Goal: Task Accomplishment & Management: Manage account settings

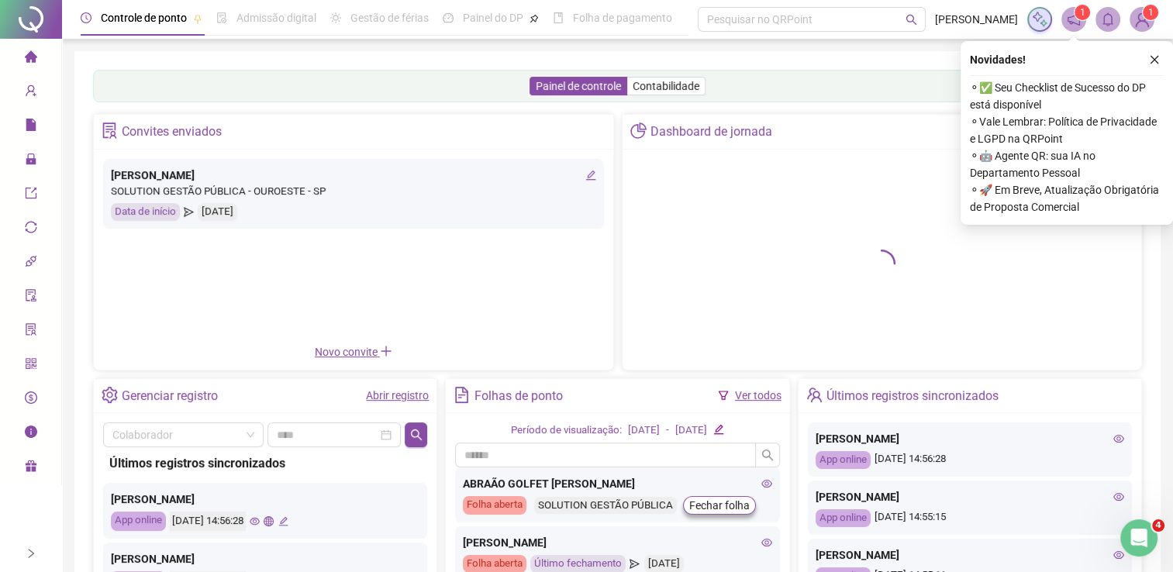
click at [388, 394] on link "Abrir registro" at bounding box center [397, 395] width 63 height 12
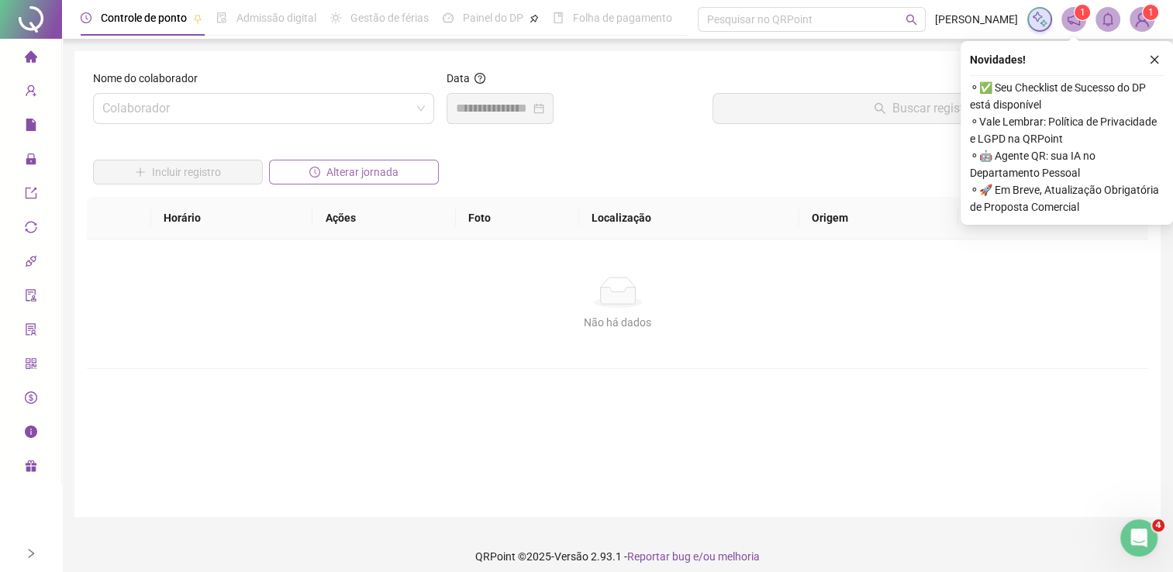
click at [324, 171] on button "Alterar jornada" at bounding box center [354, 172] width 170 height 25
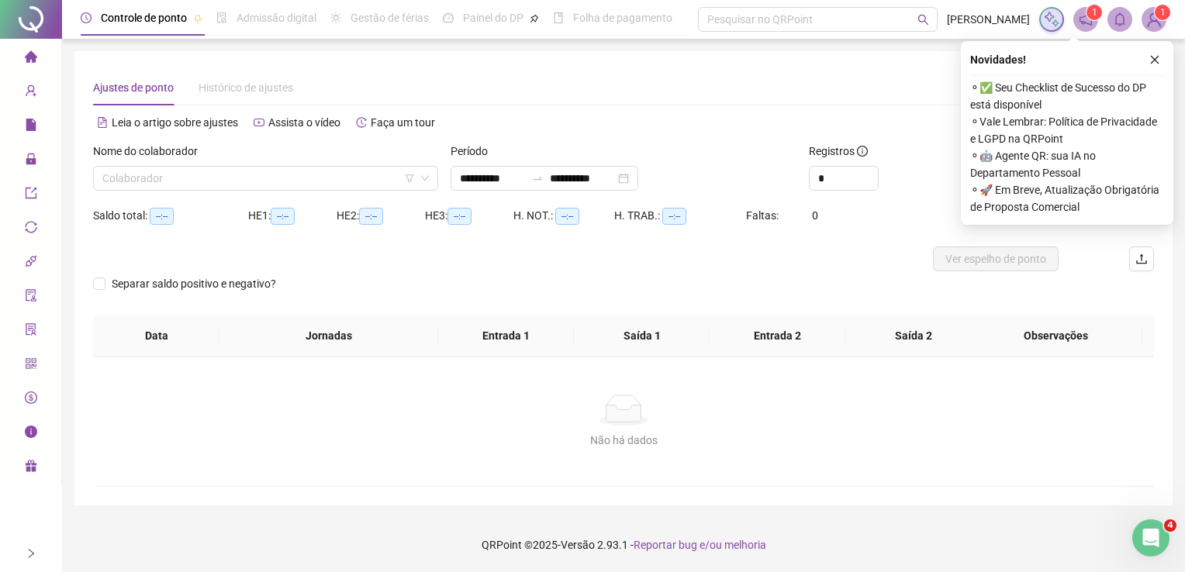
type input "**********"
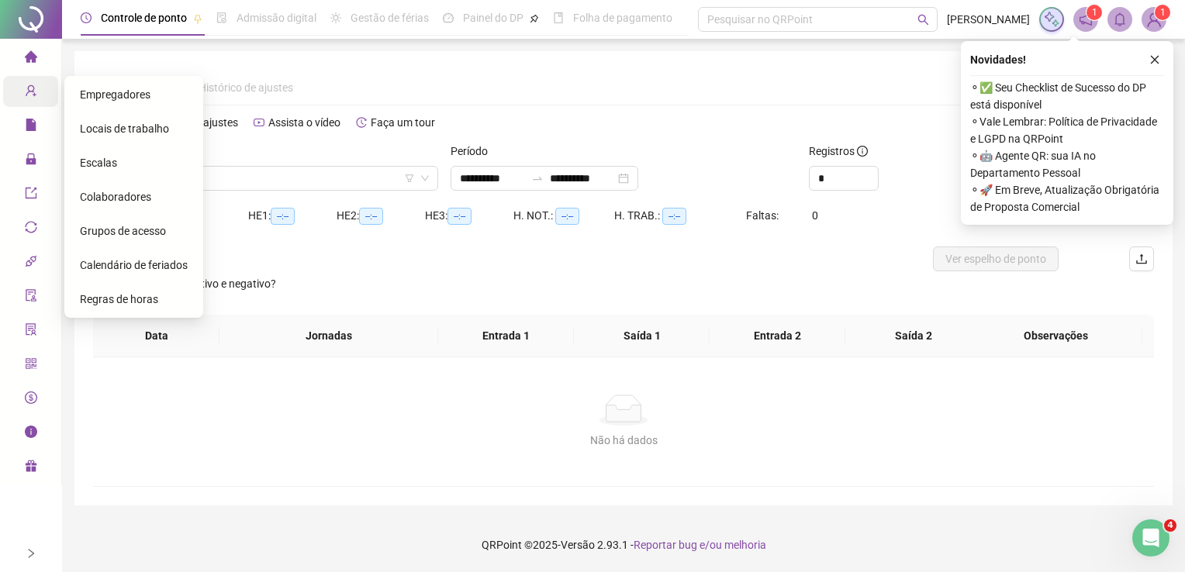
click at [34, 85] on icon "user-add" at bounding box center [31, 91] width 12 height 12
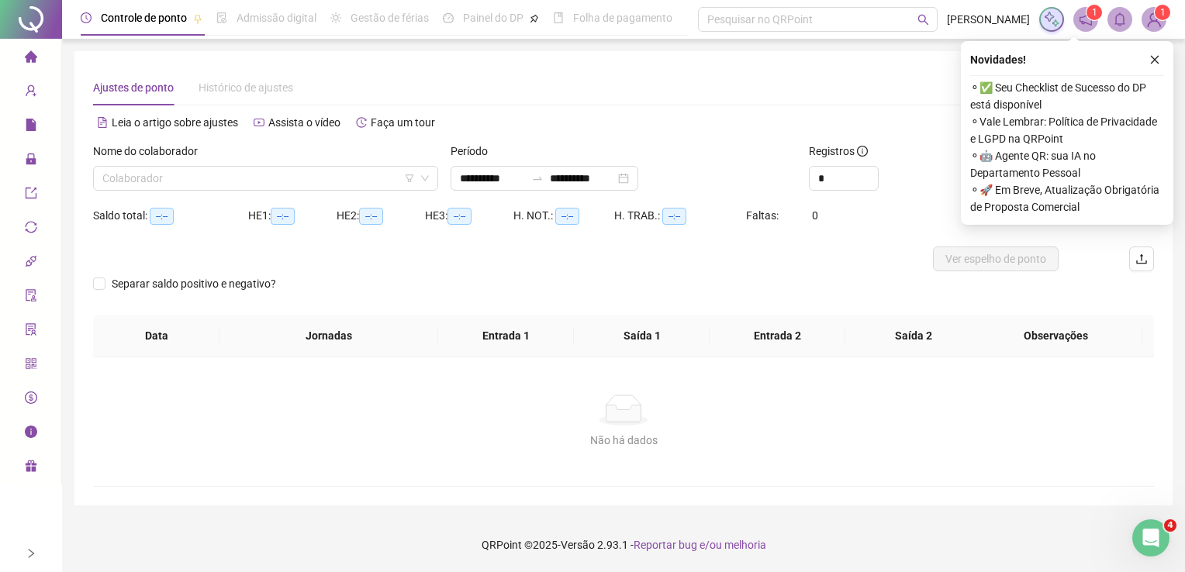
click at [28, 54] on icon "home" at bounding box center [30, 56] width 12 height 12
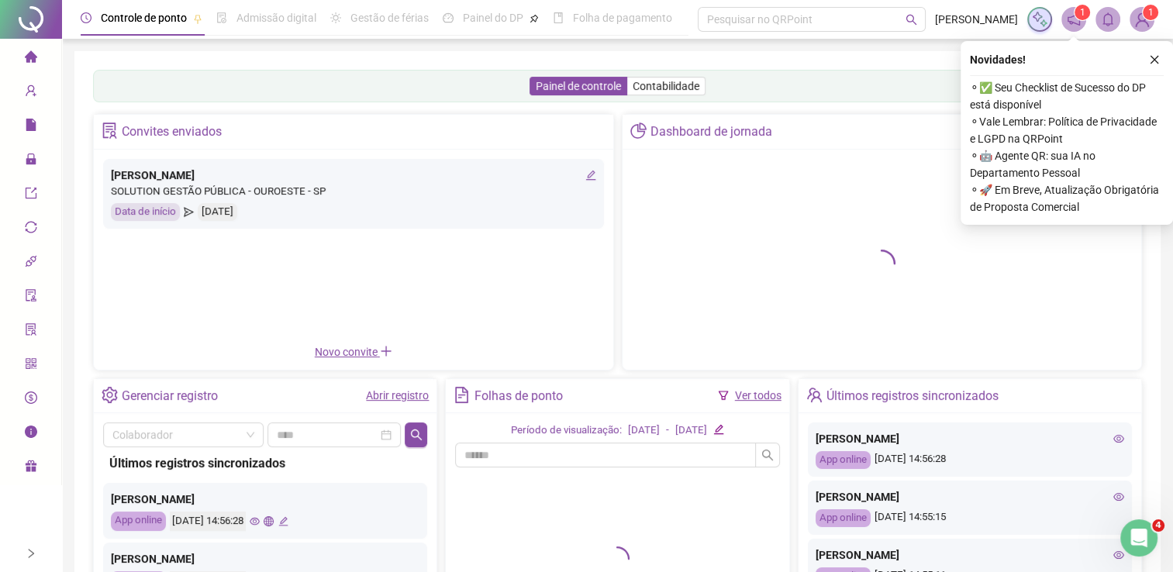
click at [405, 396] on link "Abrir registro" at bounding box center [397, 395] width 63 height 12
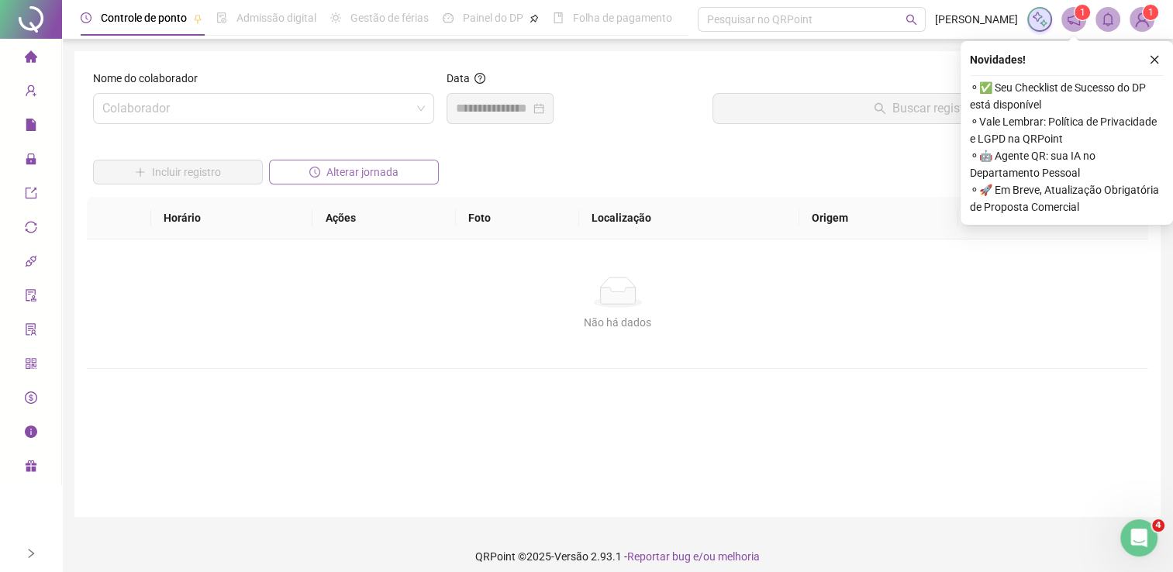
click at [356, 167] on span "Alterar jornada" at bounding box center [362, 172] width 72 height 17
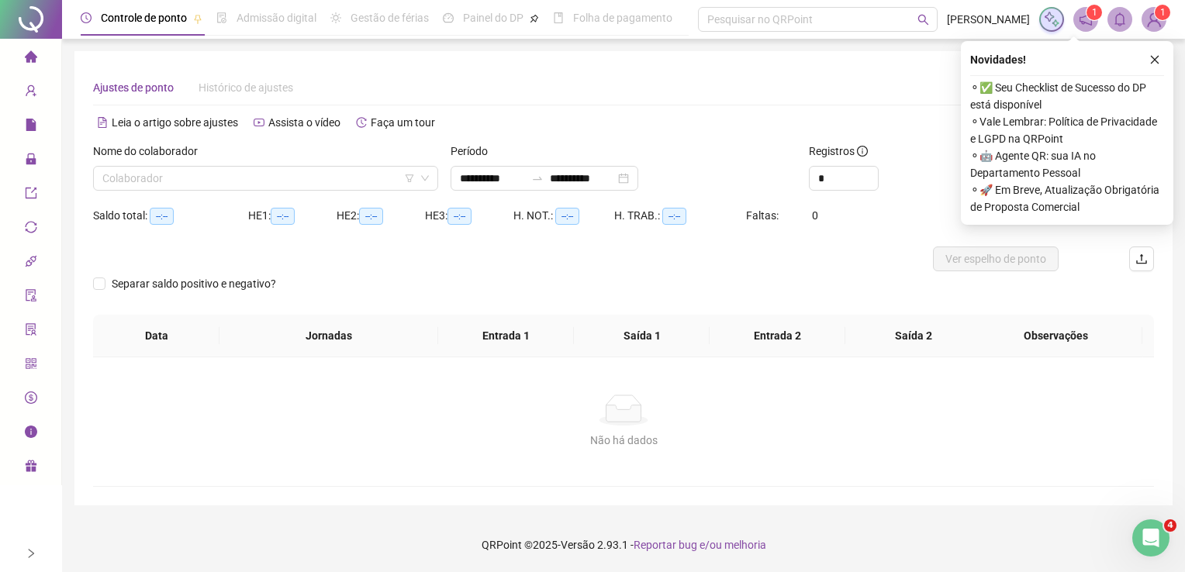
type input "**********"
click at [1151, 57] on icon "close" at bounding box center [1154, 59] width 11 height 11
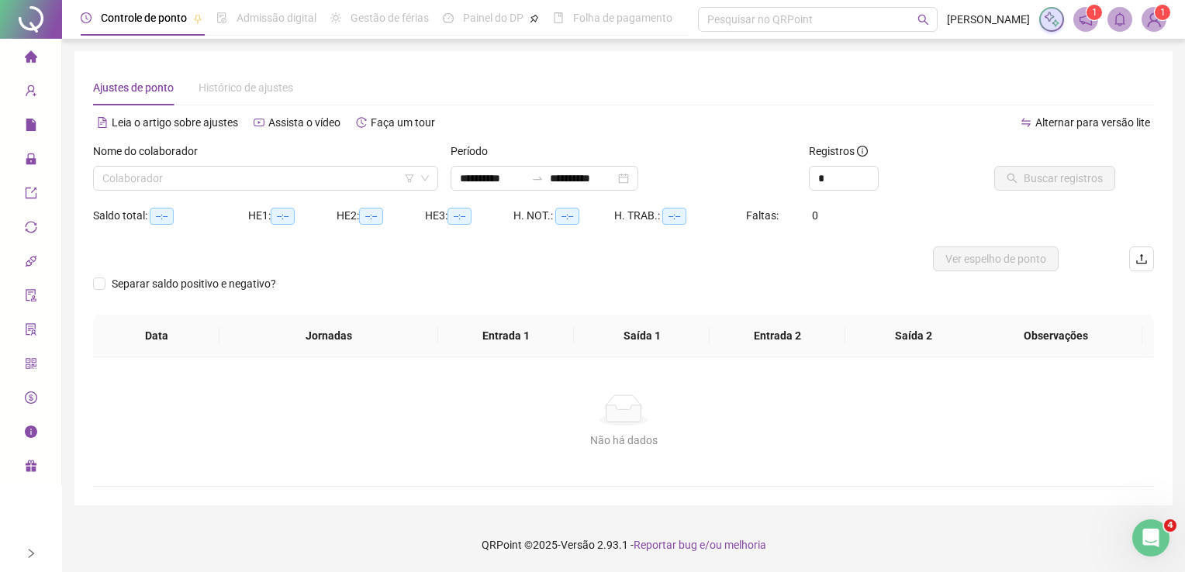
click at [278, 175] on input "search" at bounding box center [258, 178] width 312 height 23
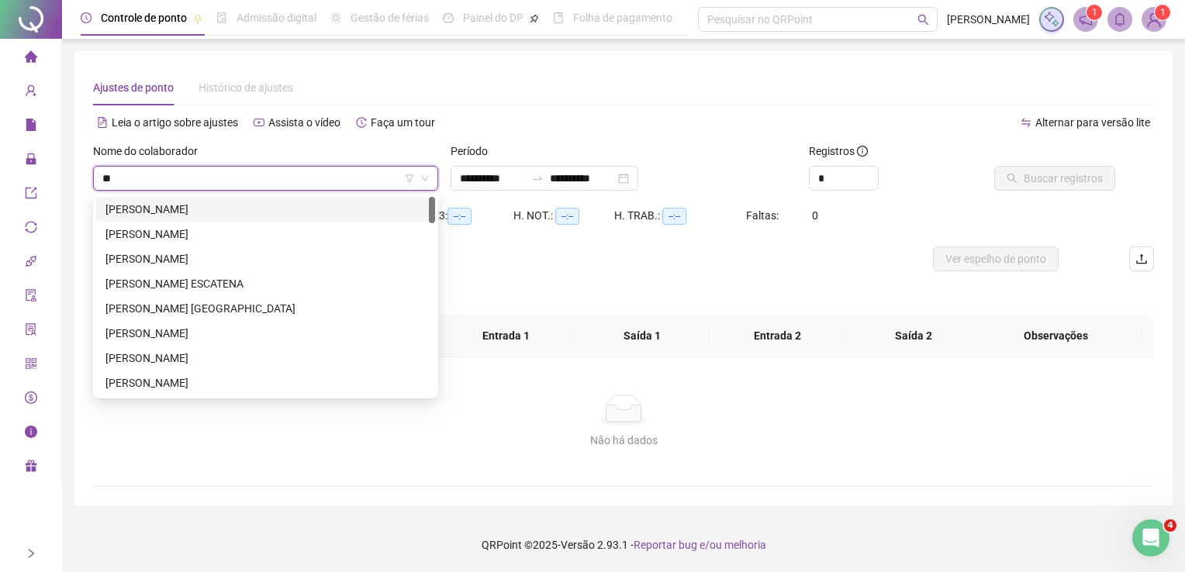
type input "***"
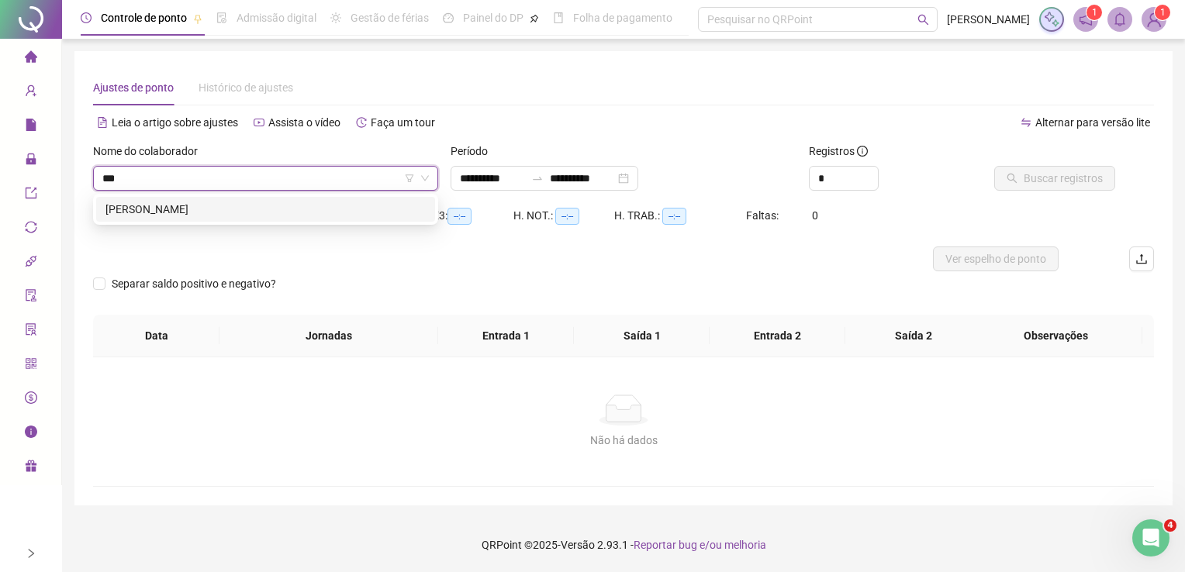
click at [213, 208] on div "[PERSON_NAME]" at bounding box center [265, 209] width 320 height 17
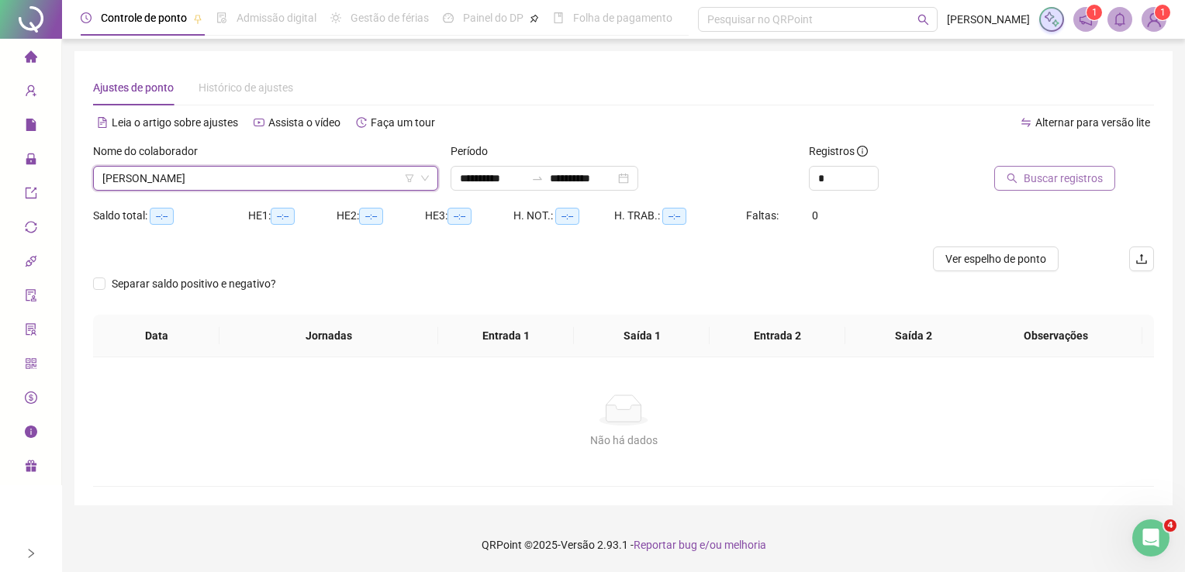
click at [1054, 181] on span "Buscar registros" at bounding box center [1062, 178] width 79 height 17
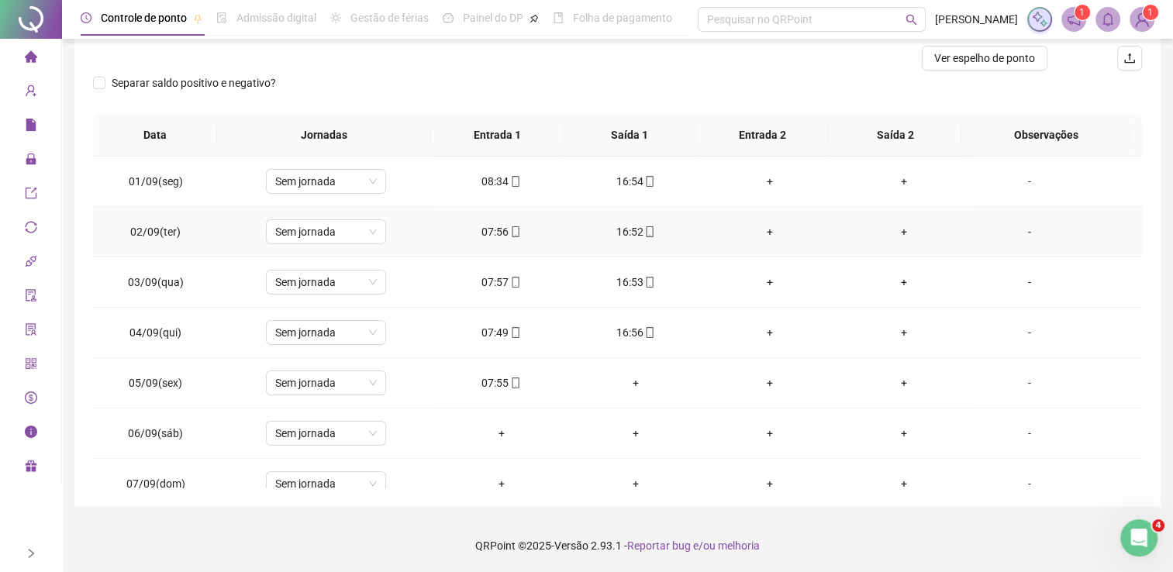
scroll to position [123, 0]
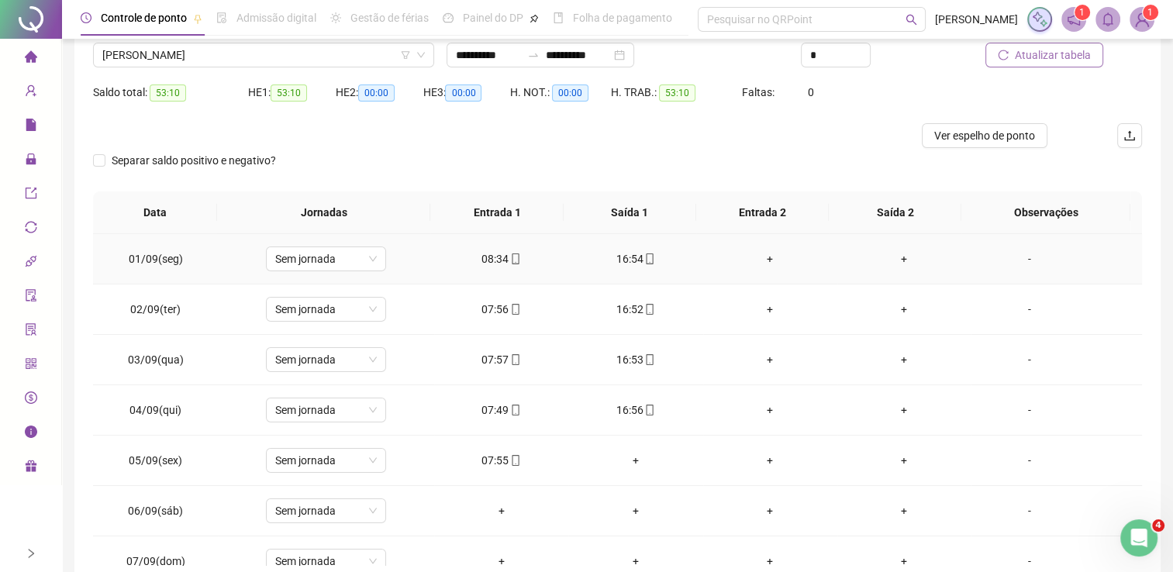
click at [510, 260] on icon "mobile" at bounding box center [515, 259] width 11 height 11
type input "**********"
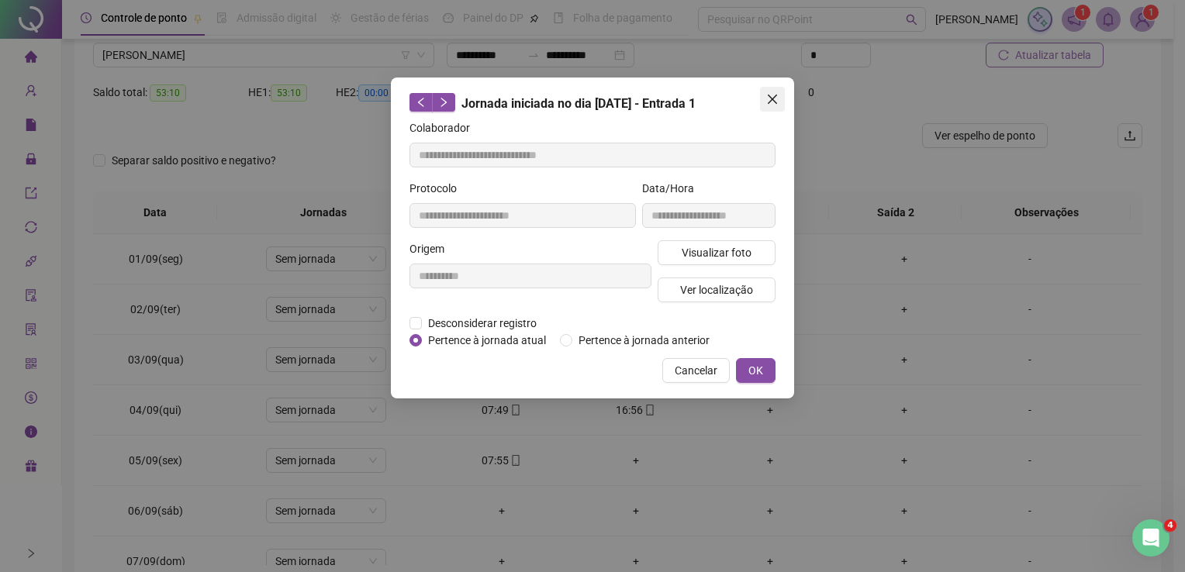
click at [766, 96] on icon "close" at bounding box center [772, 99] width 12 height 12
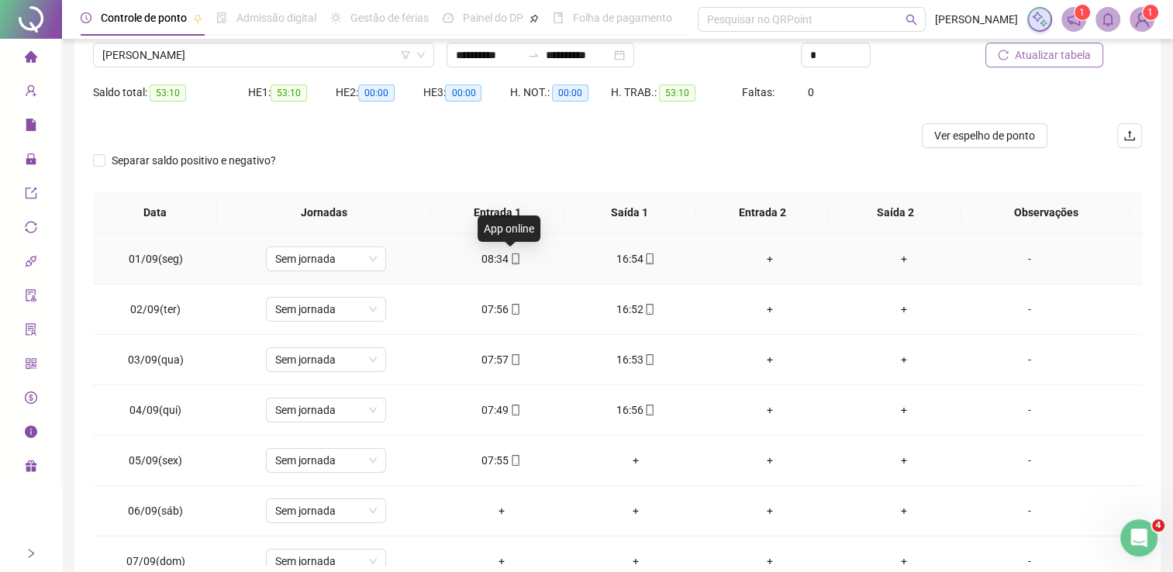
click at [510, 259] on icon "mobile" at bounding box center [515, 259] width 11 height 11
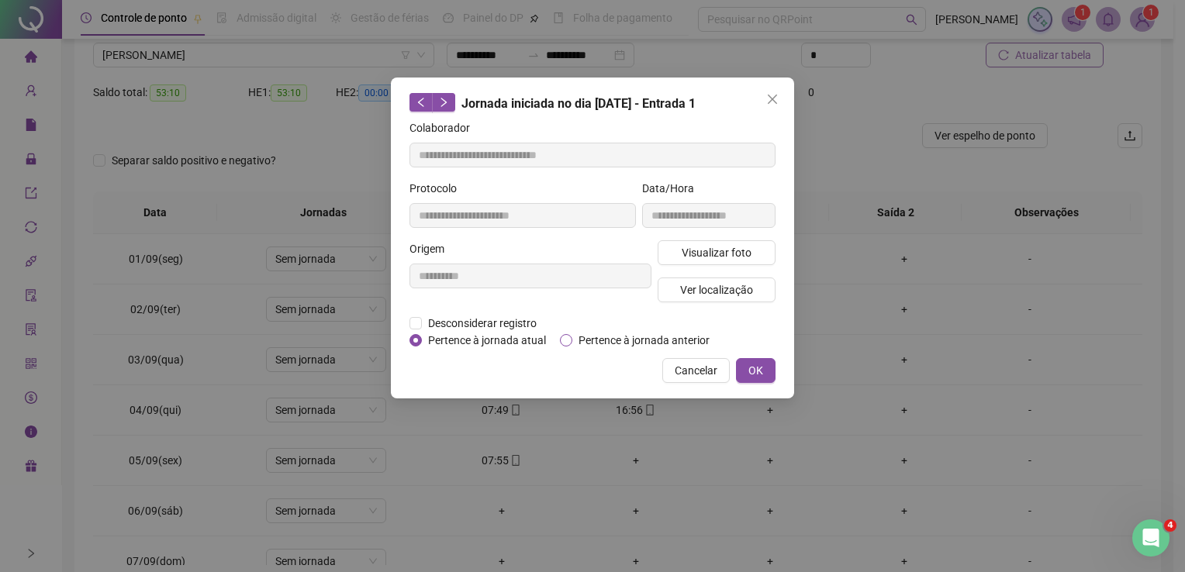
click at [596, 343] on span "Pertence à jornada anterior" at bounding box center [643, 340] width 143 height 17
click at [756, 372] on span "OK" at bounding box center [755, 370] width 15 height 17
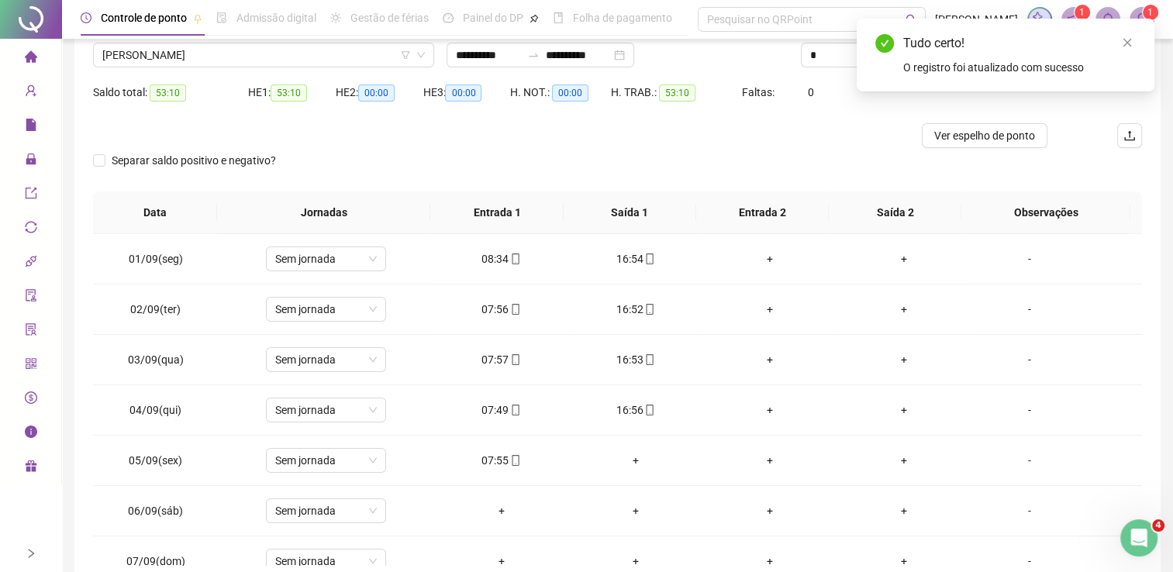
scroll to position [0, 0]
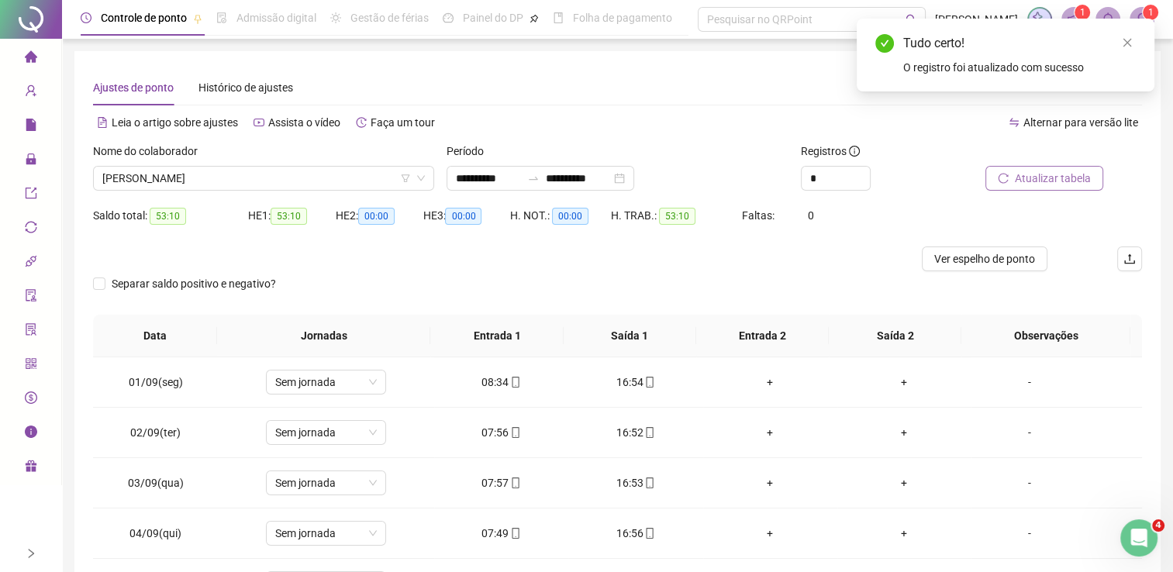
click at [1042, 178] on span "Atualizar tabela" at bounding box center [1053, 178] width 76 height 17
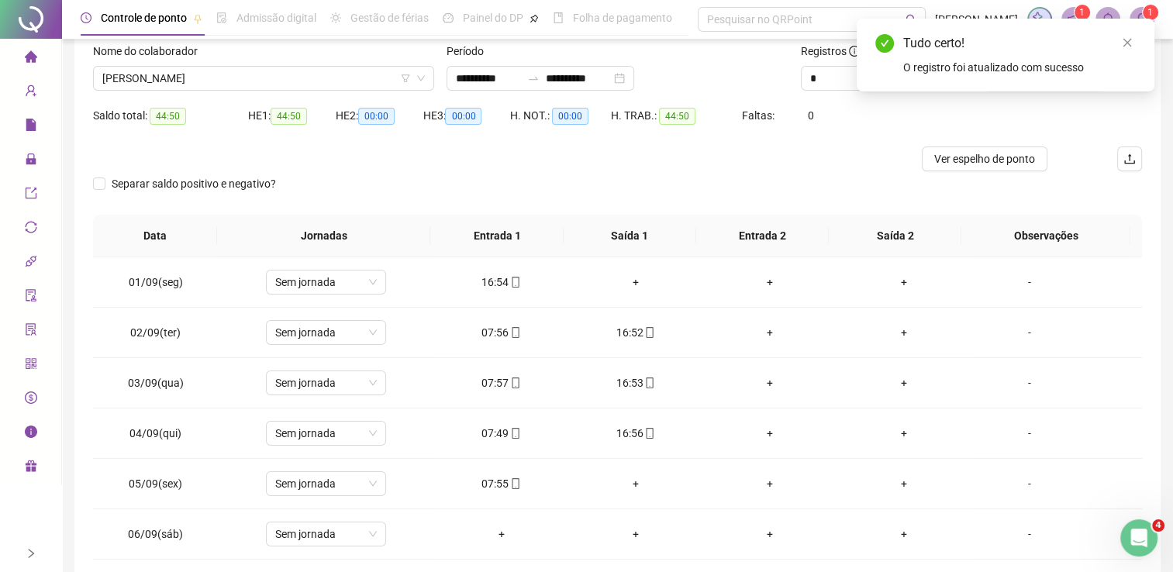
scroll to position [155, 0]
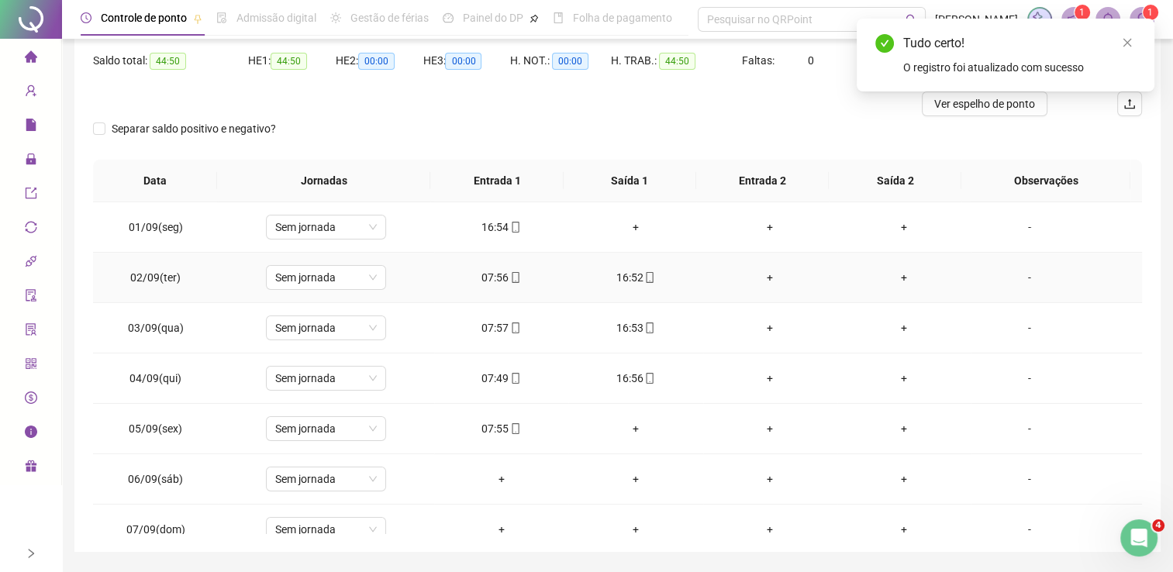
click at [499, 277] on div "07:56" at bounding box center [501, 277] width 109 height 17
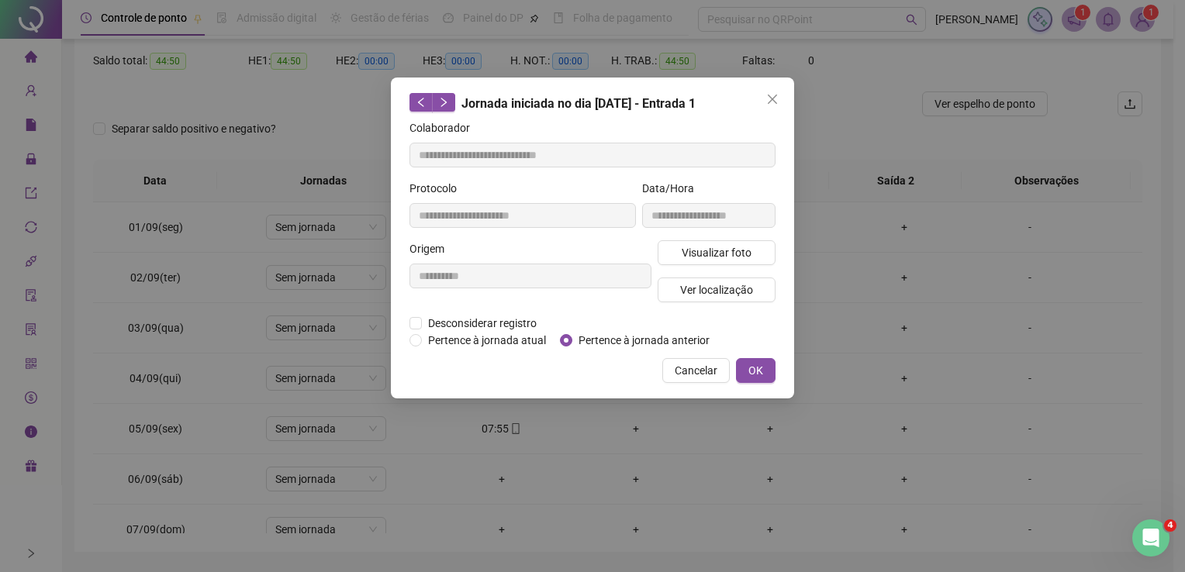
type input "**********"
click at [604, 345] on span "Pertence à jornada anterior" at bounding box center [643, 340] width 143 height 17
click at [758, 367] on span "OK" at bounding box center [755, 370] width 15 height 17
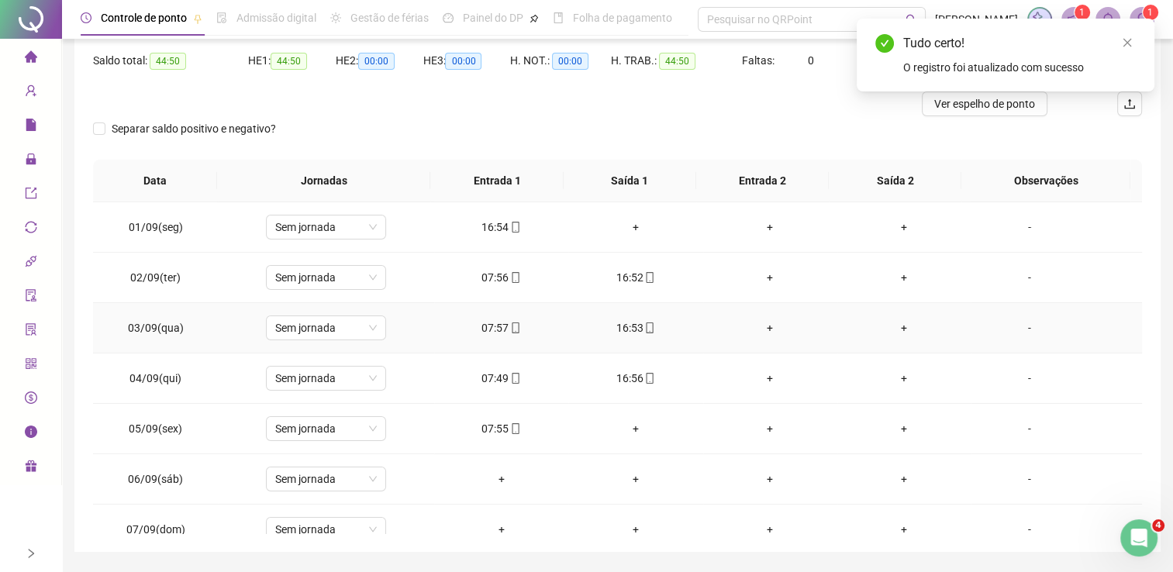
click at [496, 333] on div "07:57" at bounding box center [501, 327] width 109 height 17
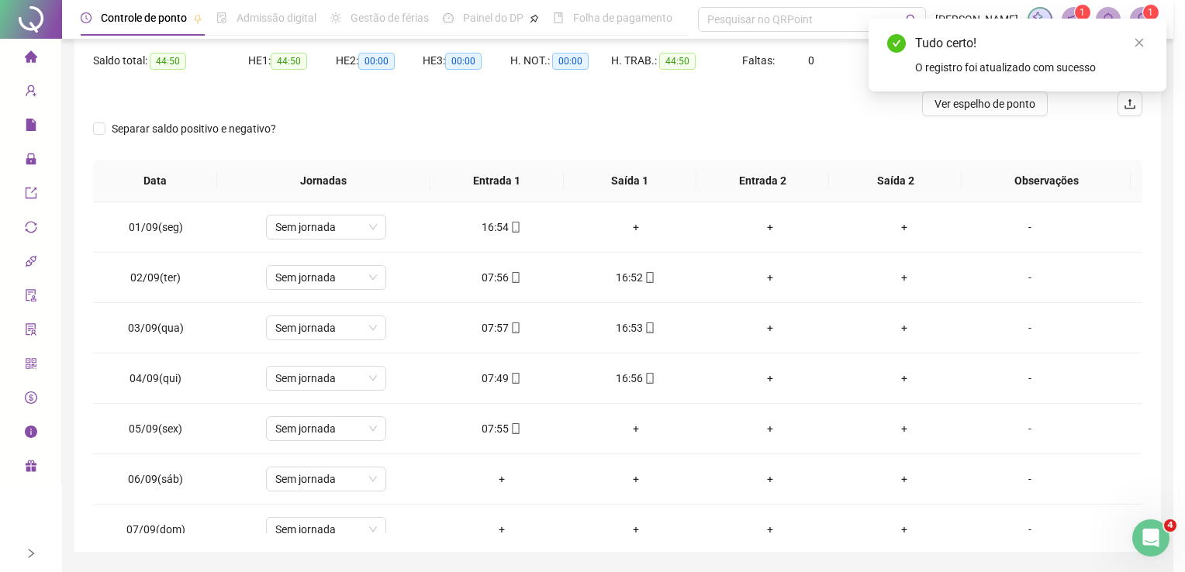
type input "**********"
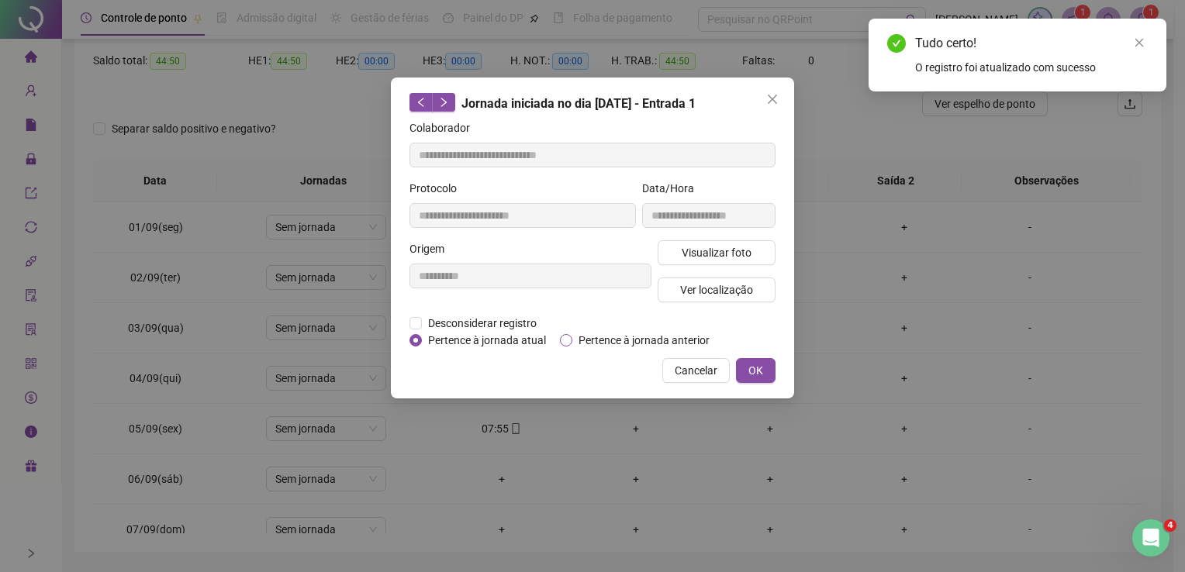
drag, startPoint x: 573, startPoint y: 340, endPoint x: 588, endPoint y: 340, distance: 15.5
click at [574, 340] on span "Pertence à jornada anterior" at bounding box center [643, 340] width 143 height 17
click at [756, 358] on button "OK" at bounding box center [756, 370] width 40 height 25
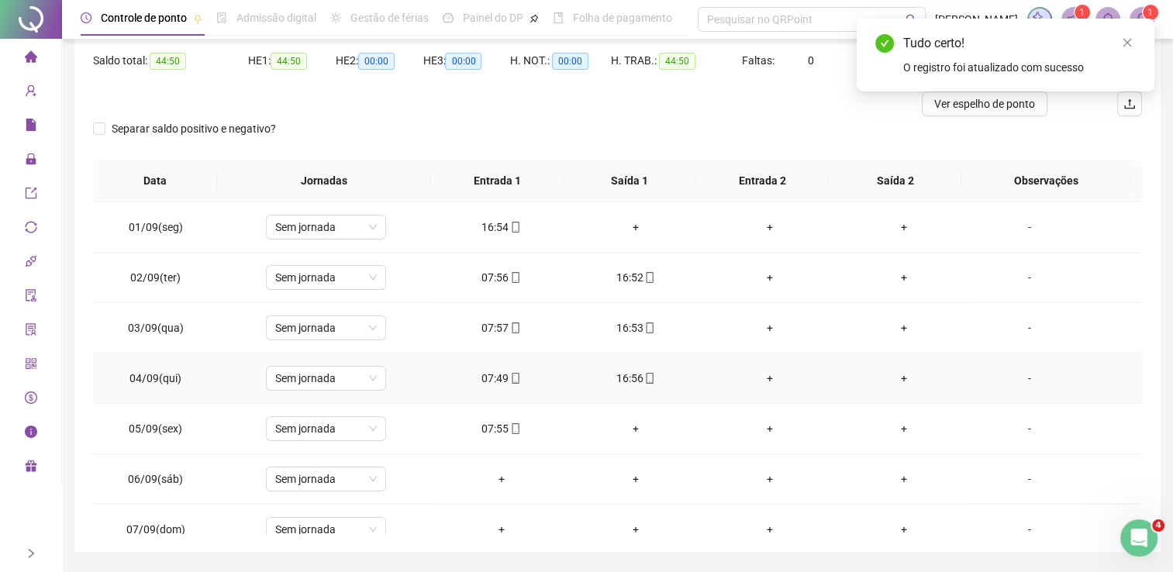
click at [499, 382] on div "07:49" at bounding box center [501, 378] width 109 height 17
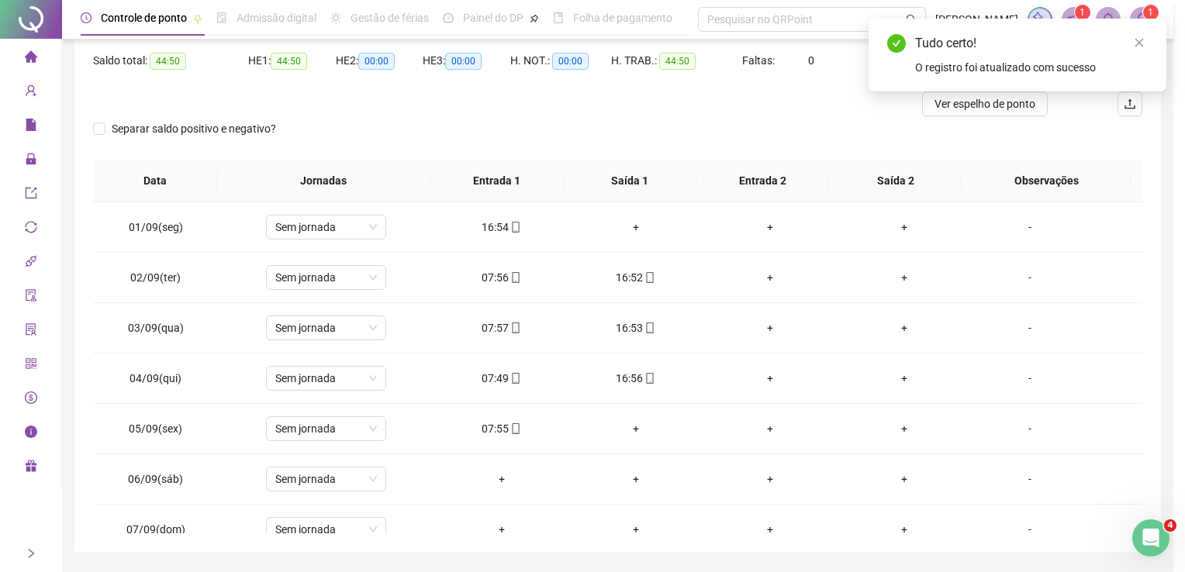
type input "**********"
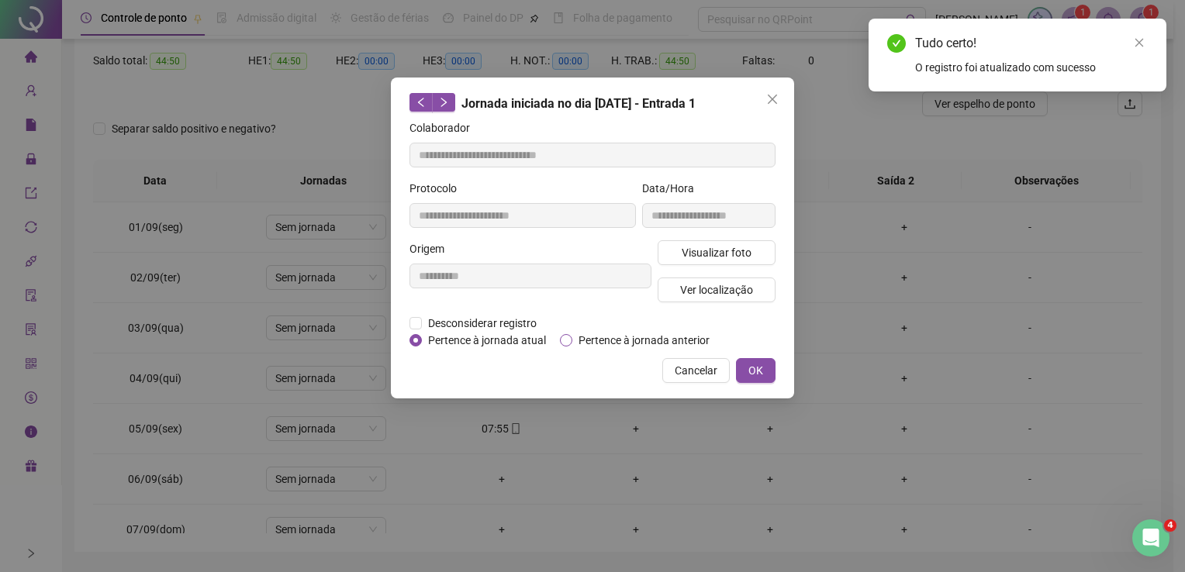
click at [611, 336] on span "Pertence à jornada anterior" at bounding box center [643, 340] width 143 height 17
click at [741, 364] on button "OK" at bounding box center [756, 370] width 40 height 25
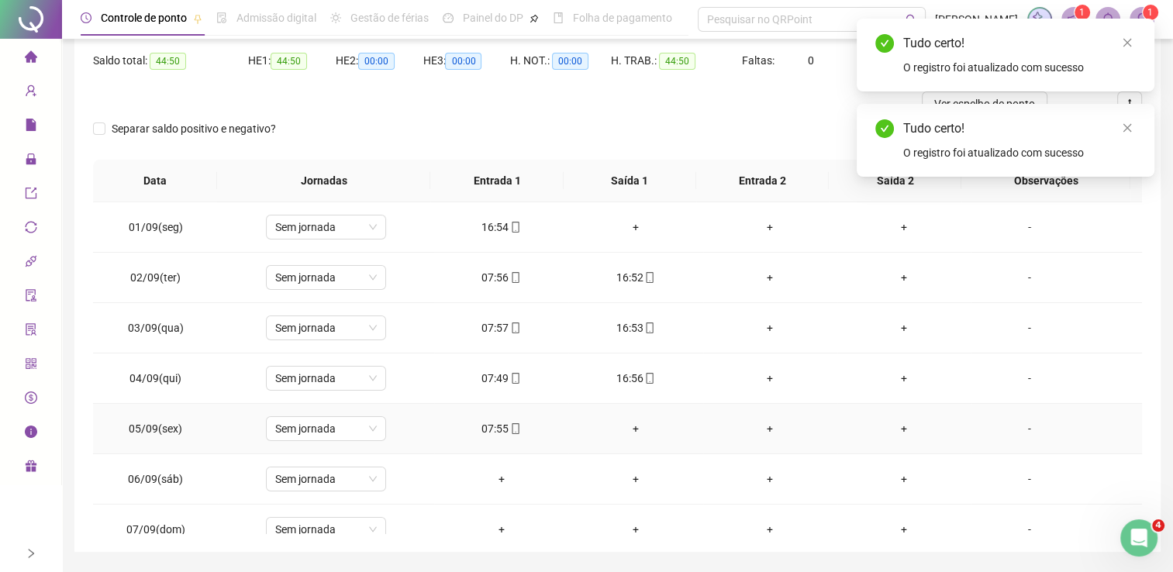
click at [500, 434] on div "07:55" at bounding box center [501, 428] width 109 height 17
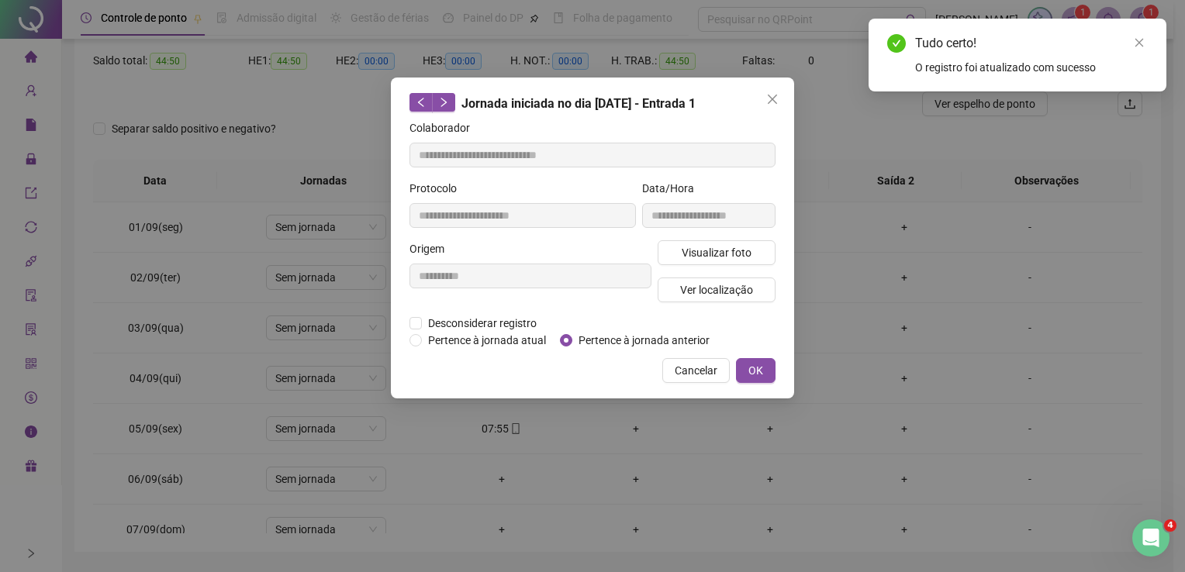
type input "**********"
click at [602, 332] on span "Pertence à jornada anterior" at bounding box center [643, 340] width 143 height 17
click at [765, 380] on button "OK" at bounding box center [756, 370] width 40 height 25
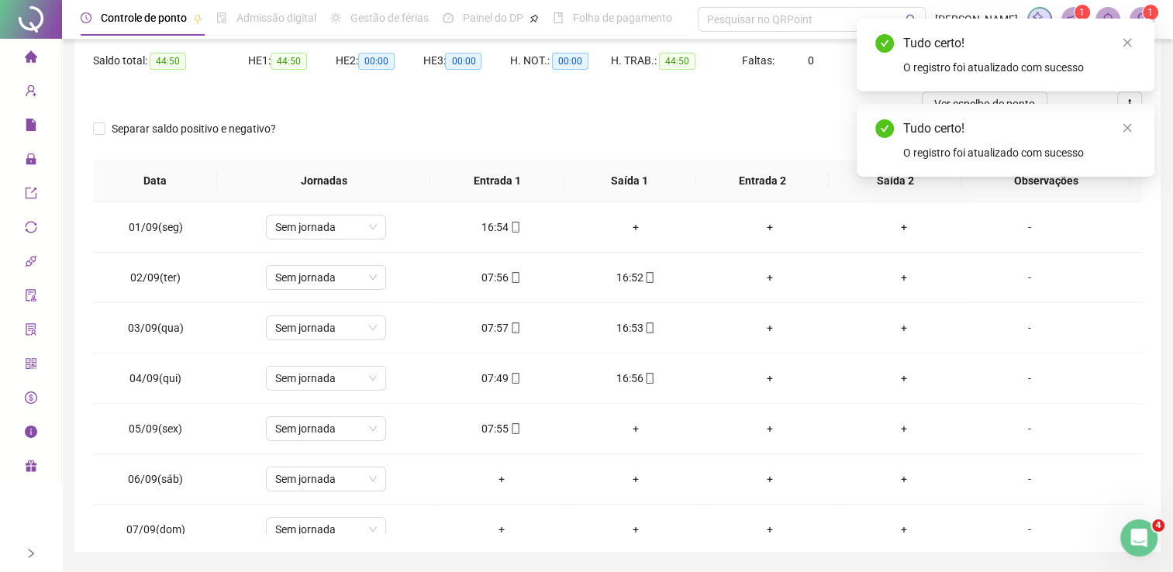
scroll to position [0, 0]
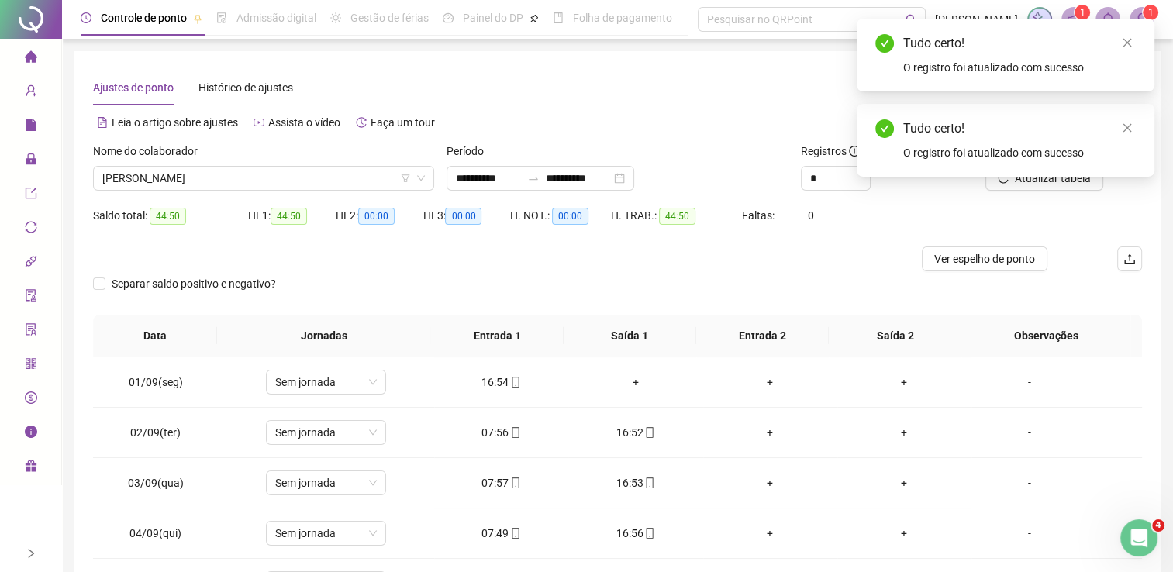
click at [1051, 177] on div "Tudo certo! O registro foi atualizado com sucesso" at bounding box center [1006, 140] width 298 height 73
click at [1129, 129] on icon "close" at bounding box center [1127, 128] width 9 height 9
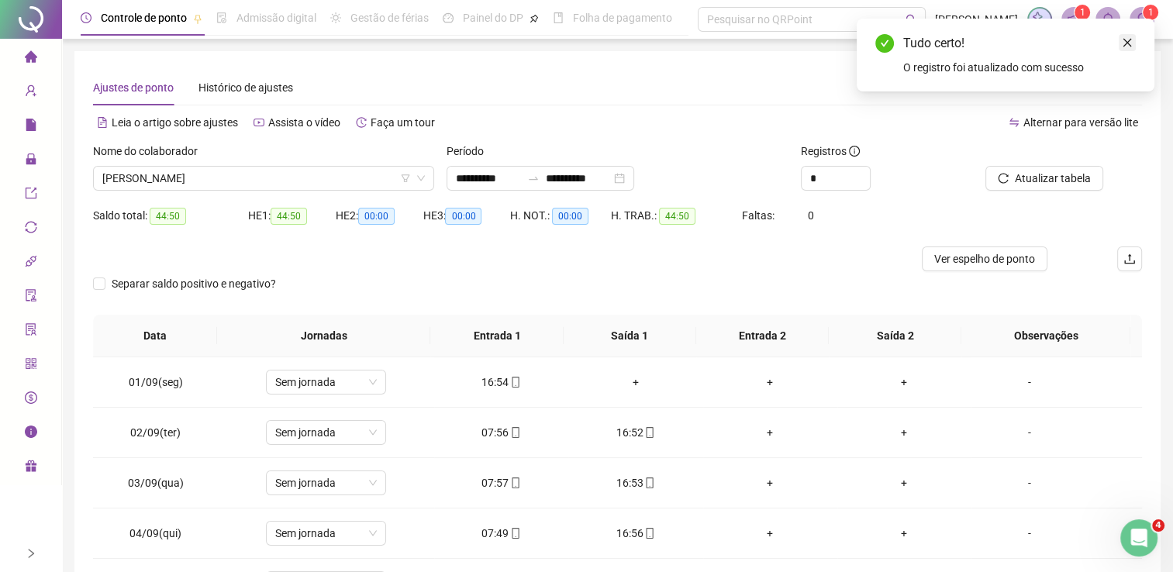
click at [1123, 47] on icon "close" at bounding box center [1127, 42] width 11 height 11
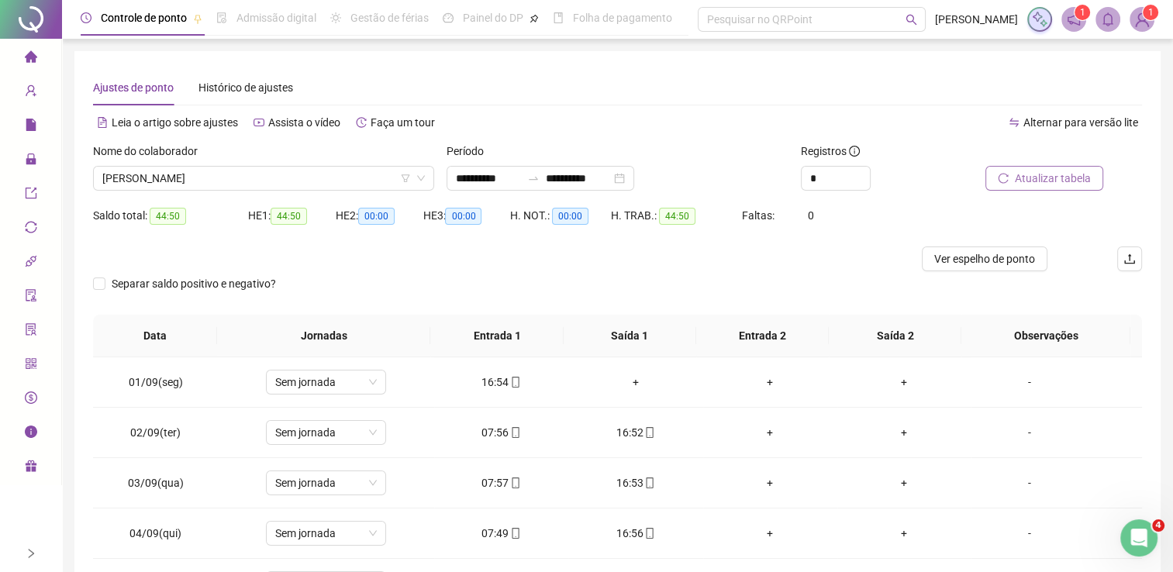
click at [1017, 178] on span "Atualizar tabela" at bounding box center [1053, 178] width 76 height 17
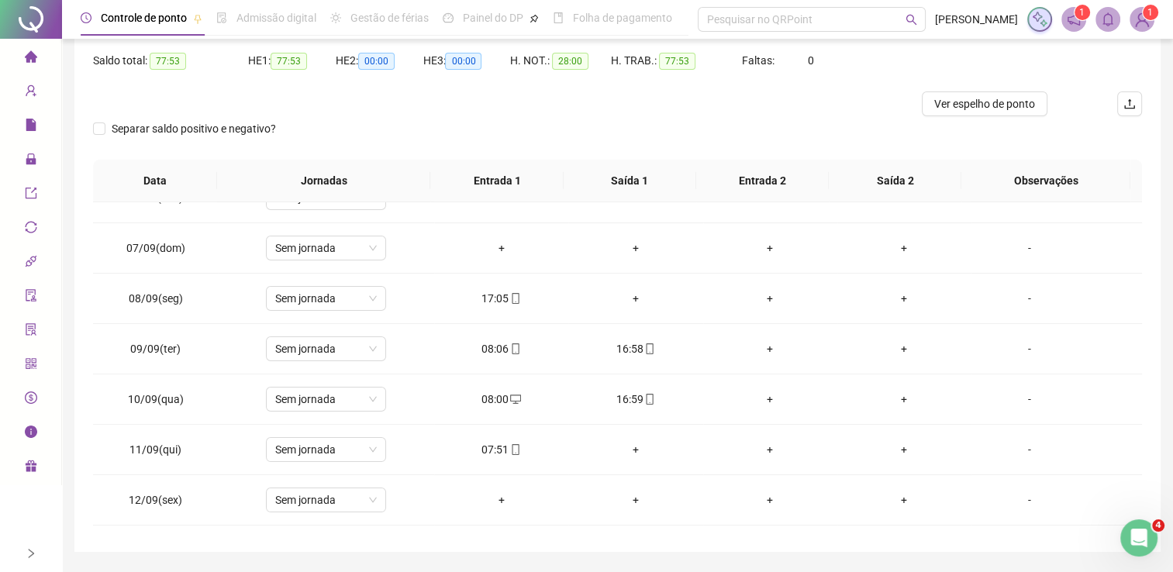
scroll to position [310, 0]
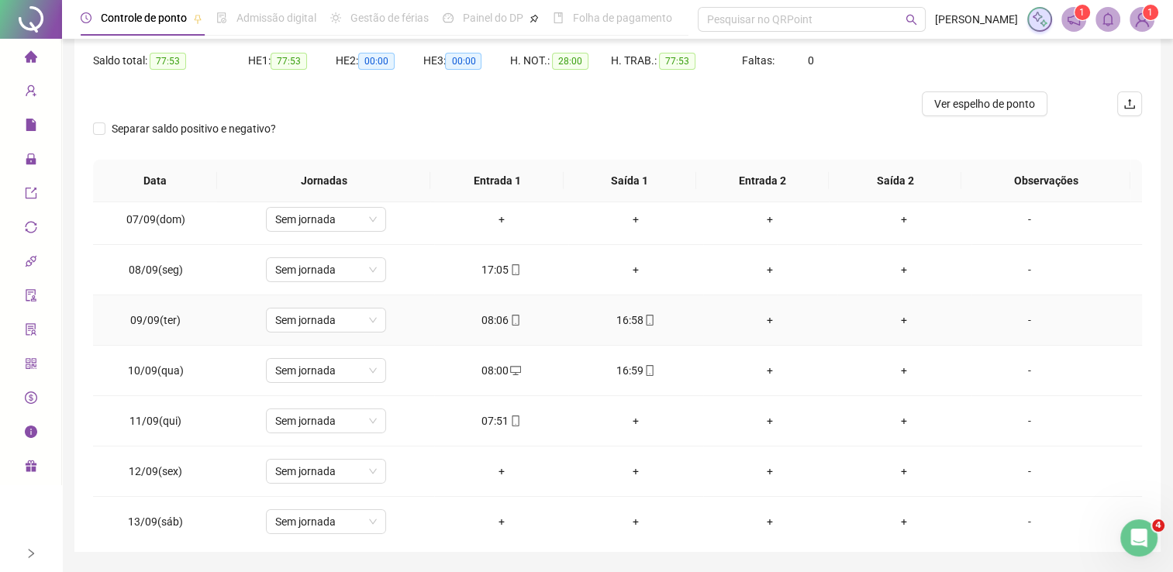
click at [490, 319] on div "08:06" at bounding box center [501, 320] width 109 height 17
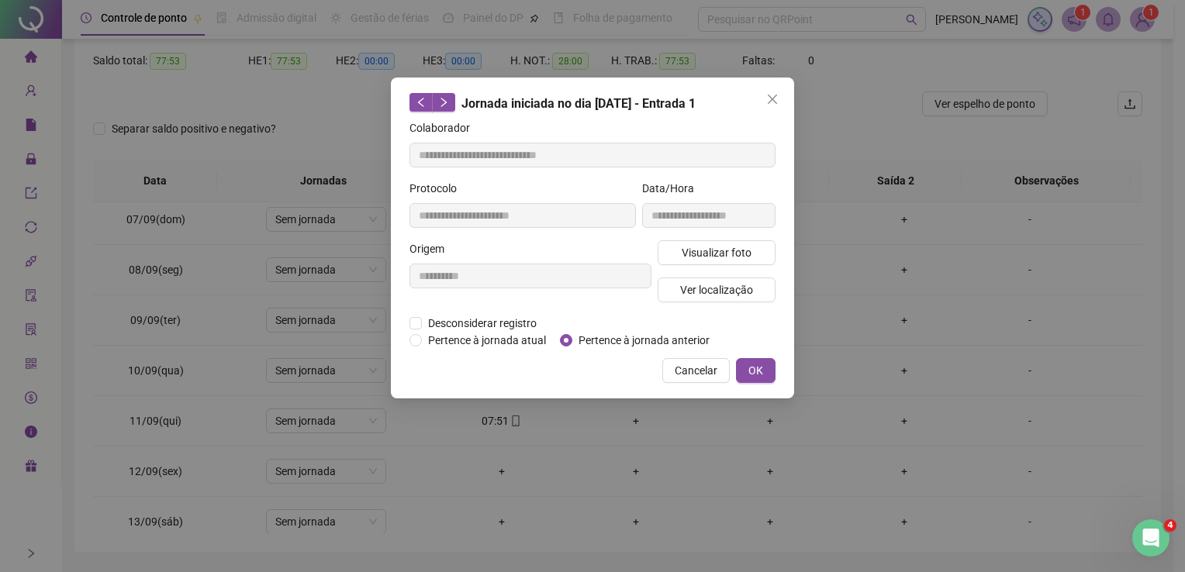
type input "**********"
click at [578, 335] on span "Pertence à jornada anterior" at bounding box center [643, 340] width 143 height 17
click at [747, 358] on button "OK" at bounding box center [756, 370] width 40 height 25
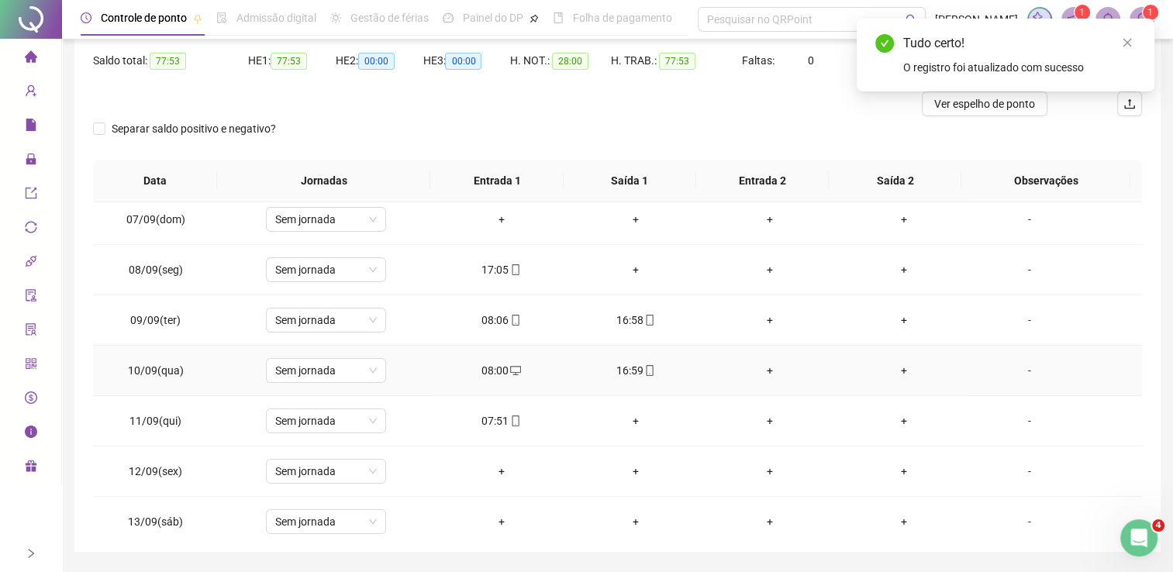
click at [513, 371] on icon "desktop" at bounding box center [515, 370] width 11 height 11
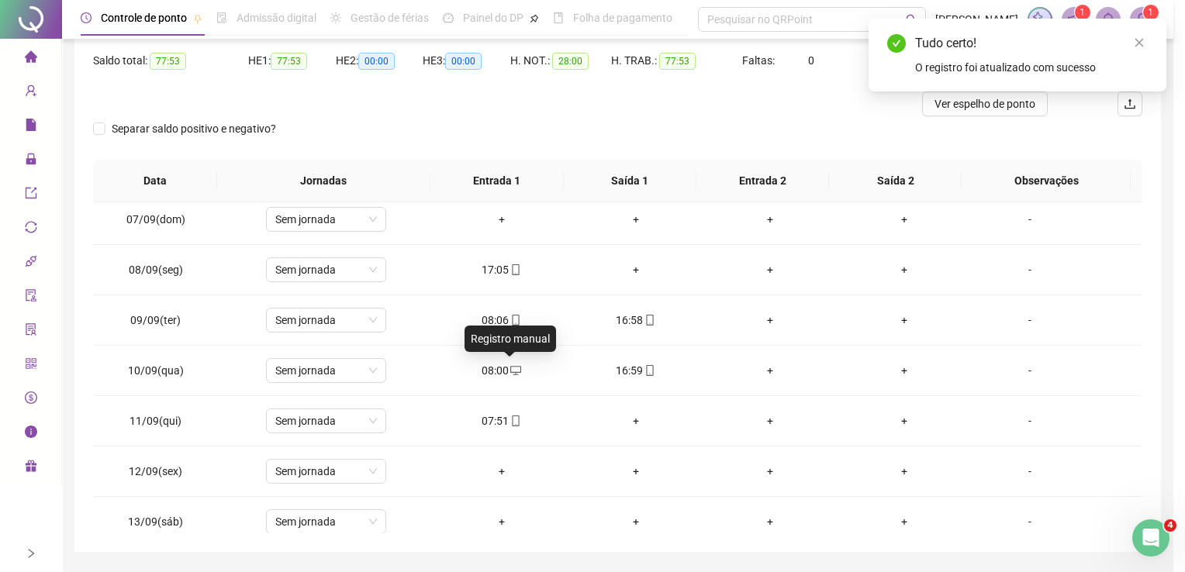
type input "**********"
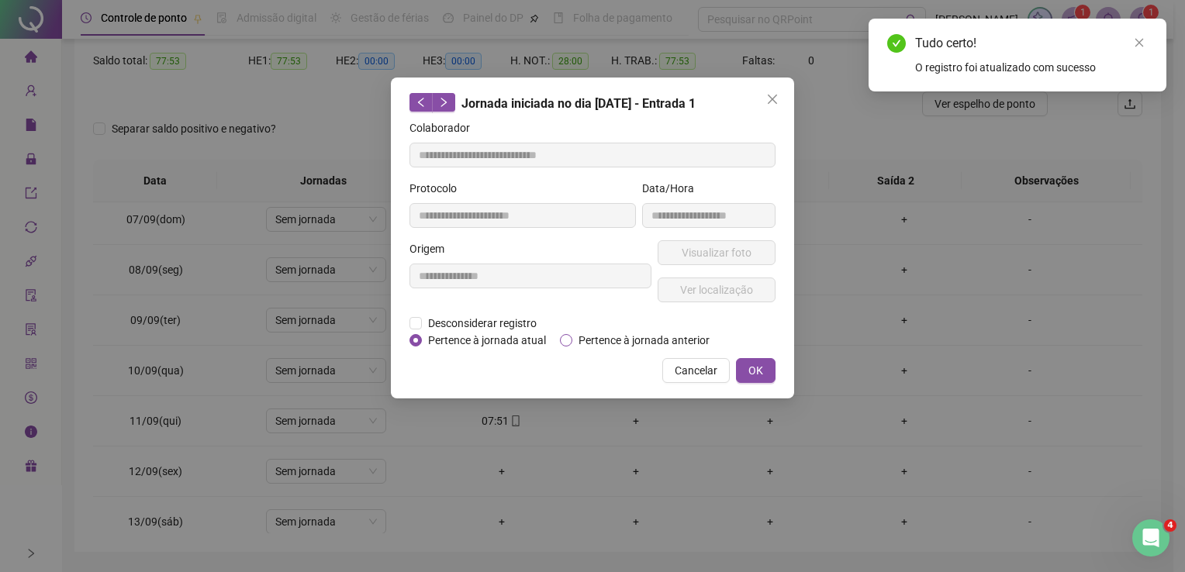
click at [614, 344] on span "Pertence à jornada anterior" at bounding box center [643, 340] width 143 height 17
click at [761, 364] on span "OK" at bounding box center [755, 370] width 15 height 17
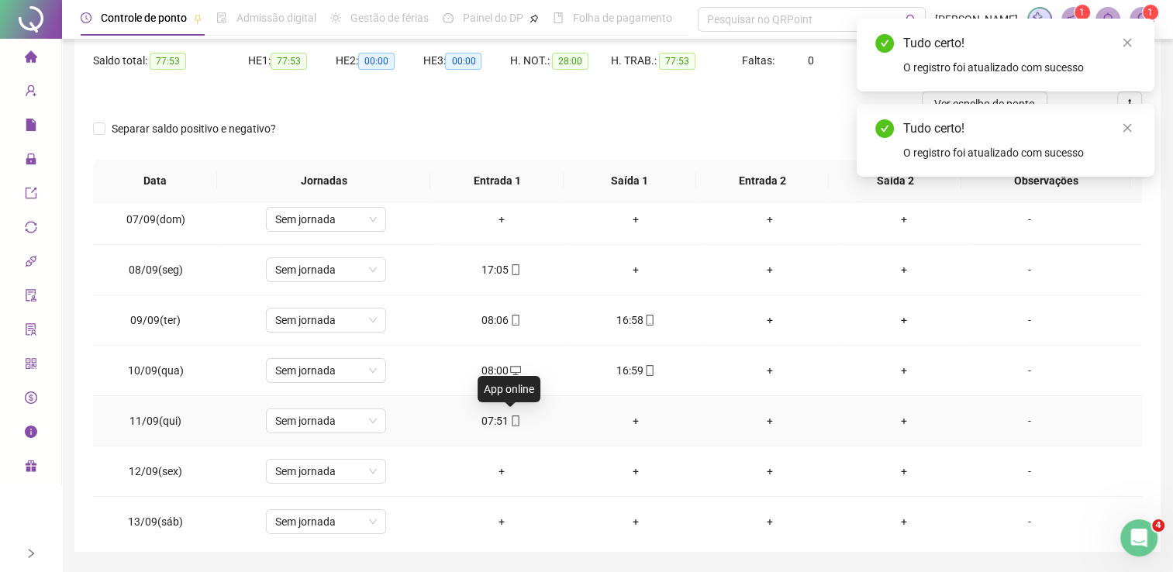
click at [495, 419] on div "07:51" at bounding box center [501, 420] width 109 height 17
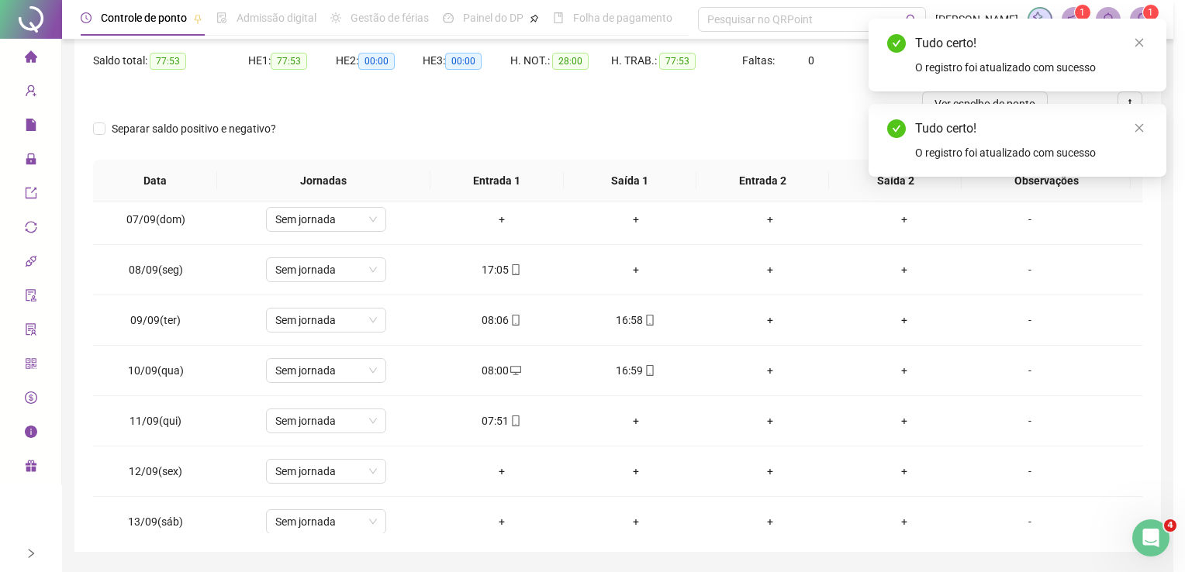
type input "**********"
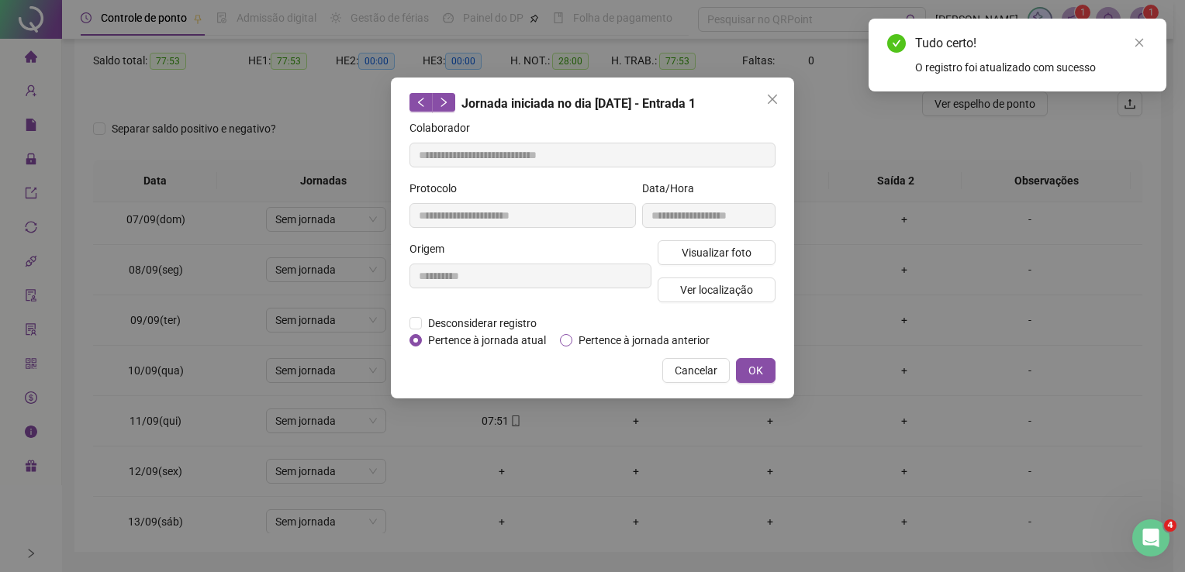
click at [618, 343] on span "Pertence à jornada anterior" at bounding box center [643, 340] width 143 height 17
click at [756, 372] on span "OK" at bounding box center [755, 370] width 15 height 17
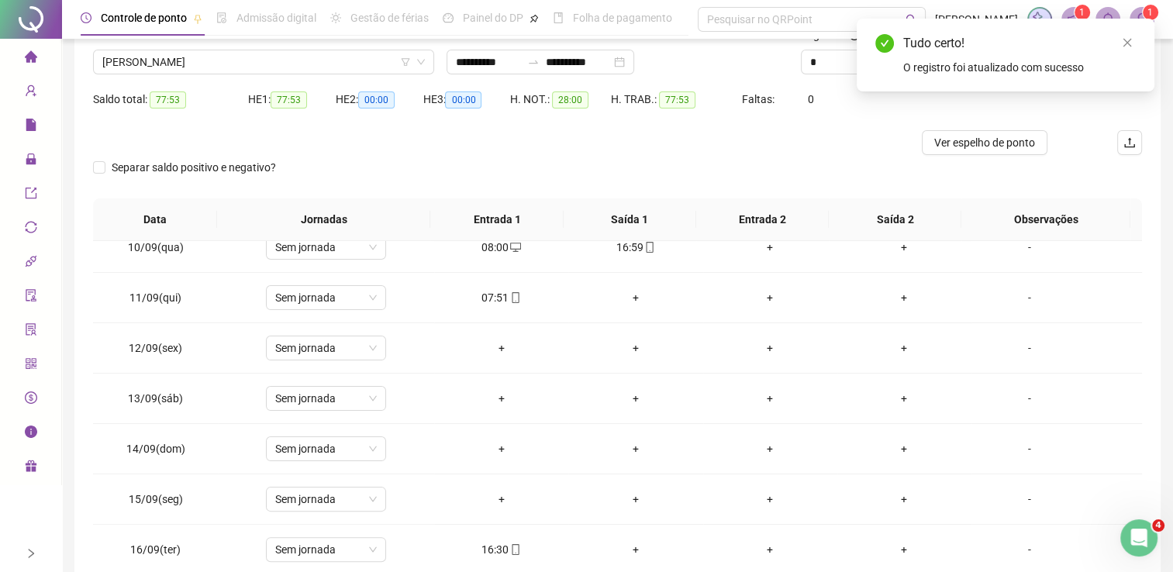
scroll to position [0, 0]
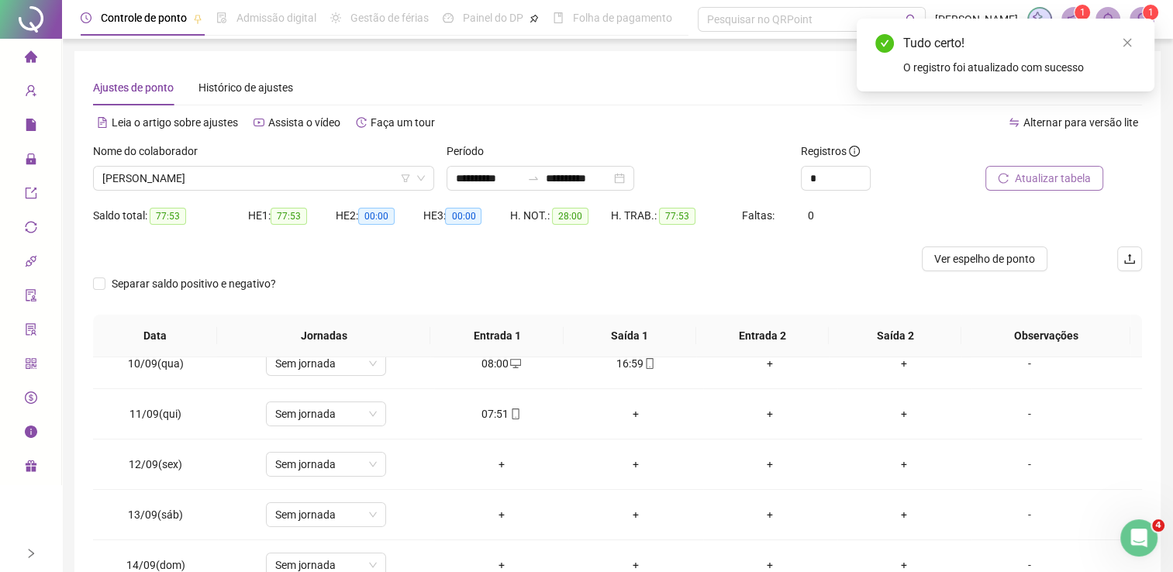
click at [1033, 178] on span "Atualizar tabela" at bounding box center [1053, 178] width 76 height 17
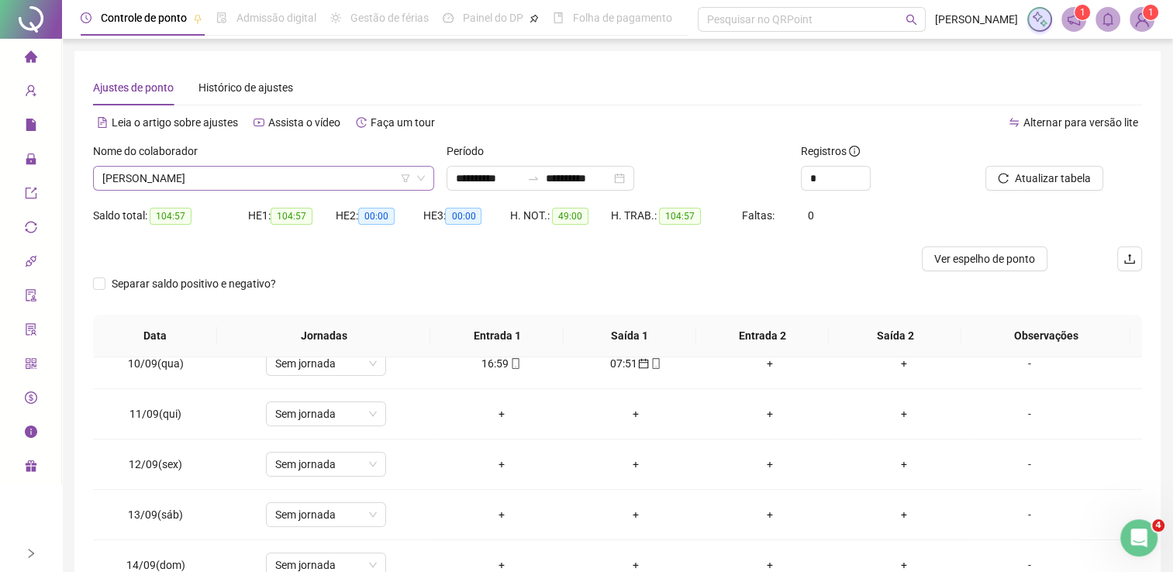
click at [335, 185] on span "[PERSON_NAME]" at bounding box center [263, 178] width 323 height 23
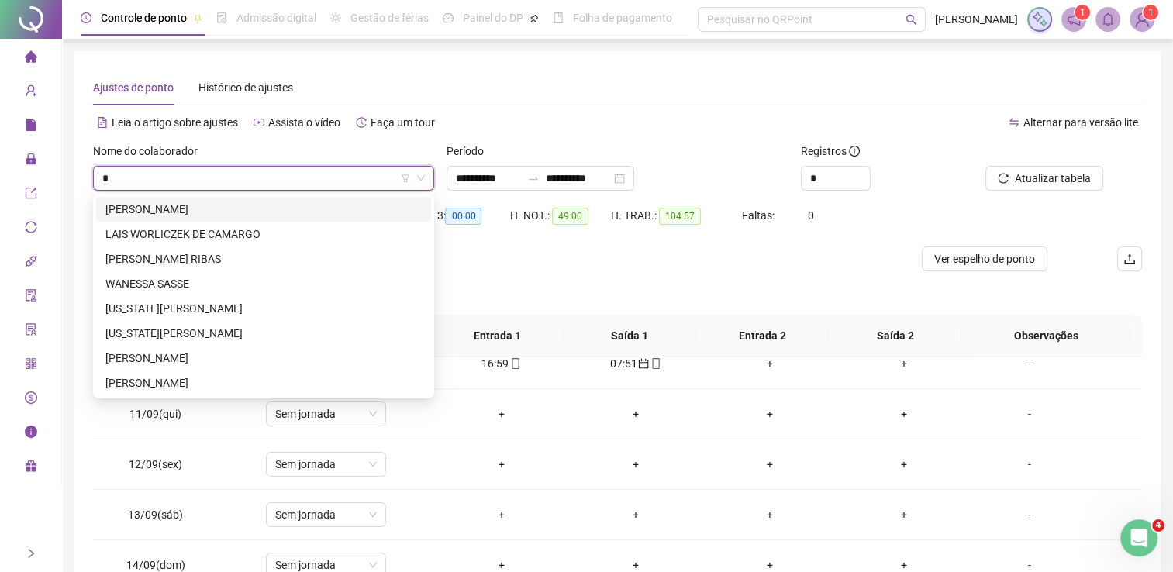
type input "**"
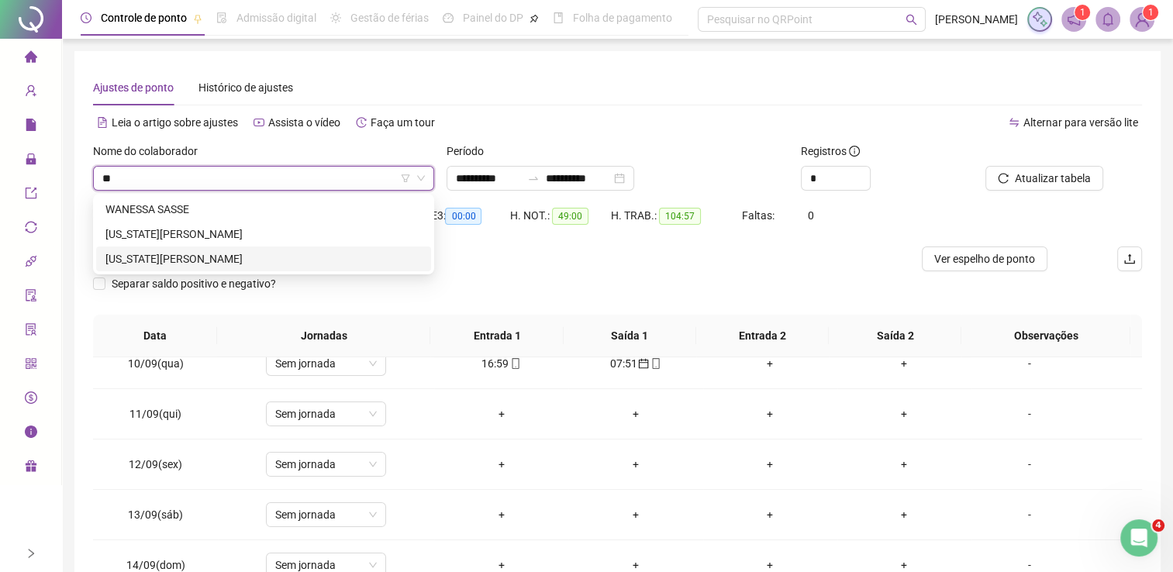
click at [261, 247] on div "[US_STATE][PERSON_NAME]" at bounding box center [263, 259] width 335 height 25
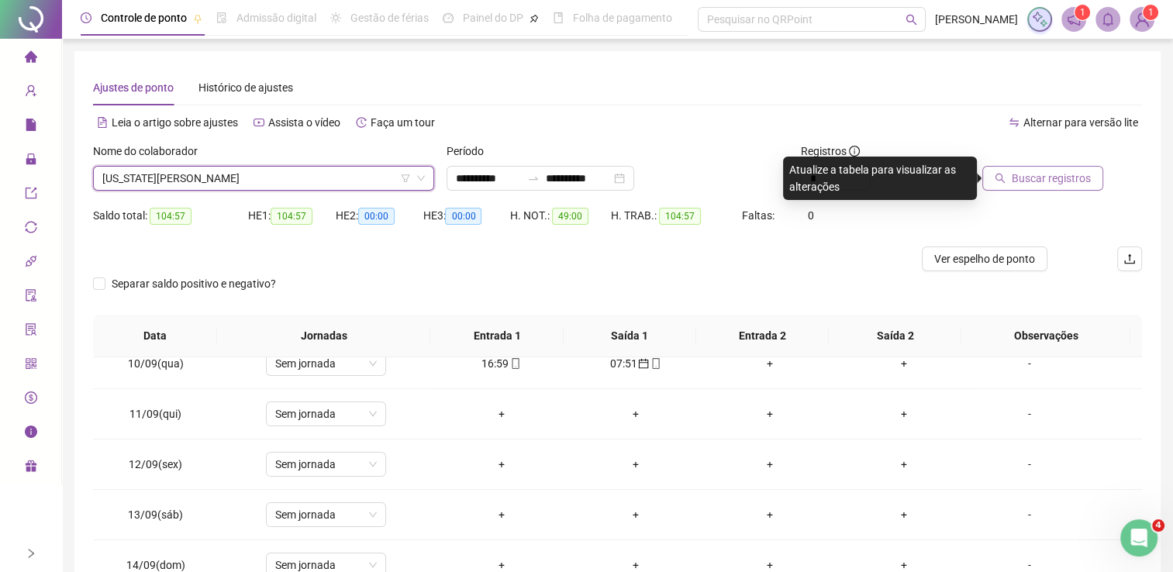
click at [1068, 179] on span "Buscar registros" at bounding box center [1051, 178] width 79 height 17
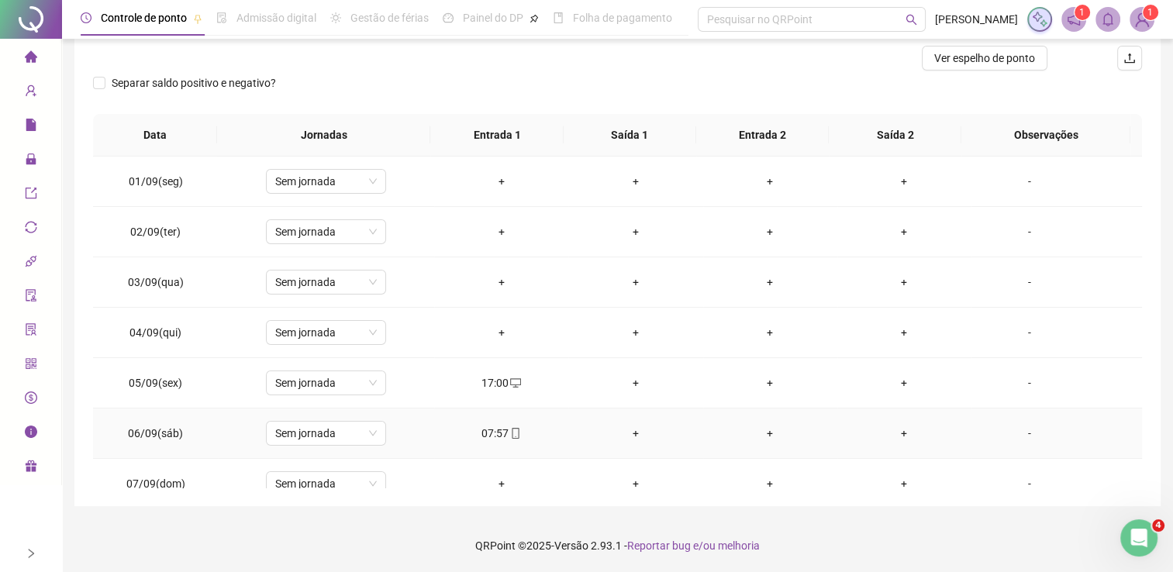
click at [500, 430] on div "07:57" at bounding box center [501, 433] width 109 height 17
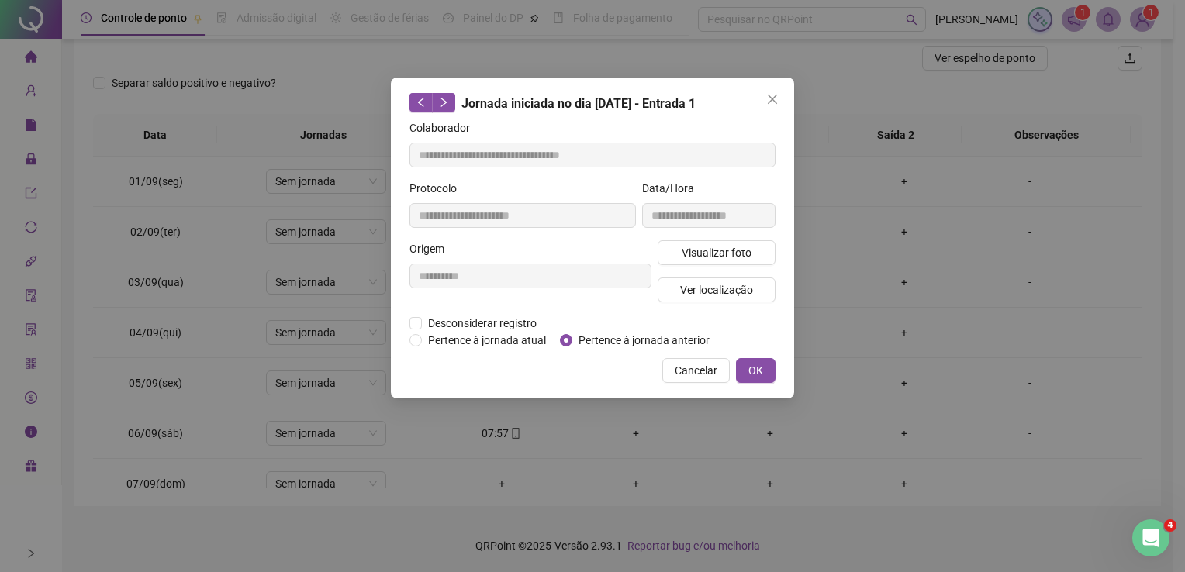
type input "**********"
click at [586, 346] on span "Pertence à jornada anterior" at bounding box center [643, 340] width 143 height 17
click at [754, 367] on span "OK" at bounding box center [755, 370] width 15 height 17
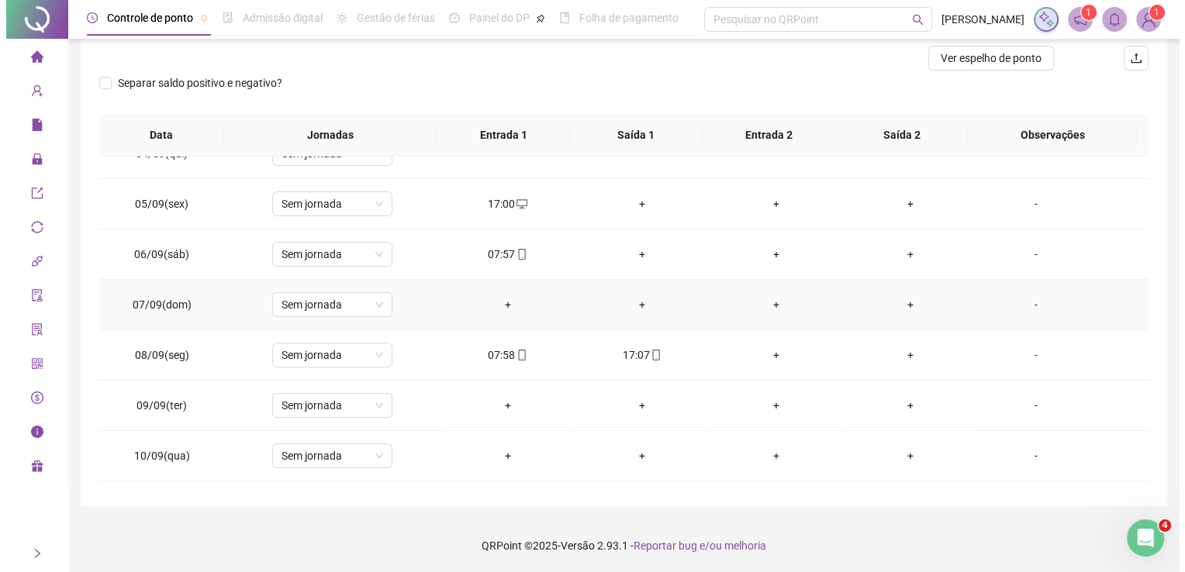
scroll to position [155, 0]
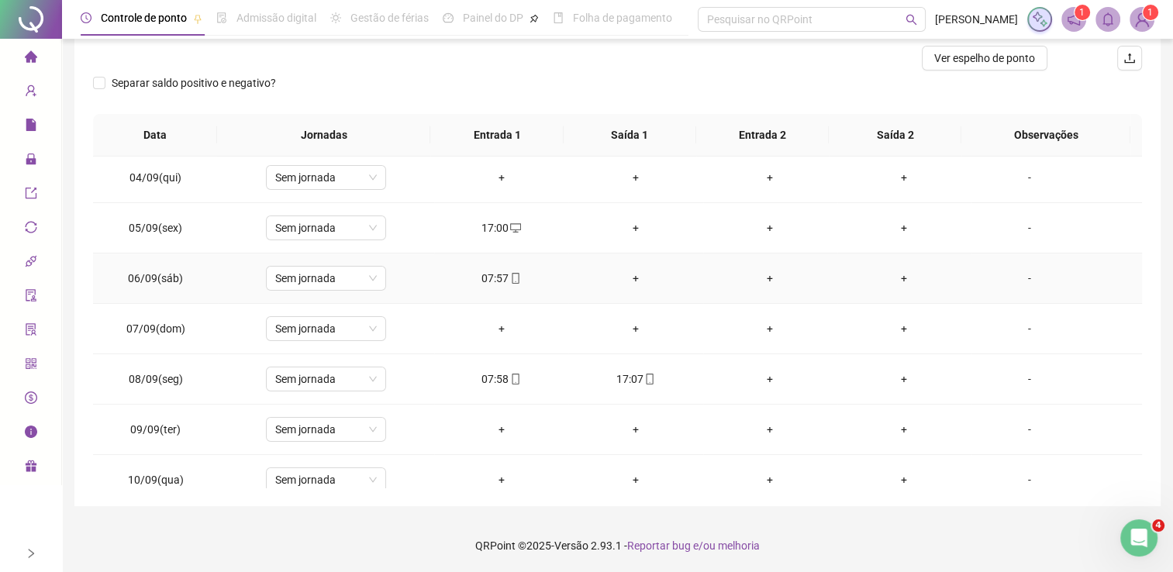
click at [509, 270] on div "07:57" at bounding box center [501, 278] width 109 height 17
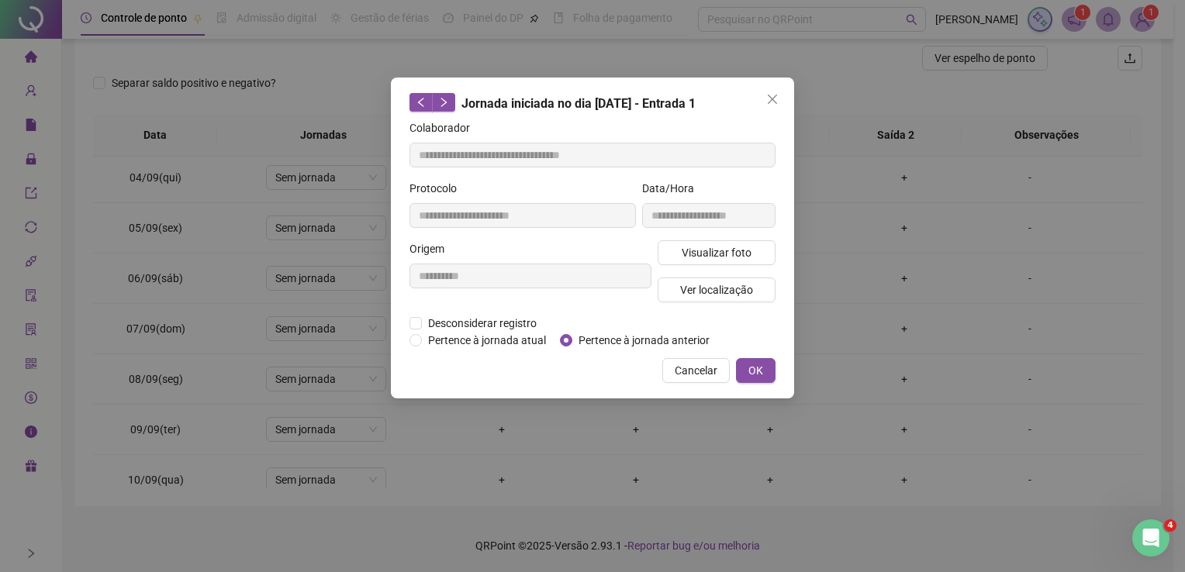
click at [1071, 278] on div "**********" at bounding box center [592, 286] width 1185 height 572
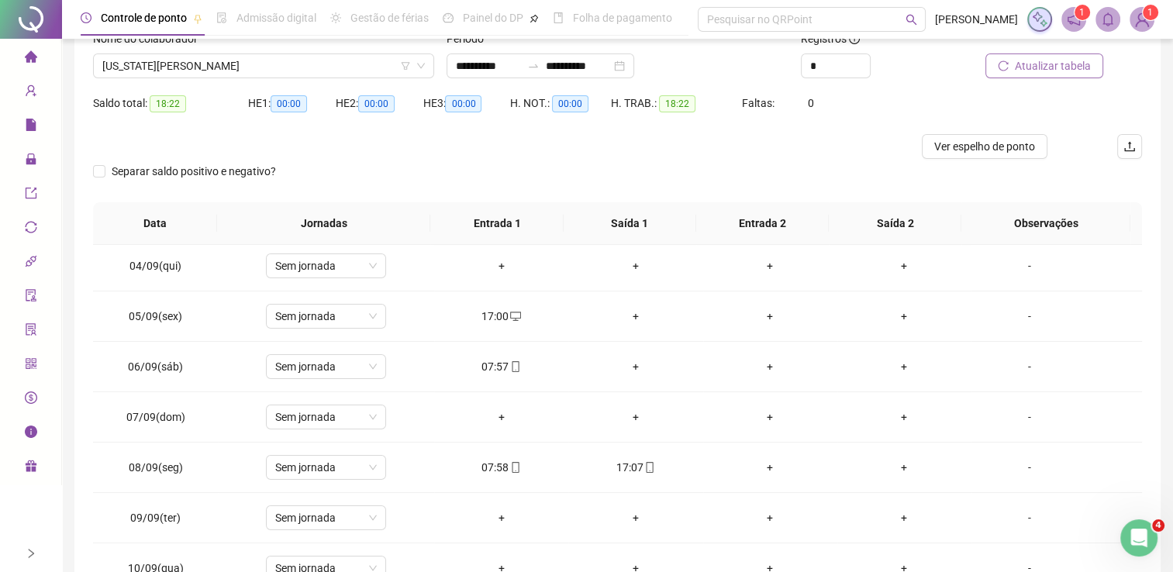
scroll to position [0, 0]
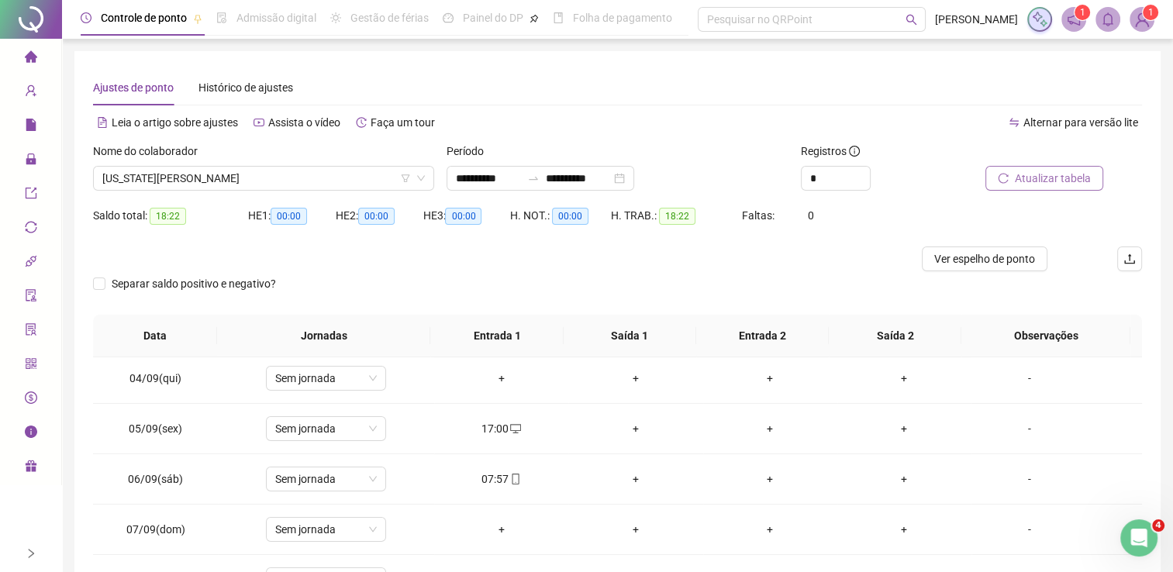
click at [1035, 191] on div "Atualizar tabela" at bounding box center [1059, 173] width 177 height 60
click at [1037, 186] on span "Atualizar tabela" at bounding box center [1053, 178] width 76 height 17
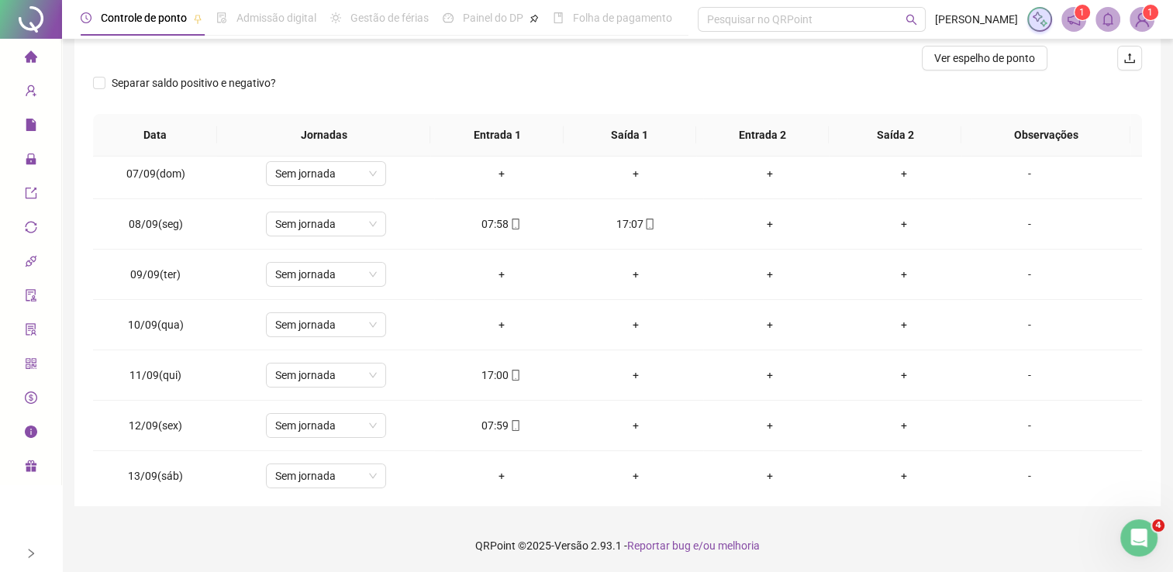
scroll to position [388, 0]
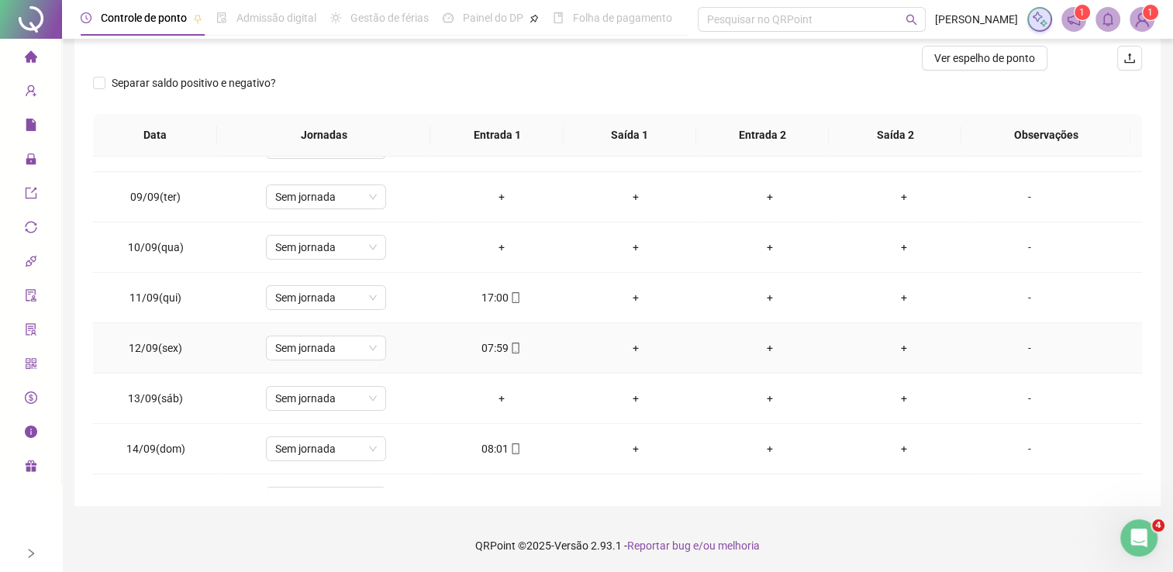
click at [490, 350] on div "07:59" at bounding box center [501, 348] width 109 height 17
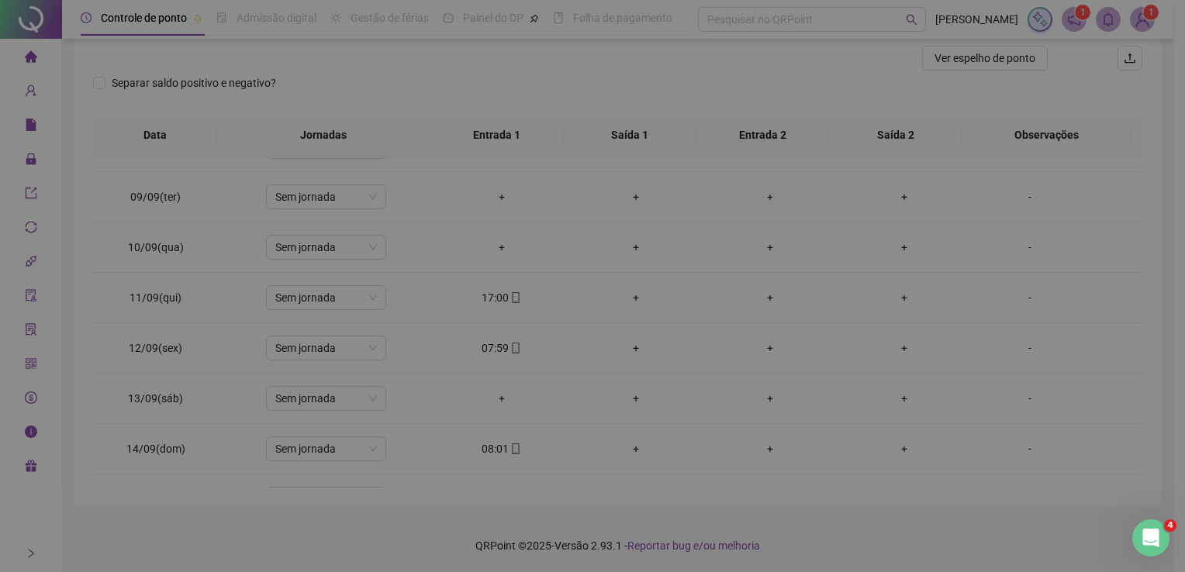
type input "**********"
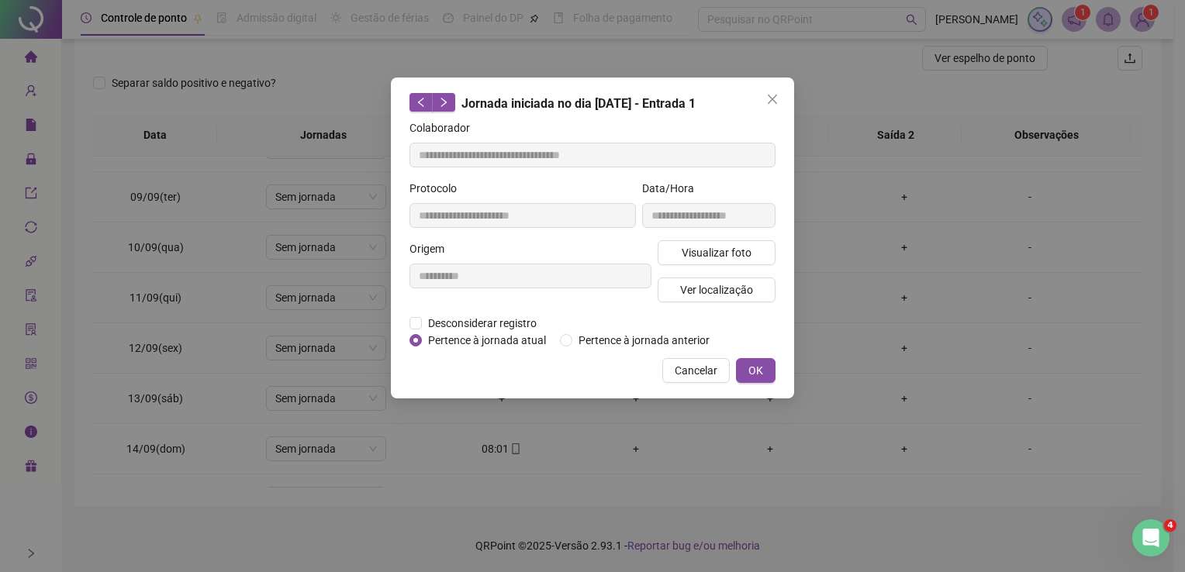
click at [585, 329] on div "Desconsiderar registro Pertence ao lanche" at bounding box center [592, 323] width 366 height 17
click at [586, 335] on span "Pertence à jornada anterior" at bounding box center [643, 340] width 143 height 17
click at [750, 378] on button "OK" at bounding box center [756, 370] width 40 height 25
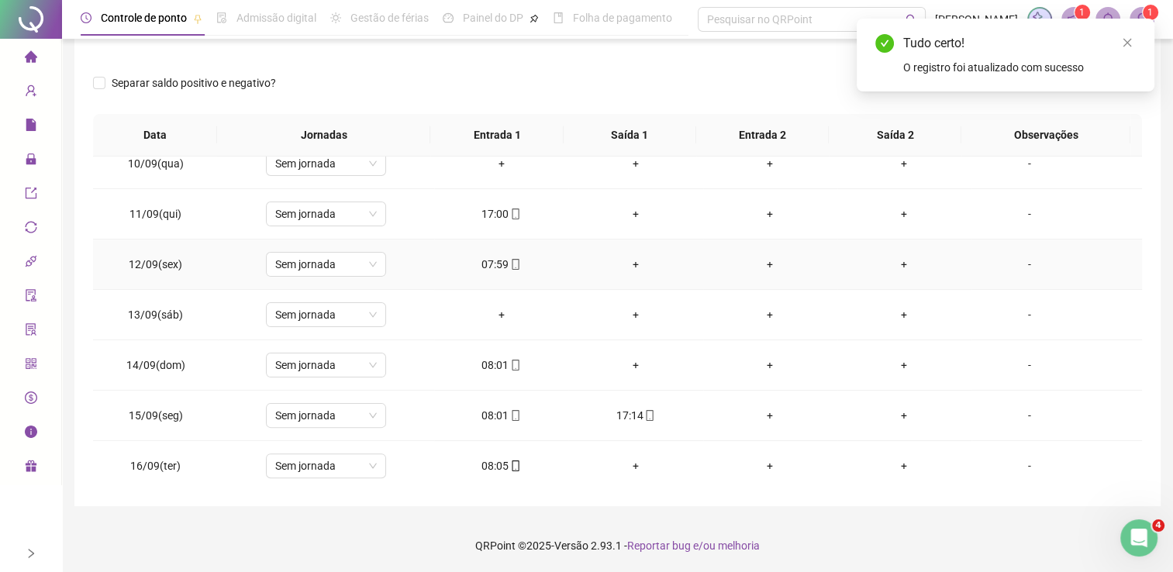
scroll to position [472, 0]
click at [488, 408] on div "08:01" at bounding box center [501, 414] width 109 height 17
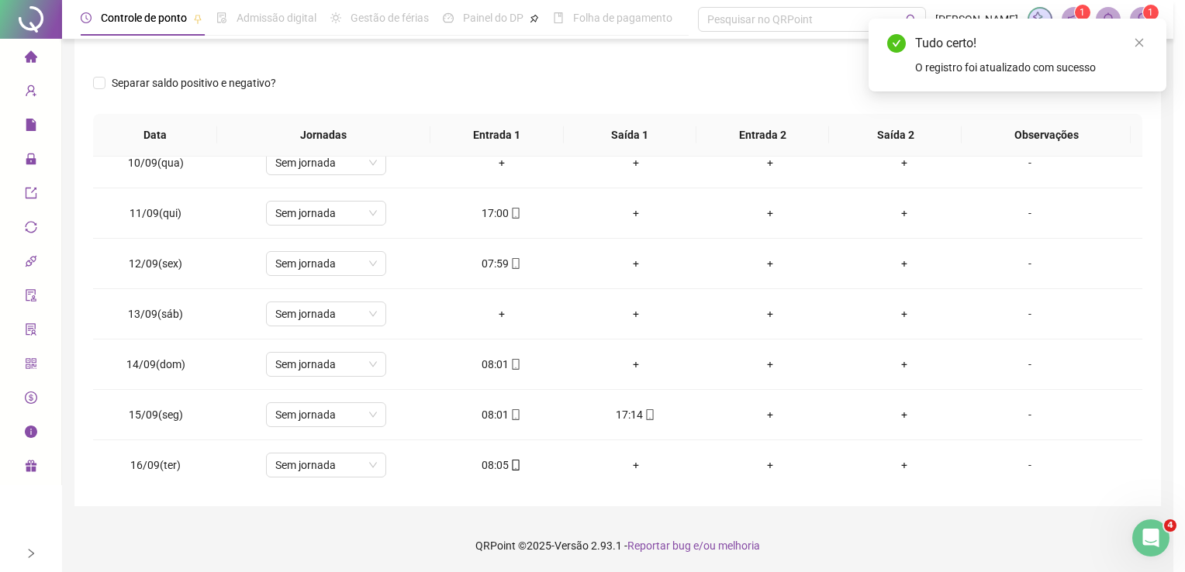
type input "**********"
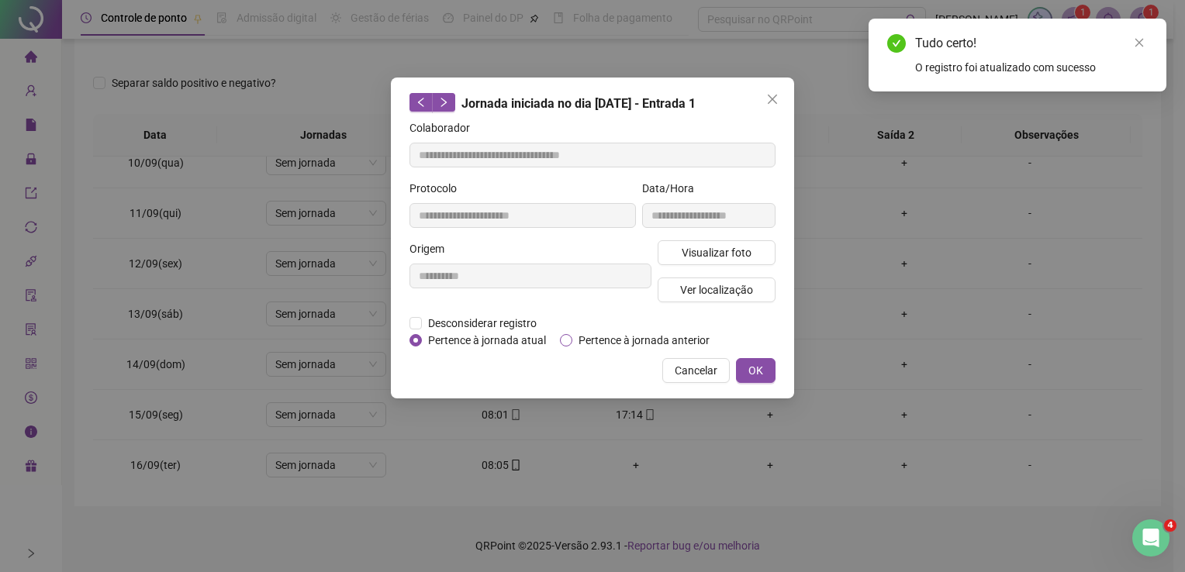
click at [608, 343] on span "Pertence à jornada anterior" at bounding box center [643, 340] width 143 height 17
click at [758, 371] on span "OK" at bounding box center [755, 370] width 15 height 17
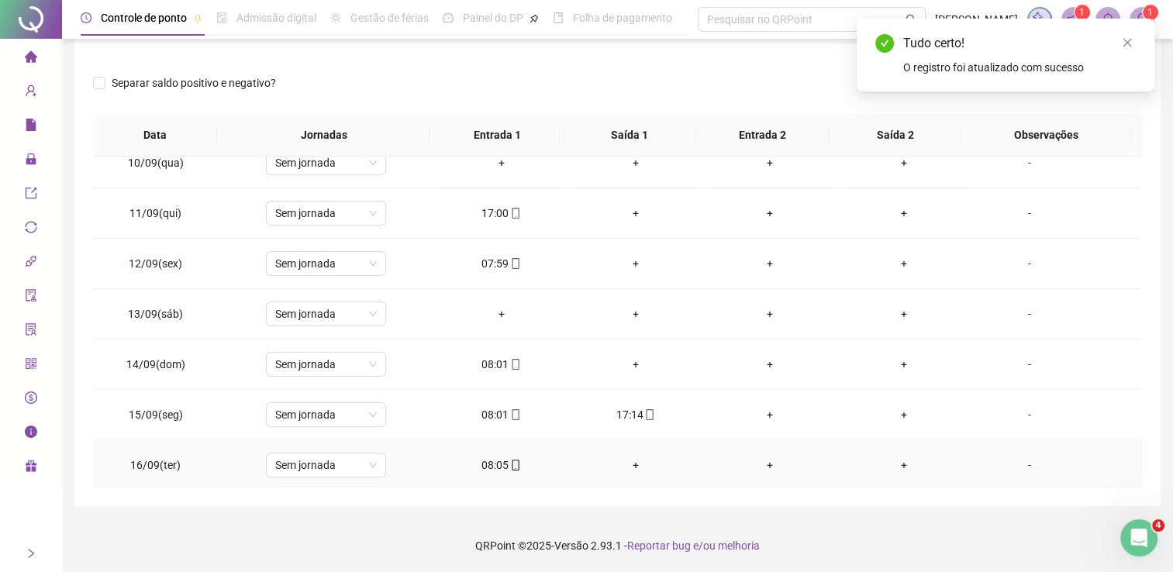
click at [499, 465] on div "08:05" at bounding box center [501, 465] width 109 height 17
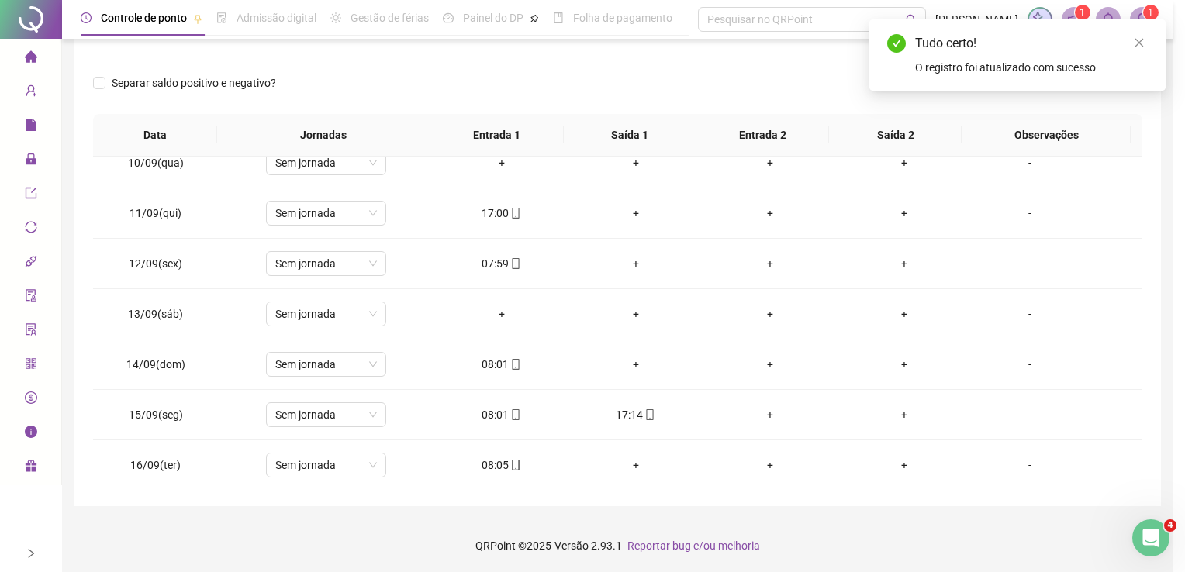
type input "**********"
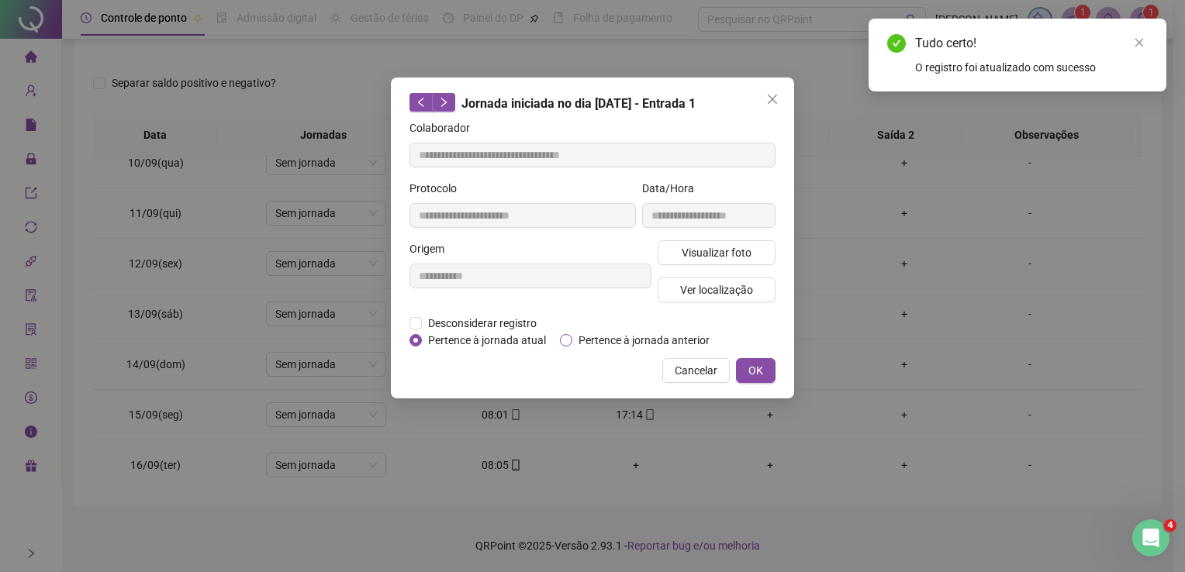
click at [589, 343] on span "Pertence à jornada anterior" at bounding box center [643, 340] width 143 height 17
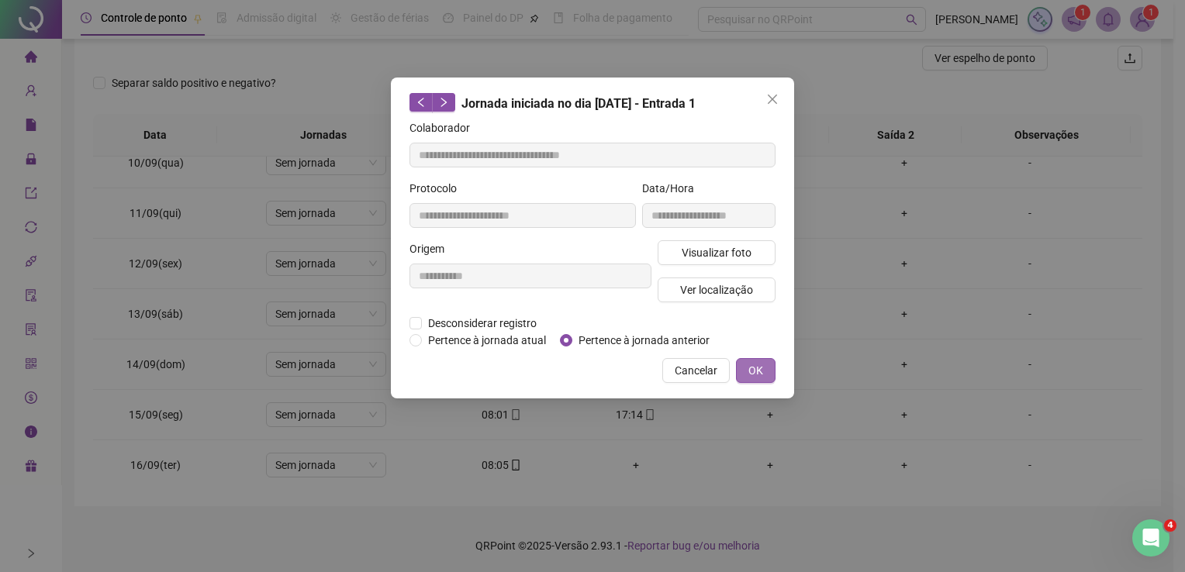
click at [749, 364] on button "OK" at bounding box center [756, 370] width 40 height 25
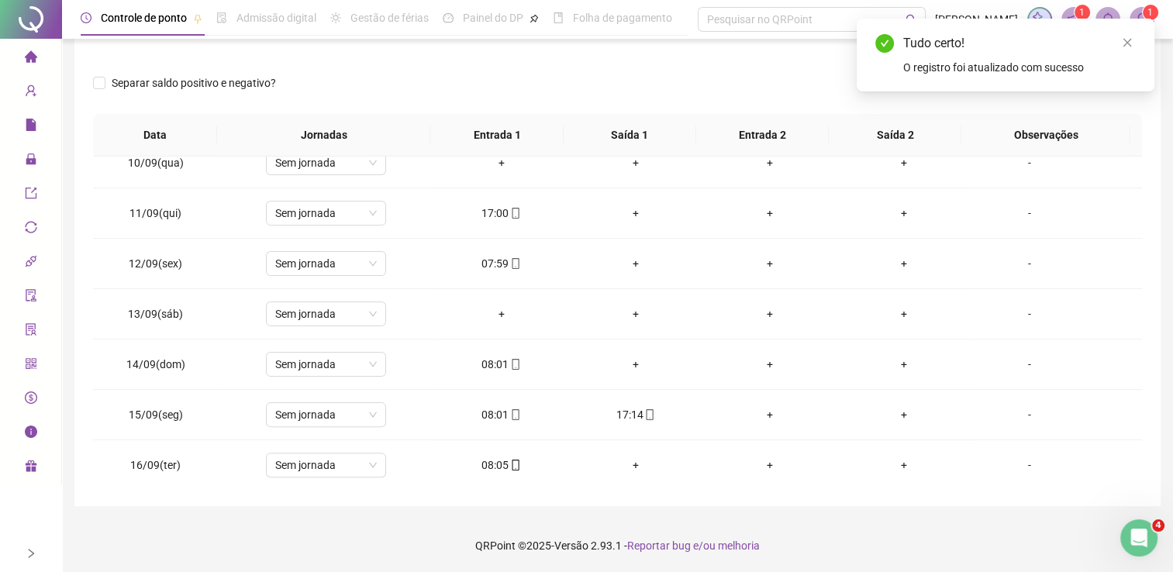
scroll to position [0, 0]
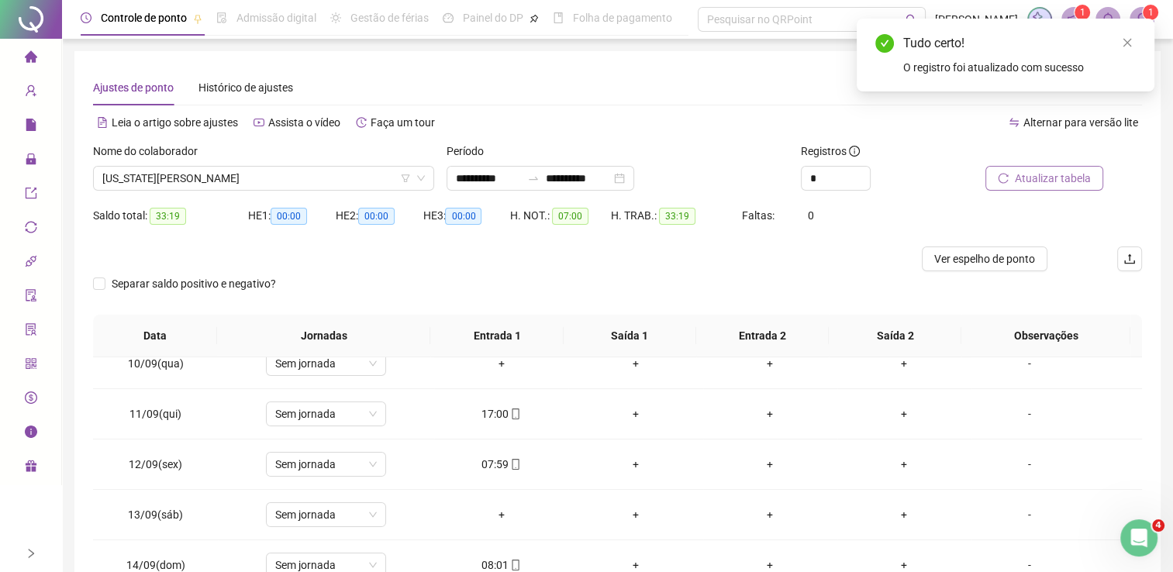
click at [1064, 172] on span "Atualizar tabela" at bounding box center [1053, 178] width 76 height 17
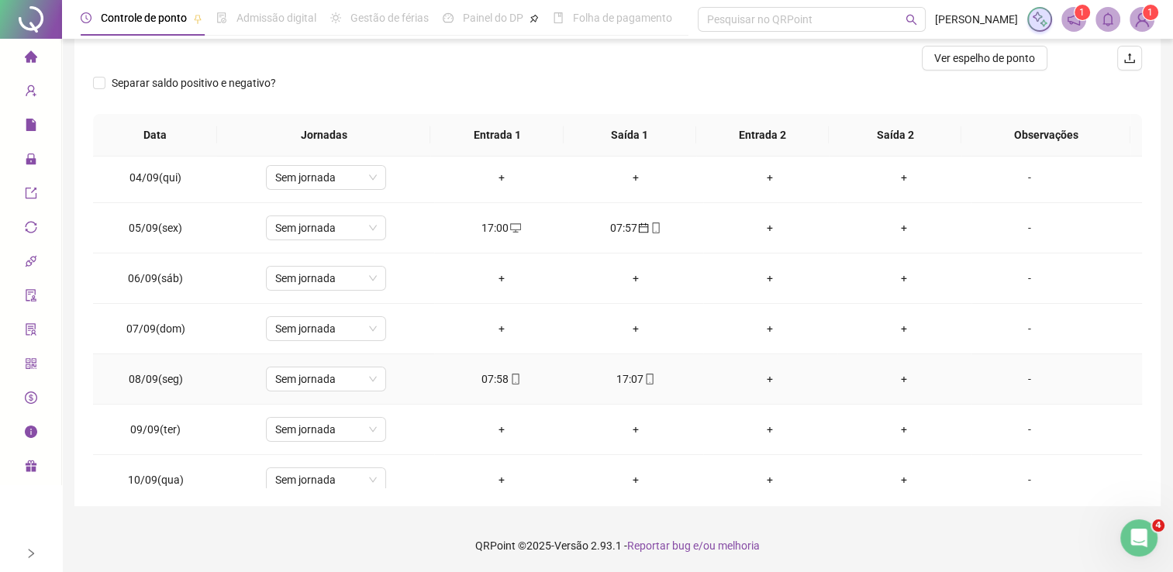
scroll to position [233, 0]
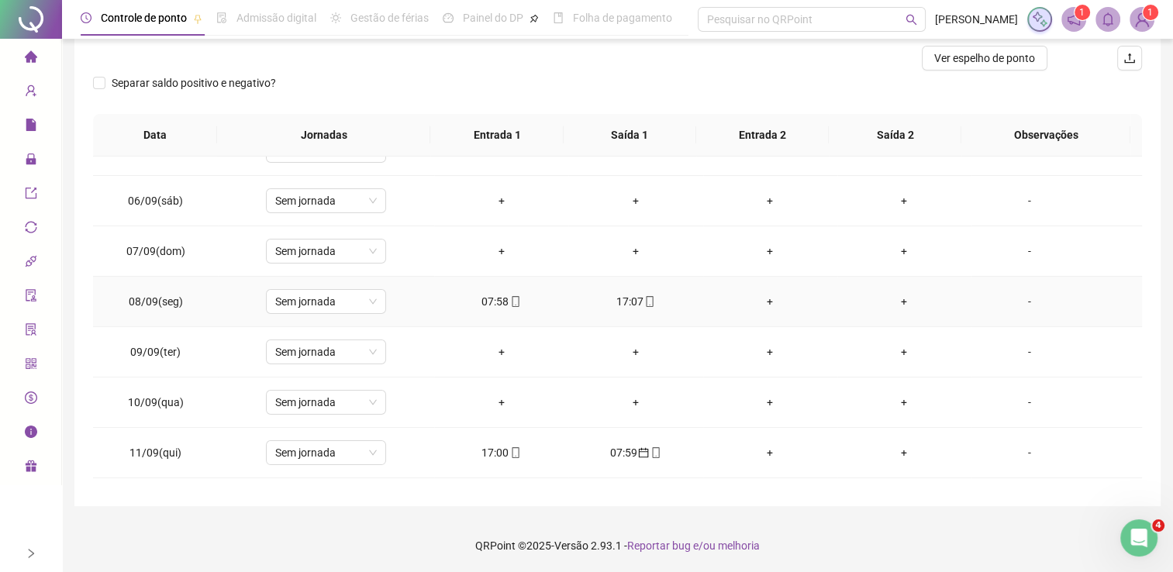
click at [496, 294] on div "07:58" at bounding box center [501, 301] width 109 height 17
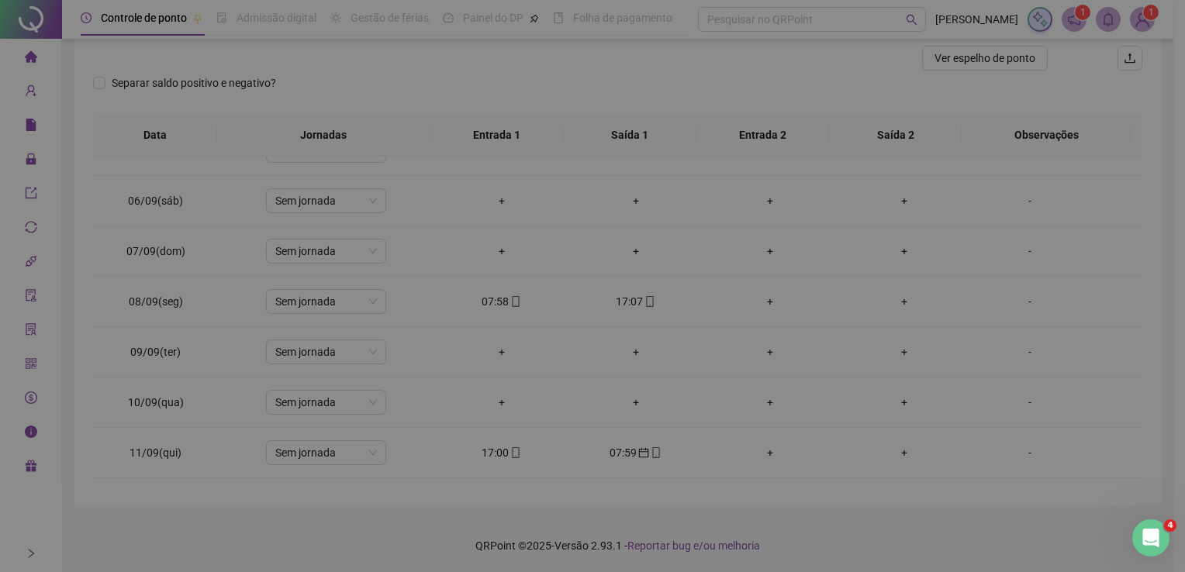
type input "**********"
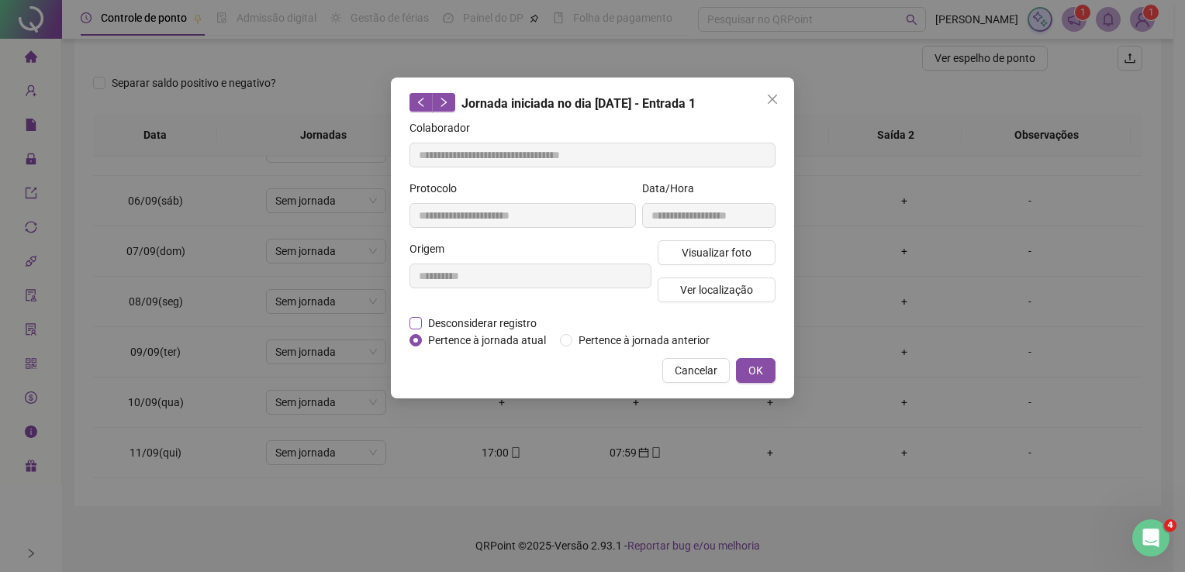
click at [509, 322] on span "Desconsiderar registro" at bounding box center [482, 323] width 121 height 17
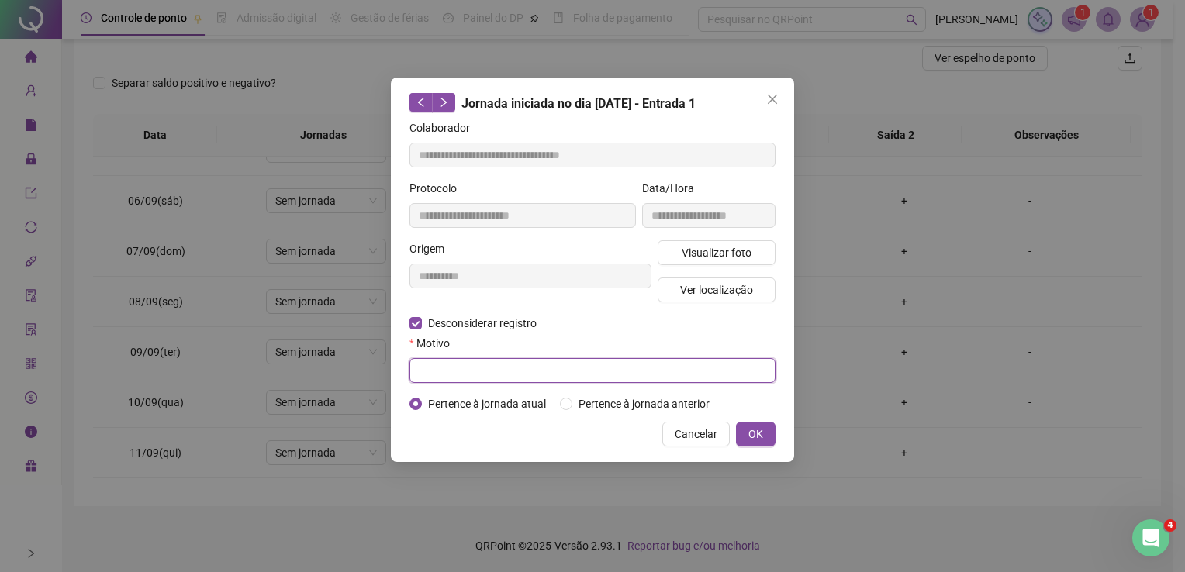
click at [523, 376] on input "text" at bounding box center [592, 370] width 366 height 25
type input "*"
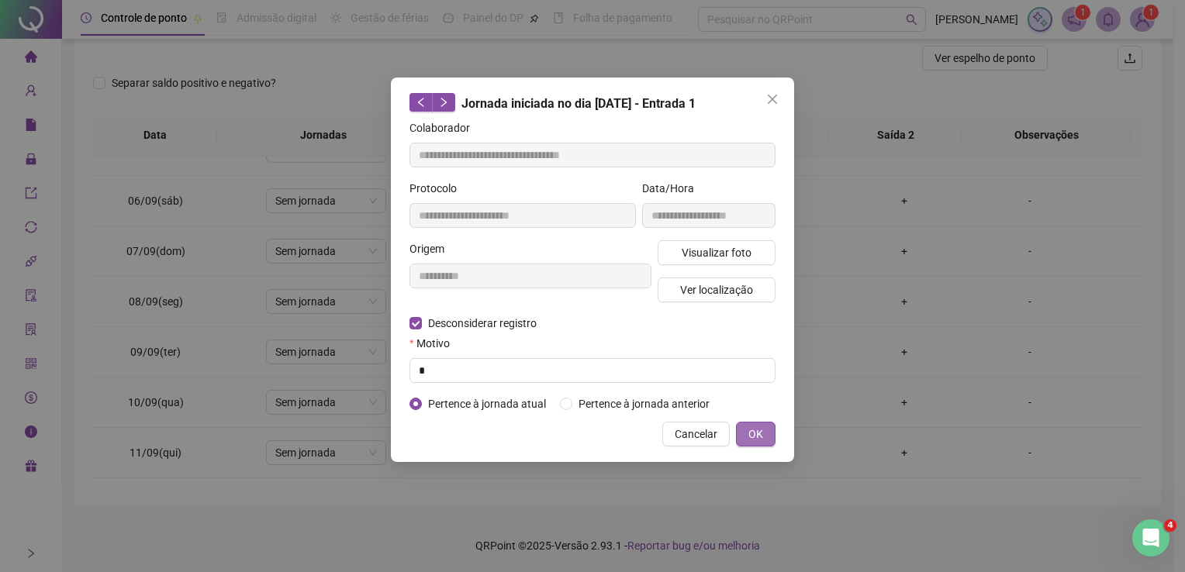
click at [754, 422] on button "OK" at bounding box center [756, 434] width 40 height 25
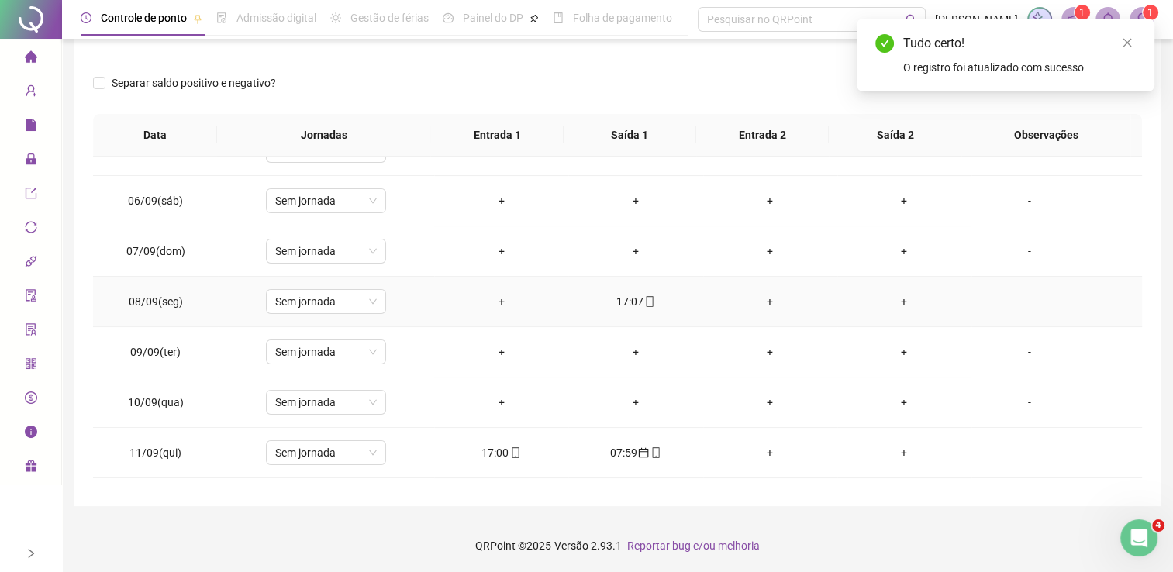
click at [623, 293] on div "17:07" at bounding box center [635, 301] width 109 height 17
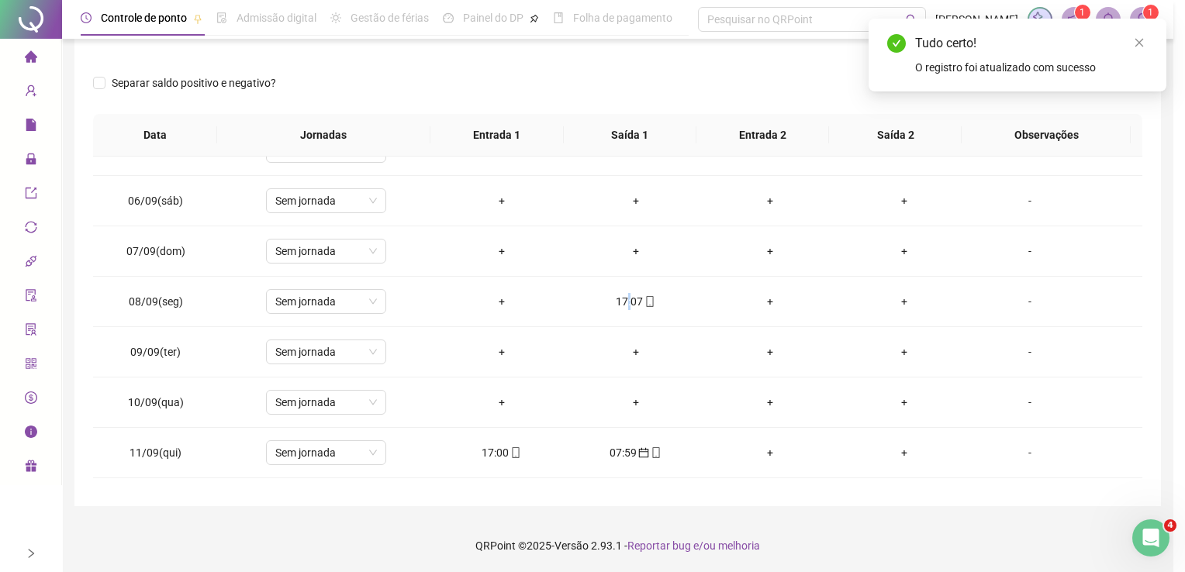
type input "**********"
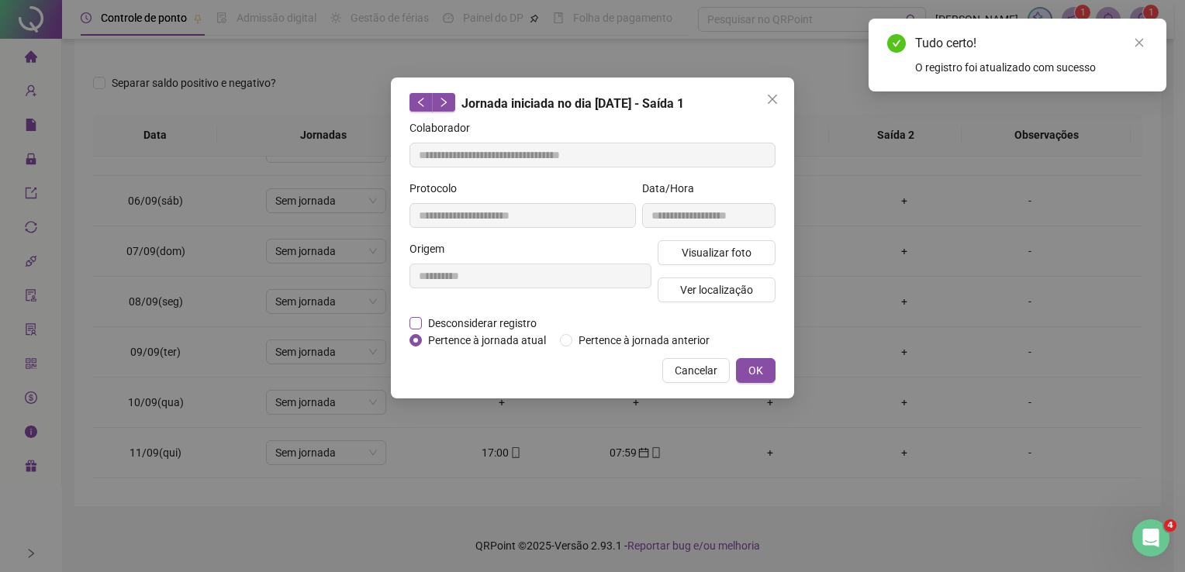
click at [464, 327] on span "Desconsiderar registro" at bounding box center [482, 323] width 121 height 17
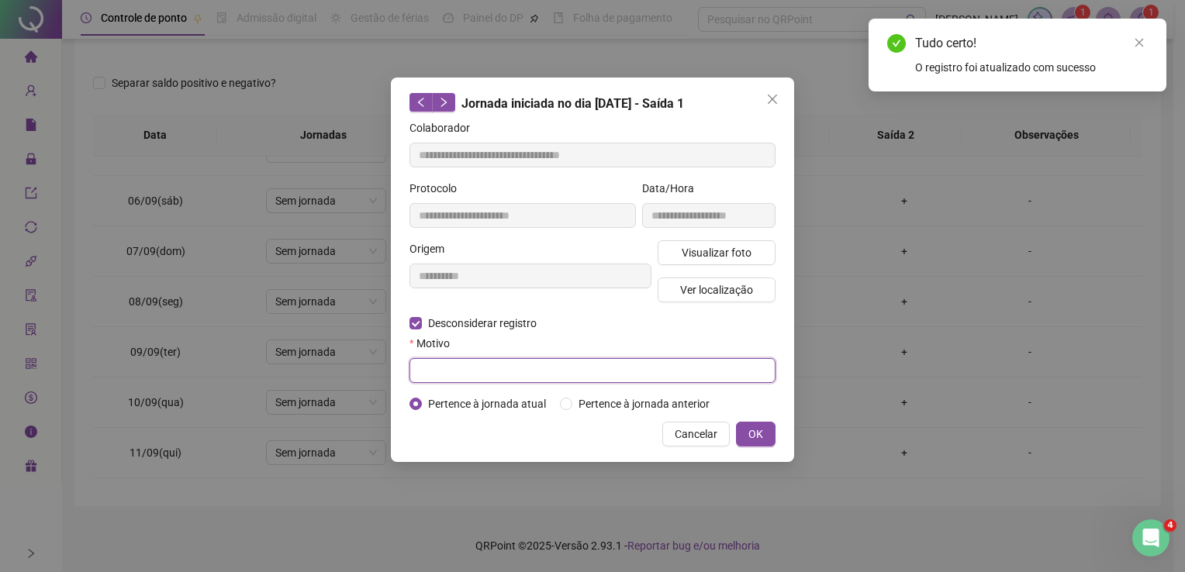
click at [483, 374] on input "text" at bounding box center [592, 370] width 366 height 25
type input "*"
click at [776, 437] on div "**********" at bounding box center [592, 270] width 403 height 385
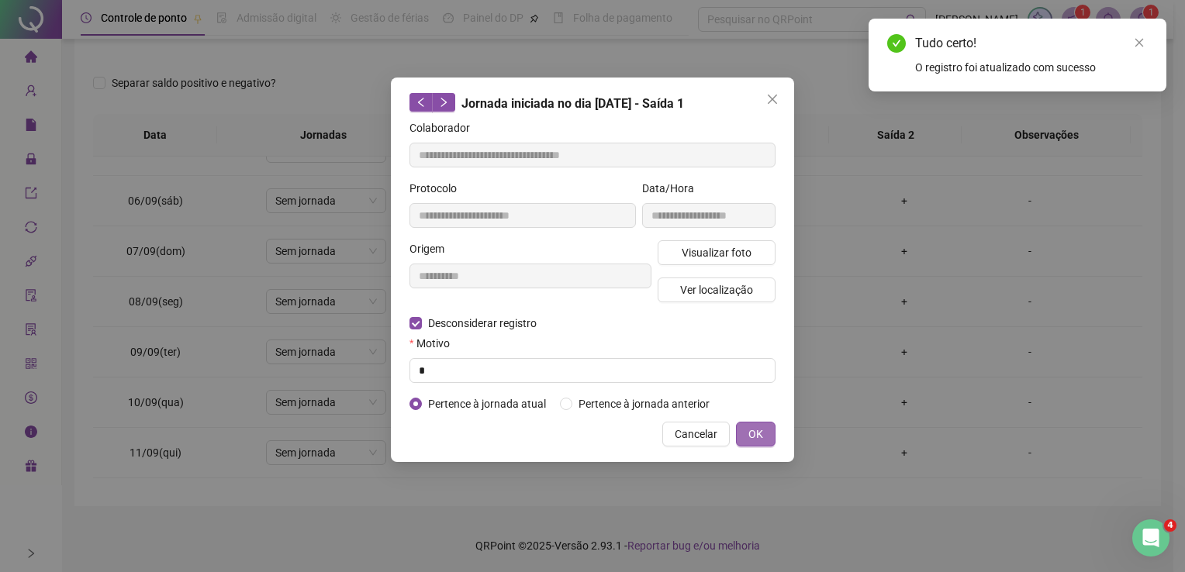
click at [764, 430] on button "OK" at bounding box center [756, 434] width 40 height 25
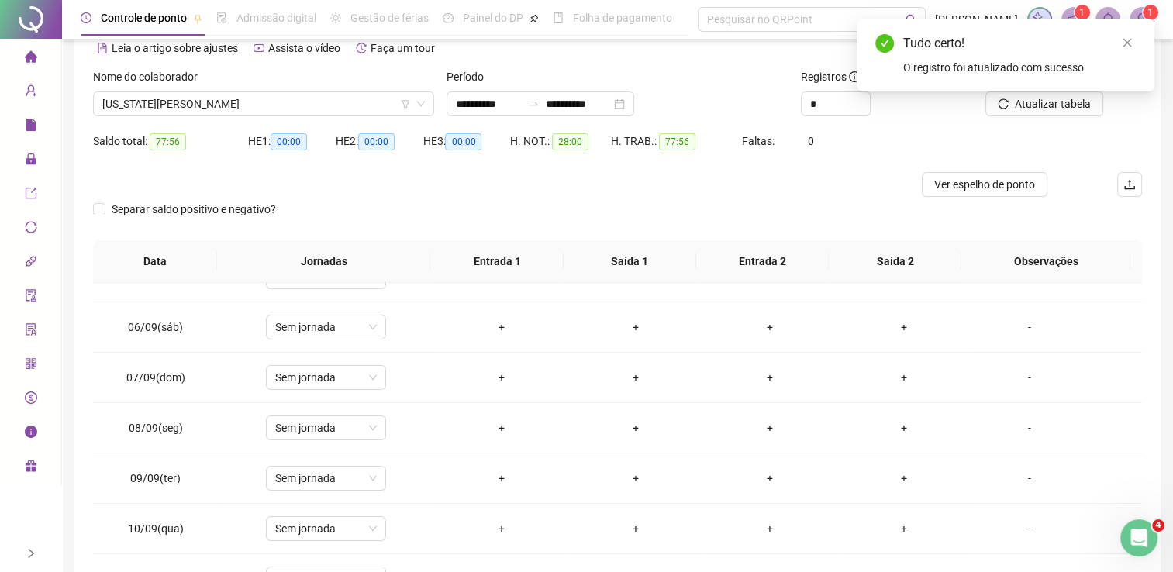
scroll to position [0, 0]
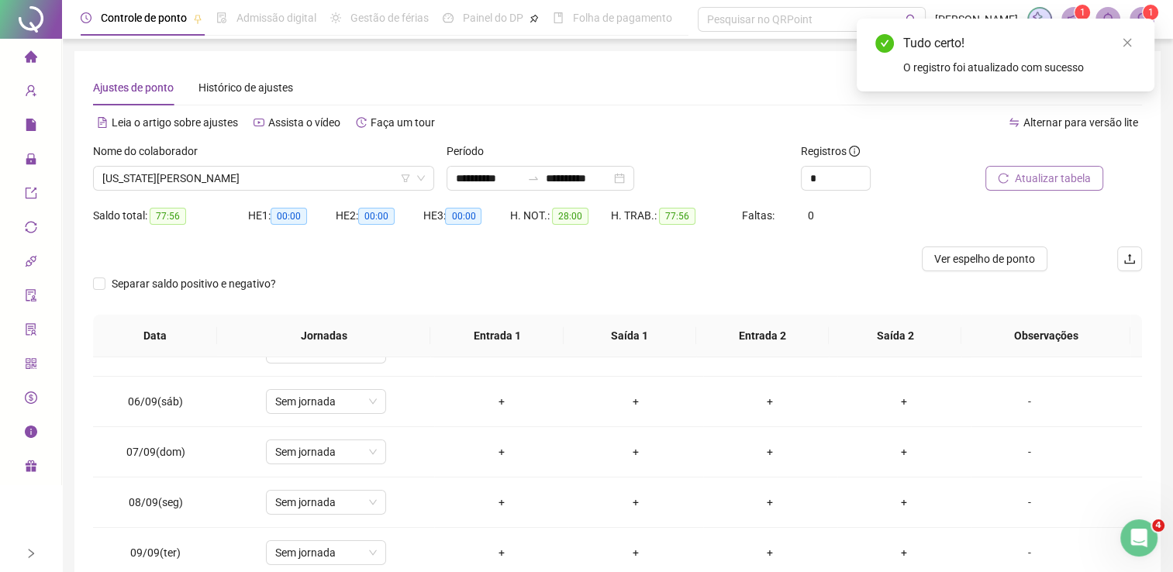
click at [1057, 178] on span "Atualizar tabela" at bounding box center [1053, 178] width 76 height 17
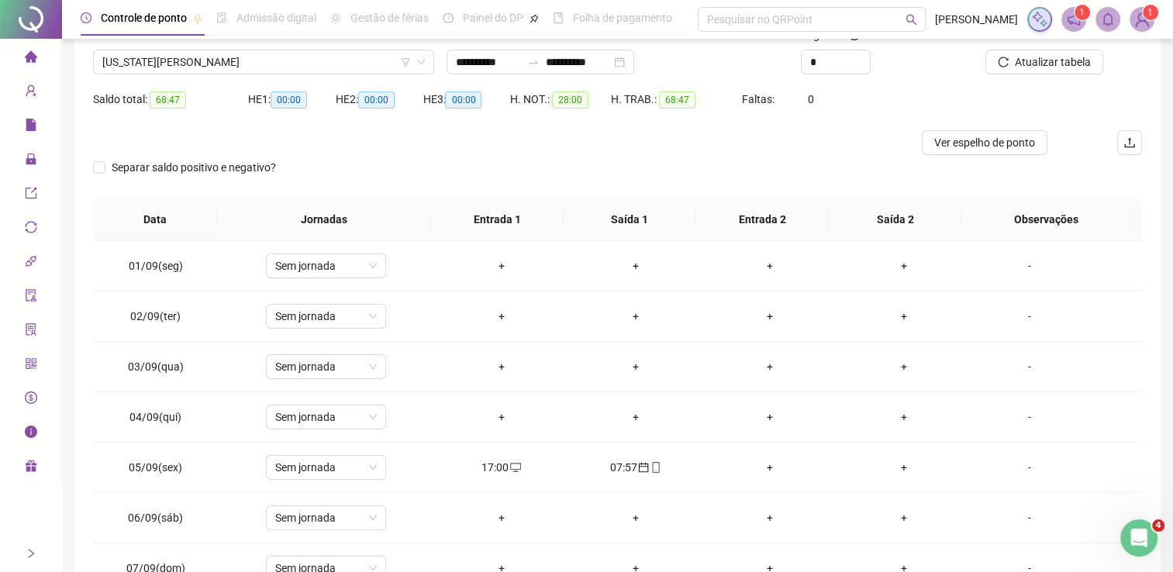
scroll to position [46, 0]
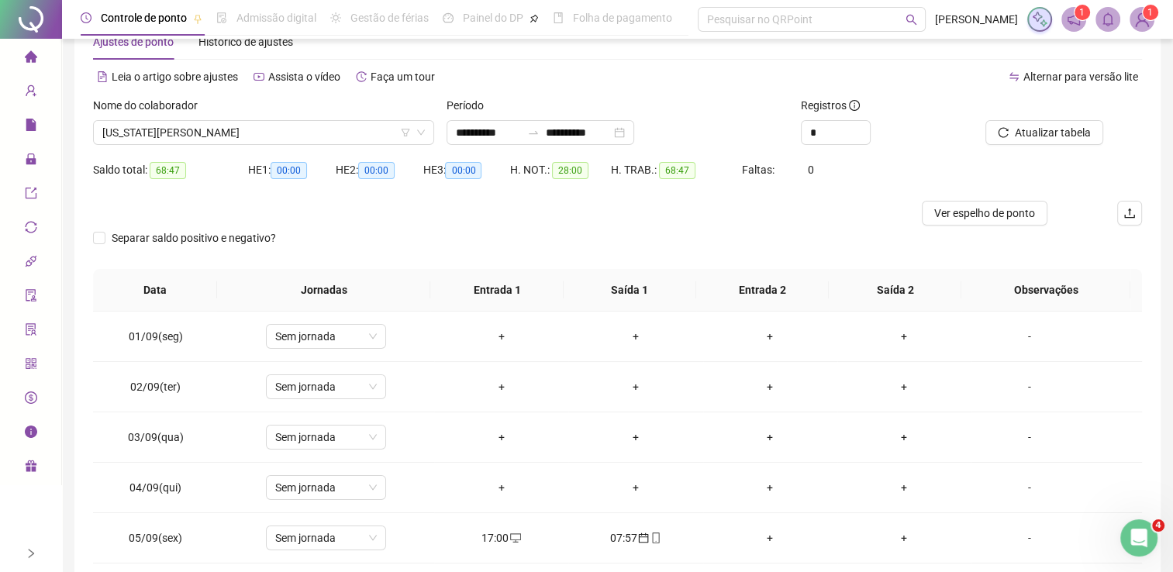
click at [364, 144] on div "Nome do colaborador [US_STATE][PERSON_NAME]" at bounding box center [264, 127] width 354 height 60
click at [367, 129] on span "[US_STATE][PERSON_NAME]" at bounding box center [263, 132] width 323 height 23
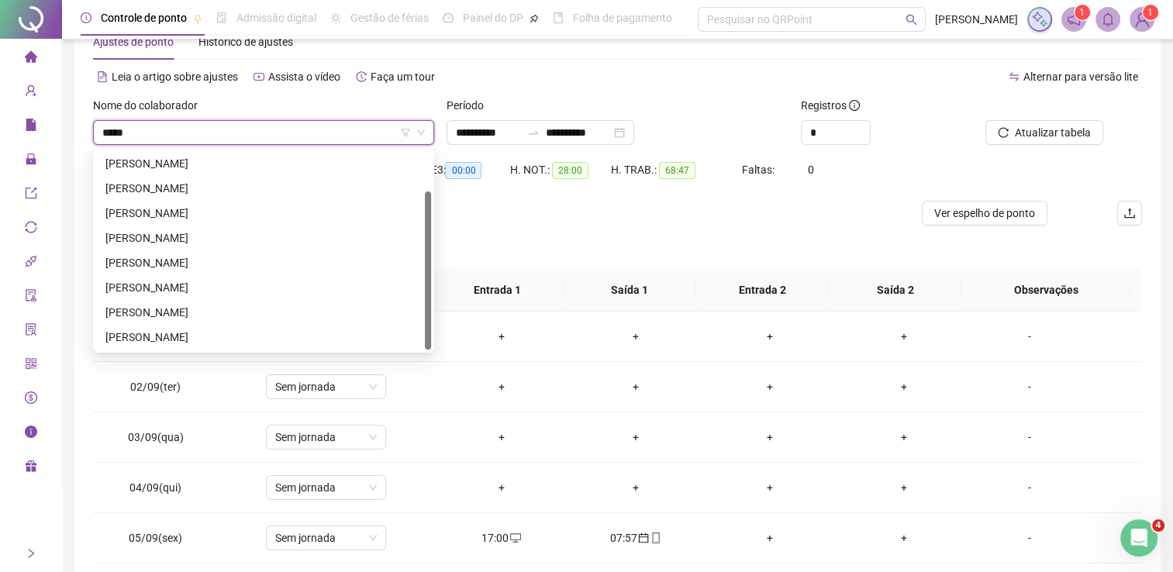
scroll to position [0, 0]
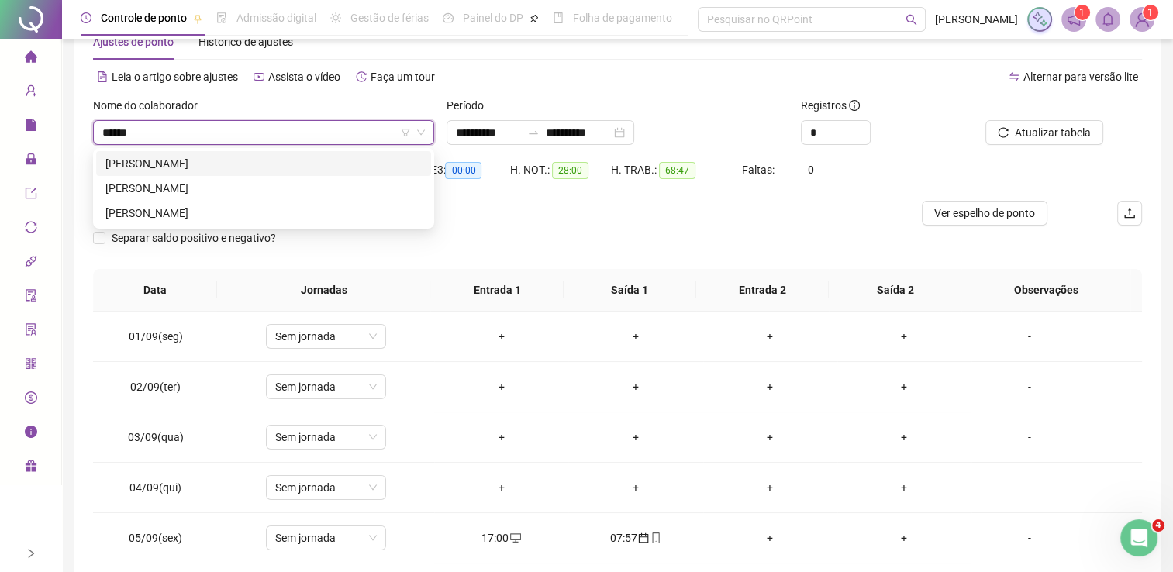
type input "*******"
click at [231, 188] on div "[PERSON_NAME]" at bounding box center [263, 188] width 316 height 17
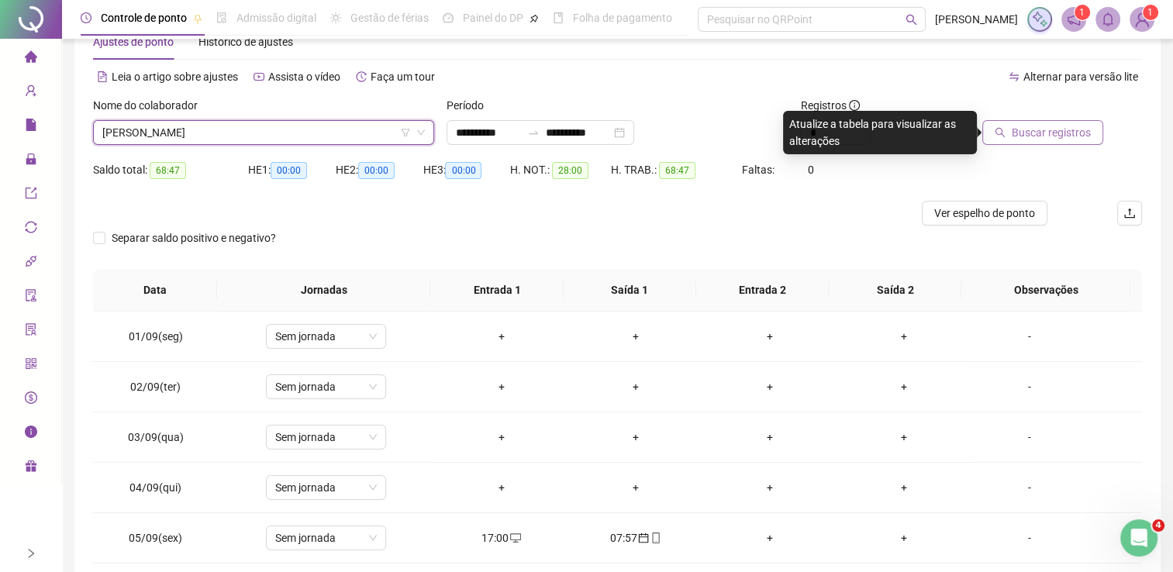
click at [1015, 128] on span "Buscar registros" at bounding box center [1051, 132] width 79 height 17
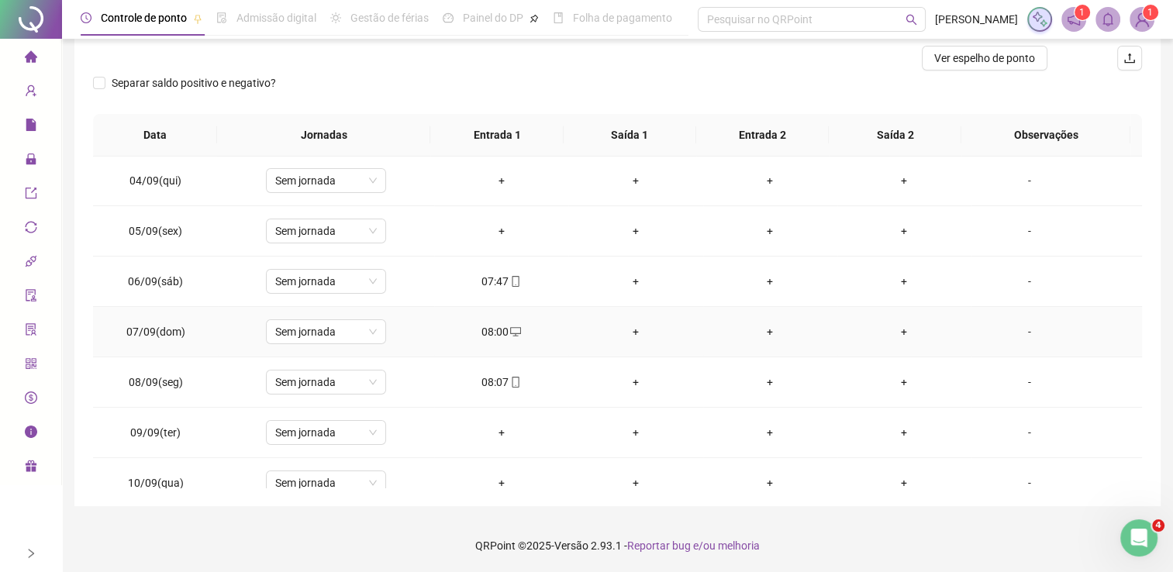
scroll to position [155, 0]
click at [510, 324] on icon "desktop" at bounding box center [515, 328] width 11 height 11
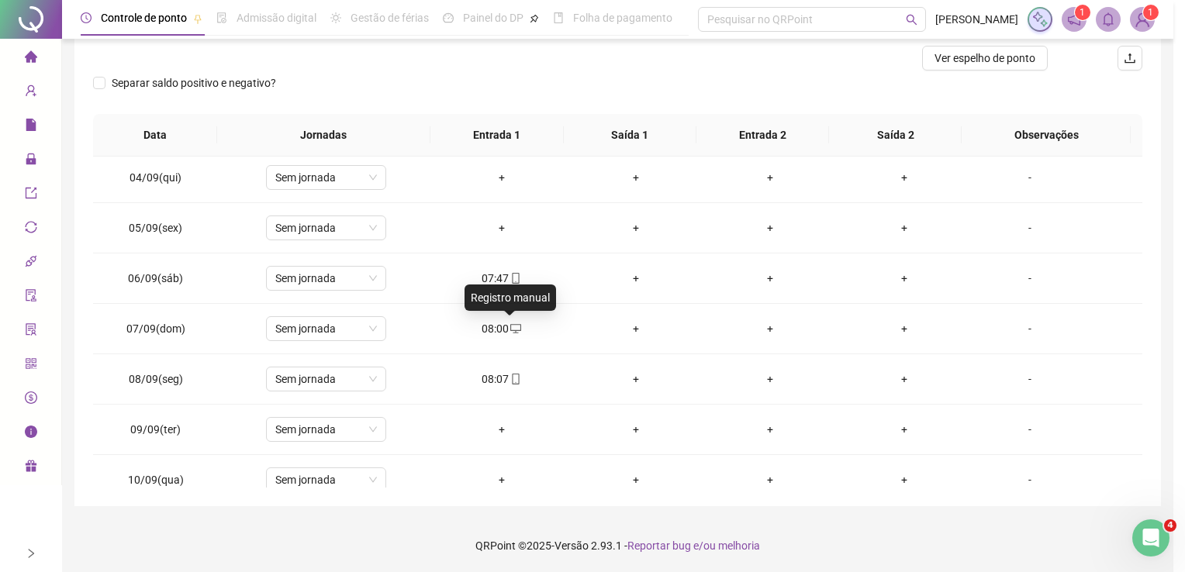
type input "**********"
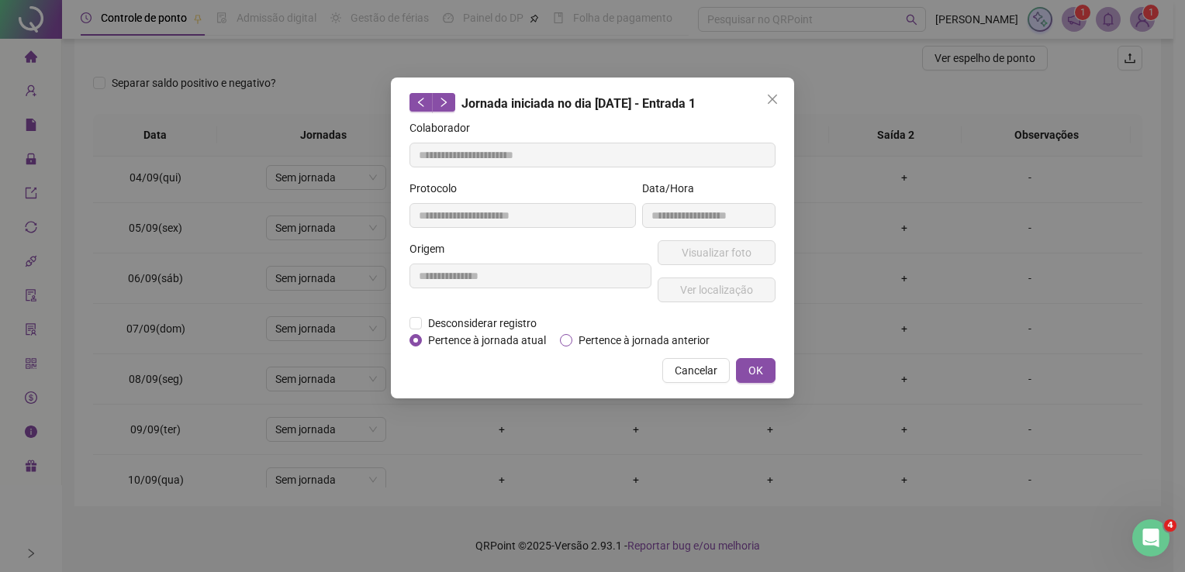
click at [616, 340] on span "Pertence à jornada anterior" at bounding box center [643, 340] width 143 height 17
click at [755, 372] on span "OK" at bounding box center [755, 370] width 15 height 17
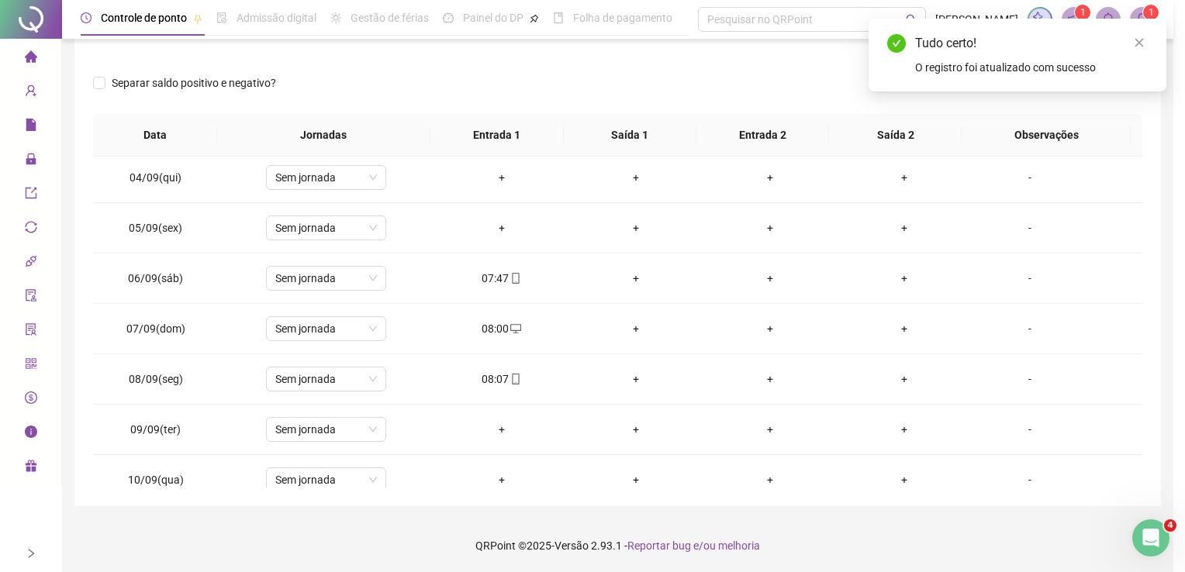
click at [757, 365] on div "**********" at bounding box center [592, 286] width 1185 height 572
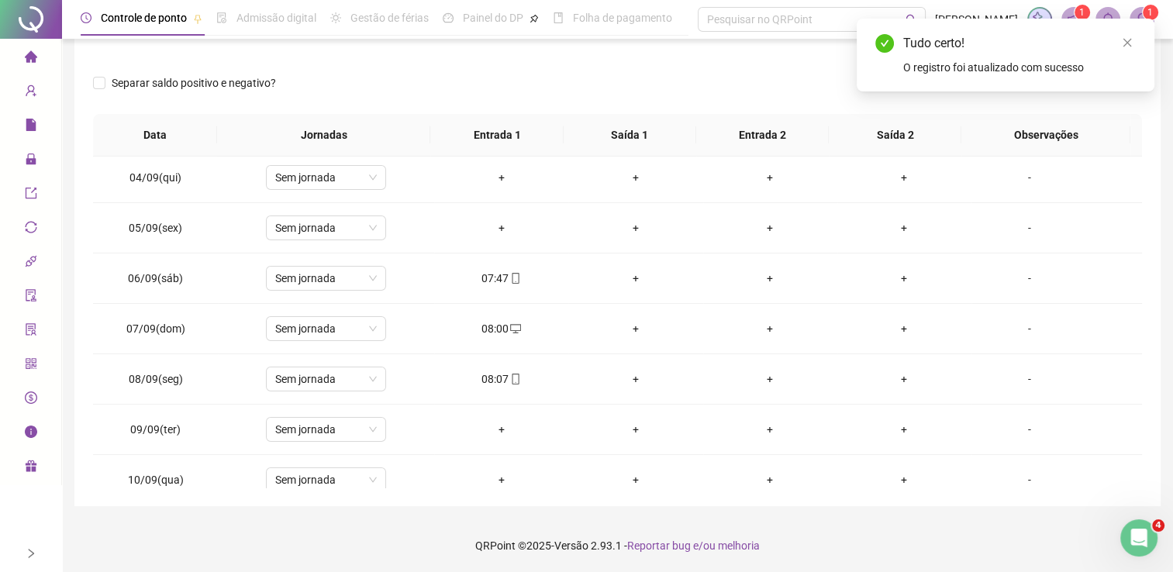
scroll to position [0, 0]
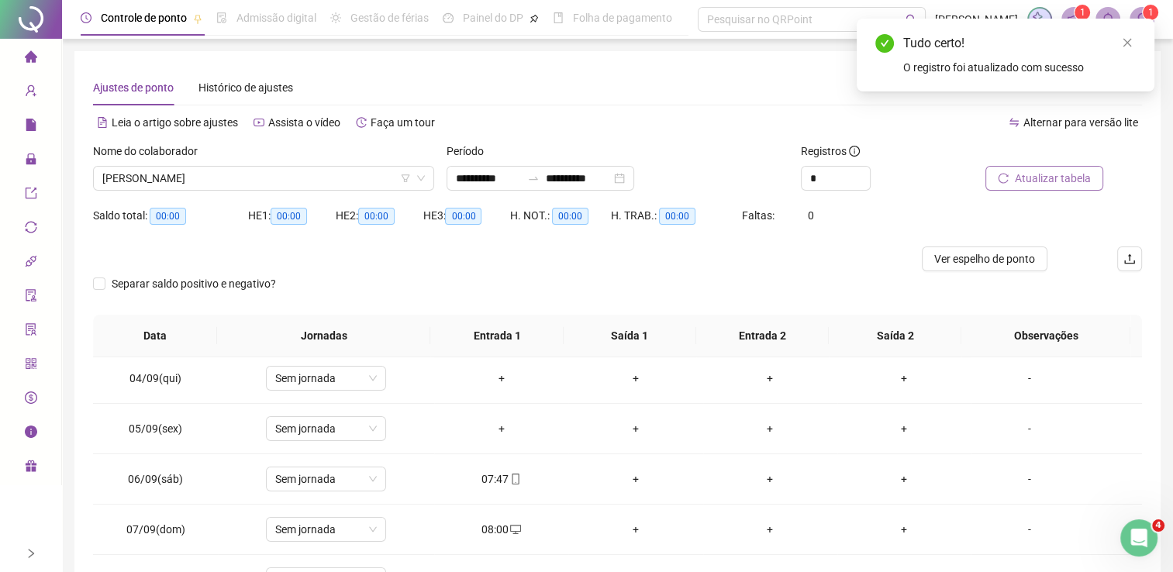
click at [1076, 184] on span "Atualizar tabela" at bounding box center [1053, 178] width 76 height 17
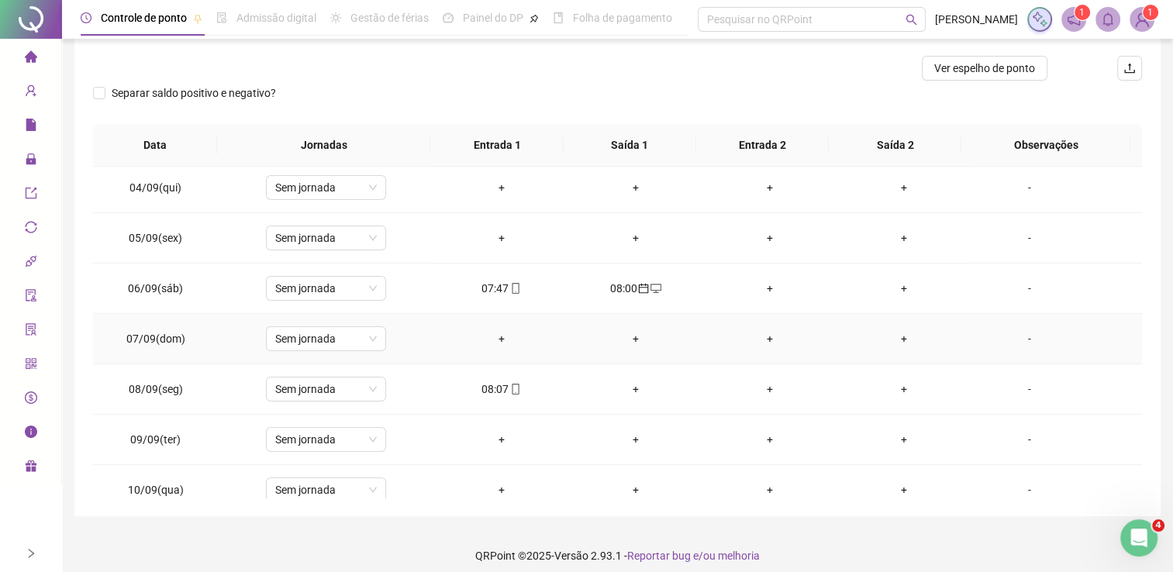
scroll to position [201, 0]
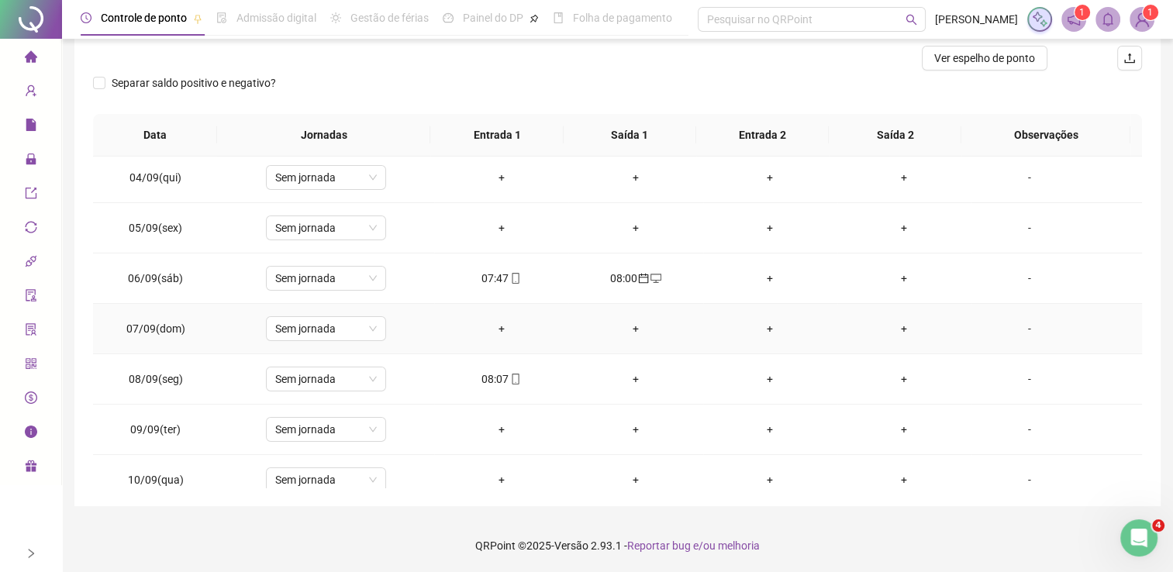
click at [495, 329] on div "+" at bounding box center [501, 328] width 109 height 17
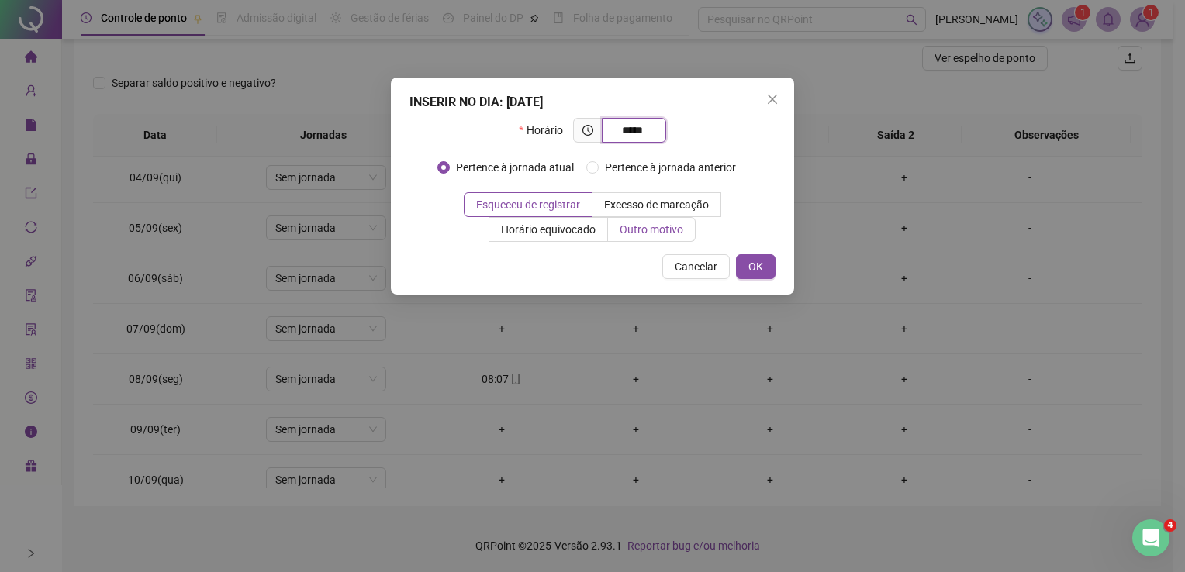
type input "*****"
click at [679, 224] on span "Outro motivo" at bounding box center [651, 229] width 64 height 12
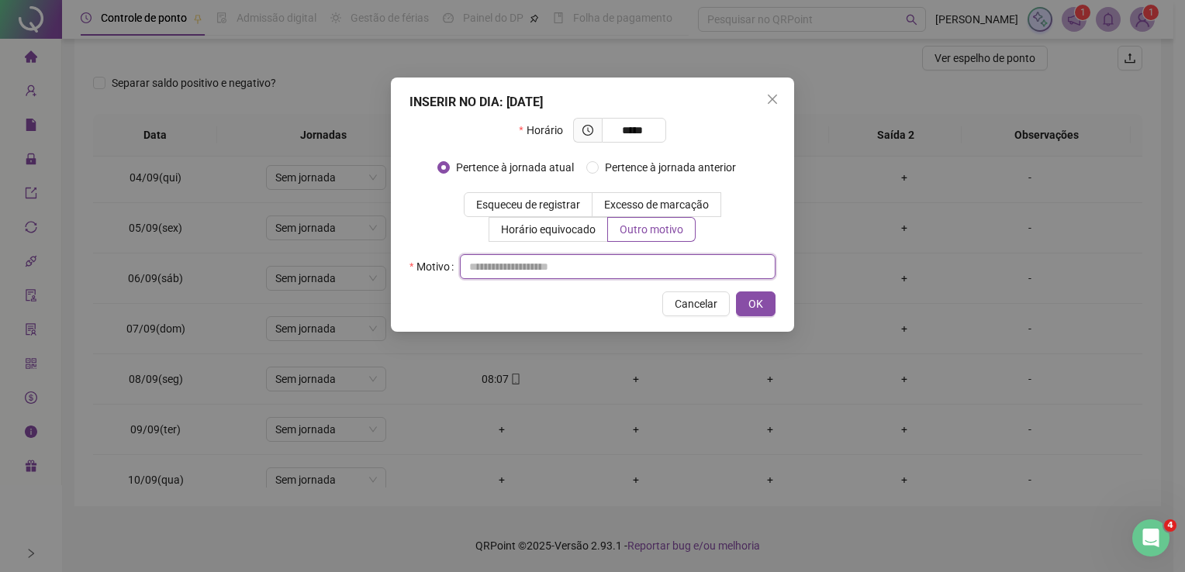
click at [609, 269] on input "text" at bounding box center [618, 266] width 316 height 25
type input "*"
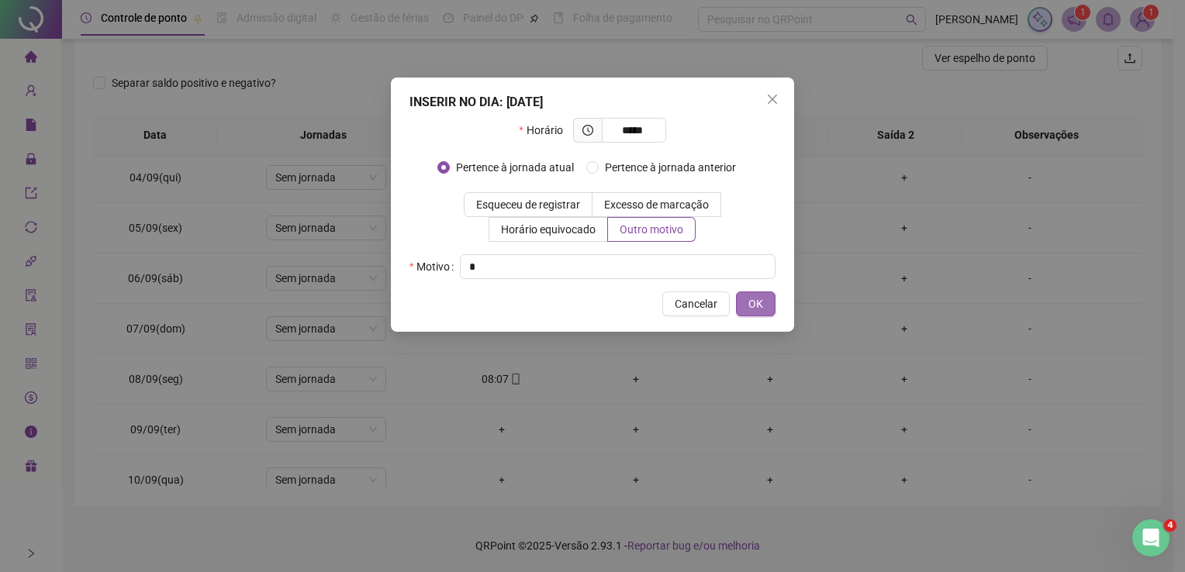
click at [766, 302] on button "OK" at bounding box center [756, 304] width 40 height 25
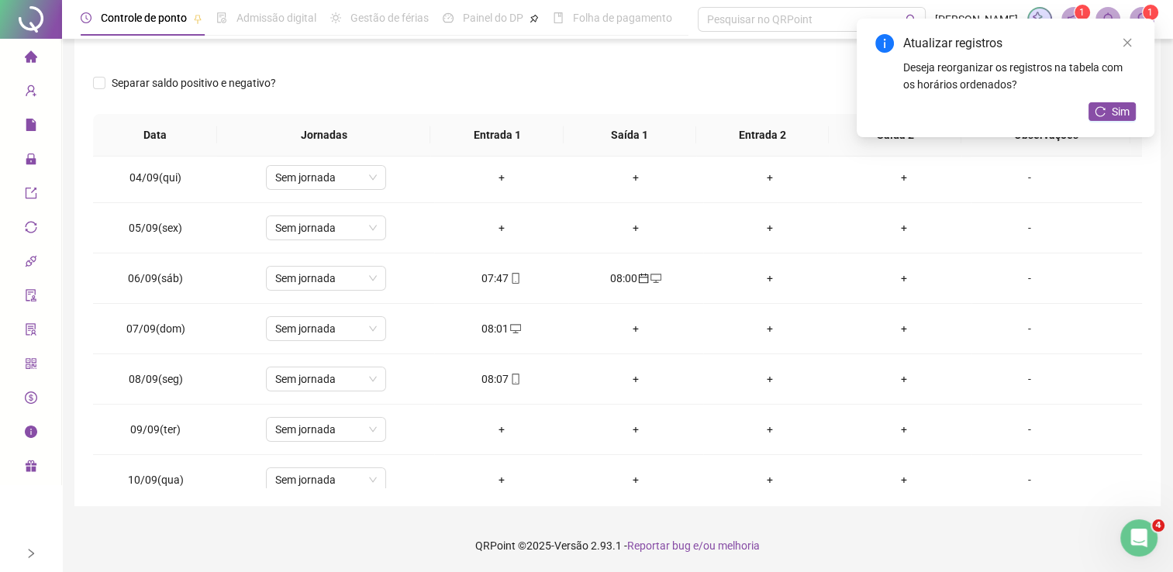
click at [514, 387] on td "08:07" at bounding box center [501, 379] width 134 height 50
click at [508, 385] on div "08:07" at bounding box center [501, 379] width 109 height 17
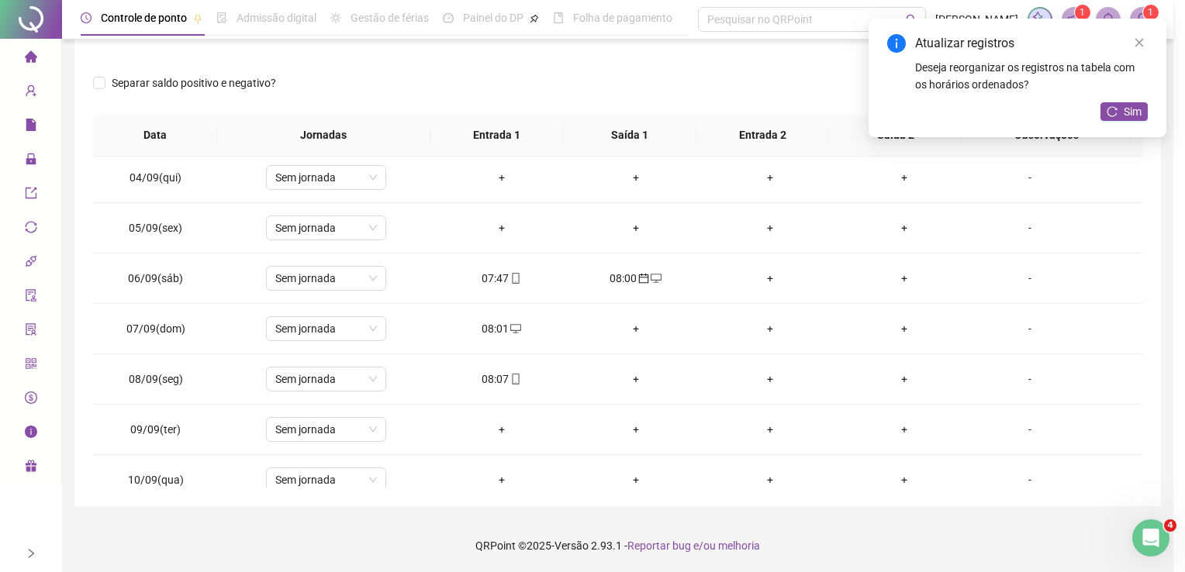
type input "**********"
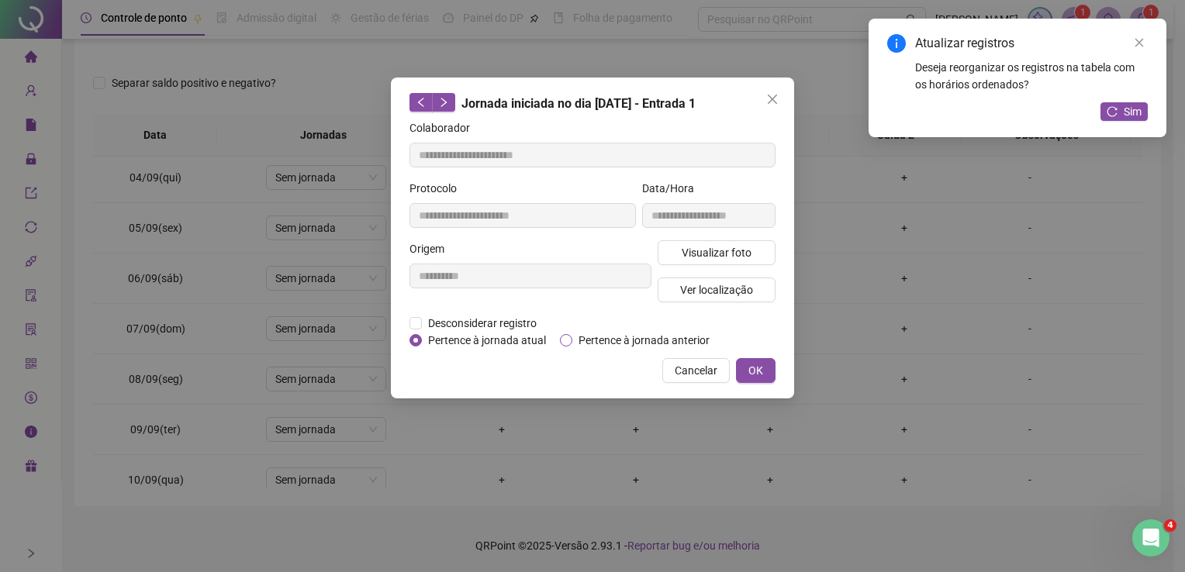
click at [605, 336] on span "Pertence à jornada anterior" at bounding box center [643, 340] width 143 height 17
click at [794, 374] on div "**********" at bounding box center [592, 286] width 1185 height 572
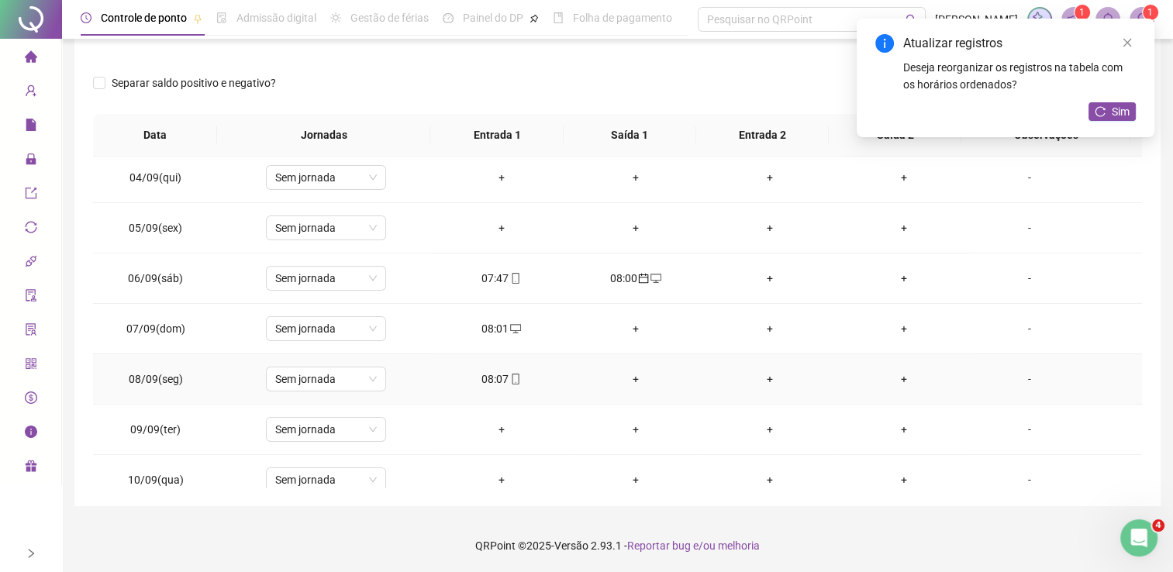
click at [511, 378] on icon "mobile" at bounding box center [515, 379] width 11 height 11
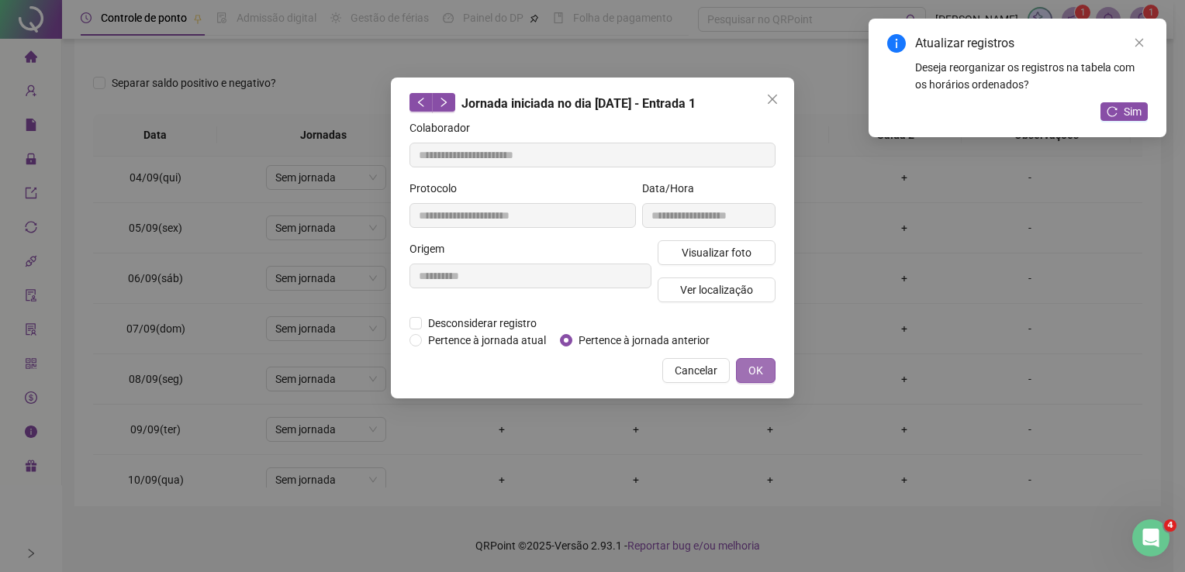
click at [757, 368] on span "OK" at bounding box center [755, 370] width 15 height 17
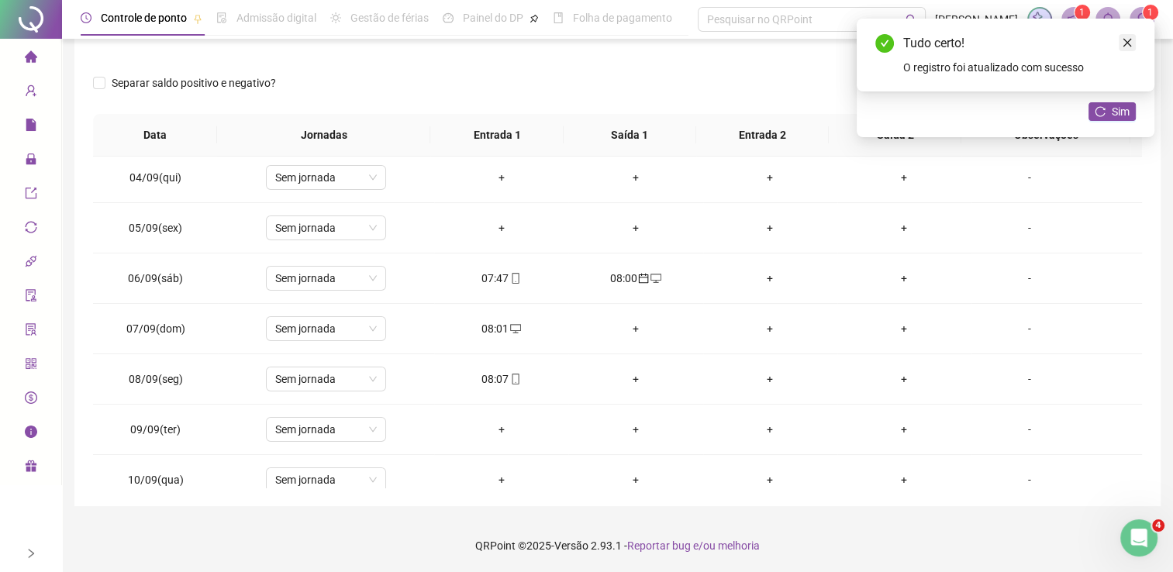
click at [1130, 45] on icon "close" at bounding box center [1127, 42] width 11 height 11
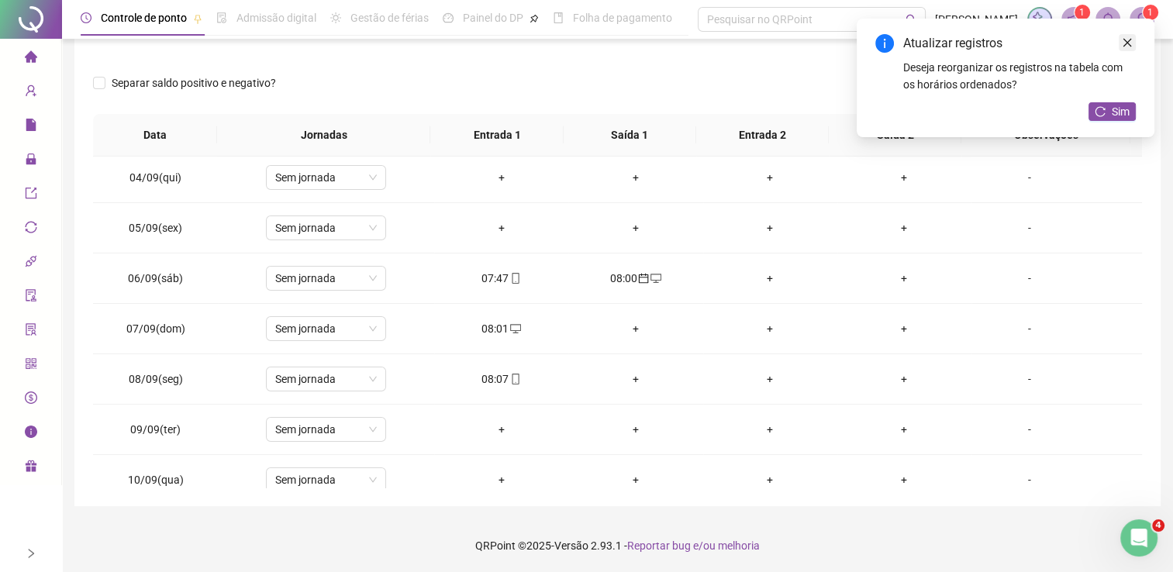
click at [1131, 47] on icon "close" at bounding box center [1127, 42] width 11 height 11
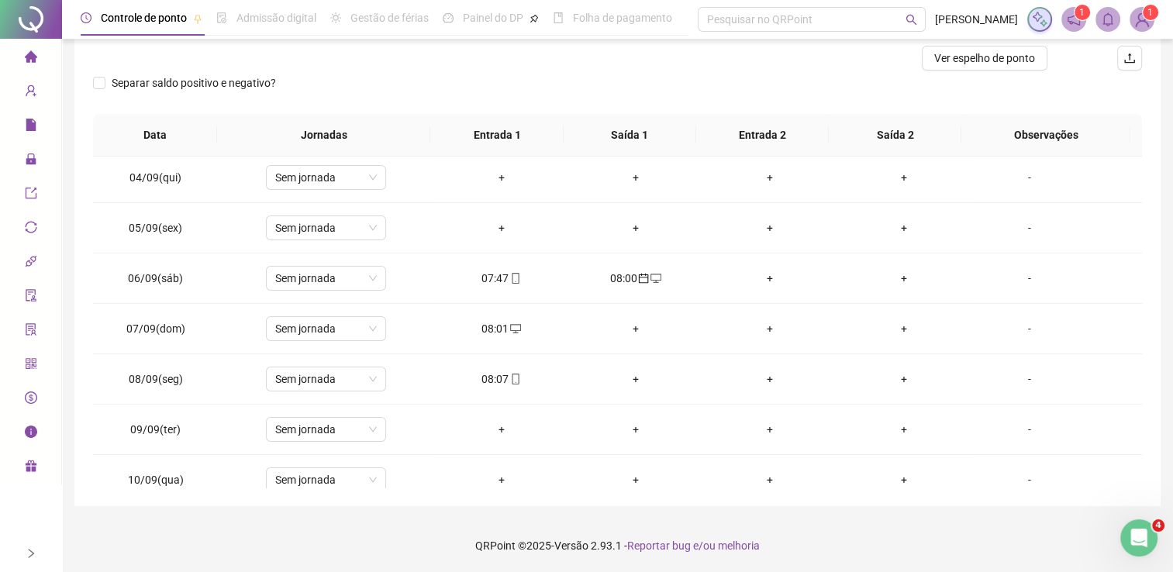
scroll to position [0, 0]
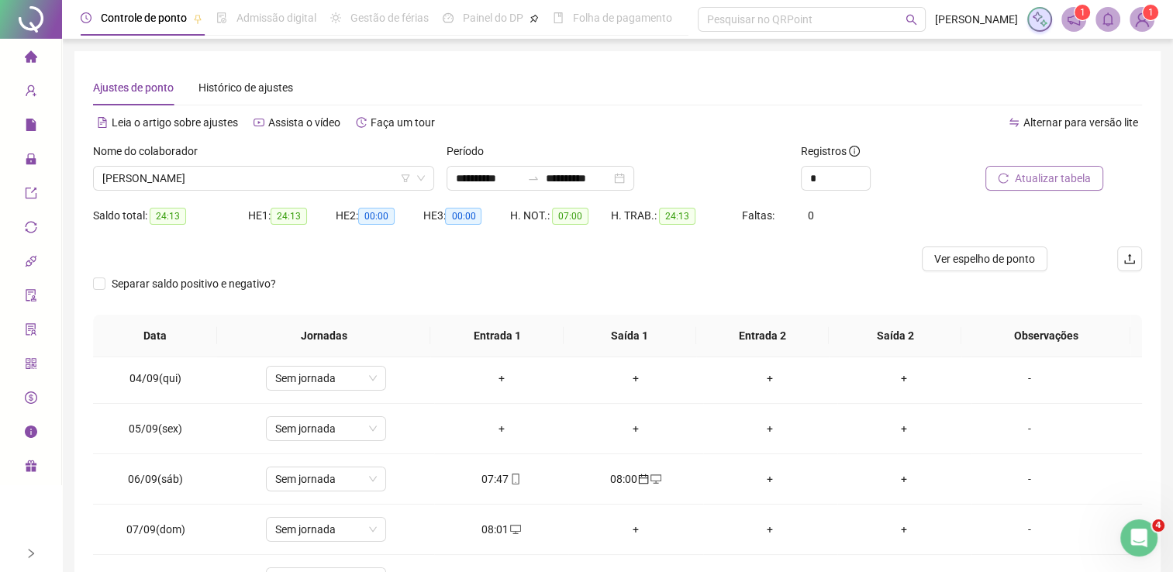
click at [1027, 185] on span "Atualizar tabela" at bounding box center [1053, 178] width 76 height 17
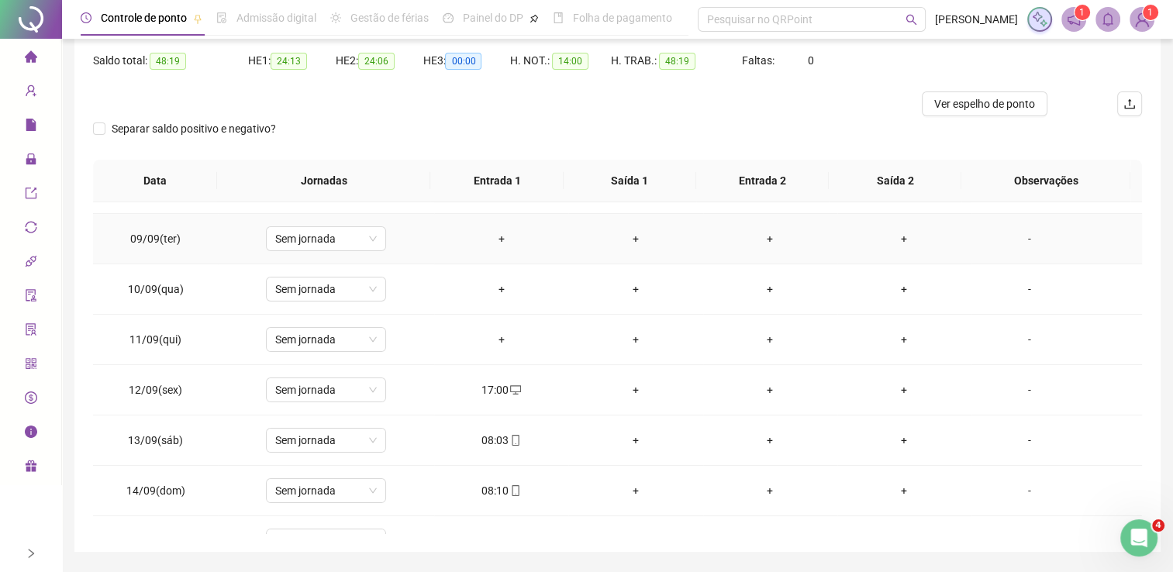
scroll to position [388, 0]
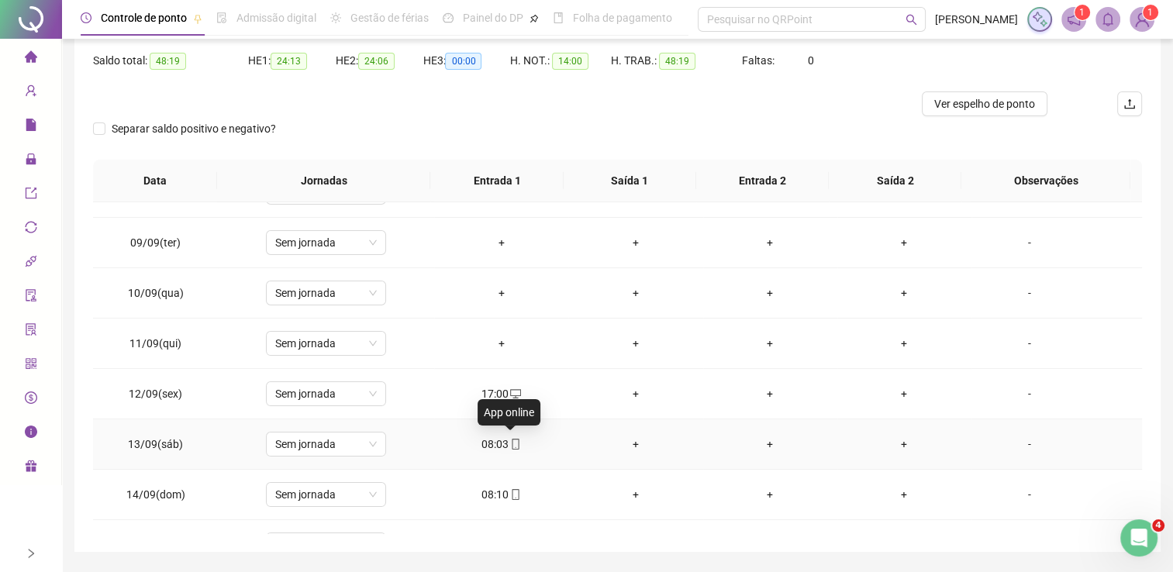
click at [509, 438] on span at bounding box center [515, 444] width 12 height 12
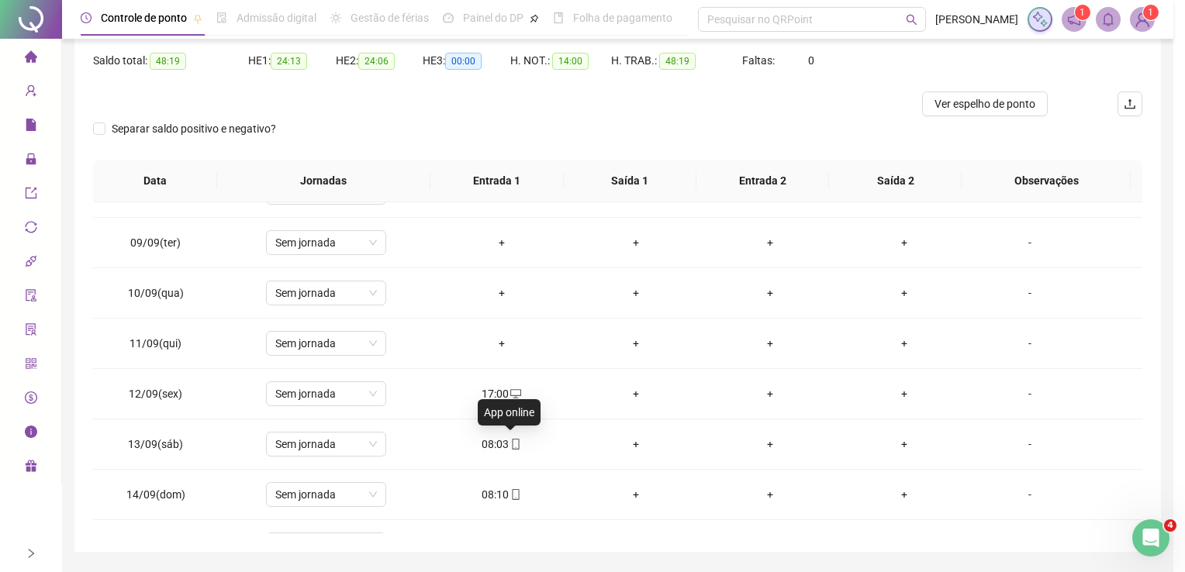
type input "**********"
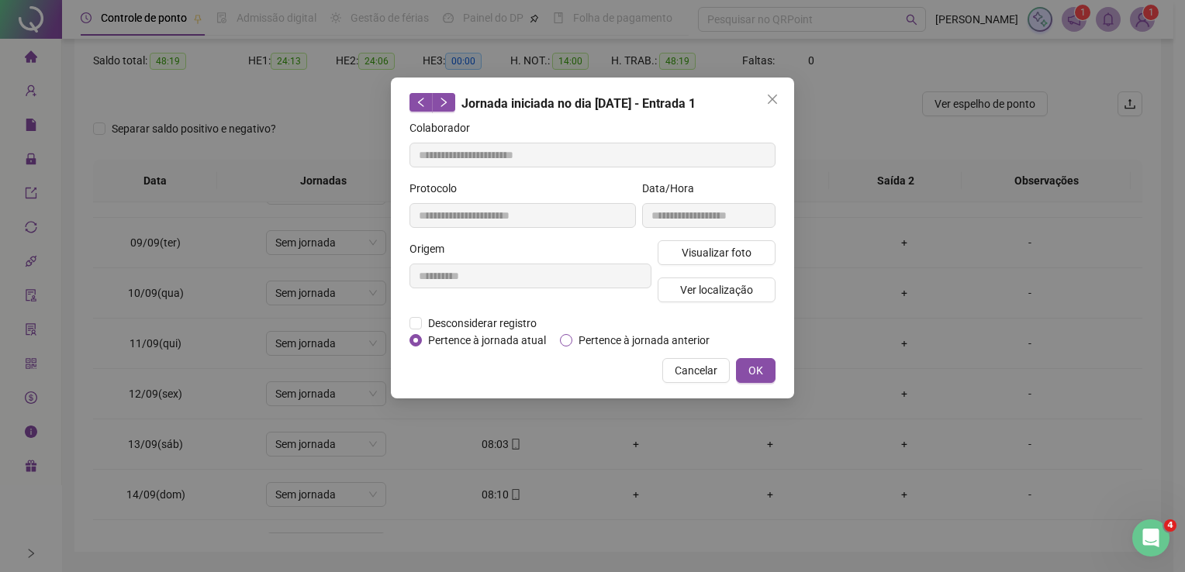
click at [604, 341] on span "Pertence à jornada anterior" at bounding box center [643, 340] width 143 height 17
click at [751, 374] on span "OK" at bounding box center [755, 370] width 15 height 17
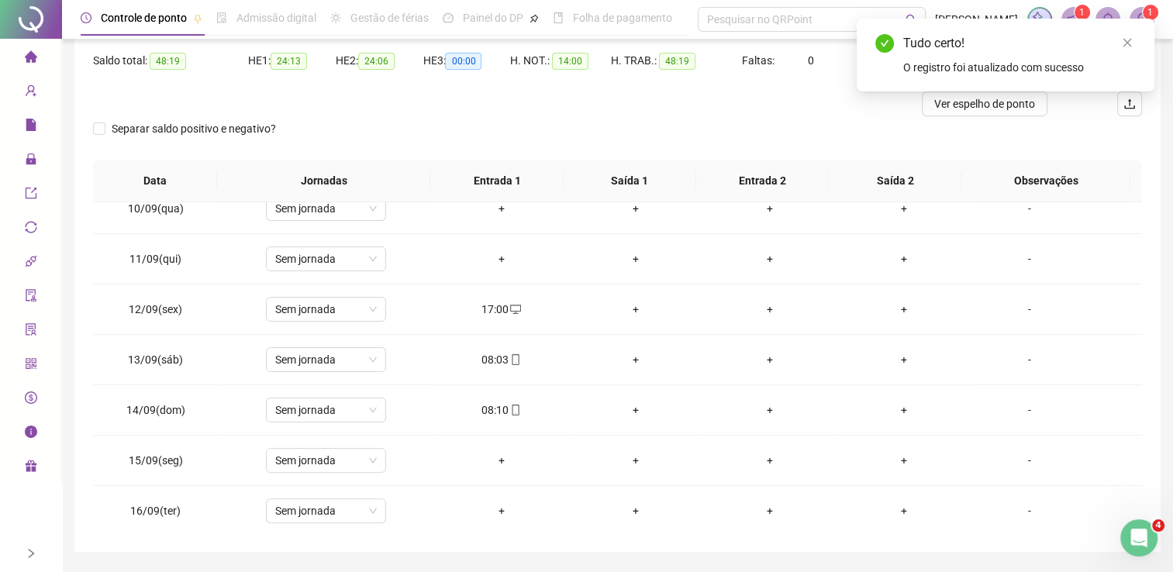
scroll to position [0, 0]
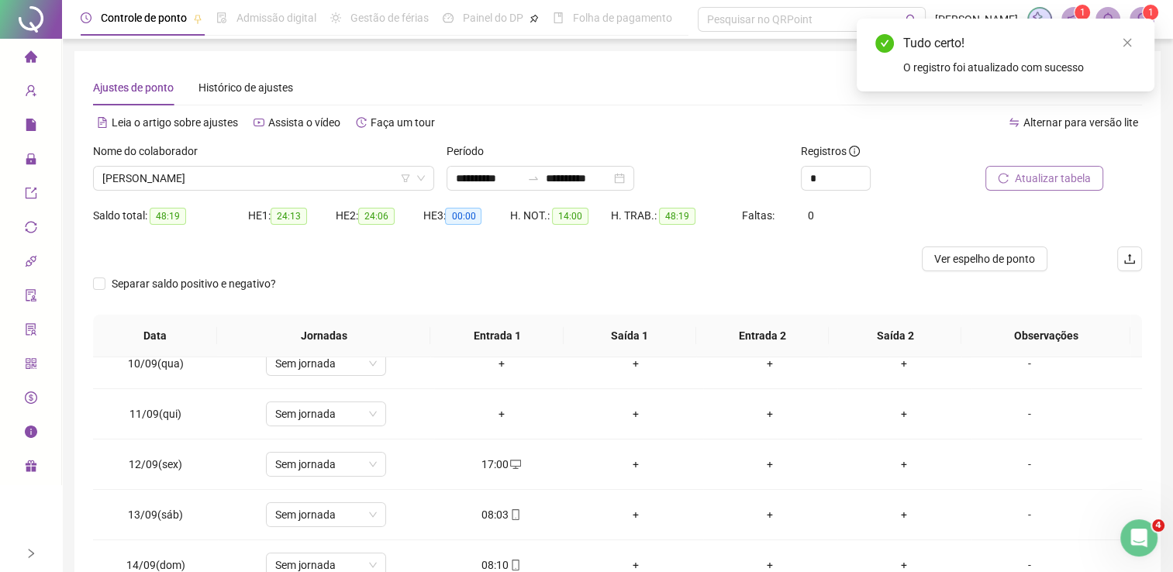
click at [1026, 174] on span "Atualizar tabela" at bounding box center [1053, 178] width 76 height 17
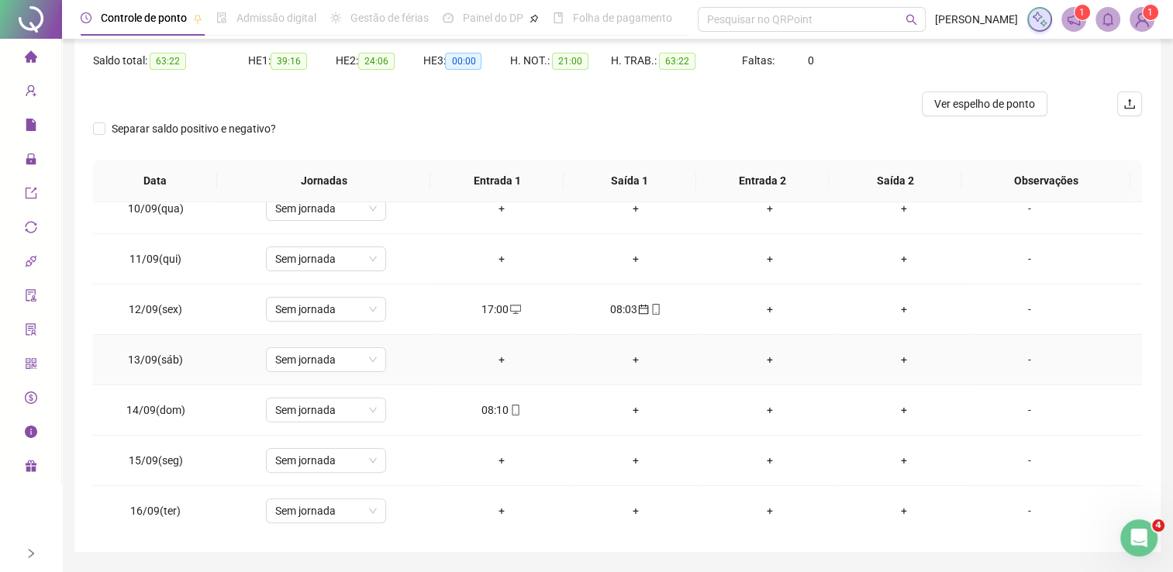
click at [498, 359] on div "+" at bounding box center [501, 359] width 109 height 17
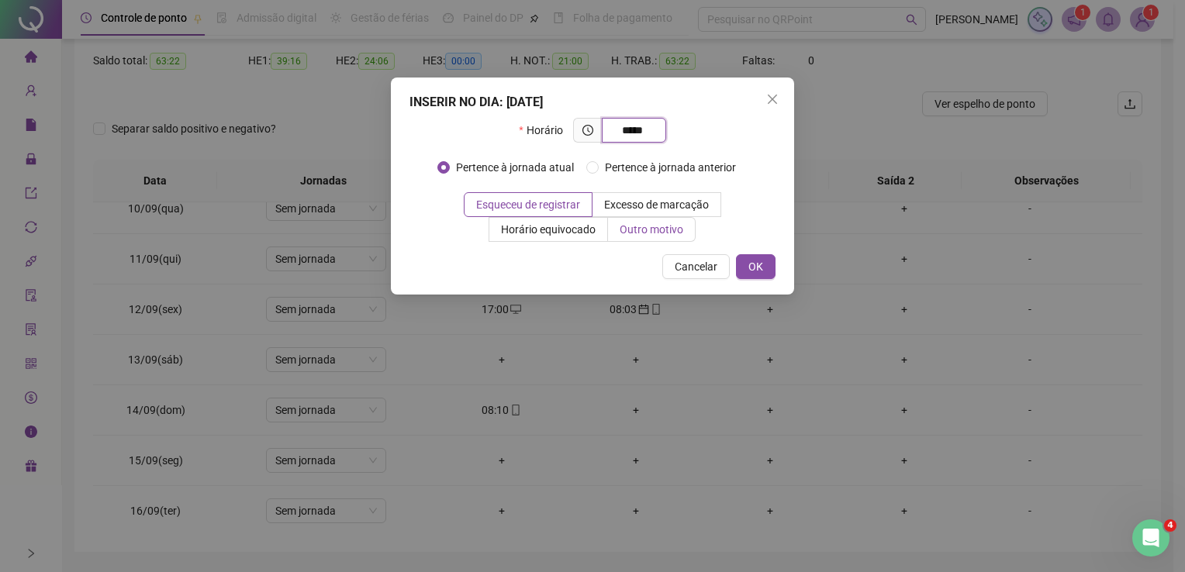
type input "*****"
click at [657, 234] on span "Outro motivo" at bounding box center [651, 229] width 64 height 12
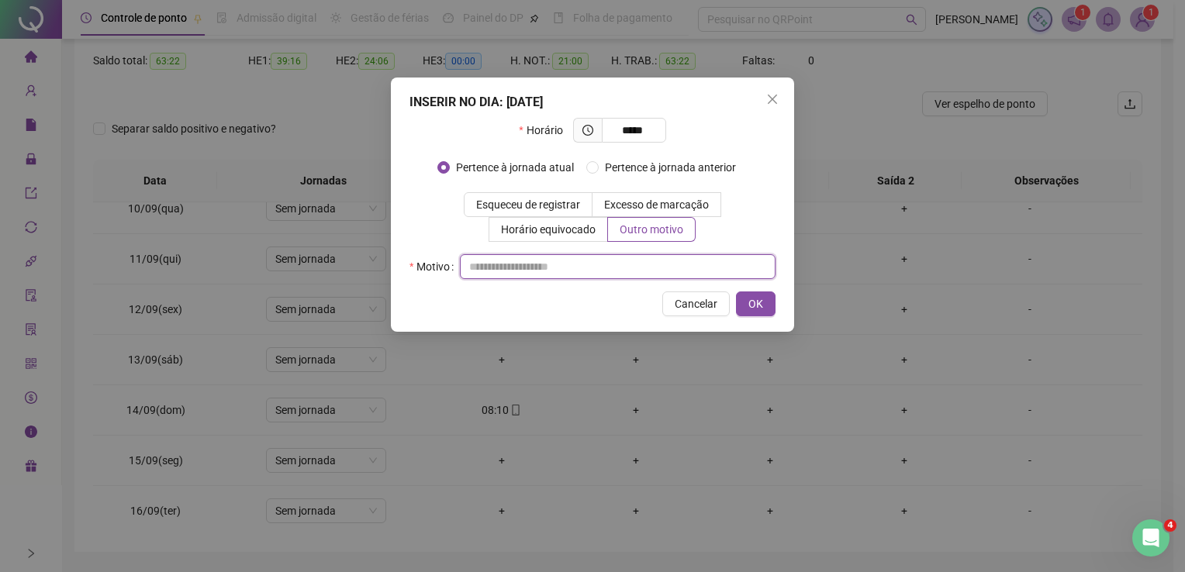
click at [592, 262] on input "text" at bounding box center [618, 266] width 316 height 25
type input "*"
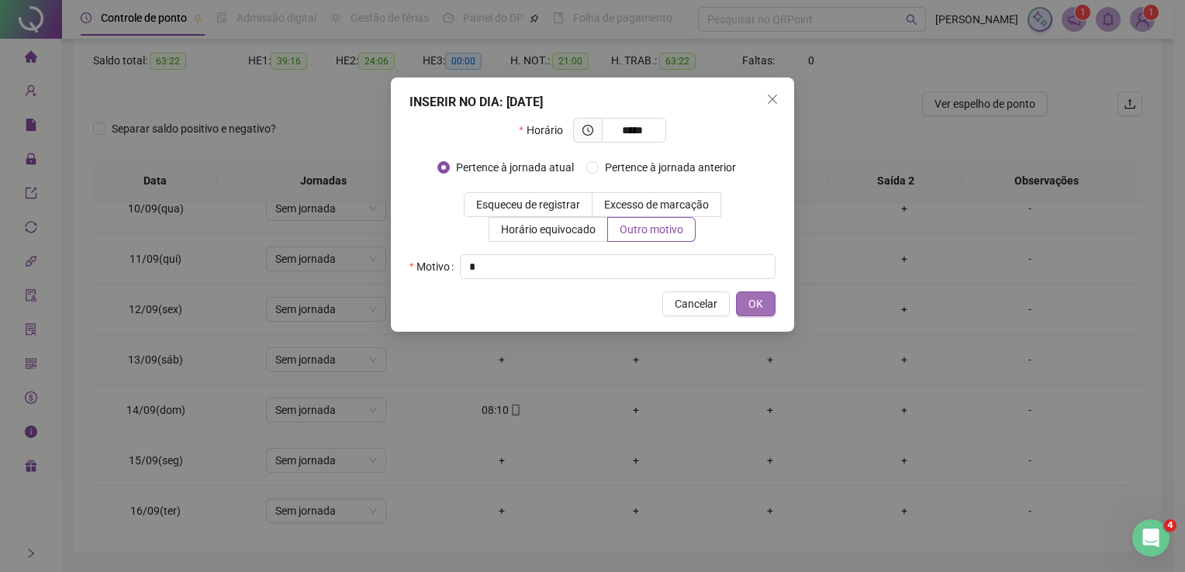
click at [744, 304] on button "OK" at bounding box center [756, 304] width 40 height 25
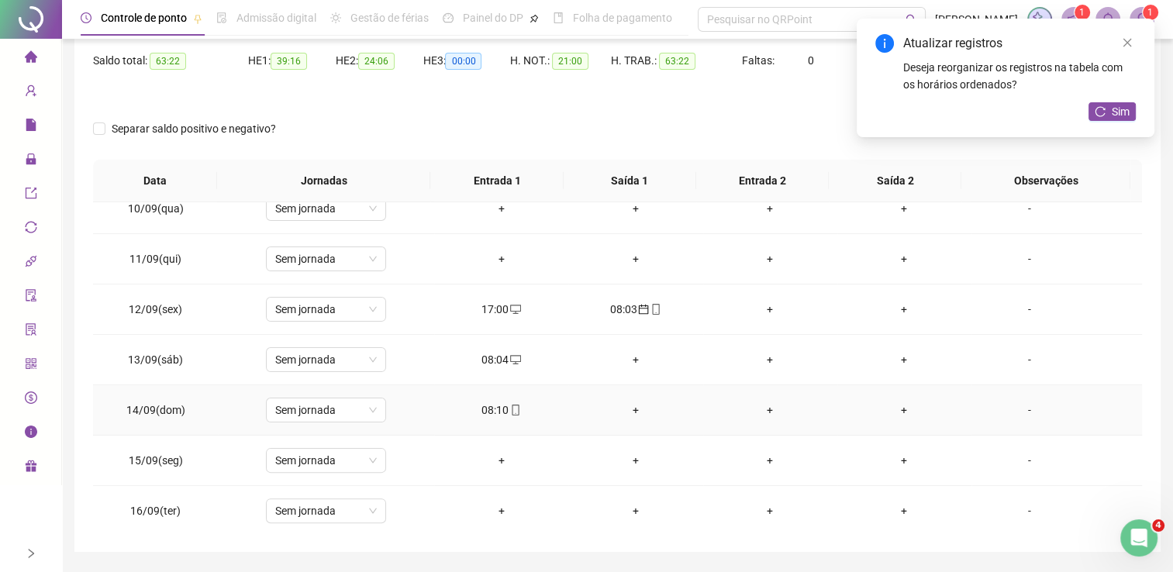
click at [510, 407] on icon "mobile" at bounding box center [515, 410] width 11 height 11
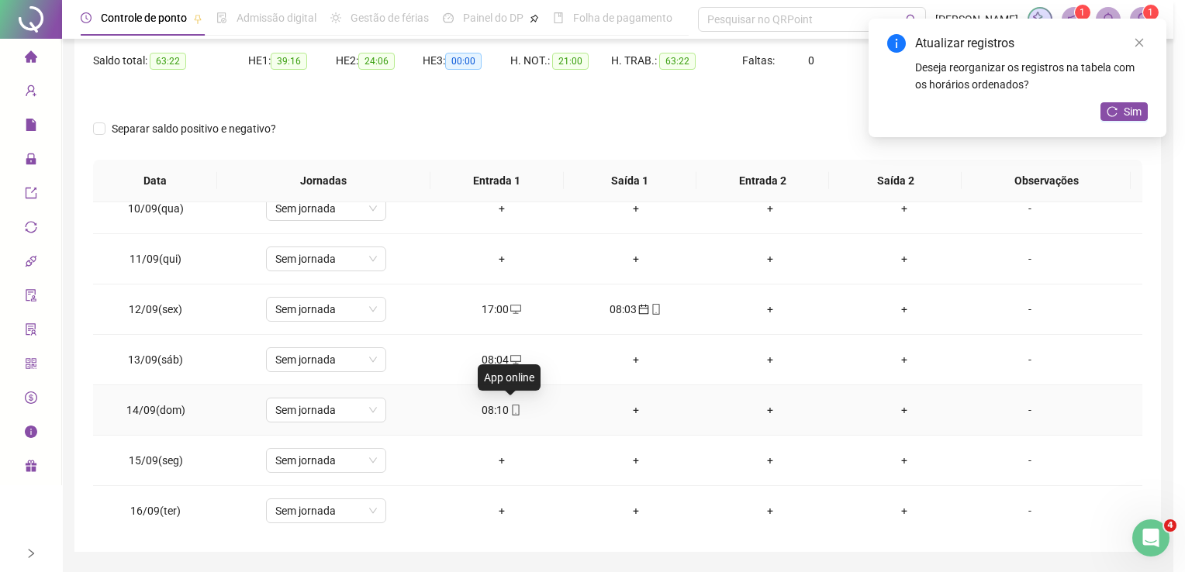
type input "**********"
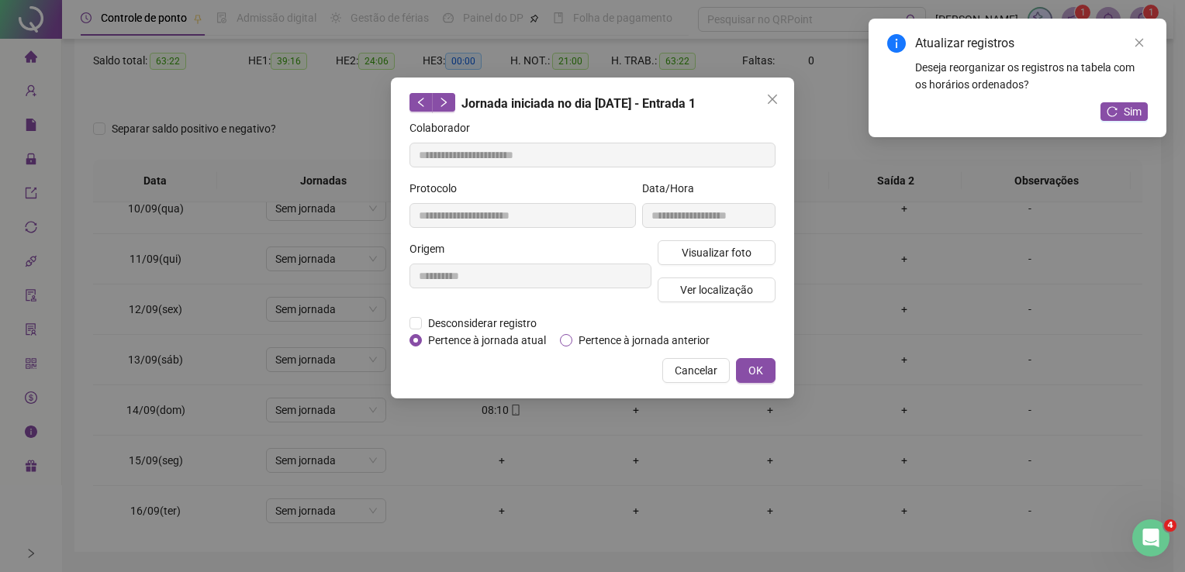
click at [589, 346] on span "Pertence à jornada anterior" at bounding box center [643, 340] width 143 height 17
click at [749, 365] on span "OK" at bounding box center [755, 370] width 15 height 17
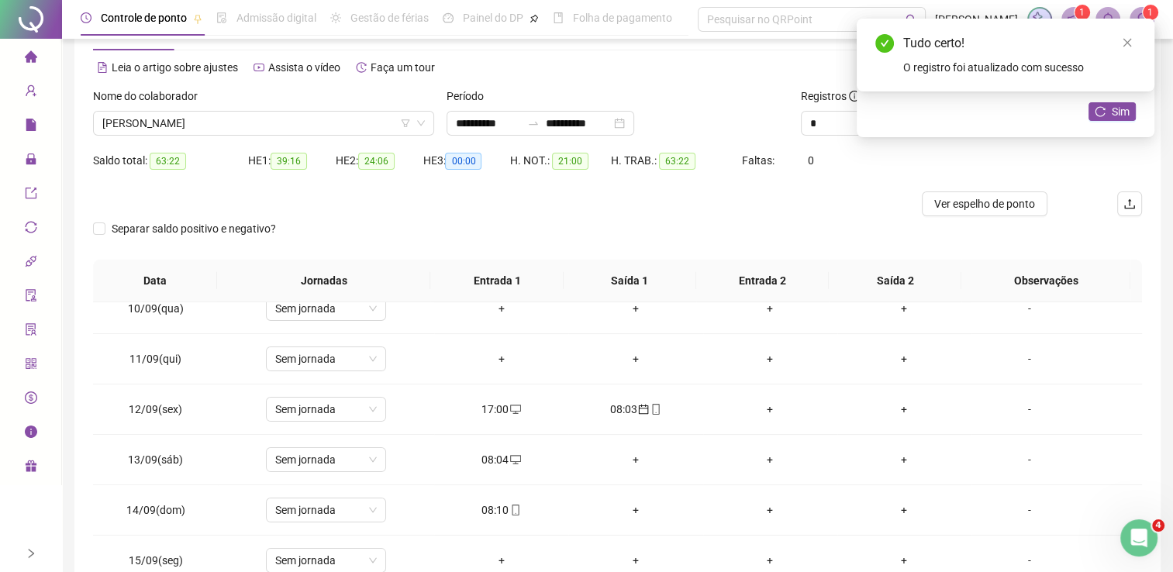
scroll to position [0, 0]
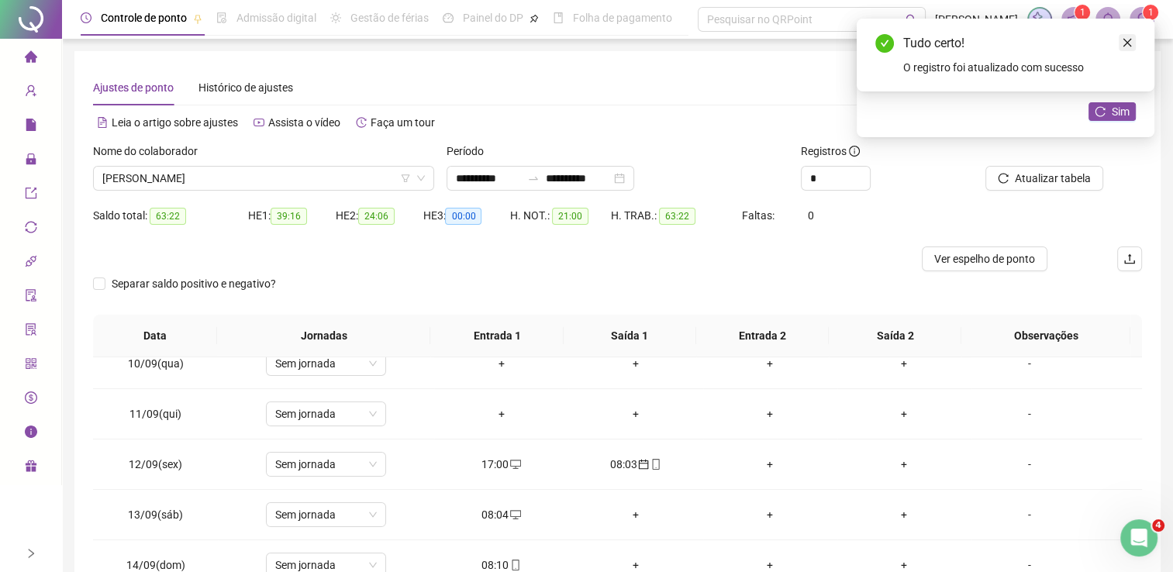
click at [1123, 43] on icon "close" at bounding box center [1127, 42] width 11 height 11
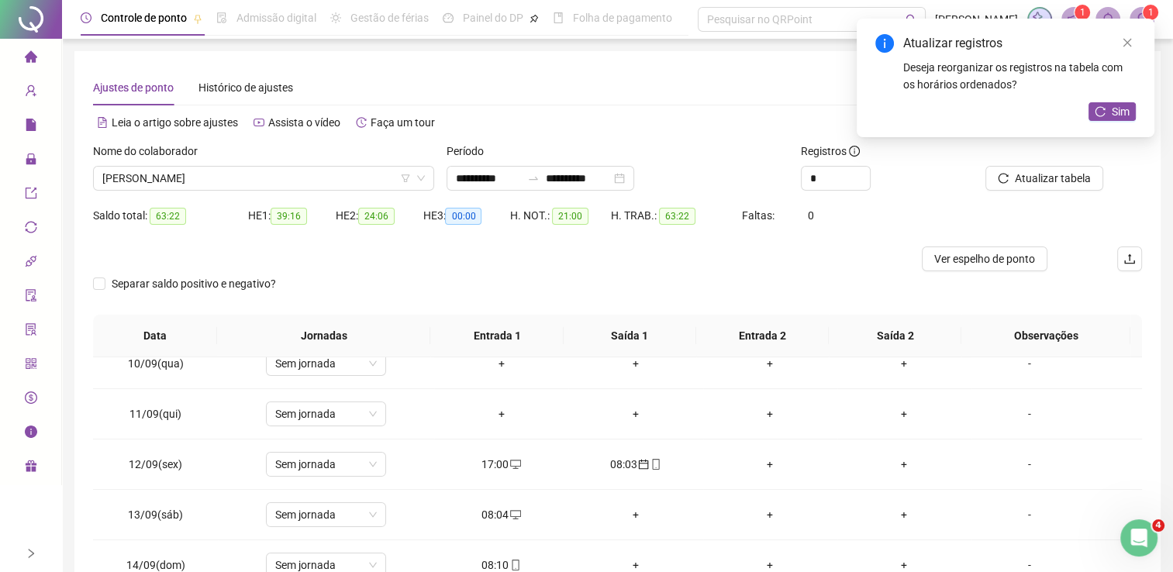
click at [1123, 43] on icon "close" at bounding box center [1127, 42] width 11 height 11
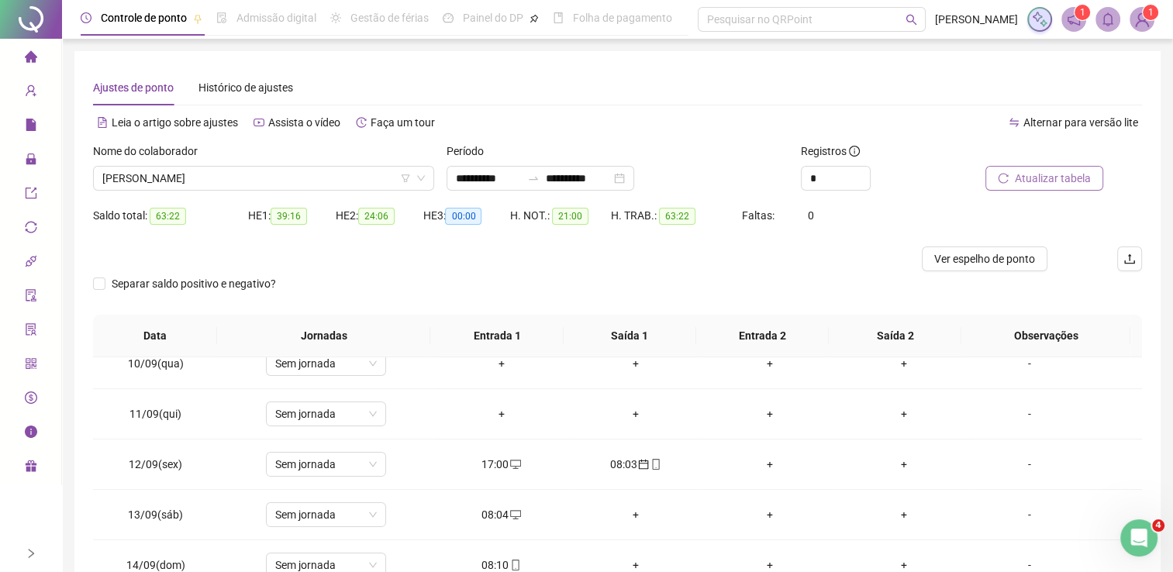
click at [1047, 172] on span "Atualizar tabela" at bounding box center [1053, 178] width 76 height 17
click at [309, 174] on span "[PERSON_NAME]" at bounding box center [263, 178] width 323 height 23
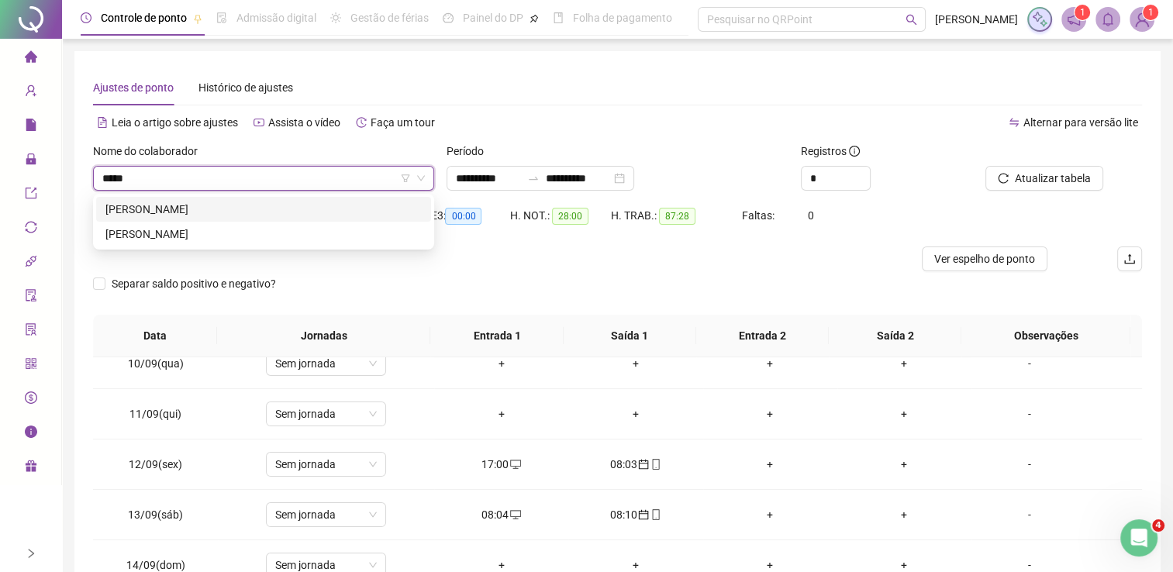
type input "******"
click at [301, 209] on div "[PERSON_NAME]" at bounding box center [263, 209] width 316 height 17
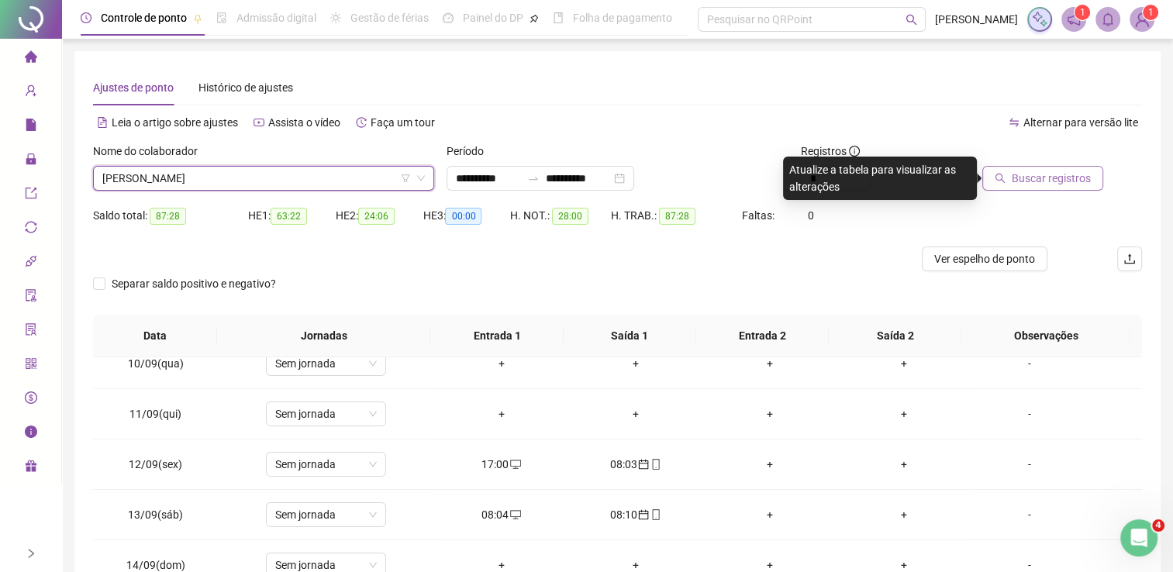
click at [1013, 166] on button "Buscar registros" at bounding box center [1042, 178] width 121 height 25
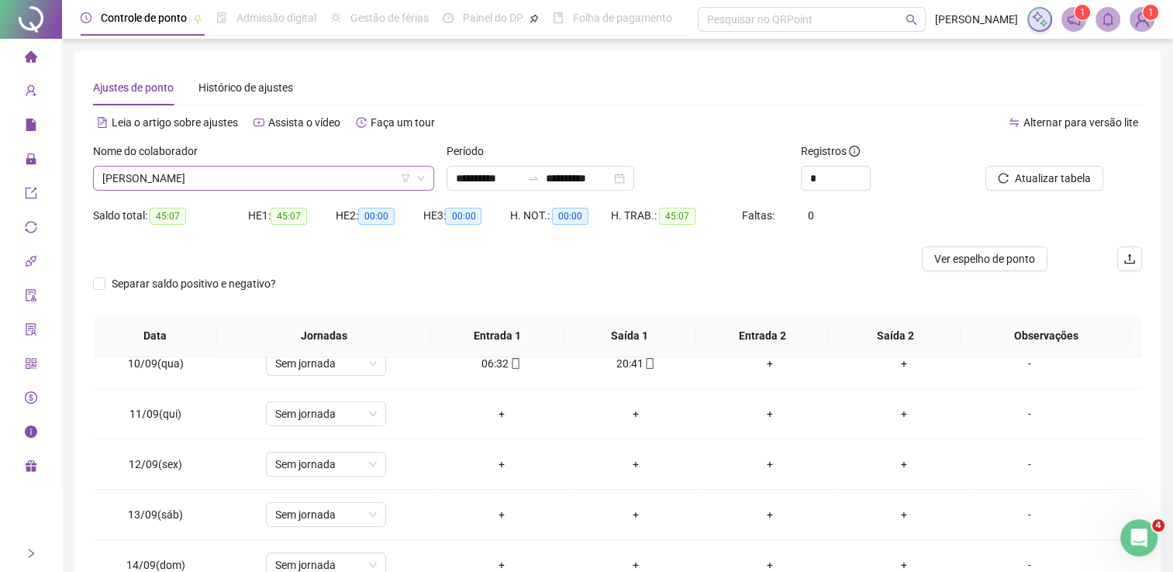
click at [386, 181] on span "[PERSON_NAME]" at bounding box center [263, 178] width 323 height 23
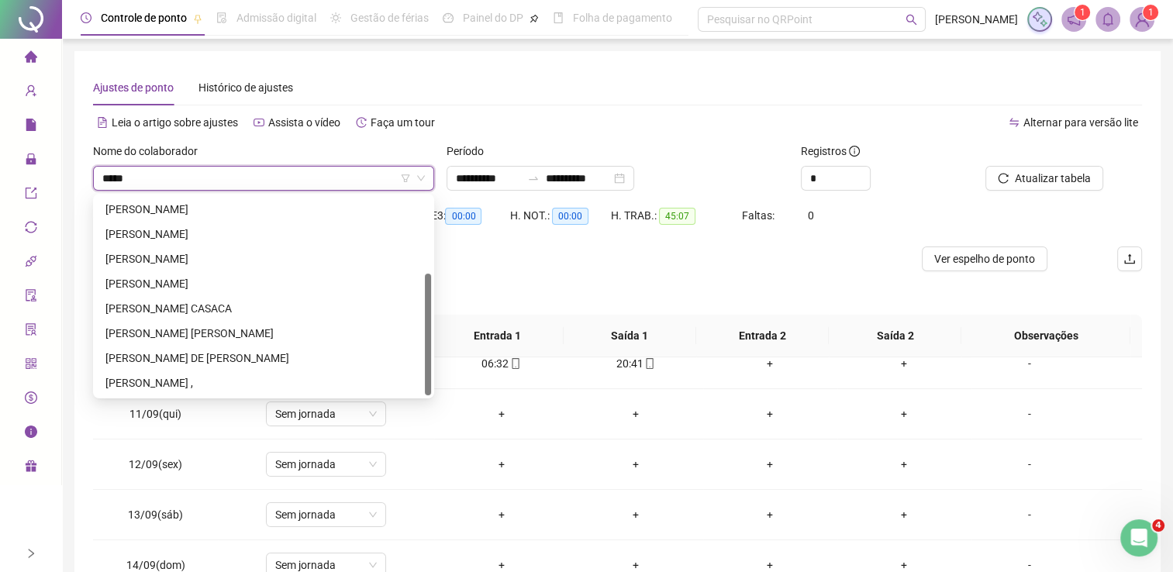
scroll to position [124, 0]
type input "******"
click at [167, 278] on div "[PERSON_NAME]" at bounding box center [263, 283] width 316 height 17
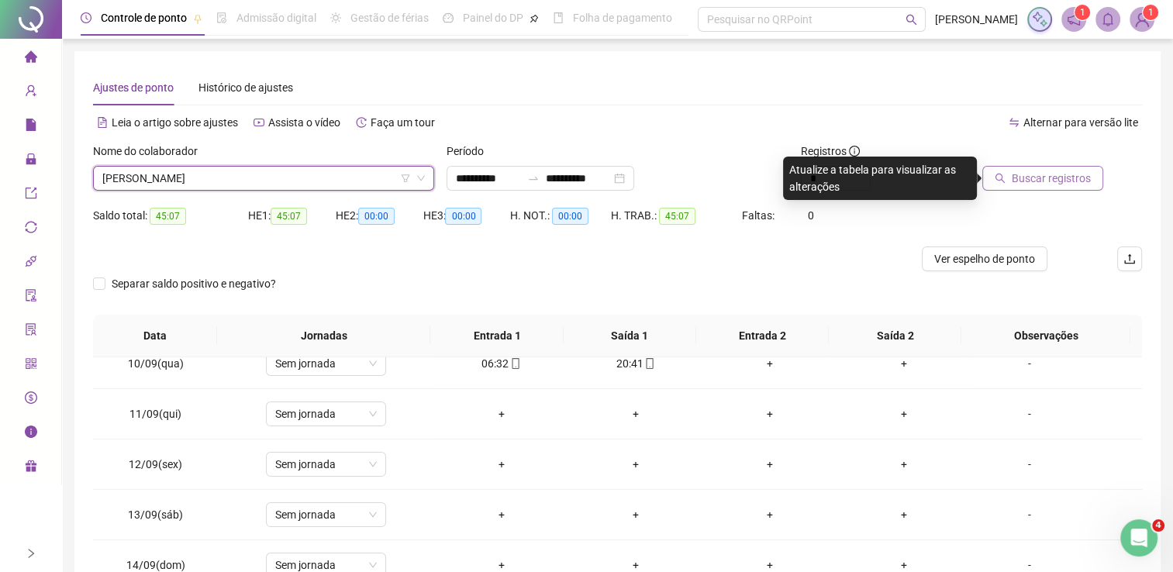
click at [999, 177] on button "Buscar registros" at bounding box center [1042, 178] width 121 height 25
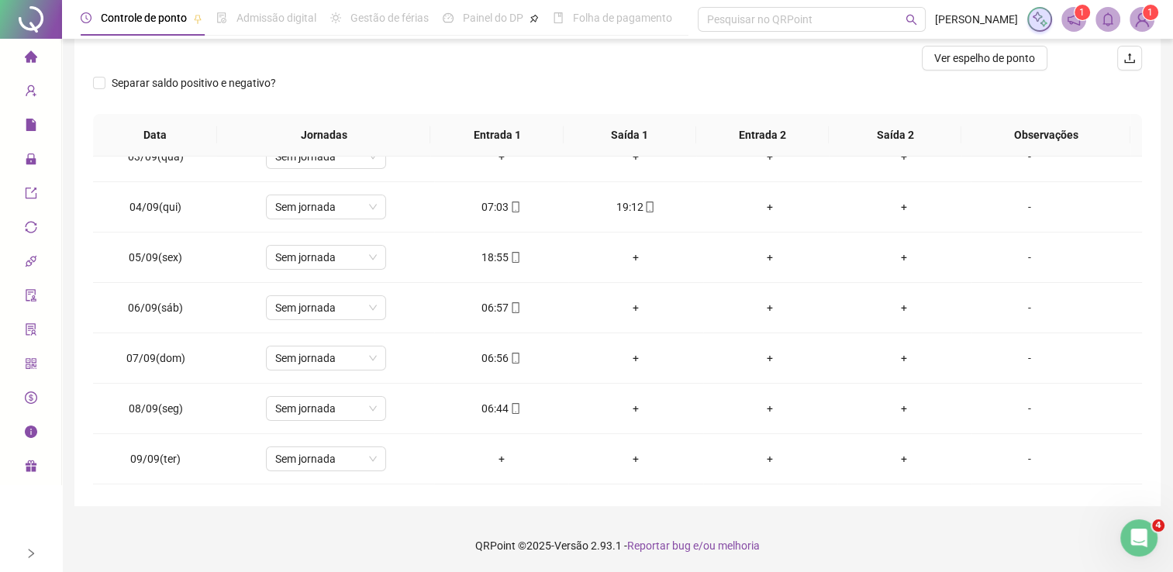
scroll to position [0, 0]
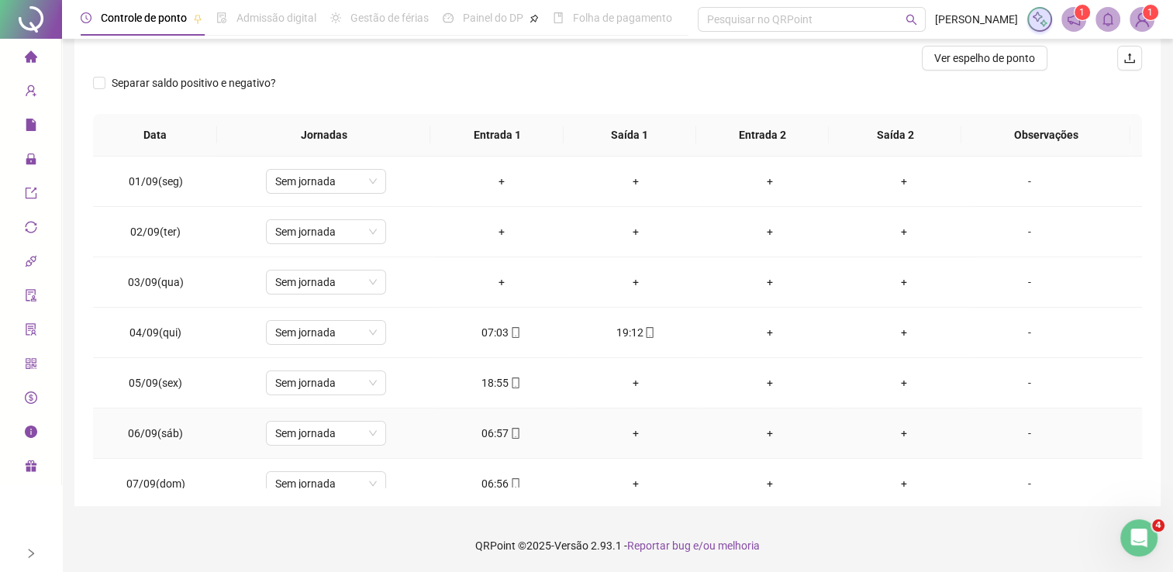
click at [488, 433] on div "06:57" at bounding box center [501, 433] width 109 height 17
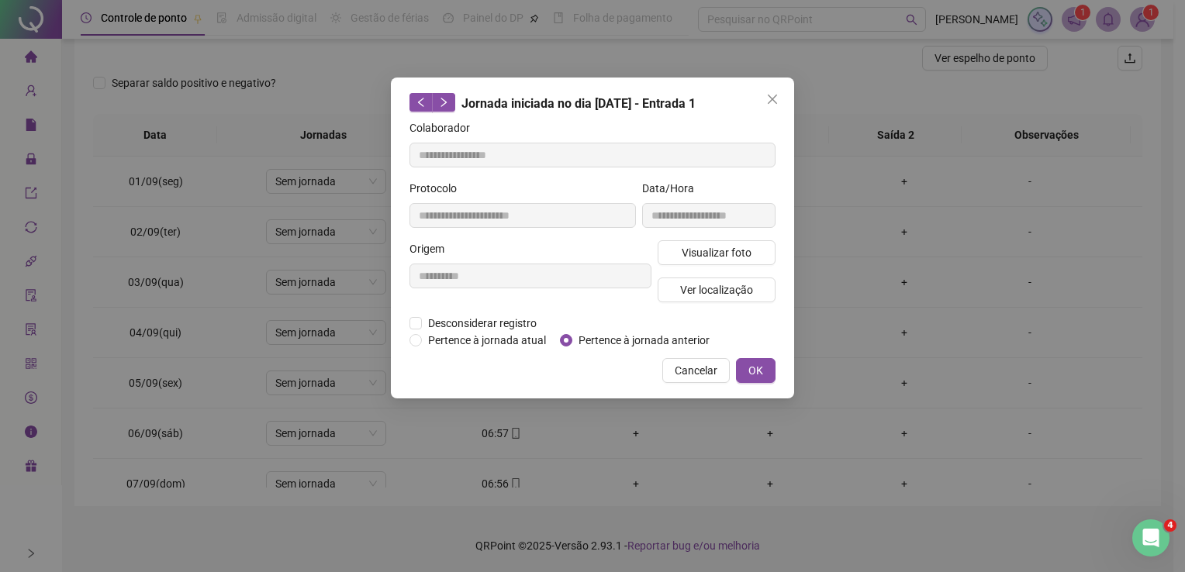
click at [618, 333] on span "Pertence à jornada anterior" at bounding box center [643, 340] width 143 height 17
type input "**********"
click at [746, 374] on button "OK" at bounding box center [756, 370] width 40 height 25
click at [758, 369] on span "OK" at bounding box center [755, 370] width 15 height 17
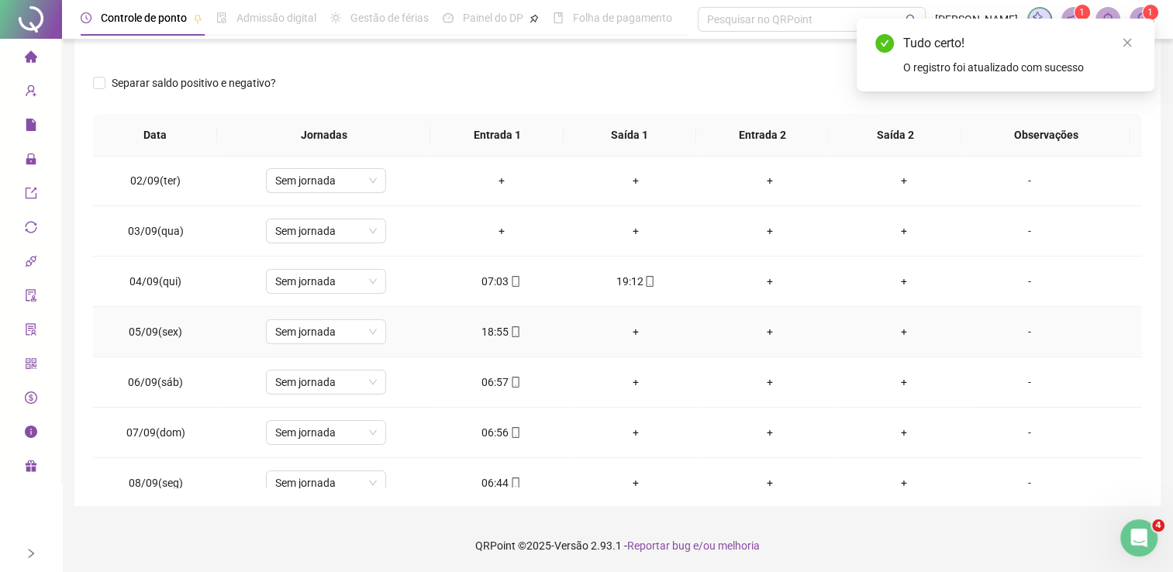
scroll to position [78, 0]
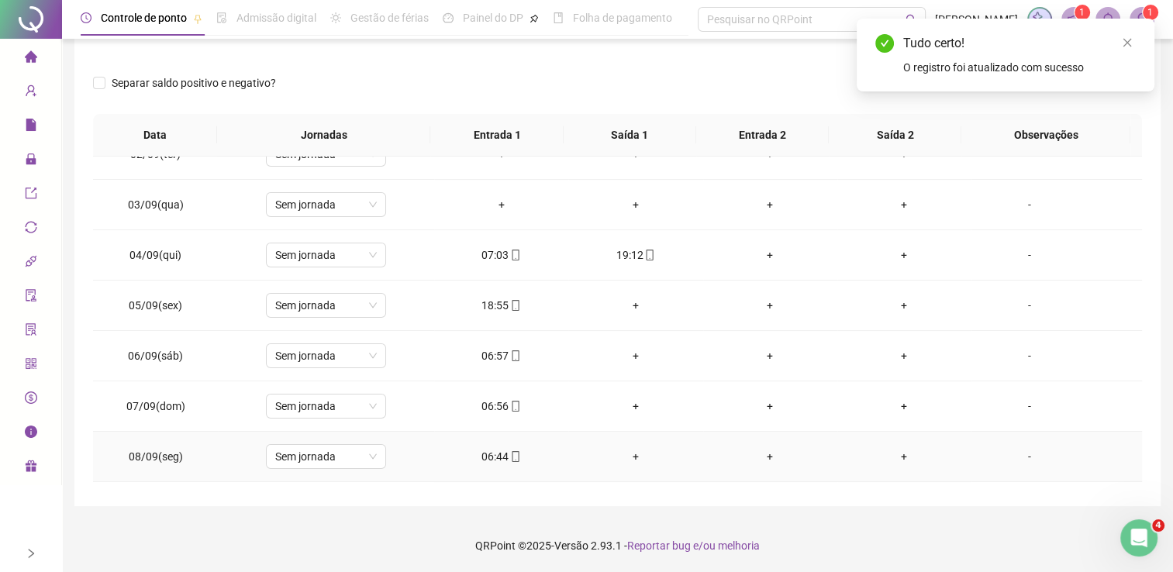
click at [499, 457] on div "06:44" at bounding box center [501, 456] width 109 height 17
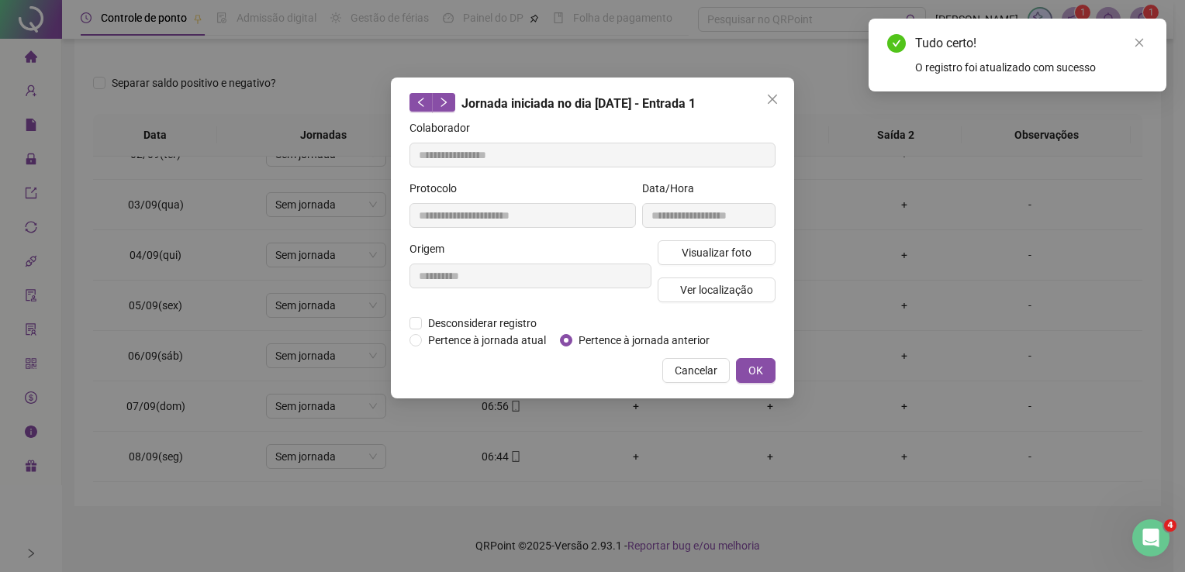
type input "**********"
click at [592, 341] on span "Pertence à jornada anterior" at bounding box center [643, 340] width 143 height 17
click at [756, 362] on span "OK" at bounding box center [755, 370] width 15 height 17
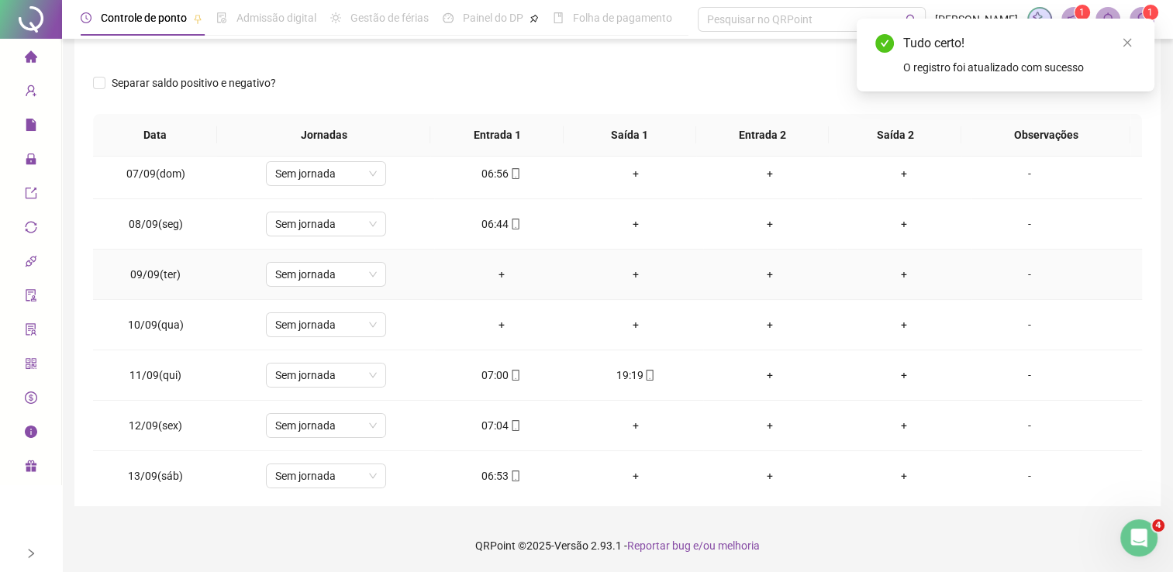
scroll to position [388, 0]
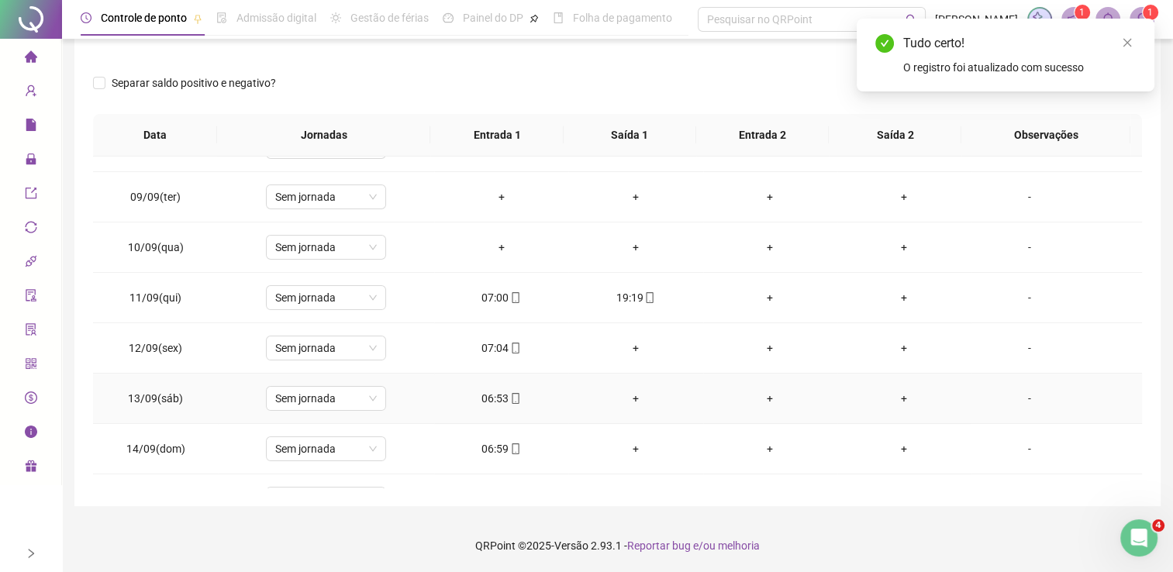
click at [493, 403] on div "06:53" at bounding box center [501, 398] width 109 height 17
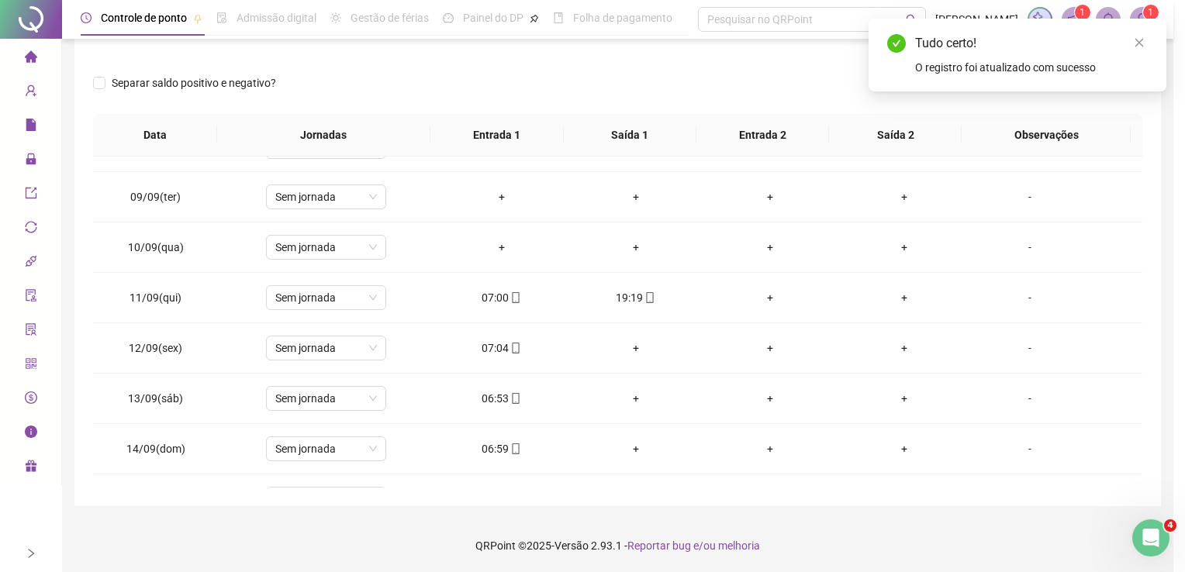
type input "**********"
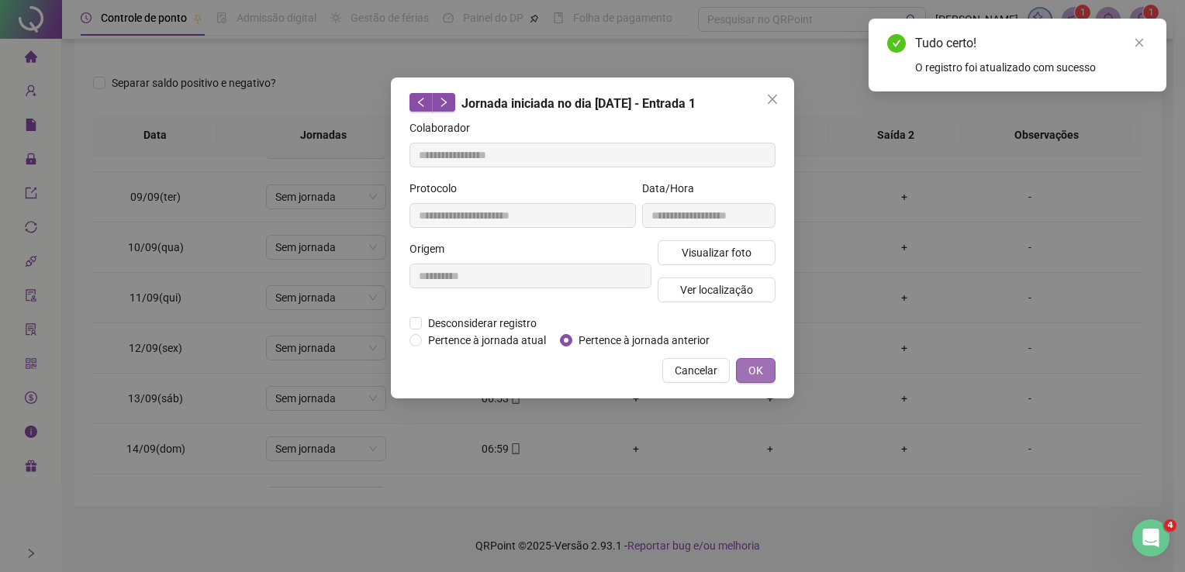
click at [752, 370] on span "OK" at bounding box center [755, 370] width 15 height 17
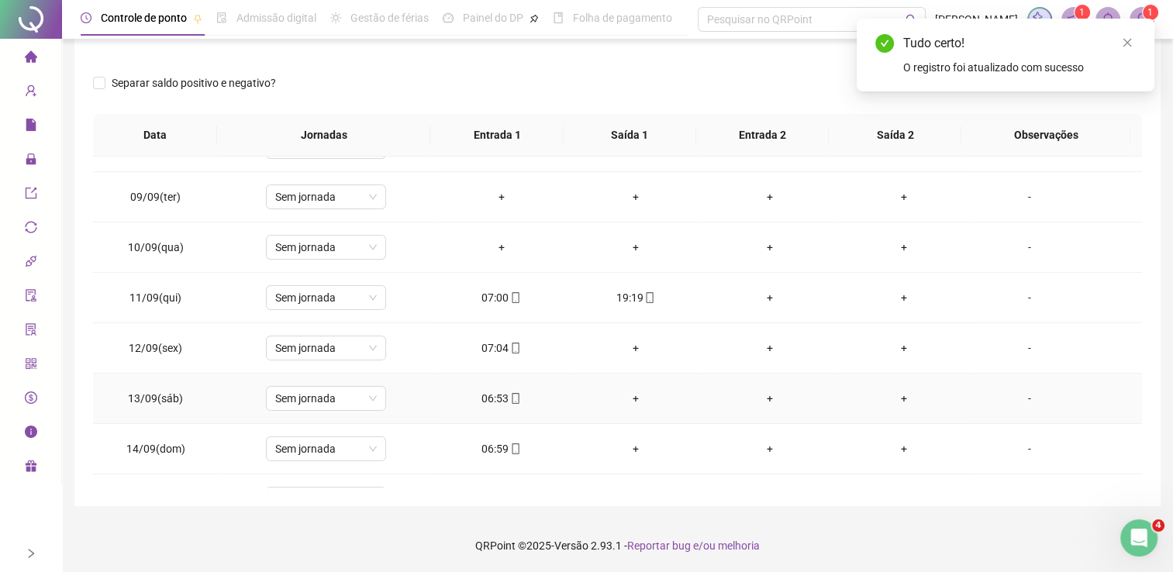
scroll to position [465, 0]
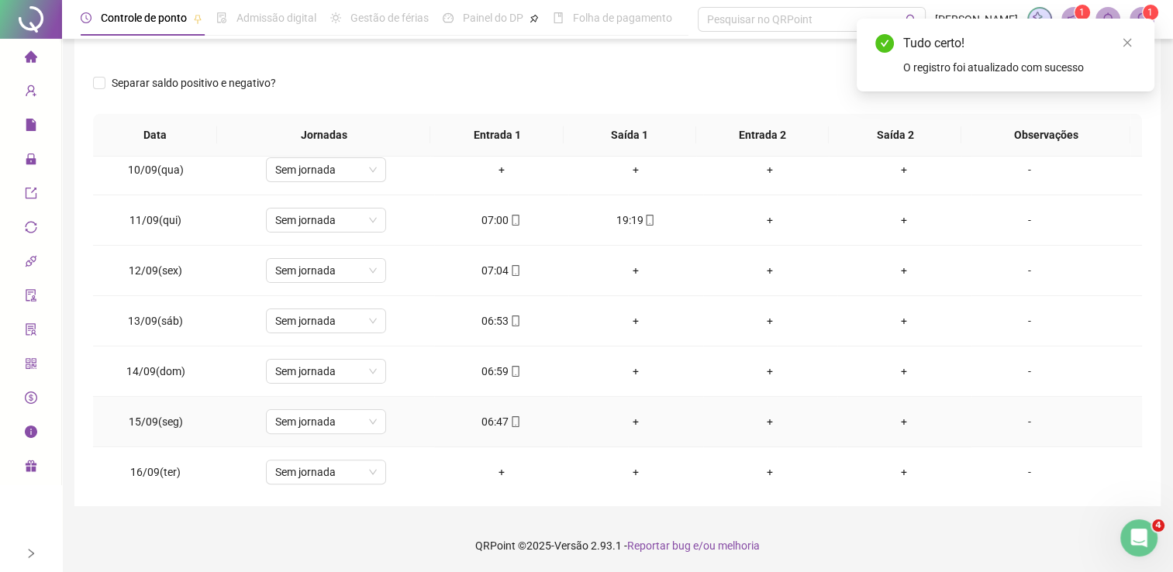
click at [510, 420] on icon "mobile" at bounding box center [515, 421] width 11 height 11
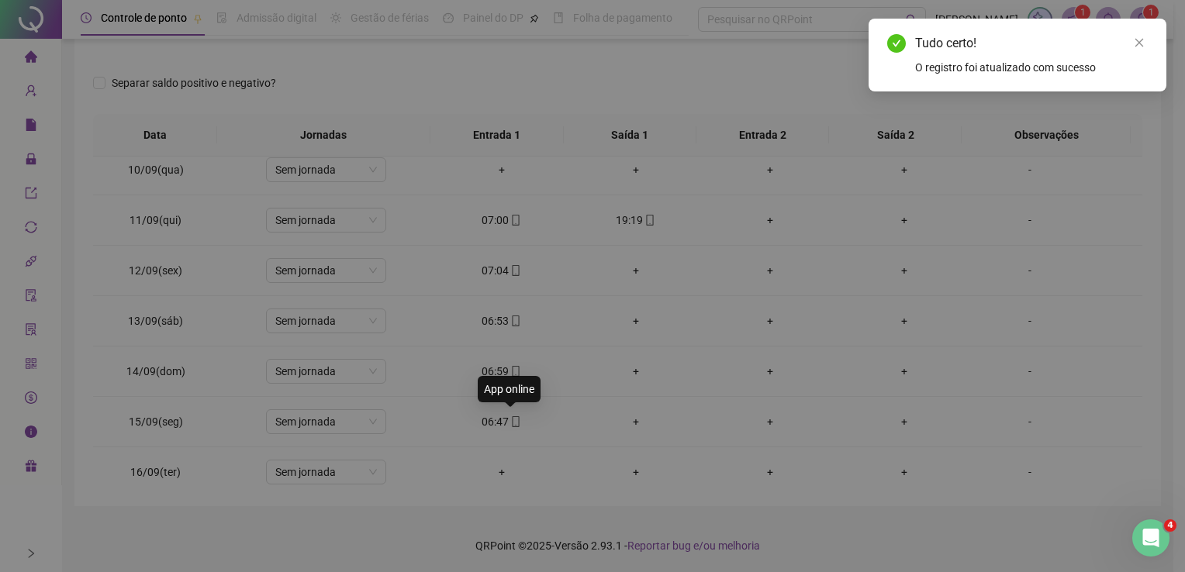
type input "**********"
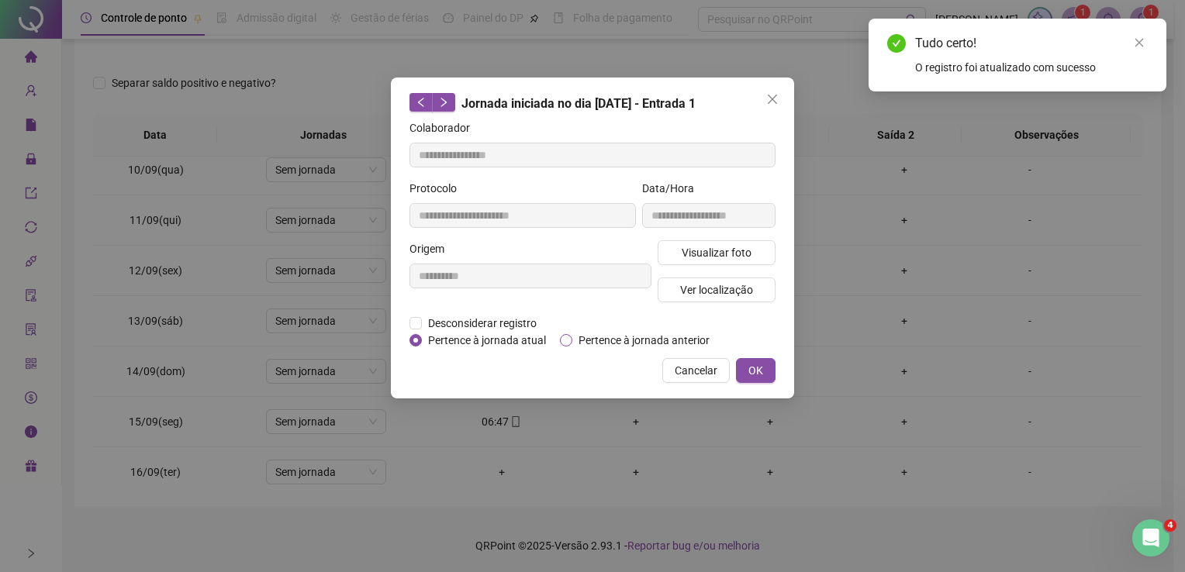
click at [626, 343] on span "Pertence à jornada anterior" at bounding box center [643, 340] width 143 height 17
click at [755, 375] on span "OK" at bounding box center [755, 370] width 15 height 17
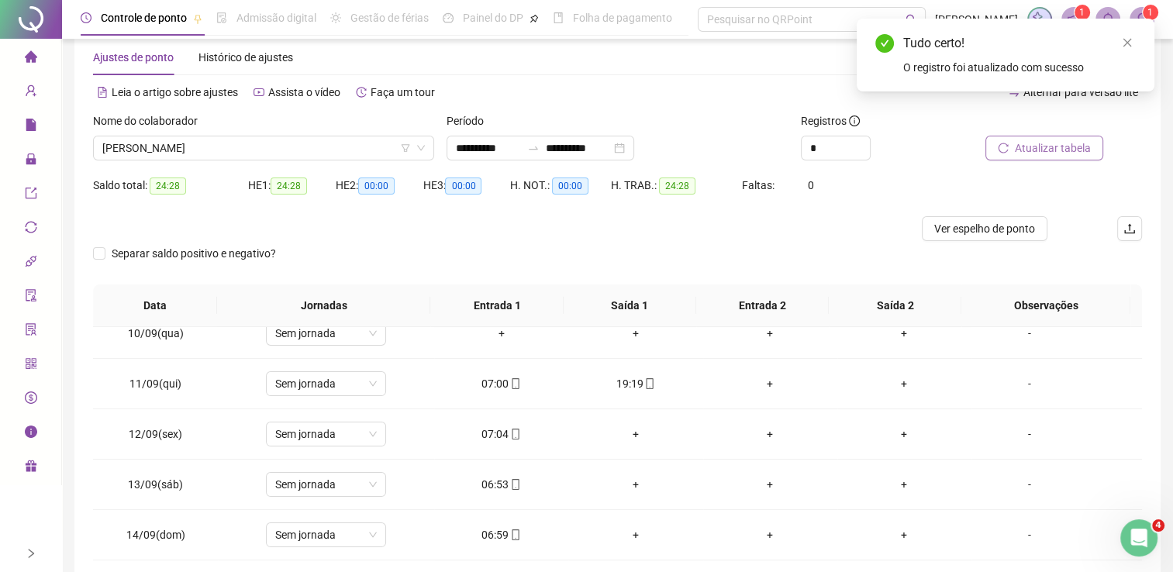
scroll to position [0, 0]
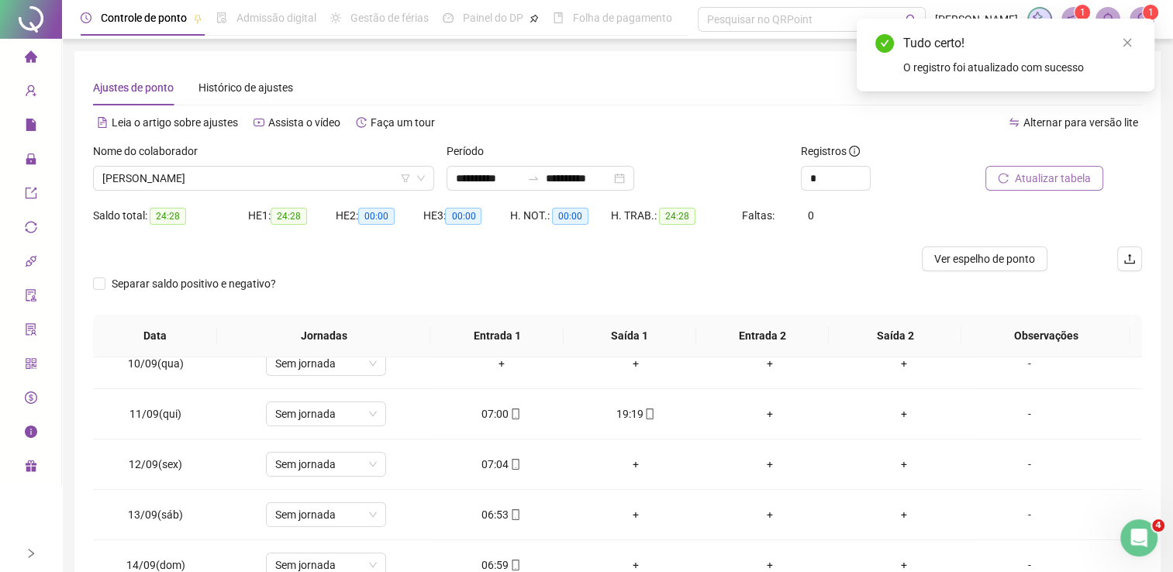
click at [1079, 178] on span "Atualizar tabela" at bounding box center [1053, 178] width 76 height 17
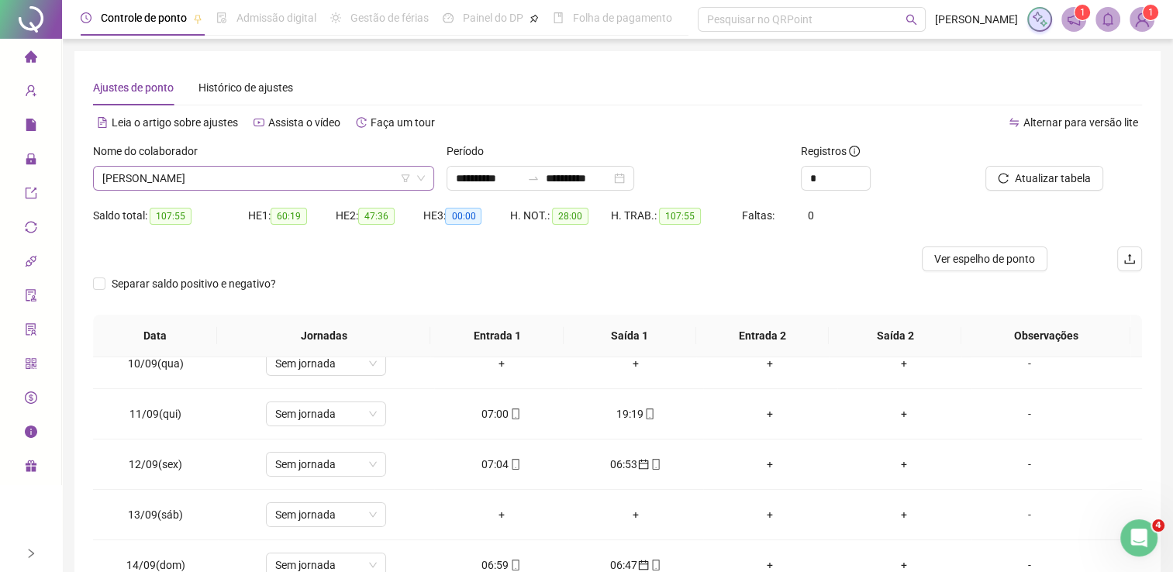
click at [288, 185] on span "[PERSON_NAME]" at bounding box center [263, 178] width 323 height 23
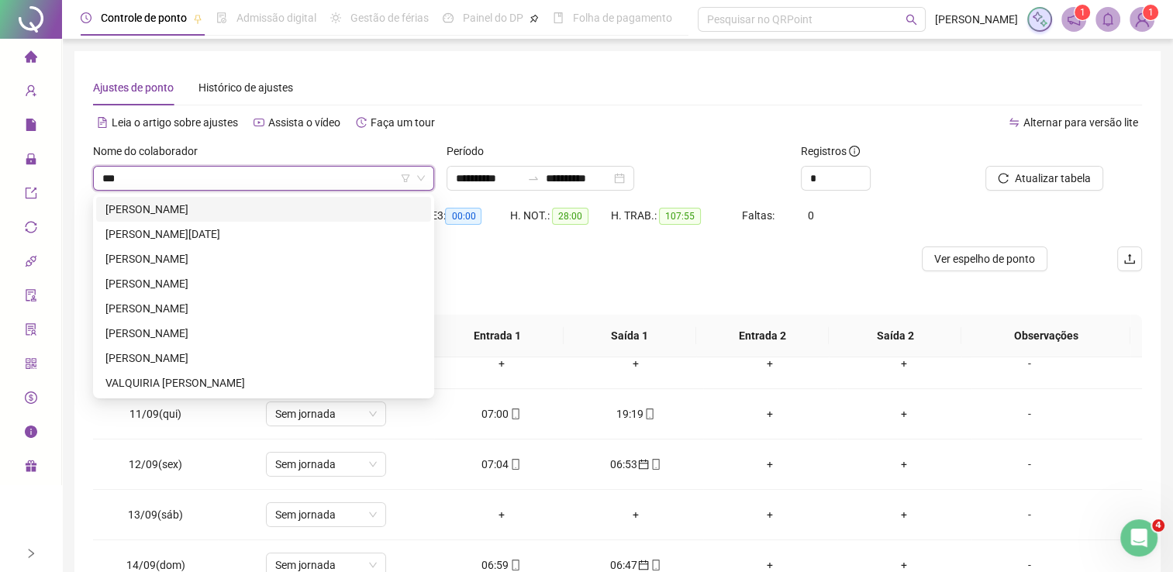
type input "****"
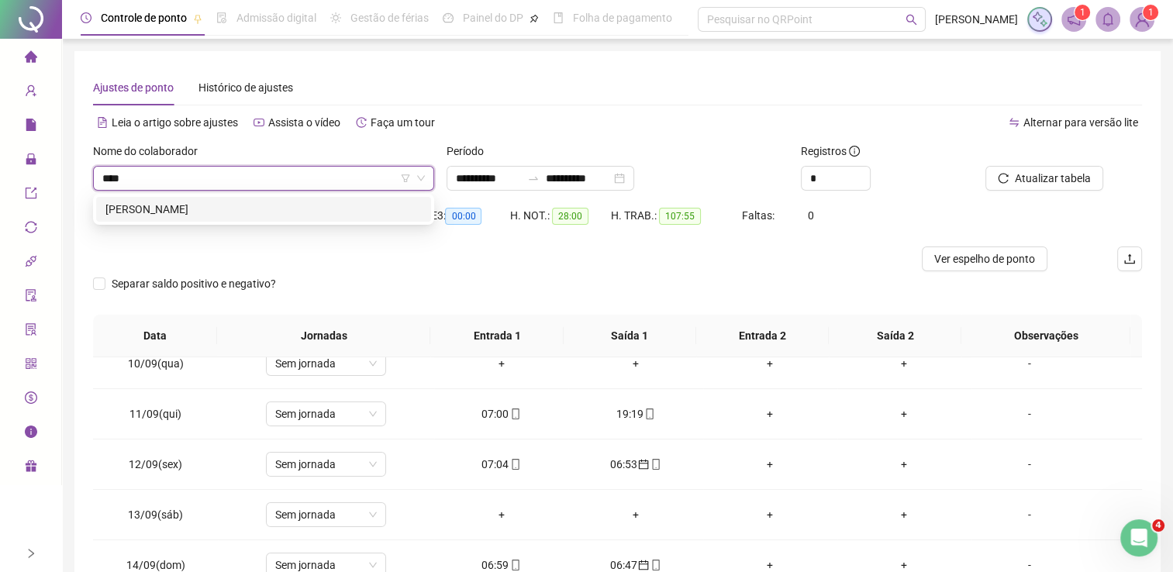
click at [271, 209] on div "[PERSON_NAME]" at bounding box center [263, 209] width 316 height 17
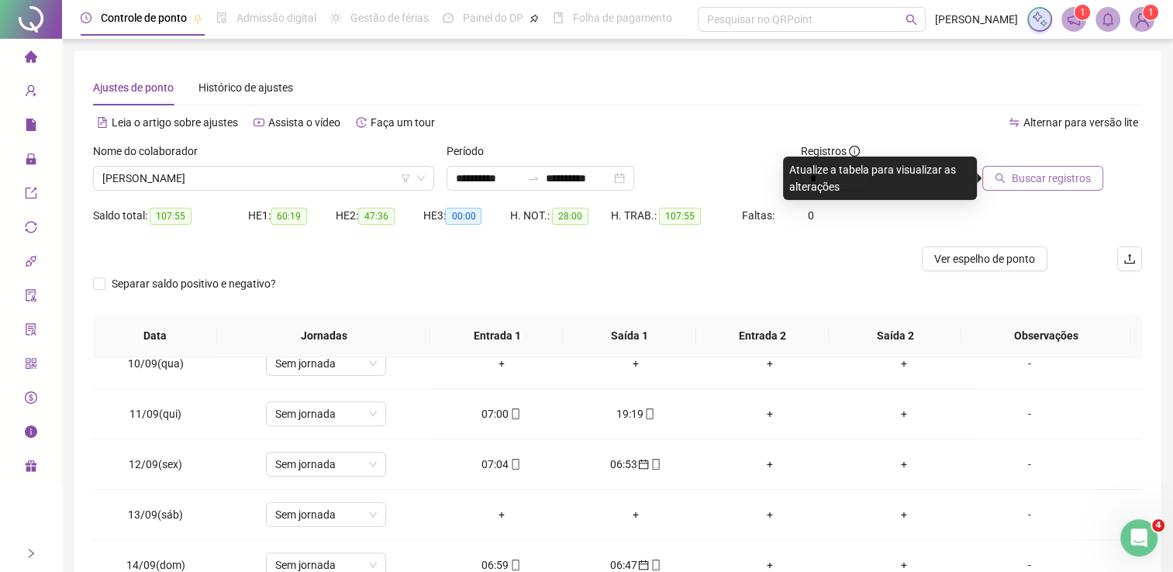
click at [1075, 180] on span "Buscar registros" at bounding box center [1051, 178] width 79 height 17
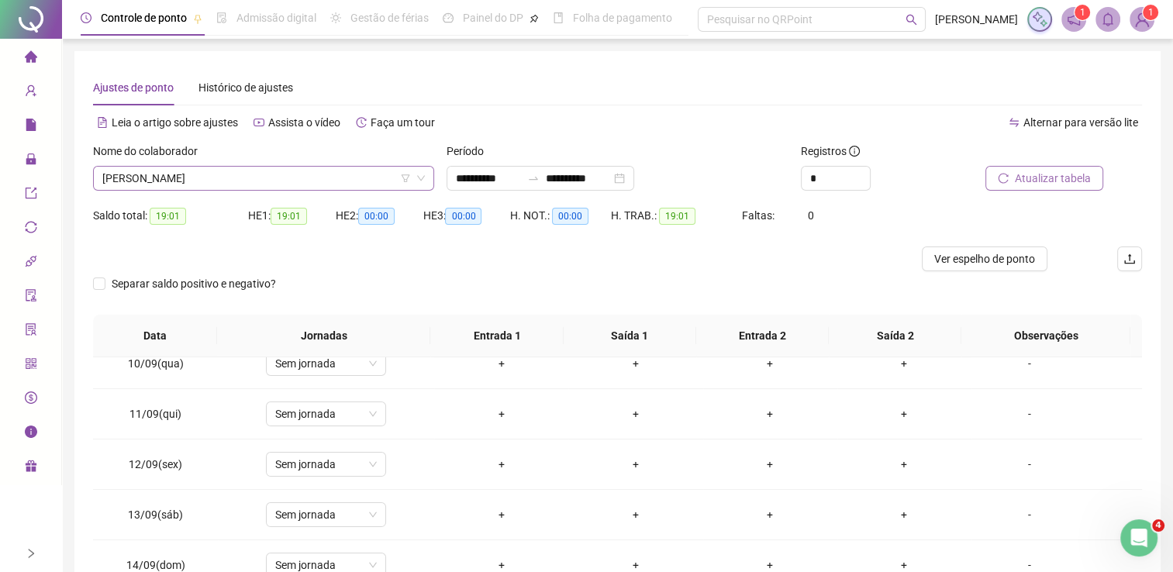
click at [242, 175] on span "[PERSON_NAME]" at bounding box center [263, 178] width 323 height 23
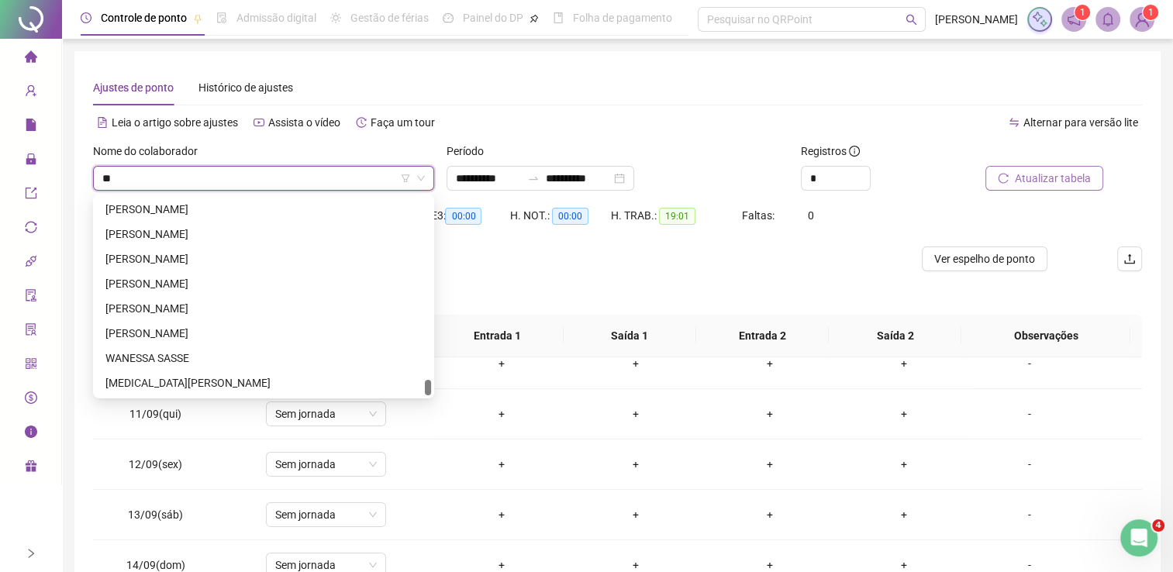
scroll to position [99, 0]
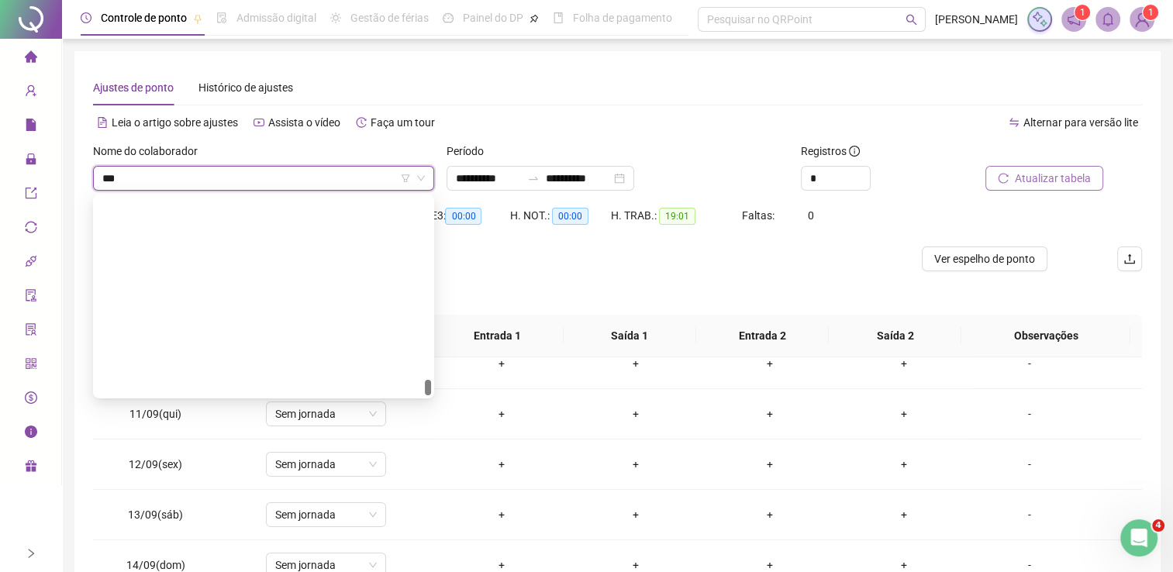
type input "****"
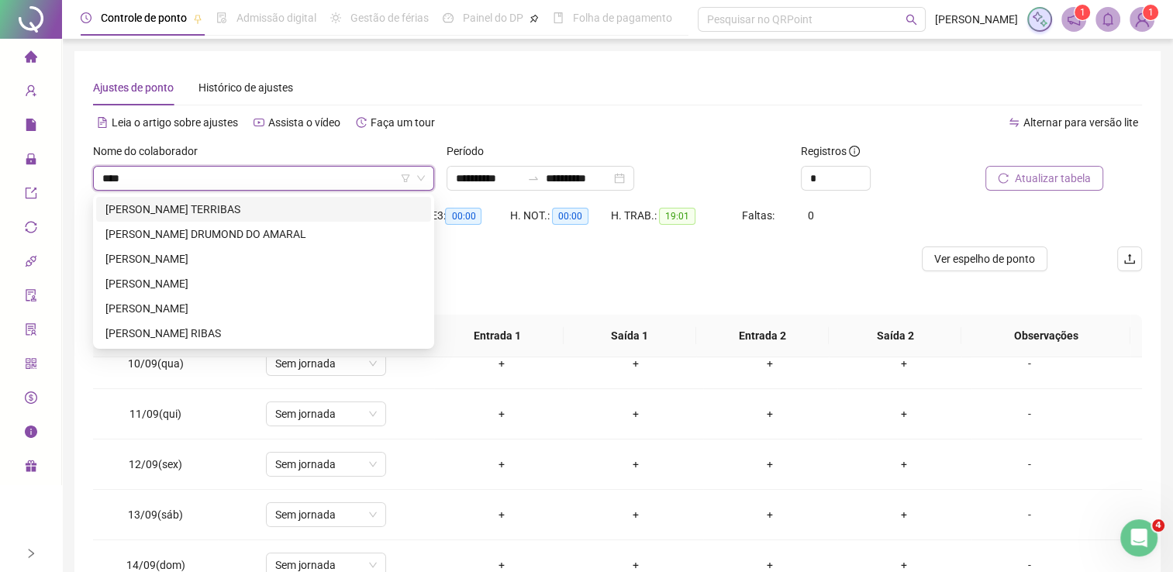
scroll to position [0, 0]
click at [205, 314] on div "[PERSON_NAME]" at bounding box center [263, 308] width 316 height 17
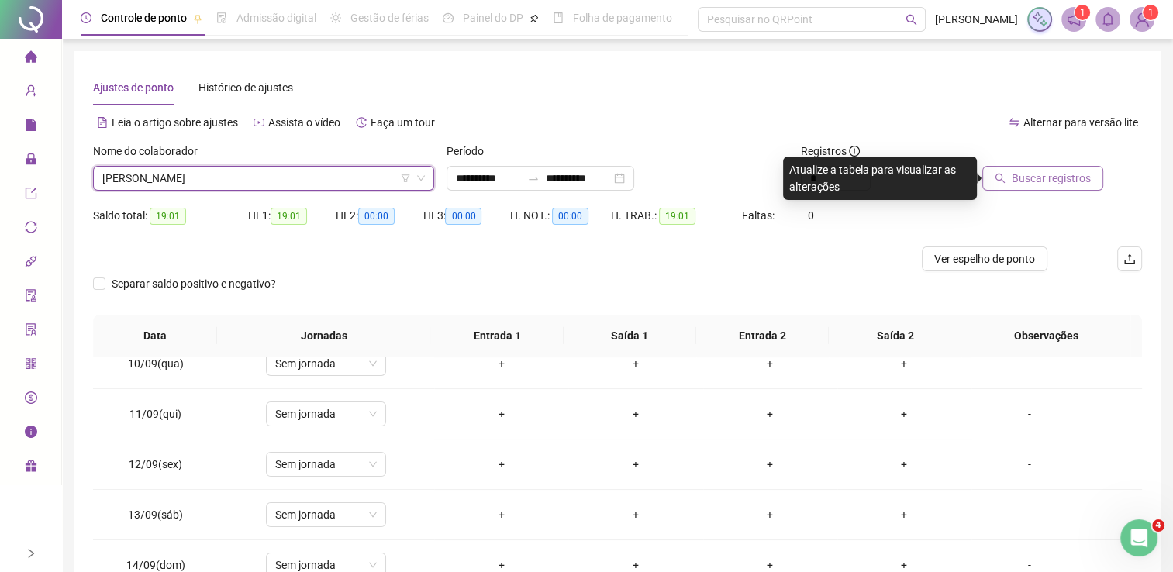
click at [1027, 175] on span "Buscar registros" at bounding box center [1051, 178] width 79 height 17
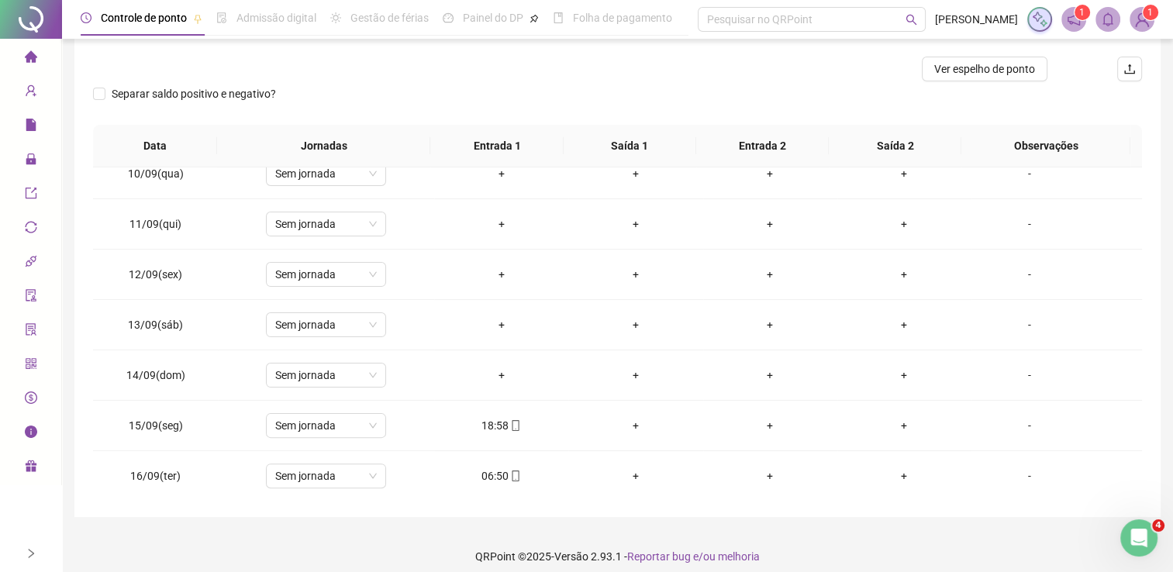
scroll to position [201, 0]
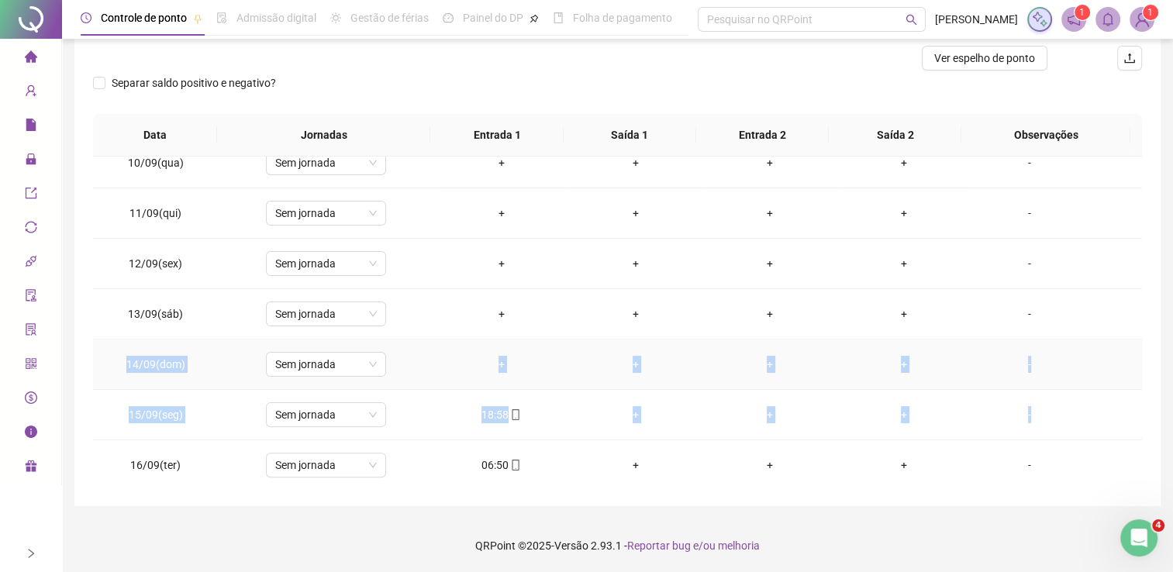
drag, startPoint x: 1127, startPoint y: 415, endPoint x: 1125, endPoint y: 319, distance: 95.4
click at [1125, 320] on tbody "01/09(seg) Sem jornada 18:54 + + + - 02/09(ter) Sem jornada 07:05 + + + - 03/09…" at bounding box center [617, 87] width 1049 height 806
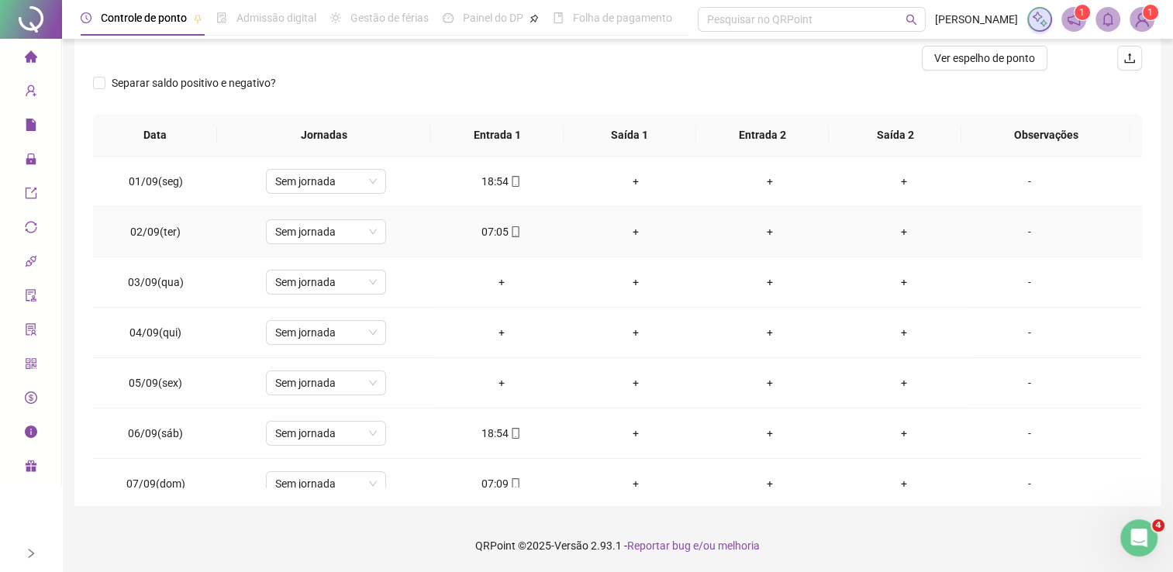
click at [490, 236] on div "07:05" at bounding box center [501, 231] width 109 height 17
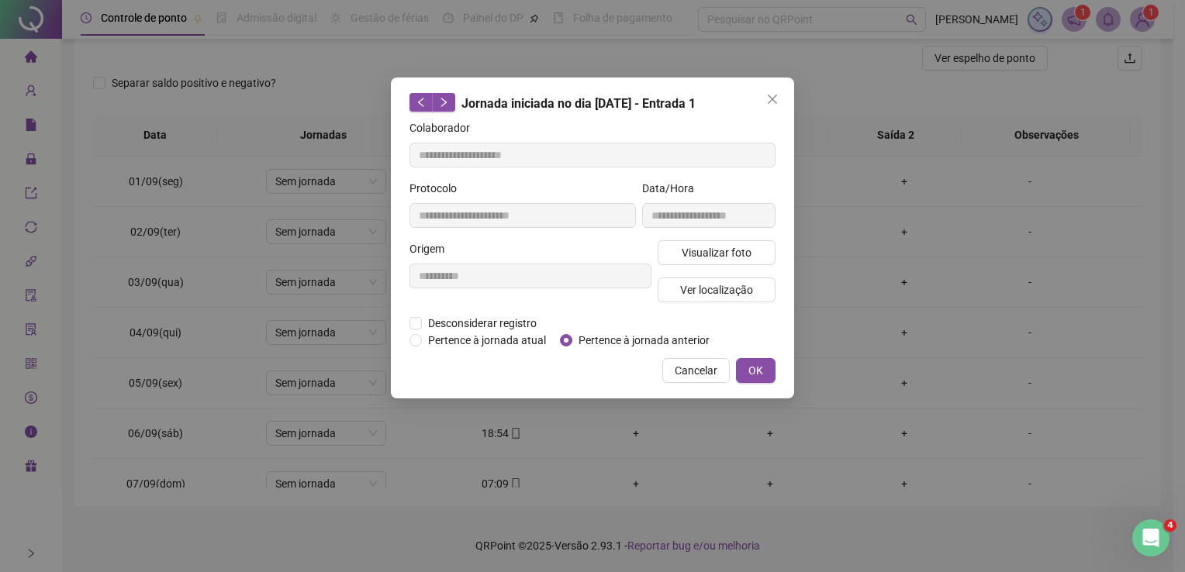
type input "**********"
click at [589, 341] on span "Pertence à jornada anterior" at bounding box center [643, 340] width 143 height 17
click at [757, 367] on span "OK" at bounding box center [755, 370] width 15 height 17
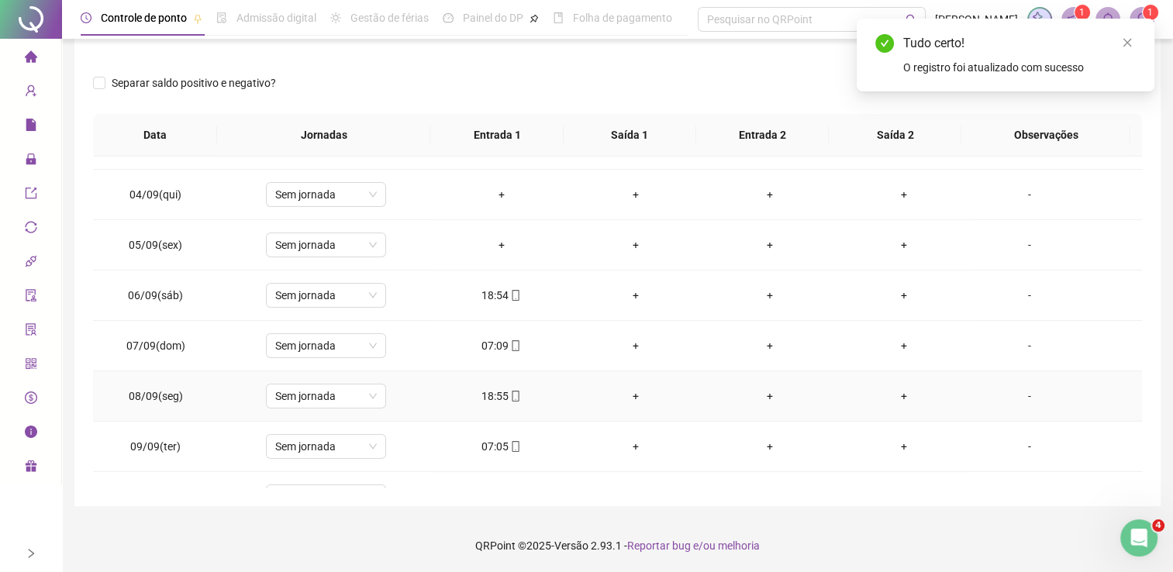
scroll to position [155, 0]
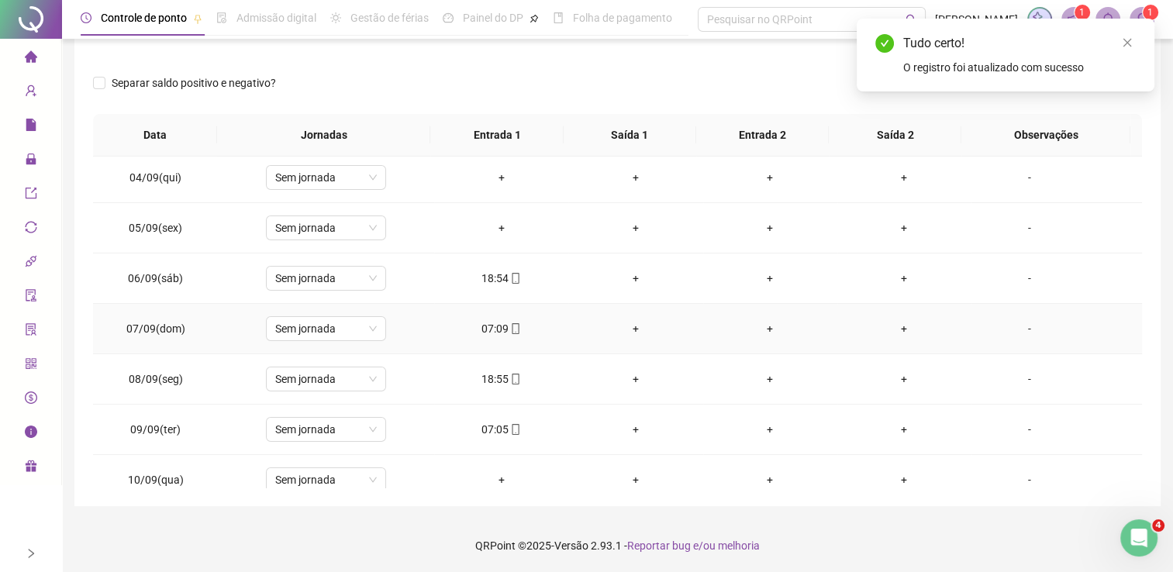
click at [481, 332] on div "07:09" at bounding box center [501, 328] width 109 height 17
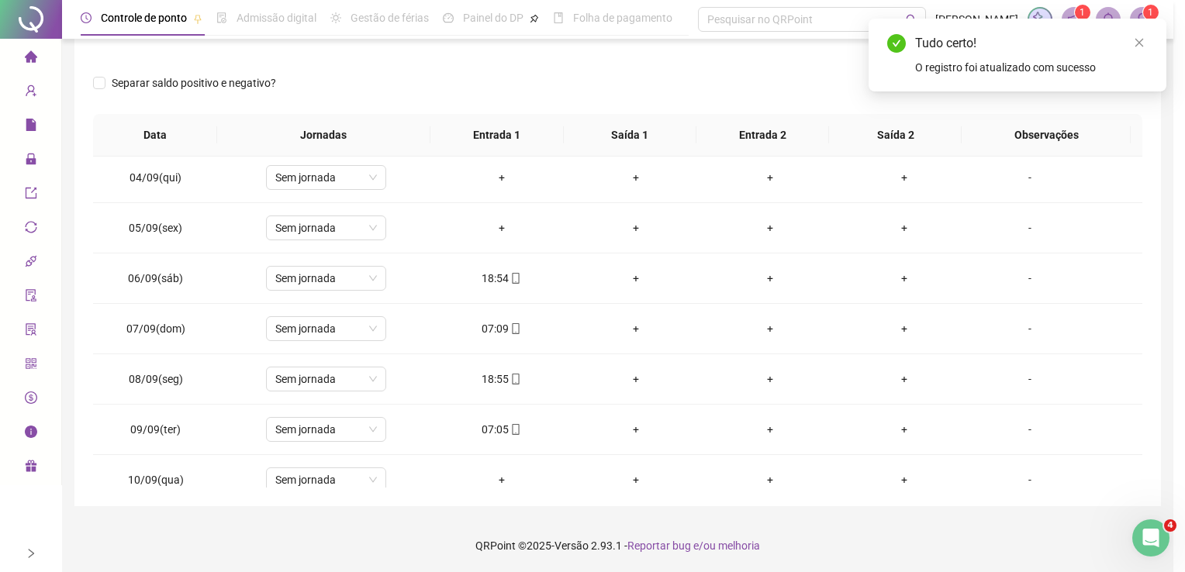
type input "**********"
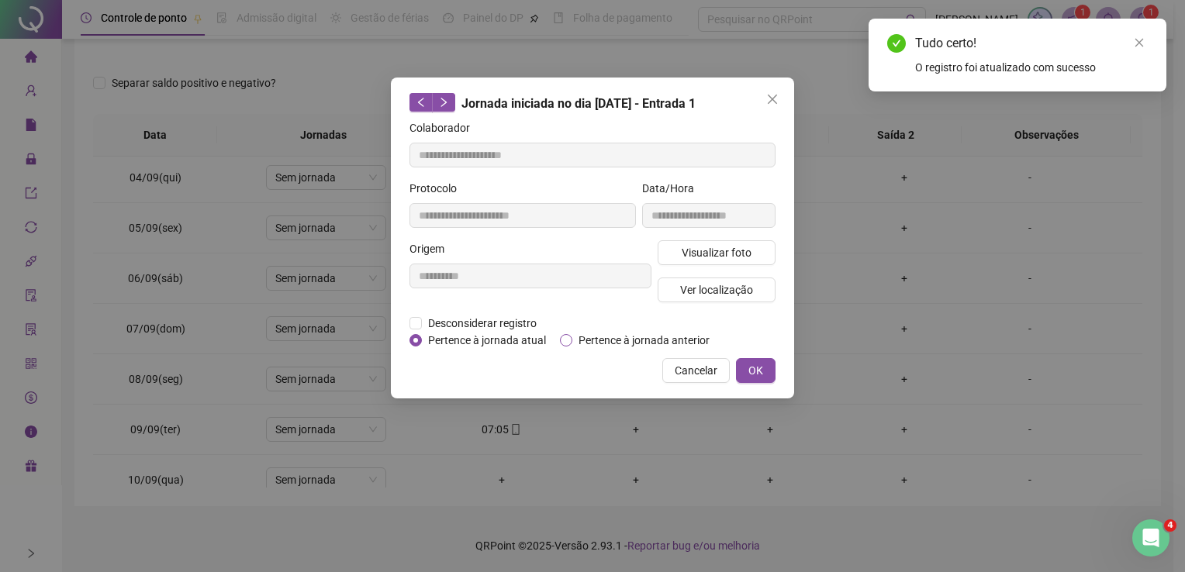
click at [602, 342] on span "Pertence à jornada anterior" at bounding box center [643, 340] width 143 height 17
click at [754, 367] on span "OK" at bounding box center [755, 370] width 15 height 17
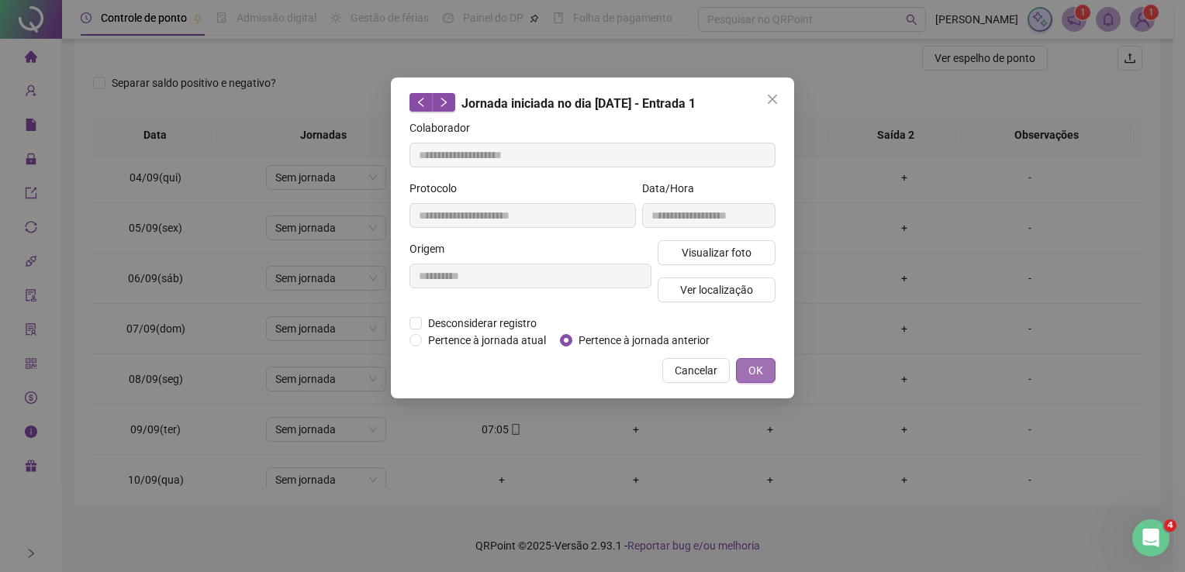
click at [760, 364] on span "OK" at bounding box center [755, 370] width 15 height 17
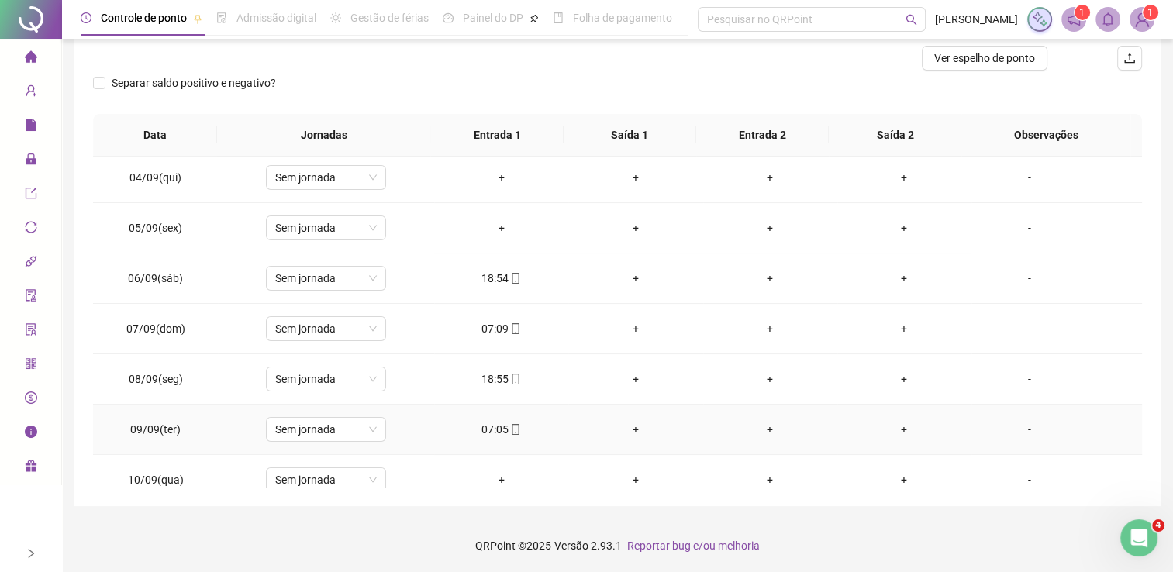
click at [492, 425] on div "07:05" at bounding box center [501, 429] width 109 height 17
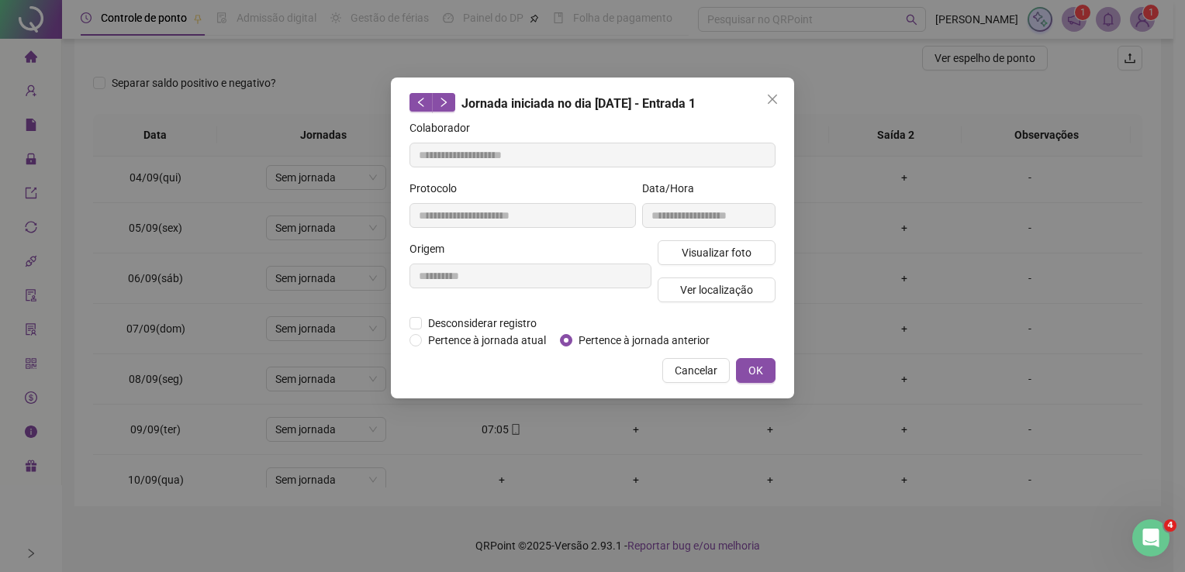
click at [572, 326] on div "Desconsiderar registro Pertence ao lanche" at bounding box center [592, 323] width 366 height 17
click at [591, 344] on span "Pertence à jornada anterior" at bounding box center [643, 340] width 143 height 17
click at [490, 344] on span "Pertence à jornada atual" at bounding box center [487, 340] width 130 height 17
click at [599, 333] on span "Pertence à jornada anterior" at bounding box center [643, 340] width 143 height 17
type input "**********"
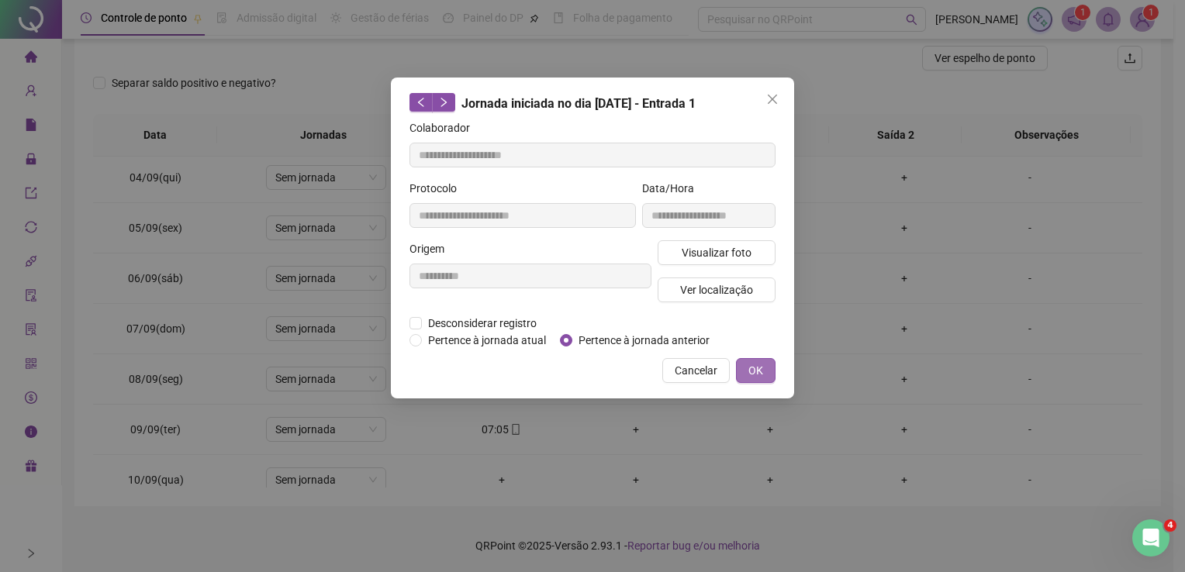
type input "**********"
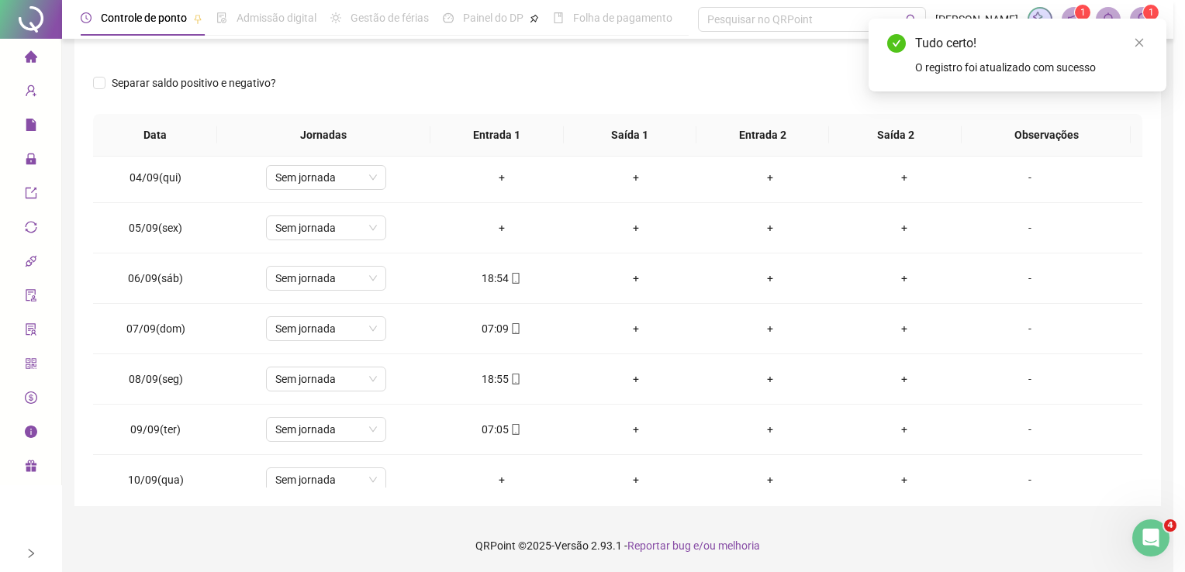
click at [757, 371] on div "+" at bounding box center [770, 379] width 109 height 17
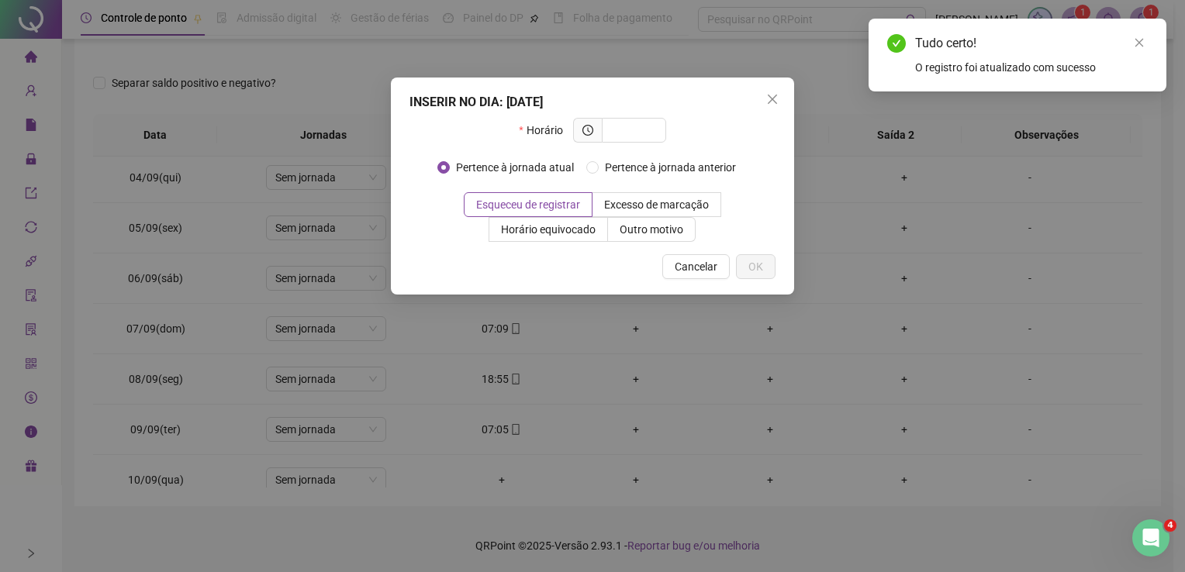
click at [499, 427] on div "INSERIR NO DIA : [DATE] Horário Pertence à jornada atual Pertence à jornada ant…" at bounding box center [592, 286] width 1185 height 572
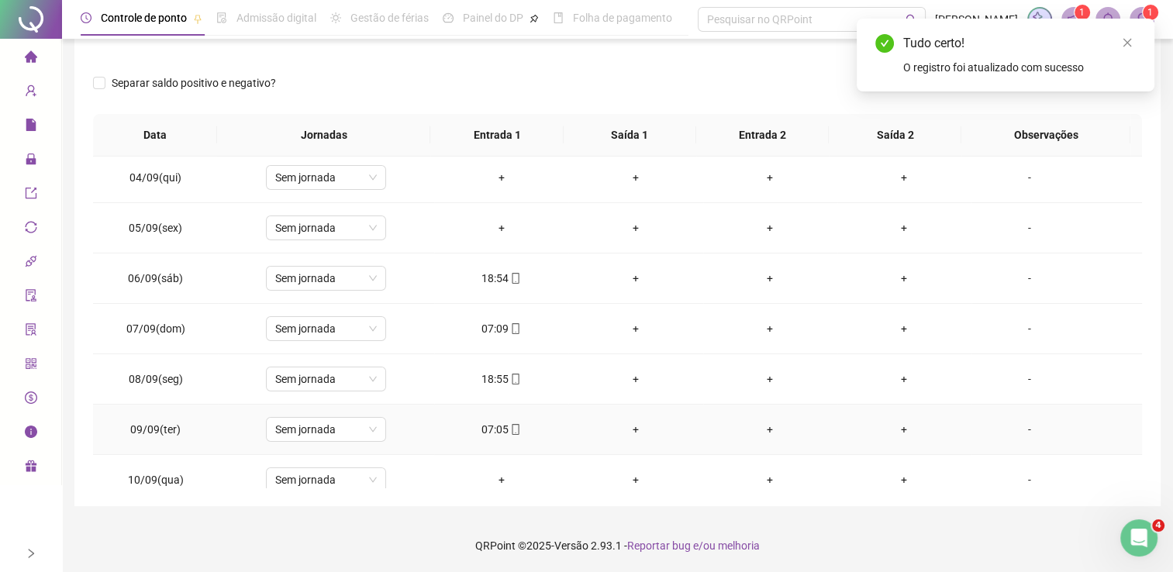
click at [509, 428] on span "mobile" at bounding box center [515, 429] width 12 height 11
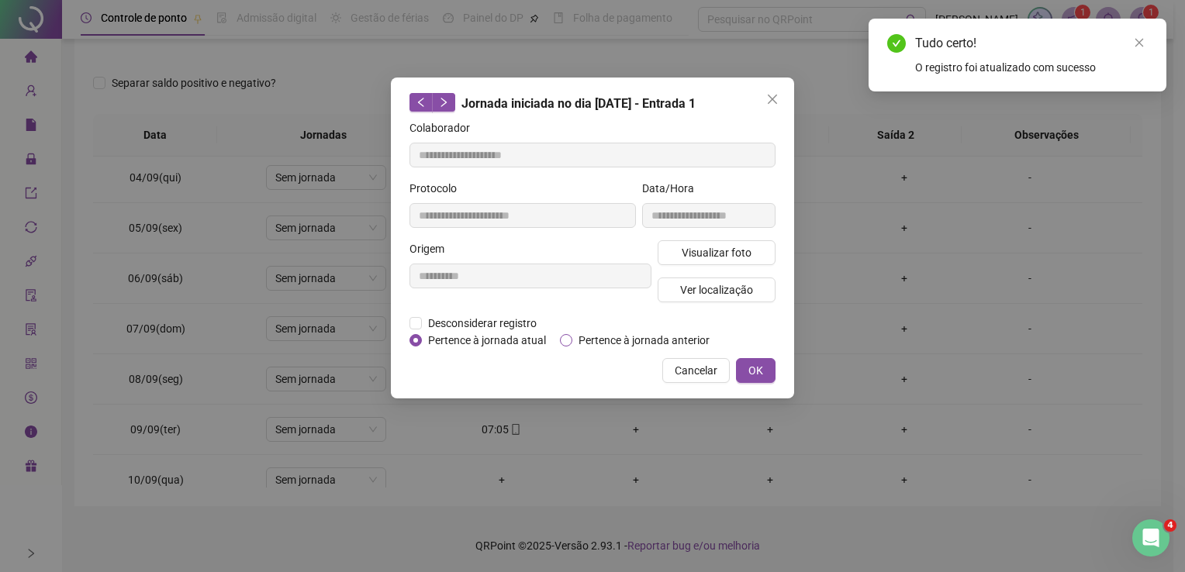
click at [591, 341] on span "Pertence à jornada anterior" at bounding box center [643, 340] width 143 height 17
click at [757, 365] on span "OK" at bounding box center [755, 370] width 15 height 17
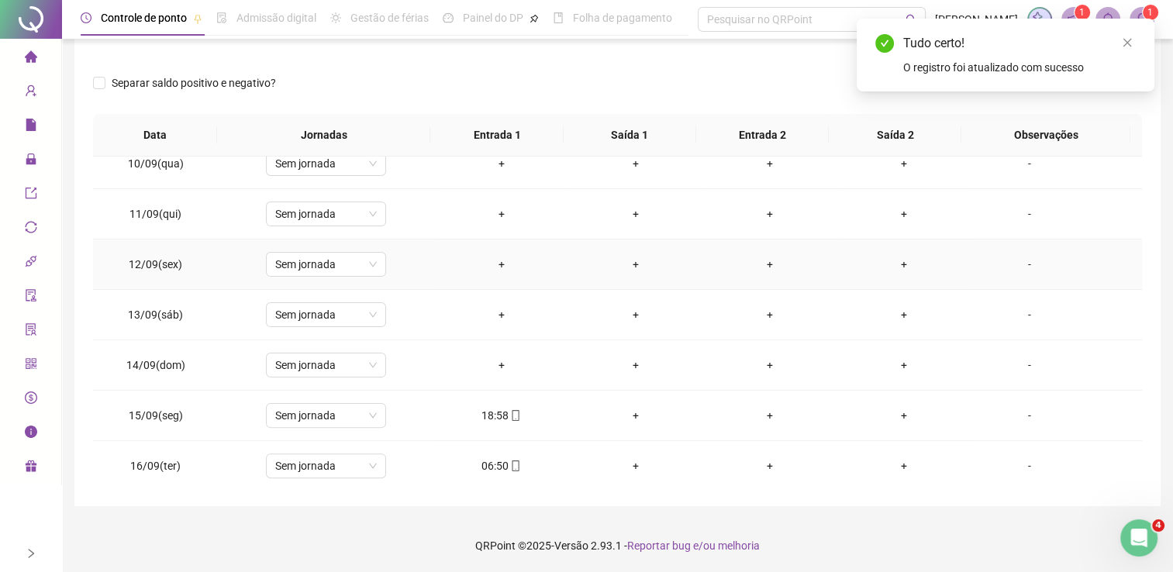
scroll to position [472, 0]
click at [499, 464] on div "06:50" at bounding box center [501, 465] width 109 height 17
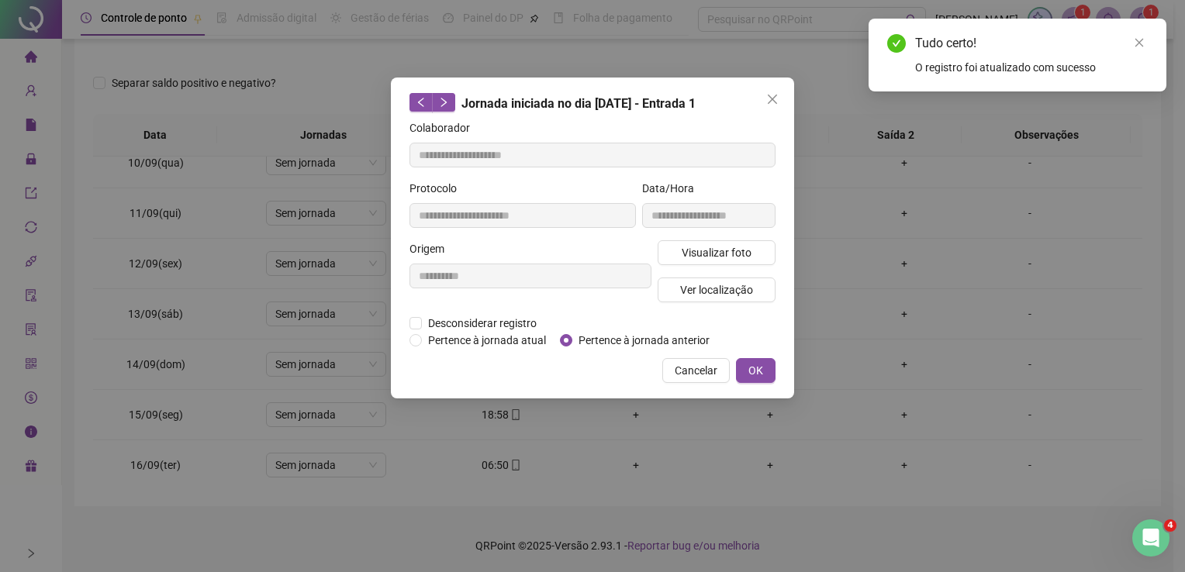
type input "**********"
click at [583, 333] on span "Pertence à jornada anterior" at bounding box center [643, 340] width 143 height 17
click at [746, 366] on button "OK" at bounding box center [756, 370] width 40 height 25
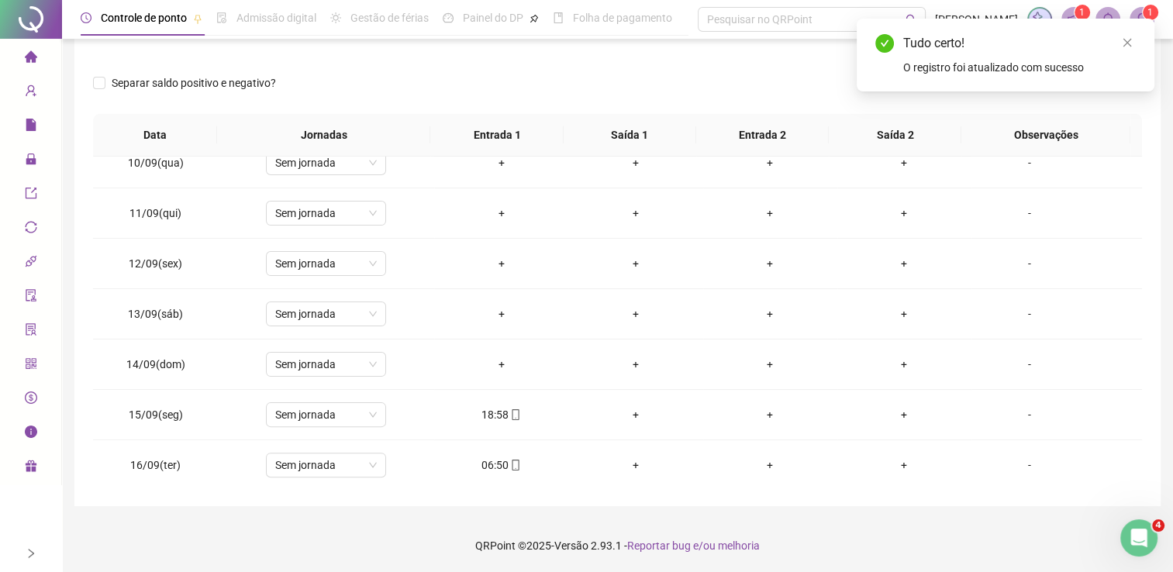
scroll to position [0, 0]
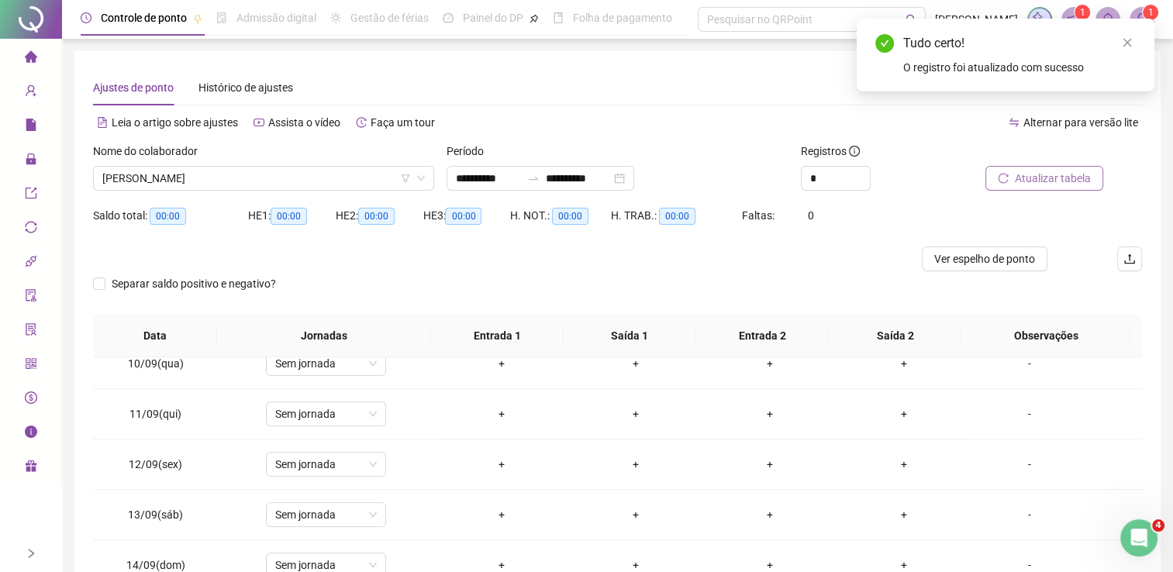
click at [1051, 178] on span "Atualizar tabela" at bounding box center [1053, 178] width 76 height 17
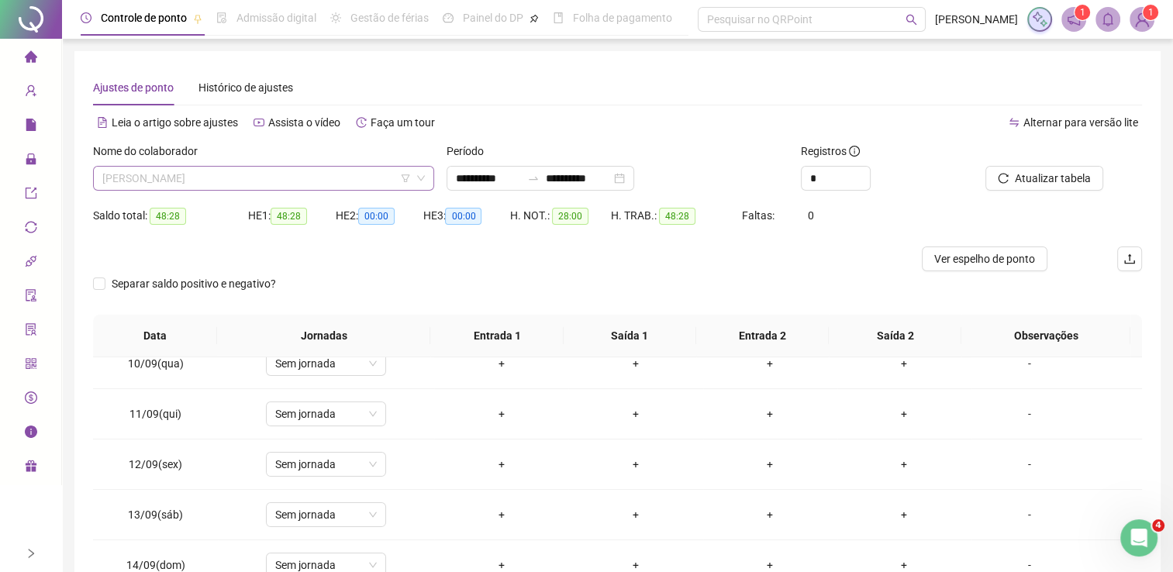
click at [294, 174] on span "[PERSON_NAME]" at bounding box center [263, 178] width 323 height 23
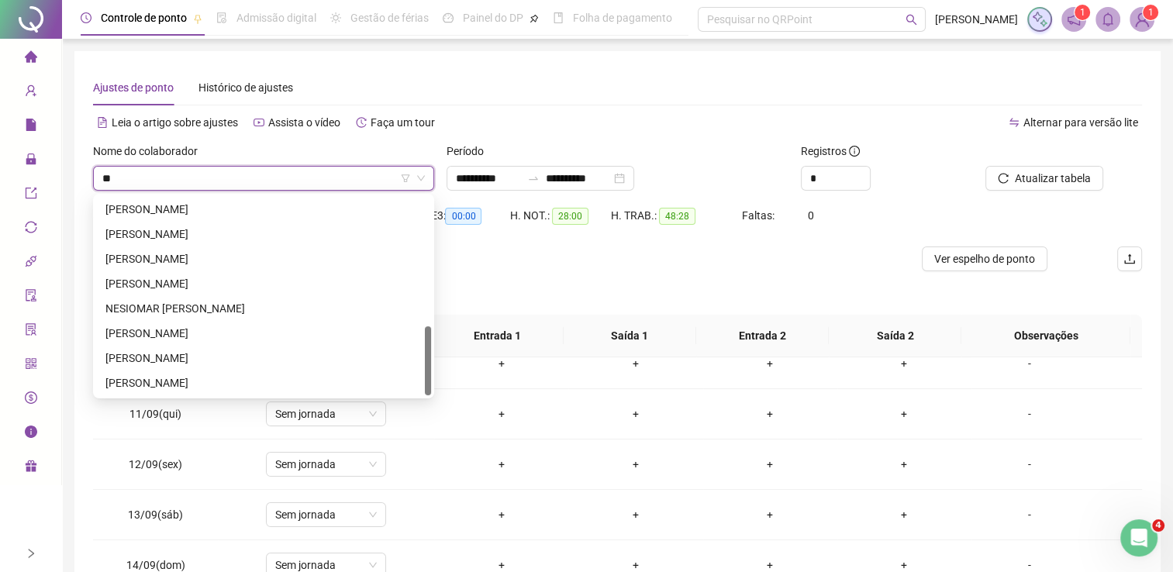
scroll to position [372, 0]
type input "***"
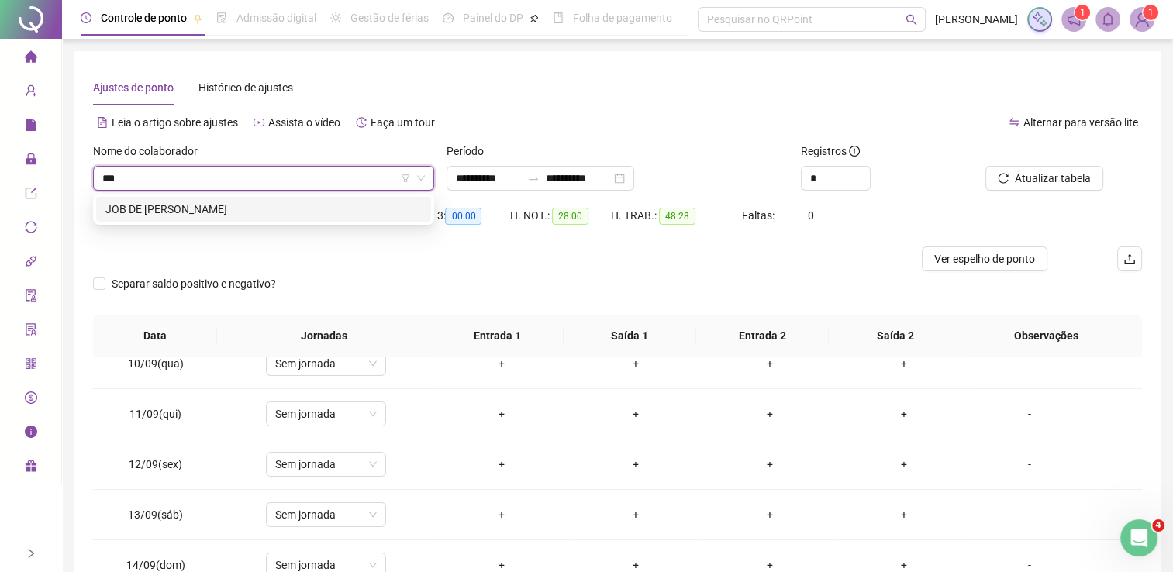
click at [230, 208] on div "JOB DE [PERSON_NAME]" at bounding box center [263, 209] width 316 height 17
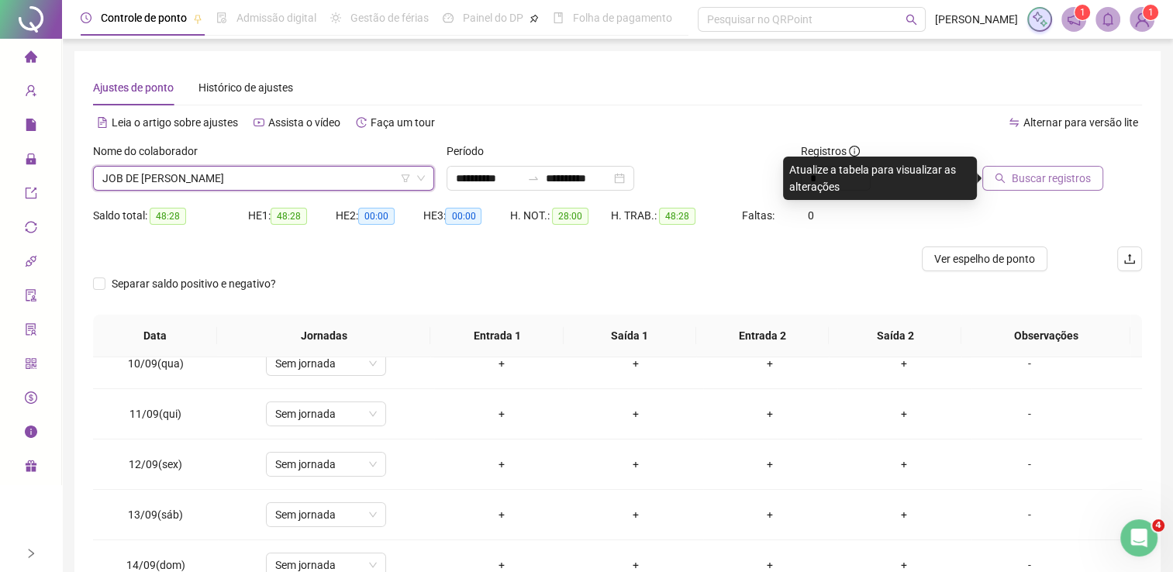
click at [1028, 178] on span "Buscar registros" at bounding box center [1051, 178] width 79 height 17
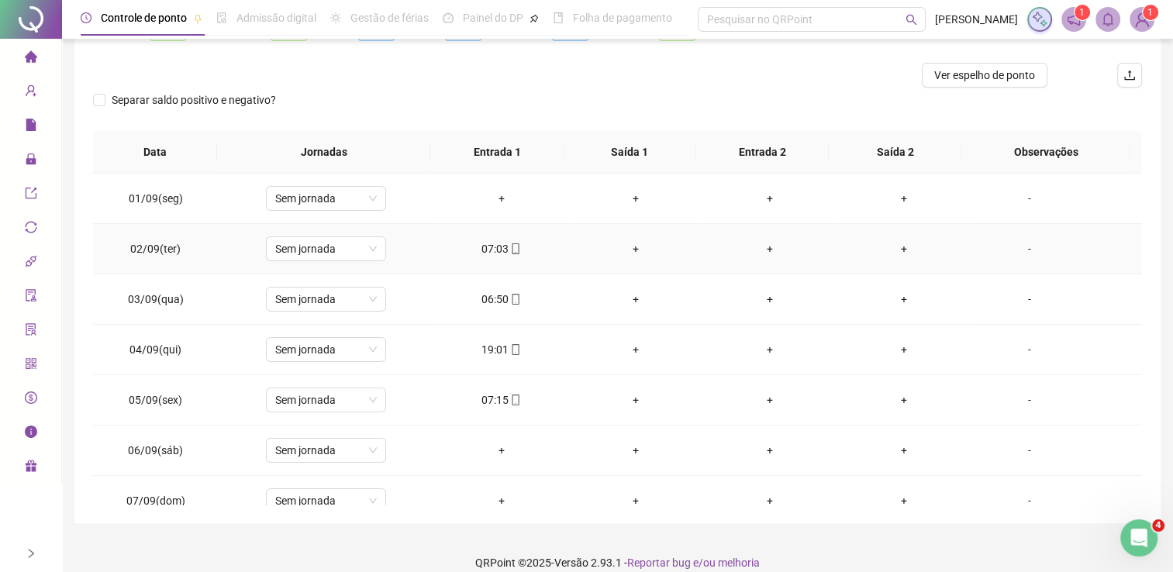
scroll to position [201, 0]
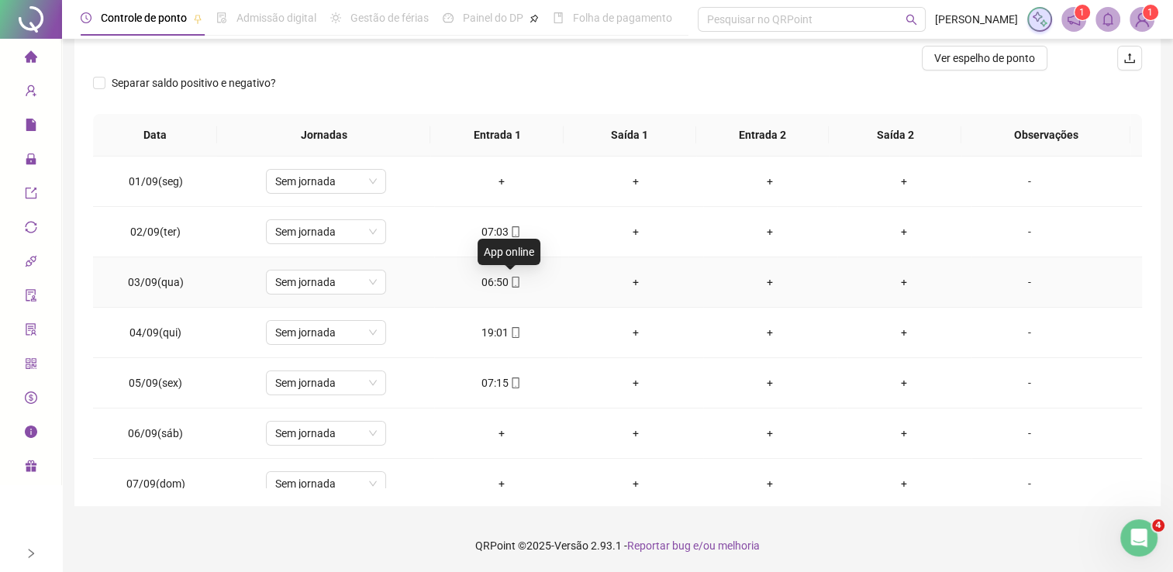
click at [499, 284] on div "06:50" at bounding box center [501, 282] width 109 height 17
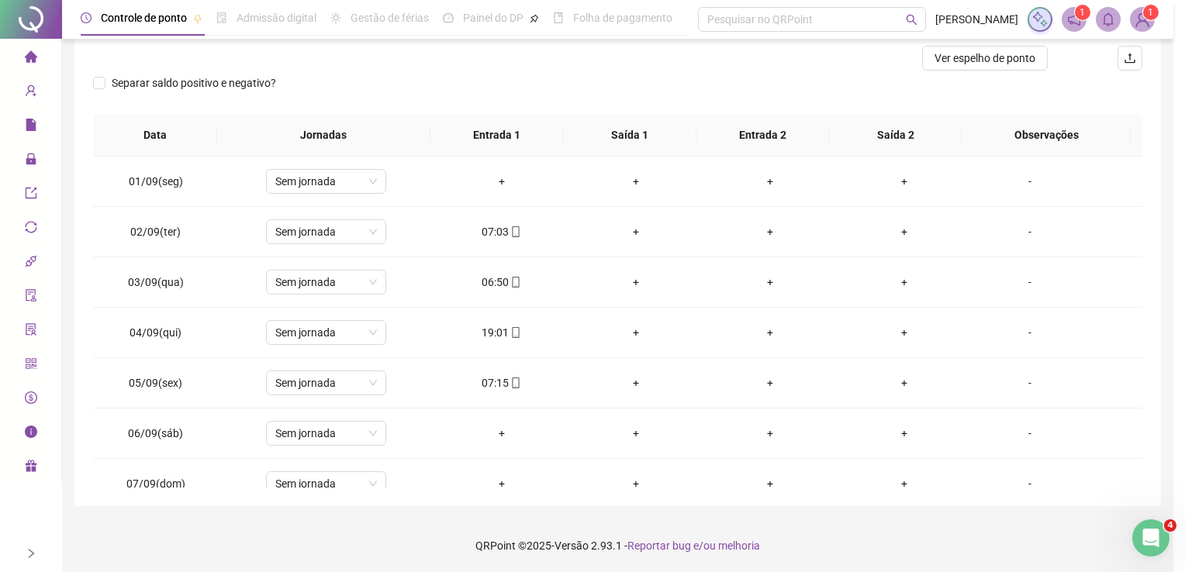
type input "**********"
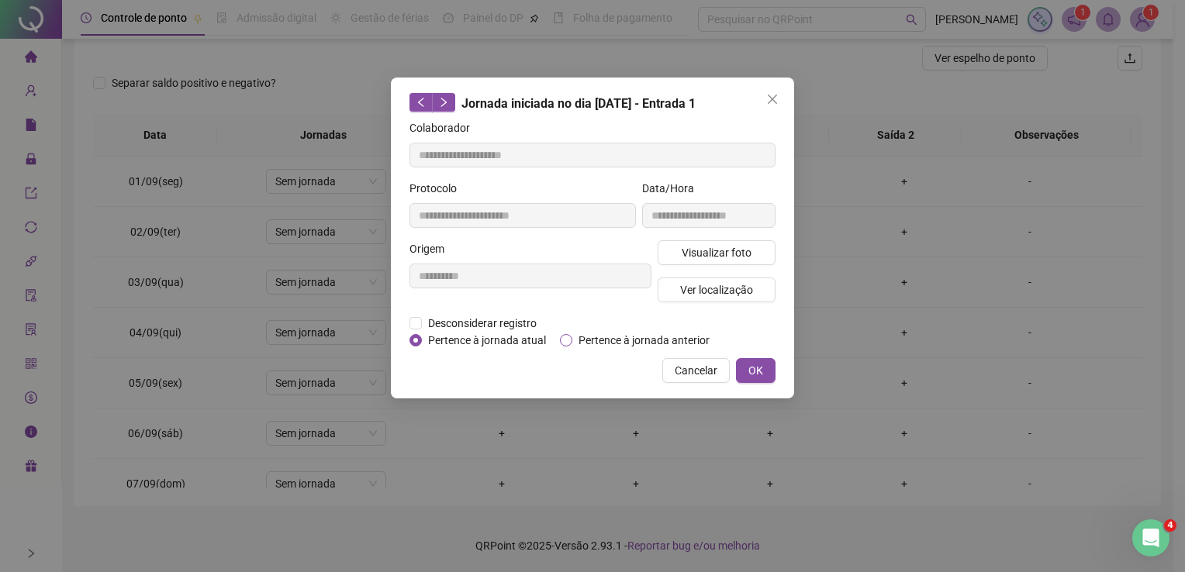
click at [591, 336] on span "Pertence à jornada anterior" at bounding box center [643, 340] width 143 height 17
click at [750, 374] on span "OK" at bounding box center [755, 370] width 15 height 17
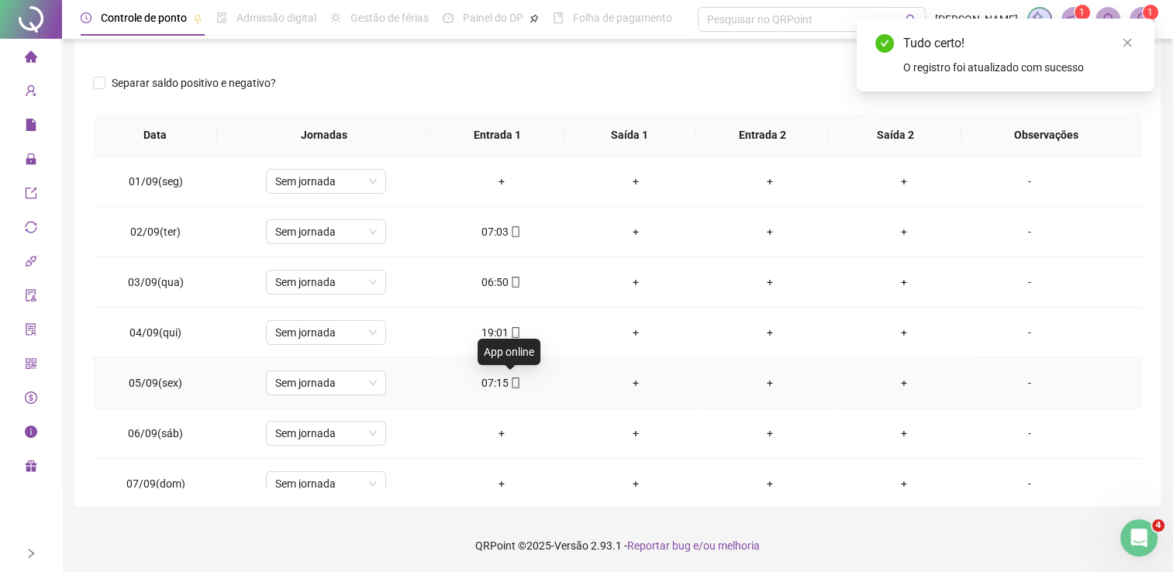
click at [509, 377] on span at bounding box center [515, 383] width 12 height 12
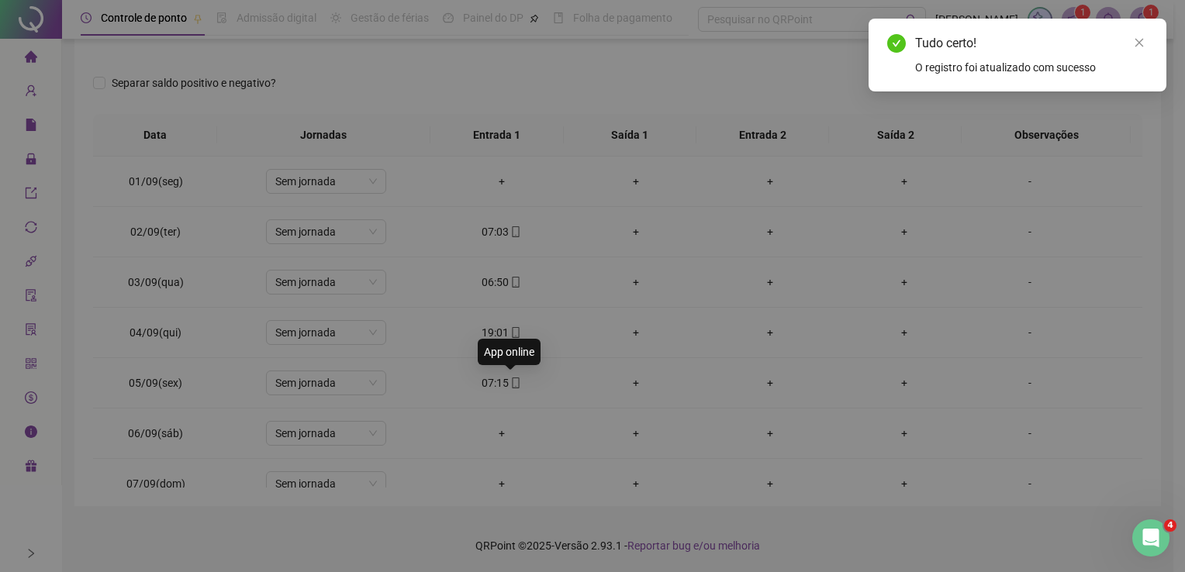
type input "**********"
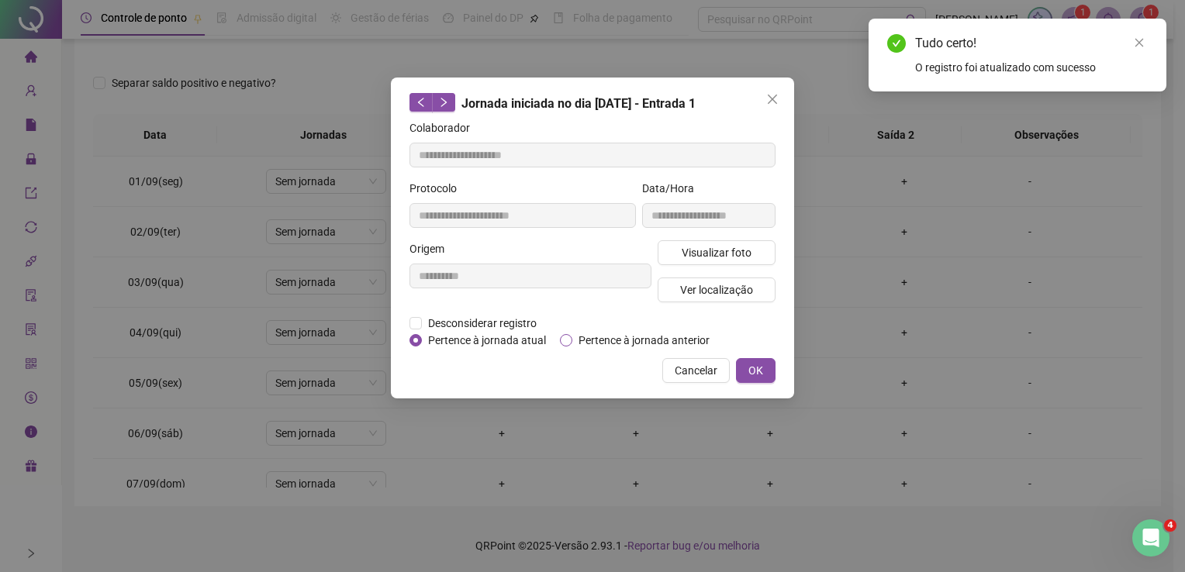
click at [610, 335] on span "Pertence à jornada anterior" at bounding box center [643, 340] width 143 height 17
click at [754, 368] on span "OK" at bounding box center [755, 370] width 15 height 17
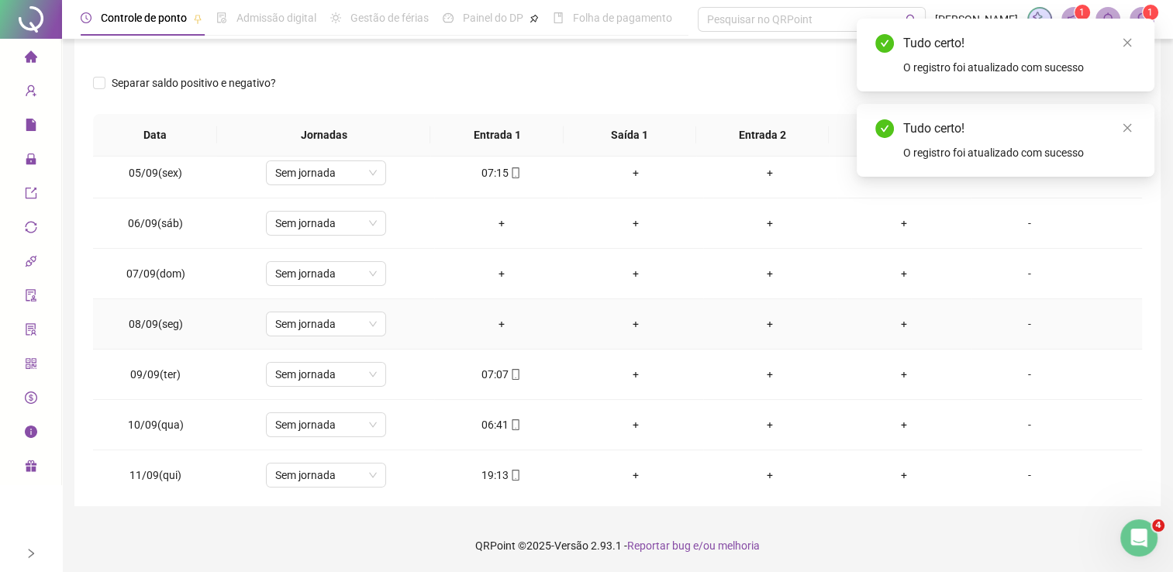
scroll to position [233, 0]
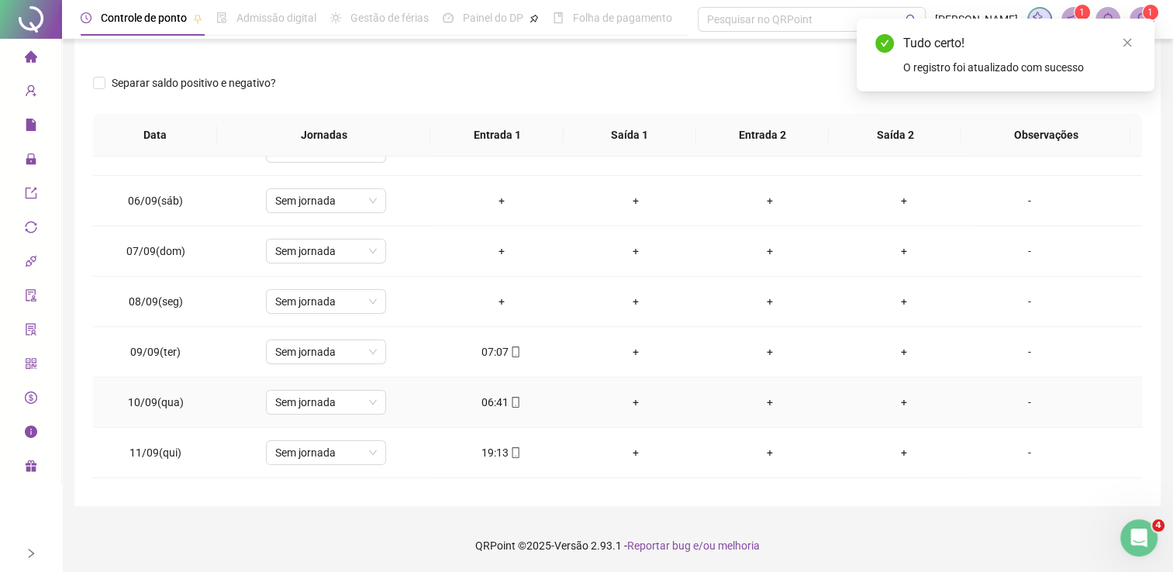
click at [487, 408] on div "06:41" at bounding box center [501, 402] width 109 height 17
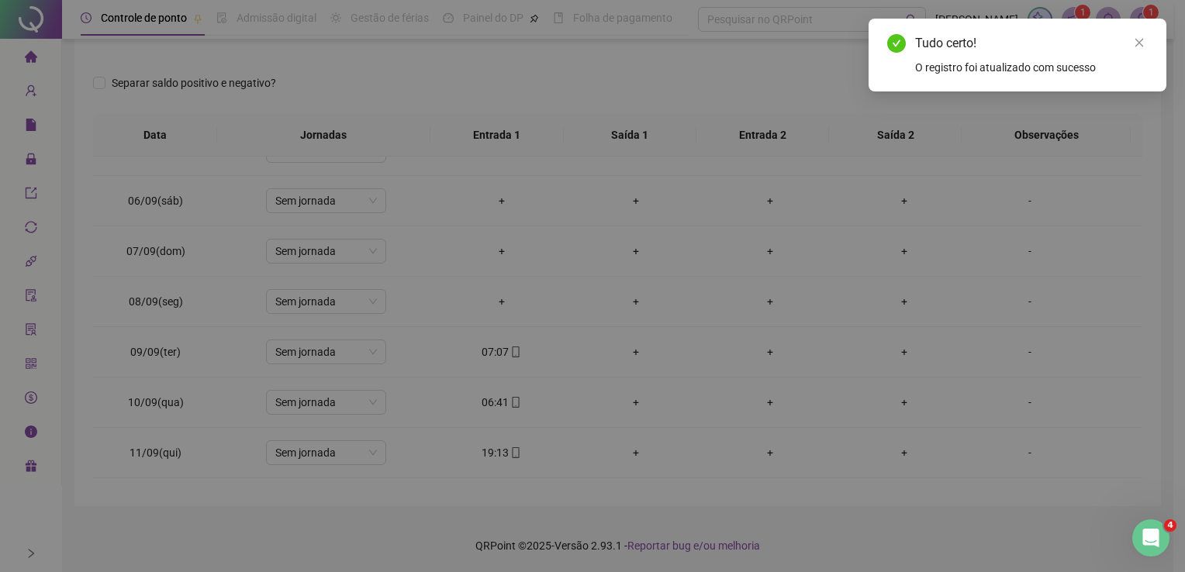
type input "**********"
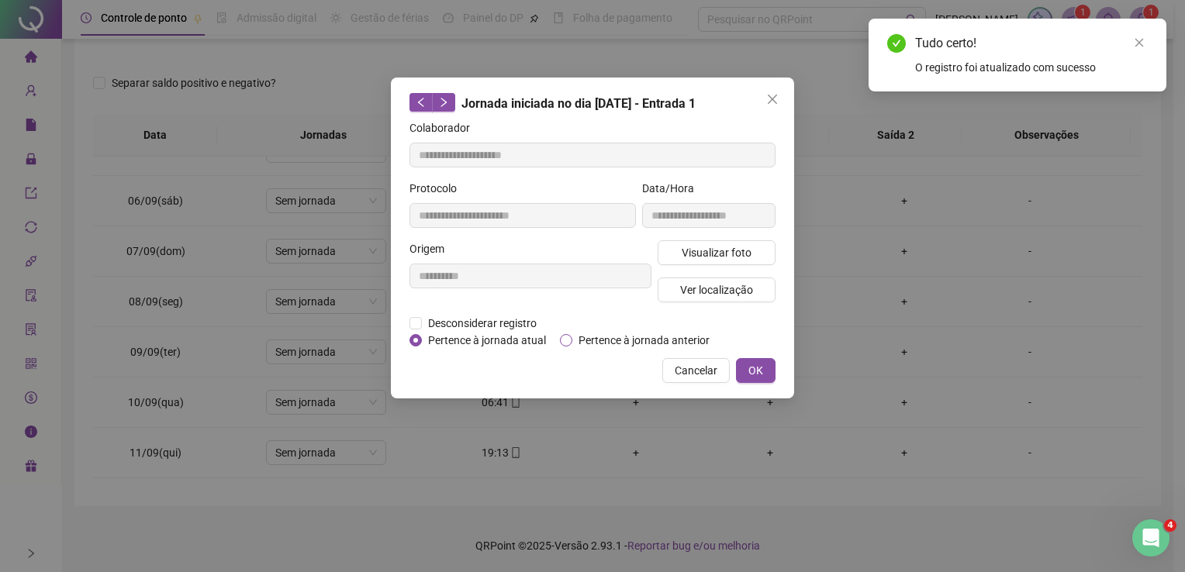
click at [628, 340] on span "Pertence à jornada anterior" at bounding box center [643, 340] width 143 height 17
click at [754, 371] on span "OK" at bounding box center [755, 370] width 15 height 17
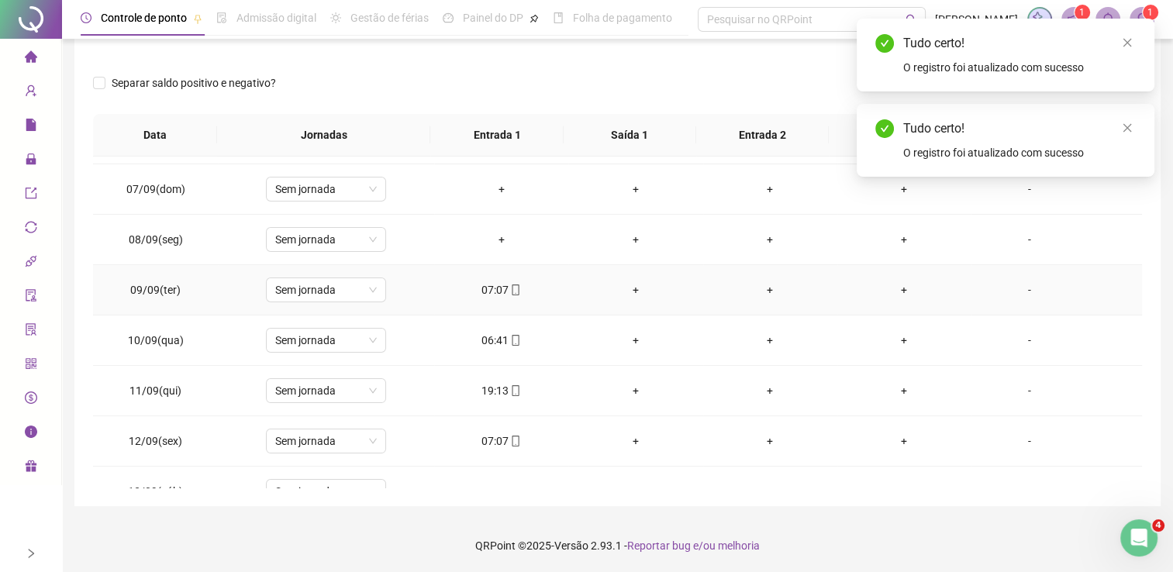
scroll to position [388, 0]
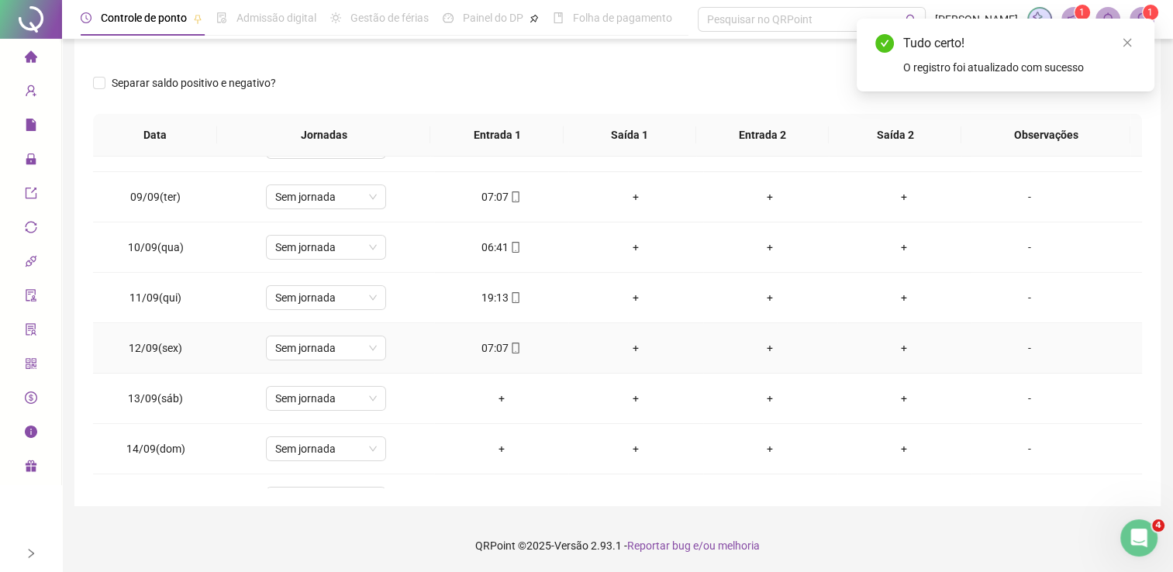
click at [502, 349] on div "07:07" at bounding box center [501, 348] width 109 height 17
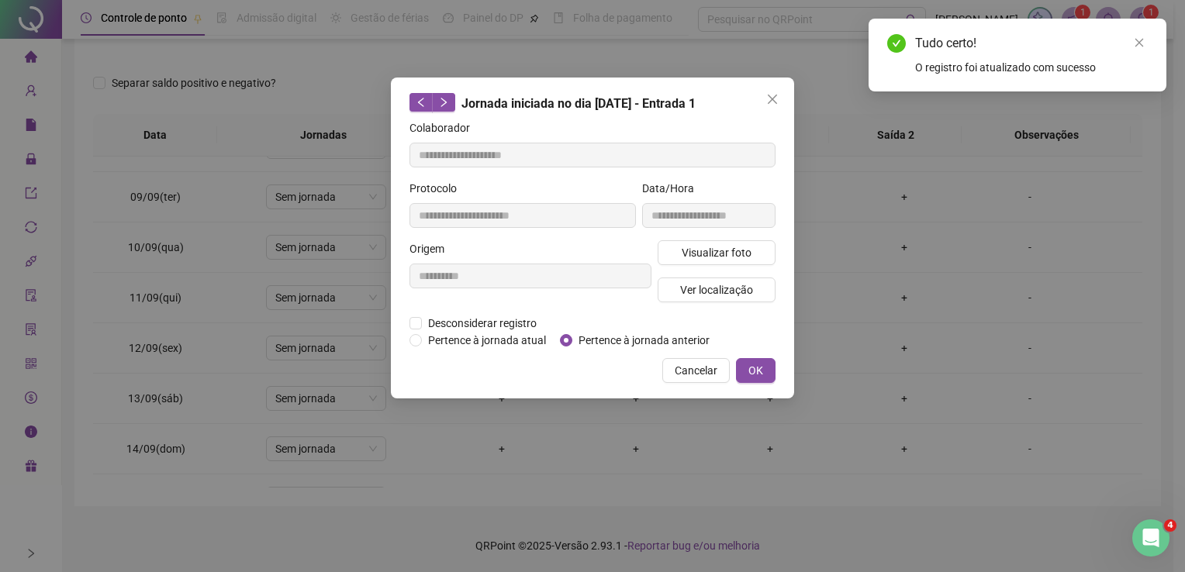
type input "**********"
click at [608, 337] on span "Pertence à jornada anterior" at bounding box center [643, 340] width 143 height 17
click at [761, 364] on span "OK" at bounding box center [755, 370] width 15 height 17
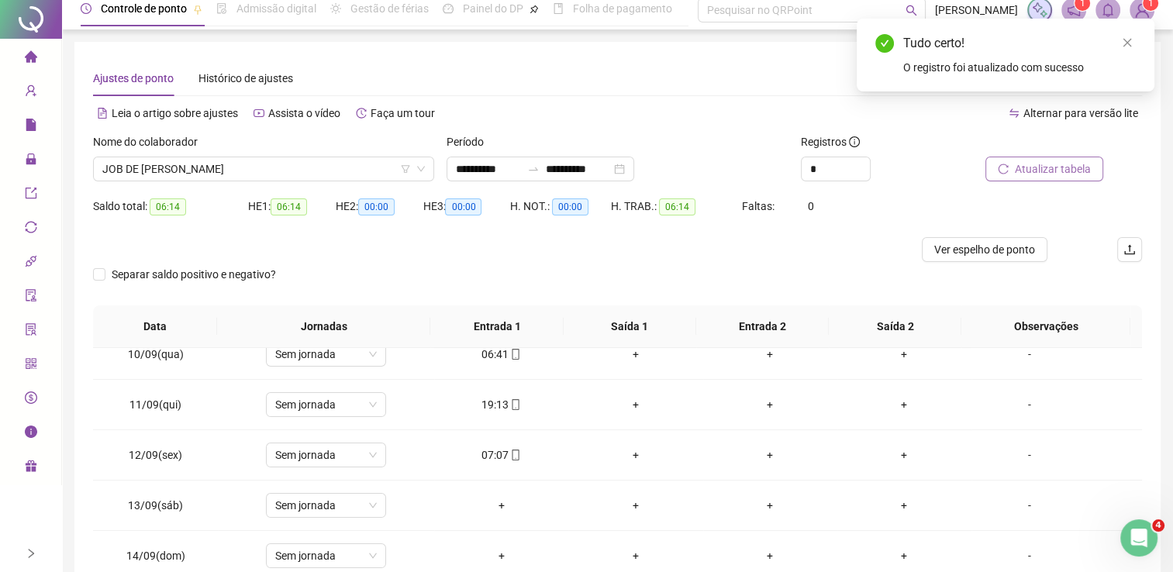
scroll to position [0, 0]
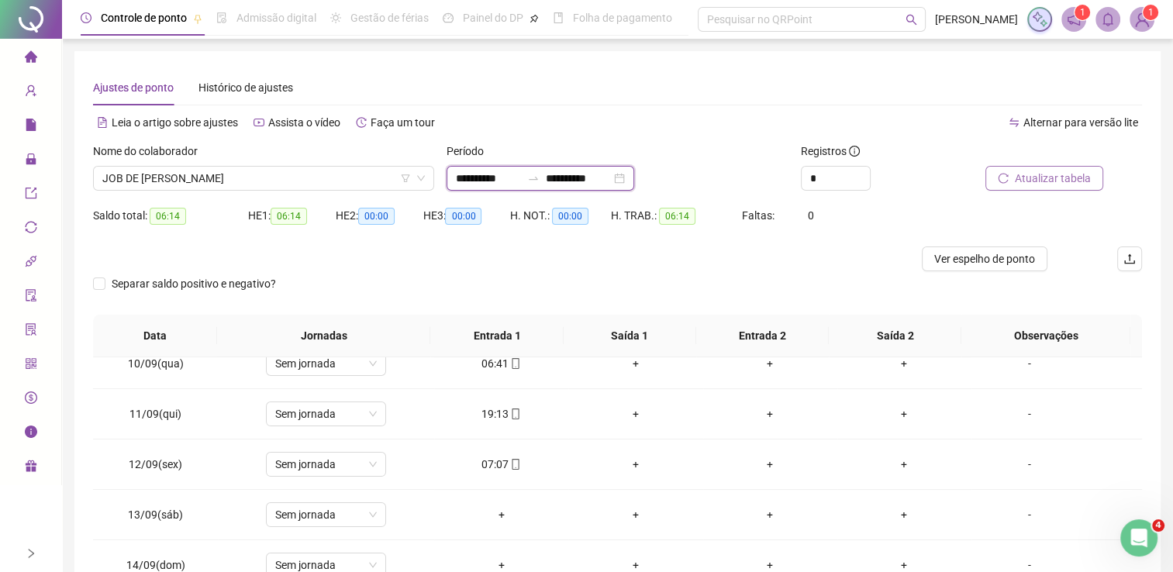
click at [611, 181] on input "**********" at bounding box center [578, 178] width 65 height 17
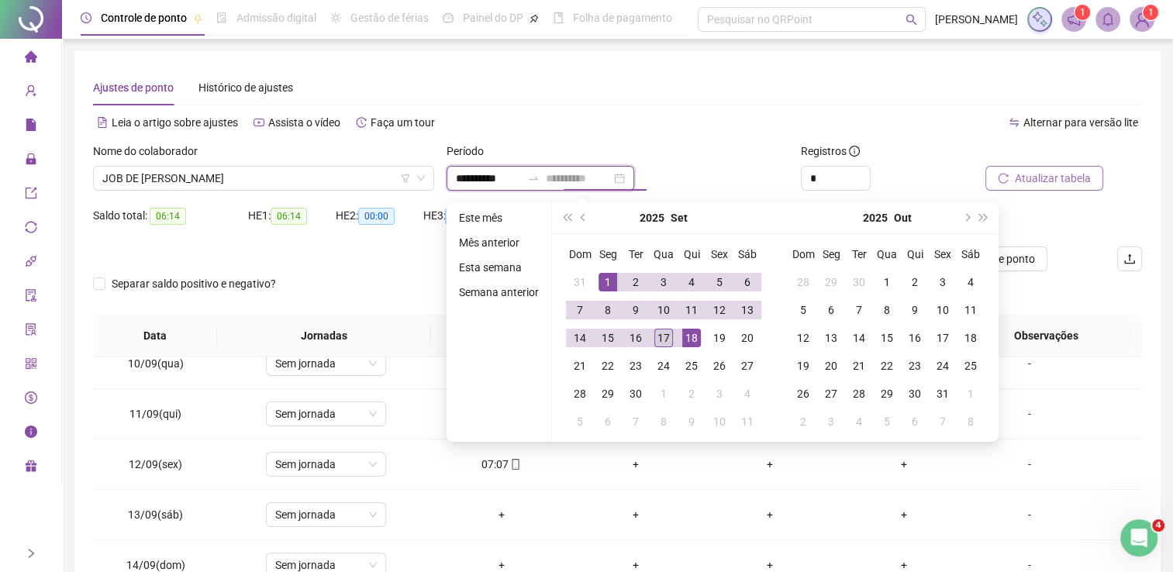
type input "**********"
click at [667, 336] on div "17" at bounding box center [663, 338] width 19 height 19
type input "**********"
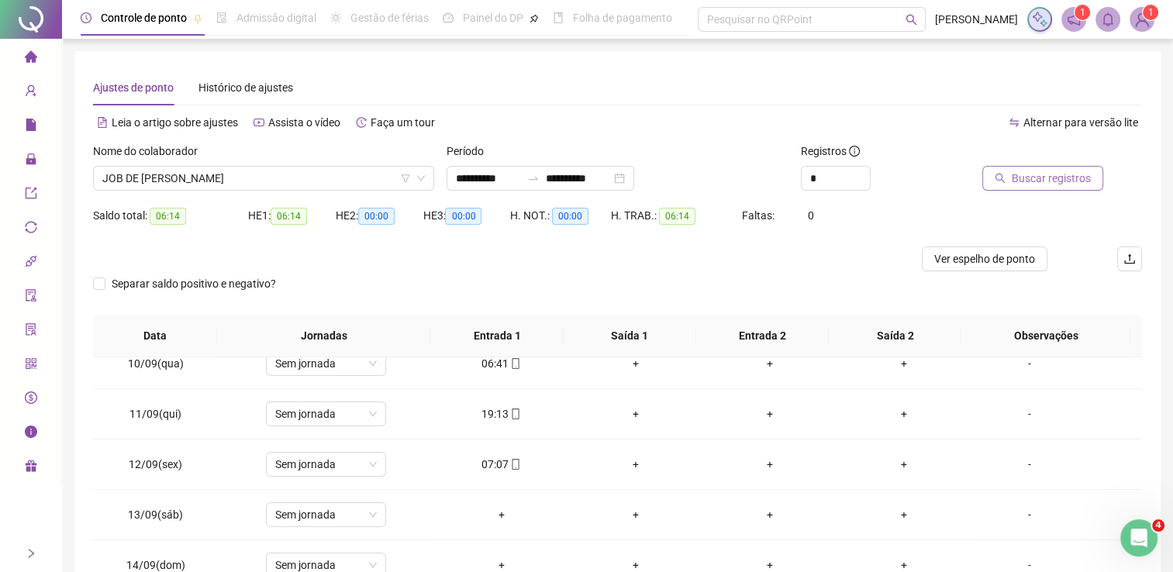
click at [1029, 176] on span "Buscar registros" at bounding box center [1051, 178] width 79 height 17
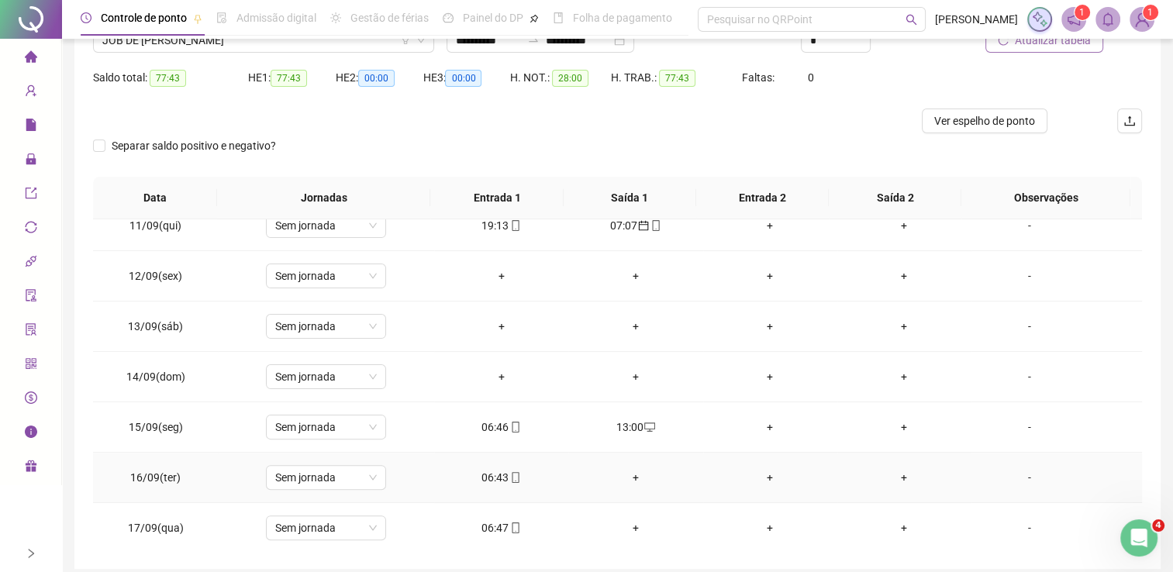
scroll to position [201, 0]
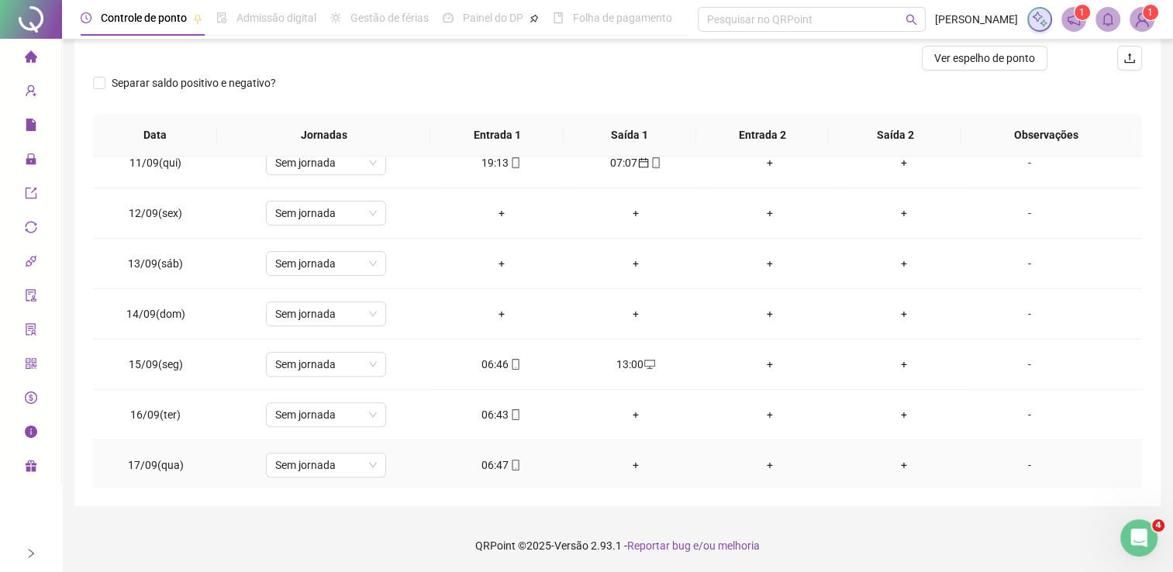
click at [510, 464] on icon "mobile" at bounding box center [515, 465] width 11 height 11
type input "**********"
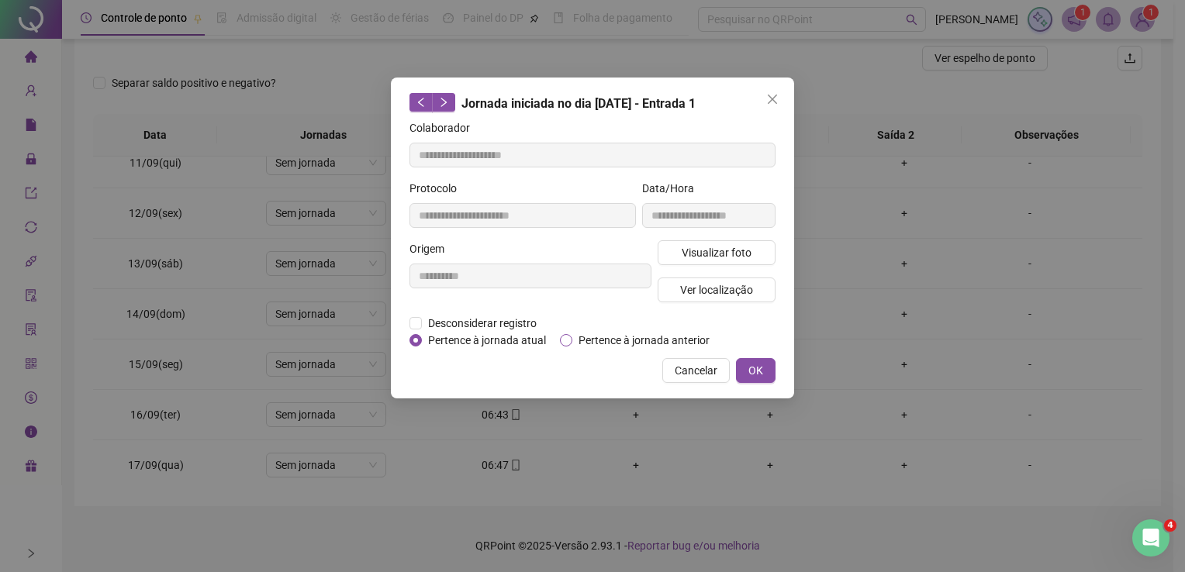
click at [607, 342] on span "Pertence à jornada anterior" at bounding box center [643, 340] width 143 height 17
click at [754, 371] on span "OK" at bounding box center [755, 370] width 15 height 17
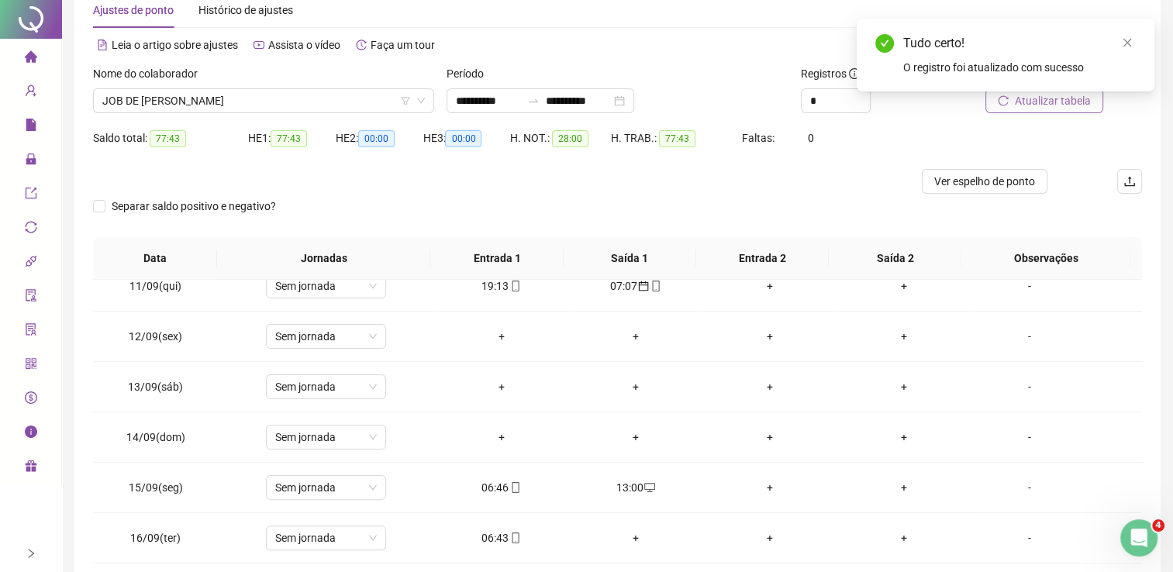
scroll to position [0, 0]
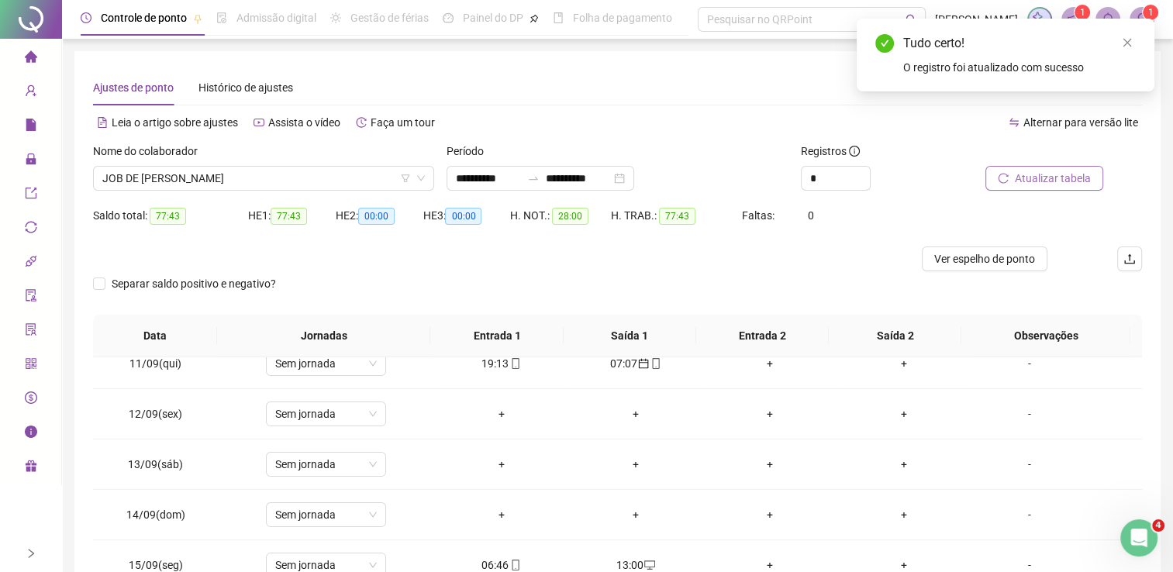
click at [1095, 181] on button "Atualizar tabela" at bounding box center [1044, 178] width 118 height 25
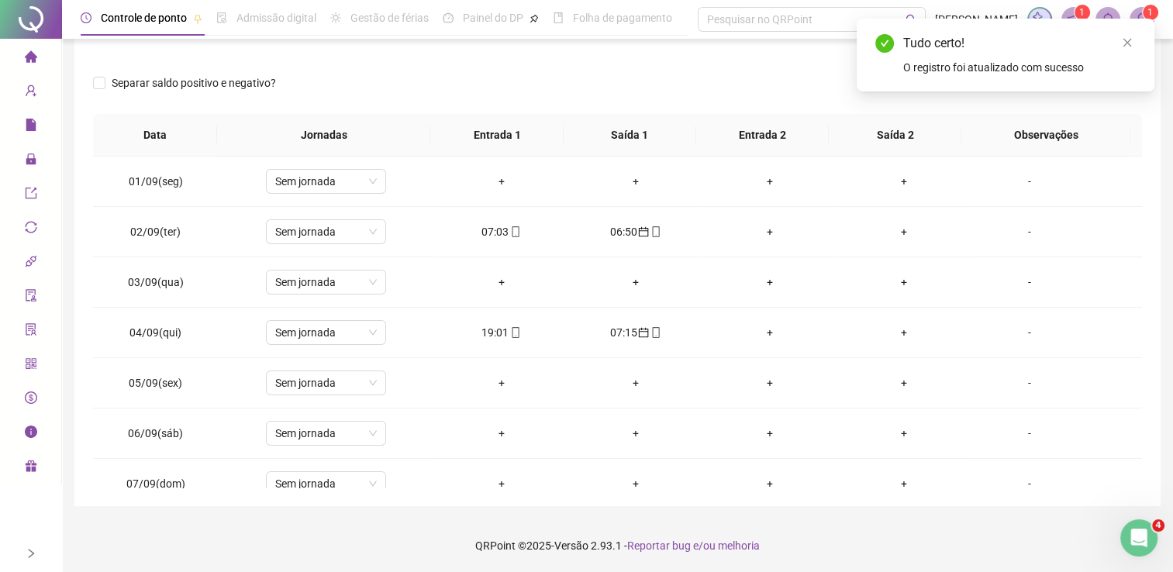
click at [1125, 219] on td "-" at bounding box center [1056, 232] width 171 height 50
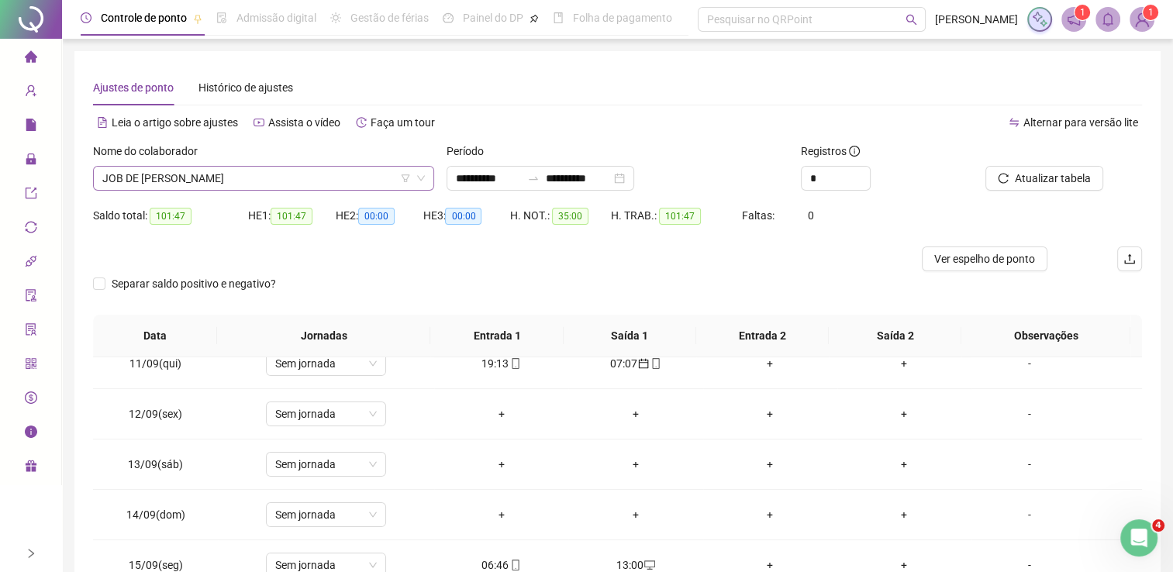
click at [250, 185] on span "JOB DE [PERSON_NAME]" at bounding box center [263, 178] width 323 height 23
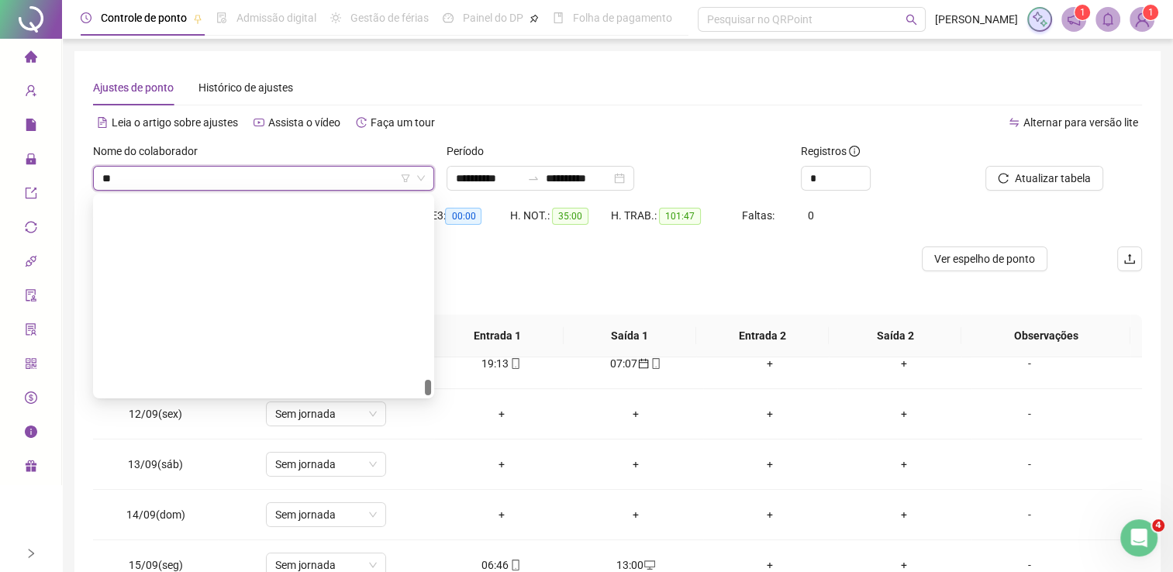
type input "***"
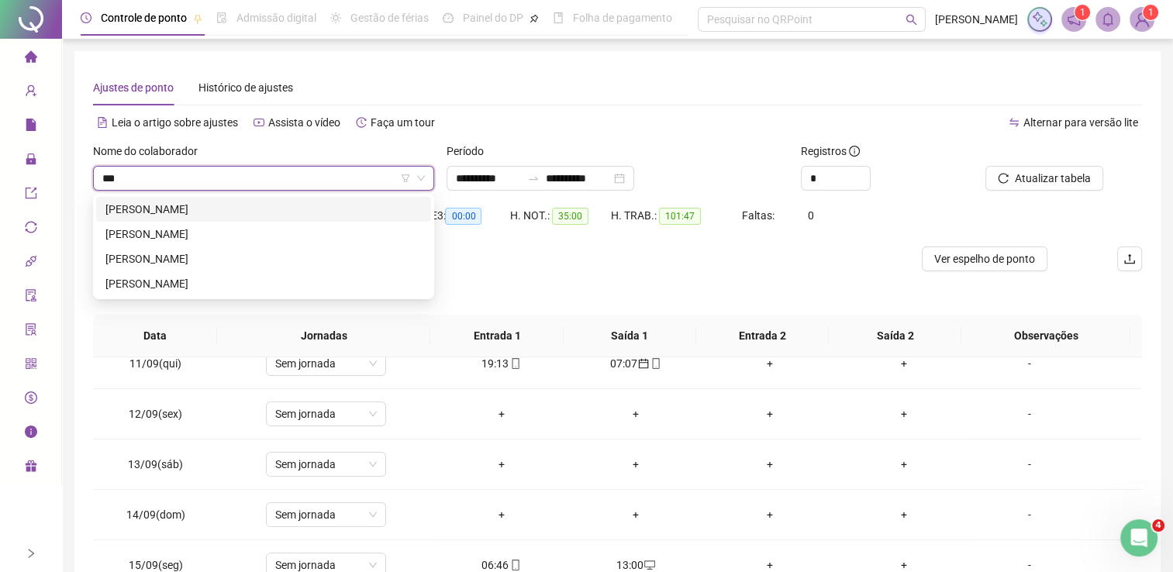
click at [302, 208] on div "[PERSON_NAME]" at bounding box center [263, 209] width 316 height 17
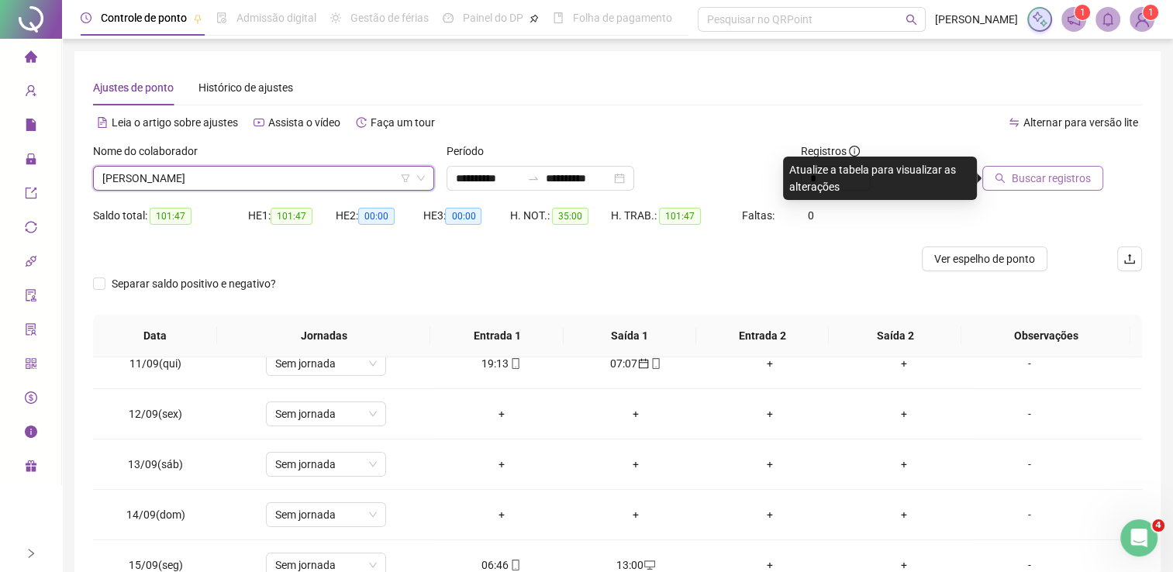
click at [1056, 171] on span "Buscar registros" at bounding box center [1051, 178] width 79 height 17
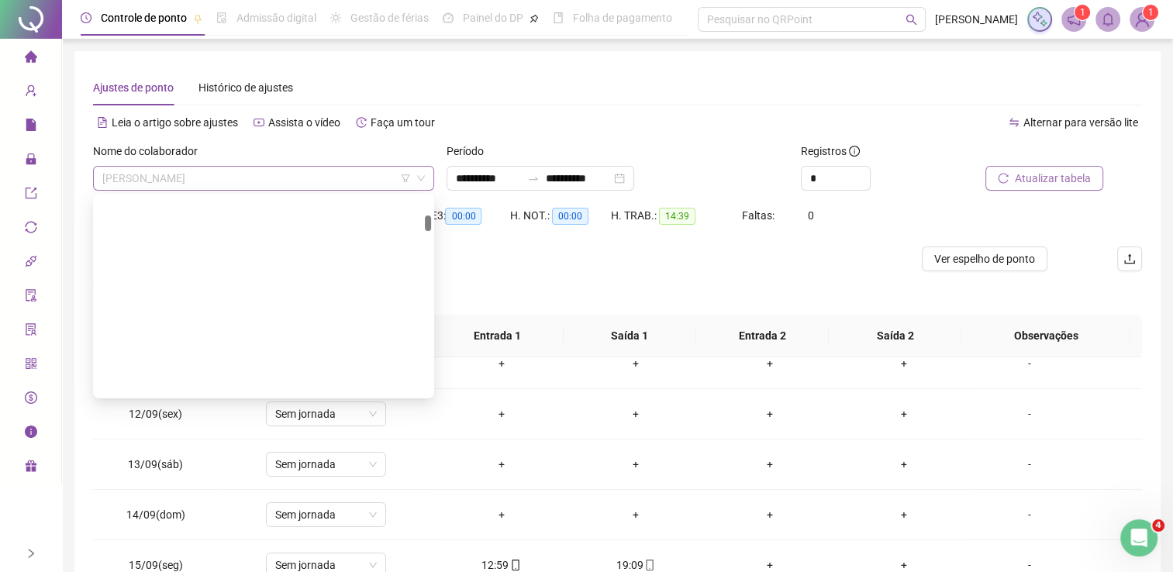
click at [339, 183] on span "[PERSON_NAME]" at bounding box center [263, 178] width 323 height 23
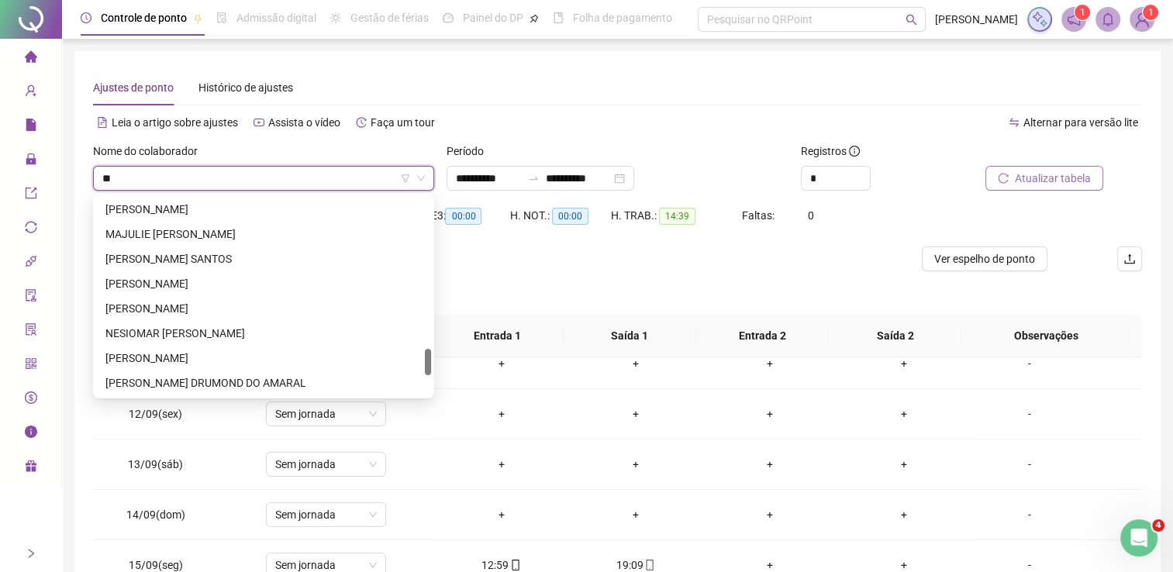
scroll to position [372, 0]
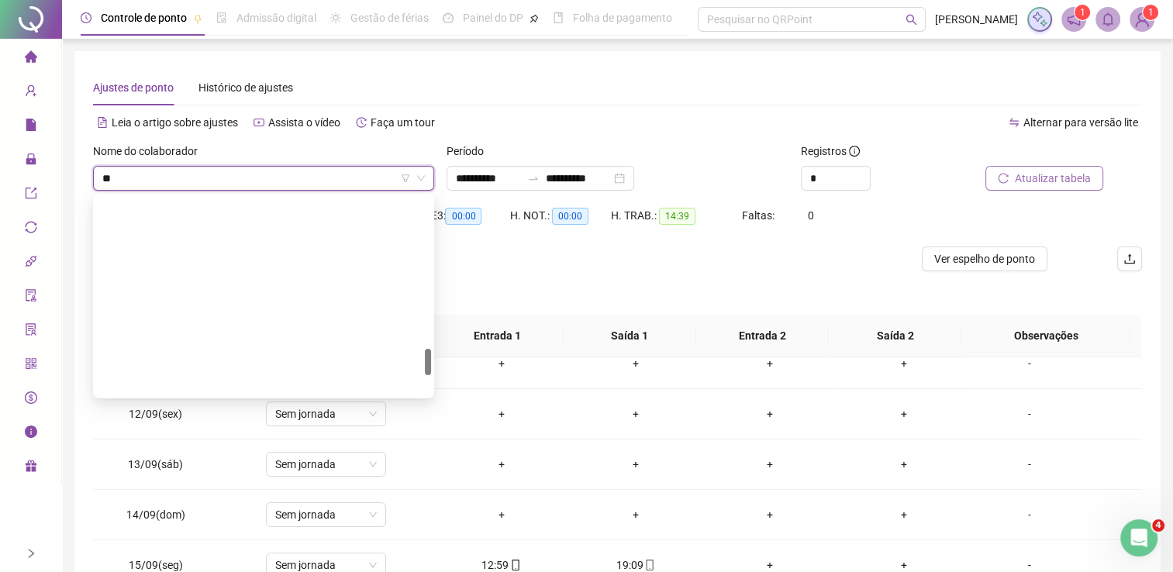
type input "***"
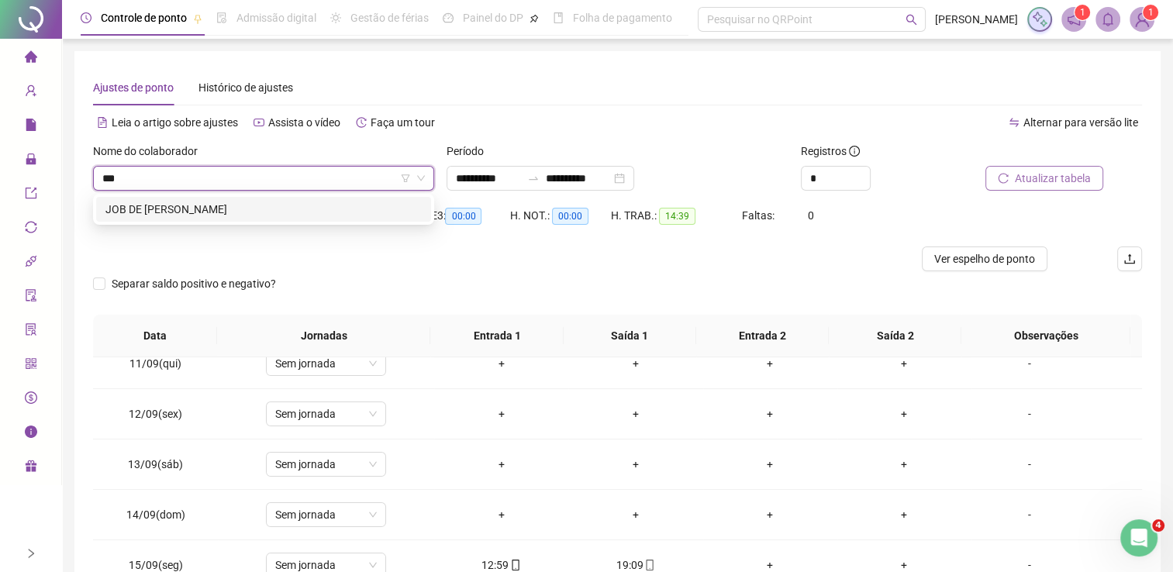
scroll to position [0, 0]
click at [290, 213] on div "JOB DE [PERSON_NAME]" at bounding box center [263, 209] width 316 height 17
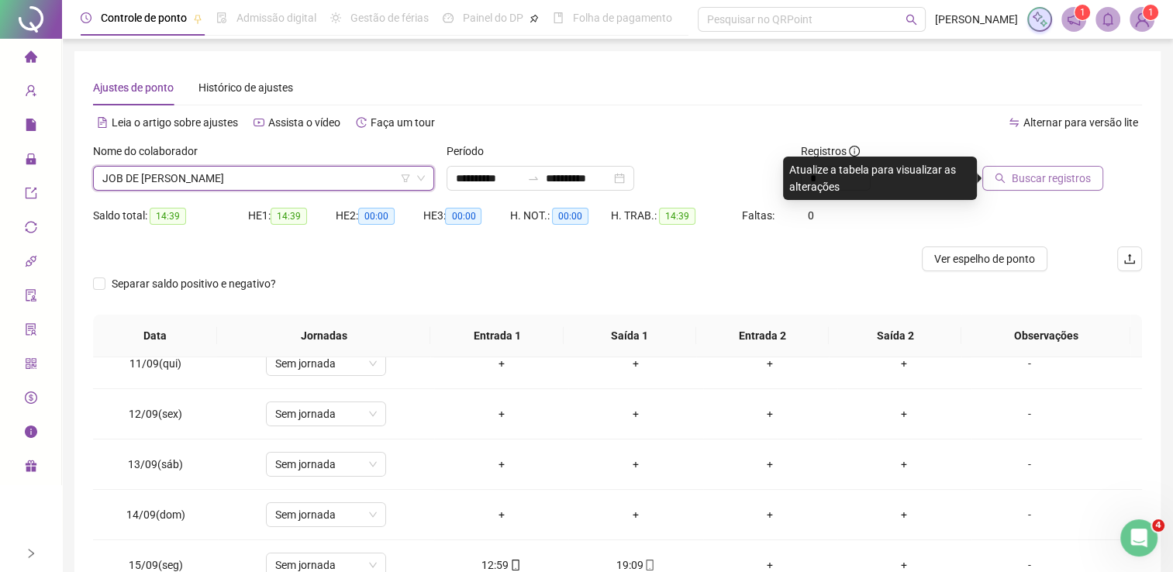
click at [1040, 181] on span "Buscar registros" at bounding box center [1051, 178] width 79 height 17
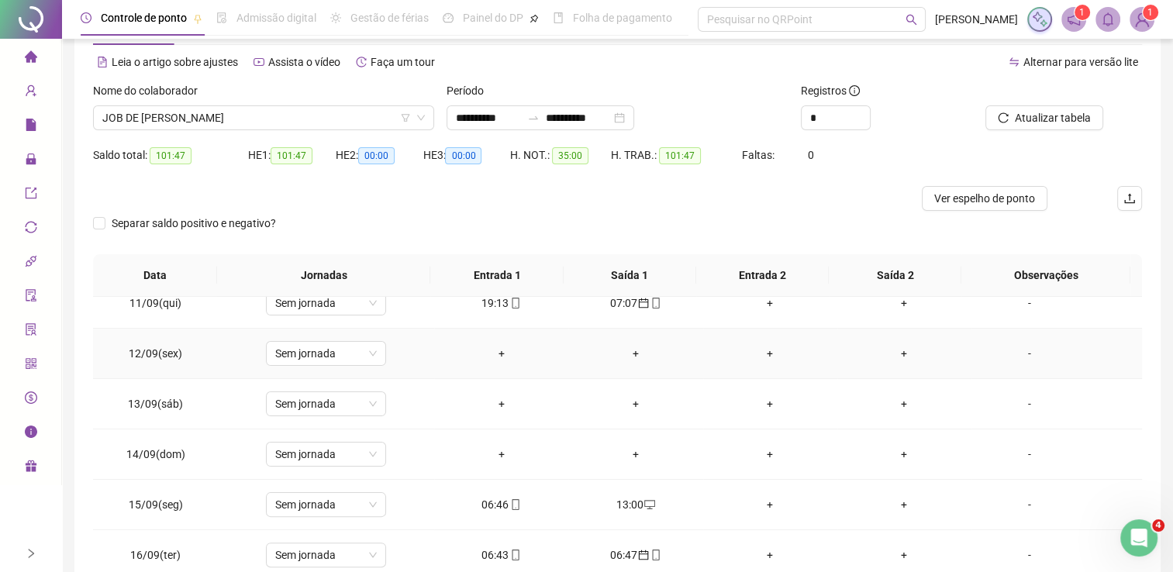
scroll to position [78, 0]
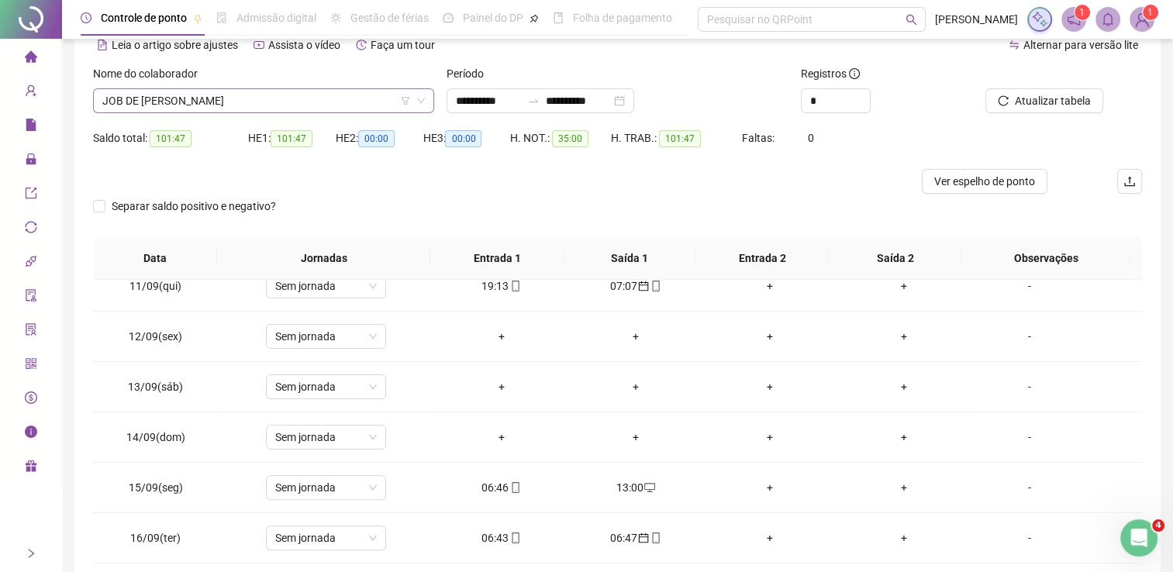
click at [294, 103] on span "JOB DE [PERSON_NAME]" at bounding box center [263, 100] width 323 height 23
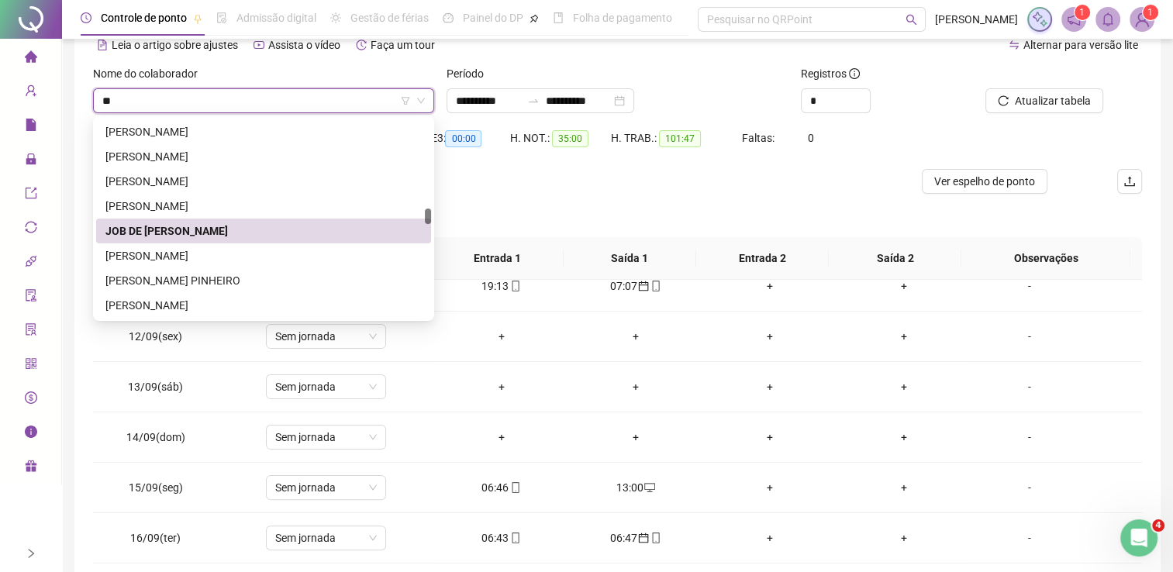
scroll to position [4987, 0]
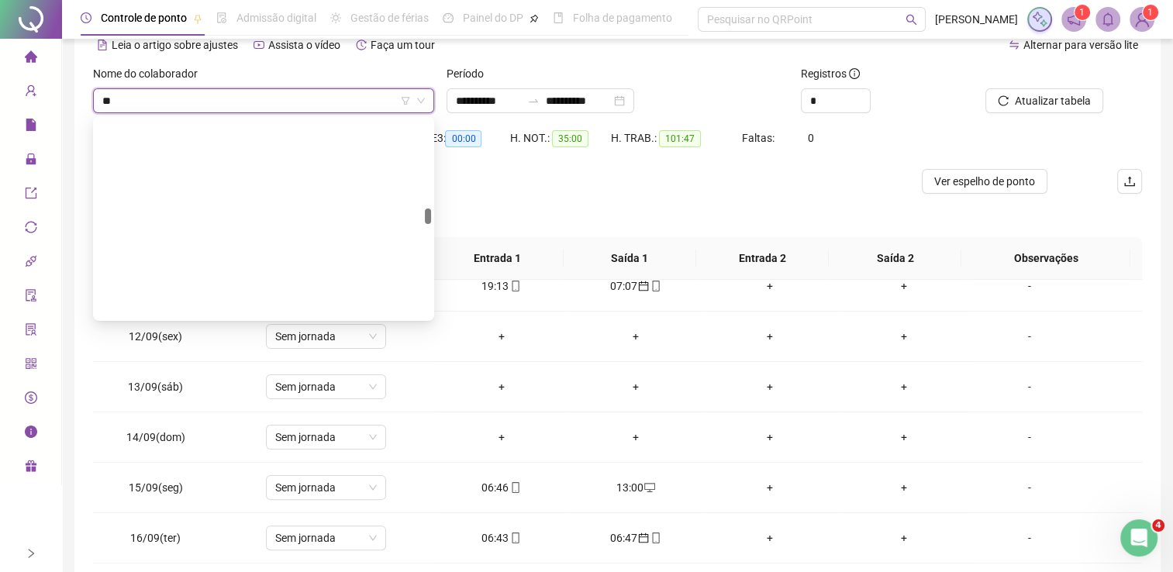
type input "***"
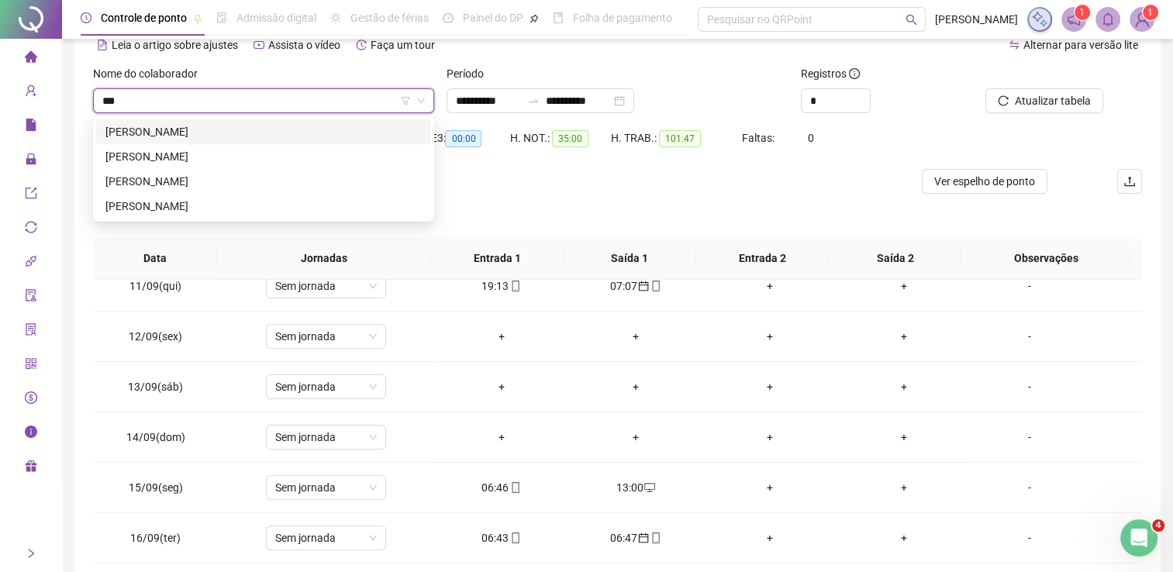
scroll to position [0, 0]
click at [292, 127] on div "[PERSON_NAME]" at bounding box center [263, 131] width 316 height 17
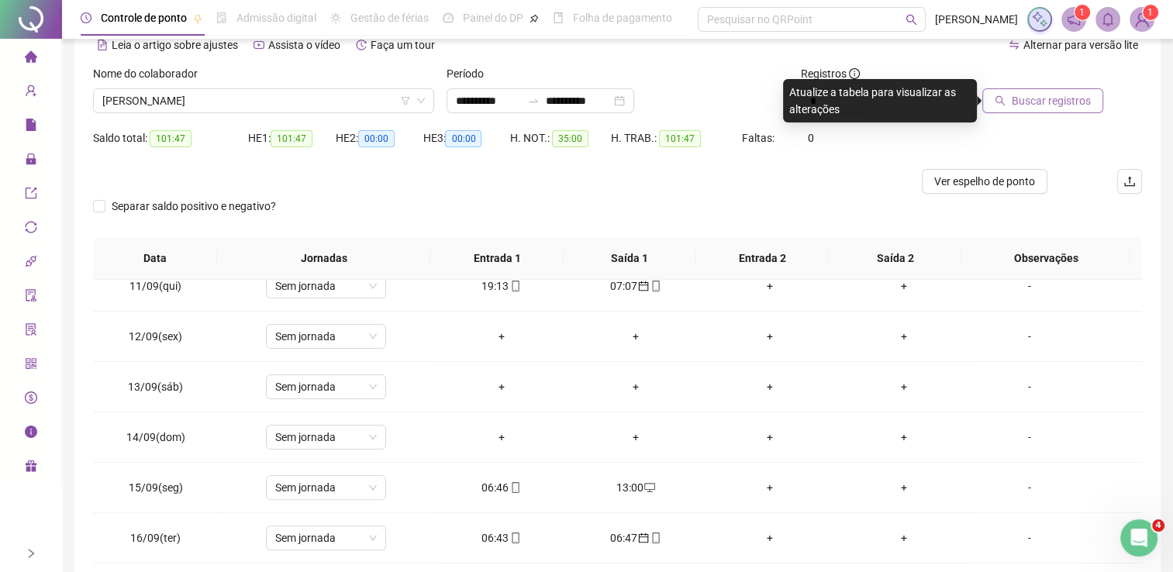
click at [1061, 100] on span "Buscar registros" at bounding box center [1051, 100] width 79 height 17
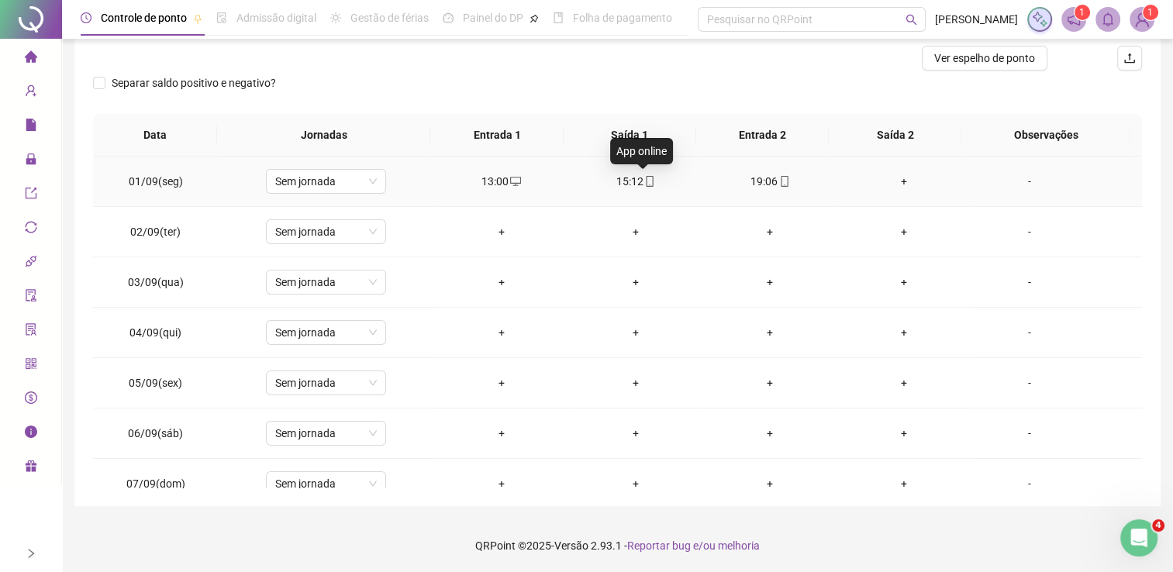
click at [643, 181] on span "mobile" at bounding box center [649, 181] width 12 height 11
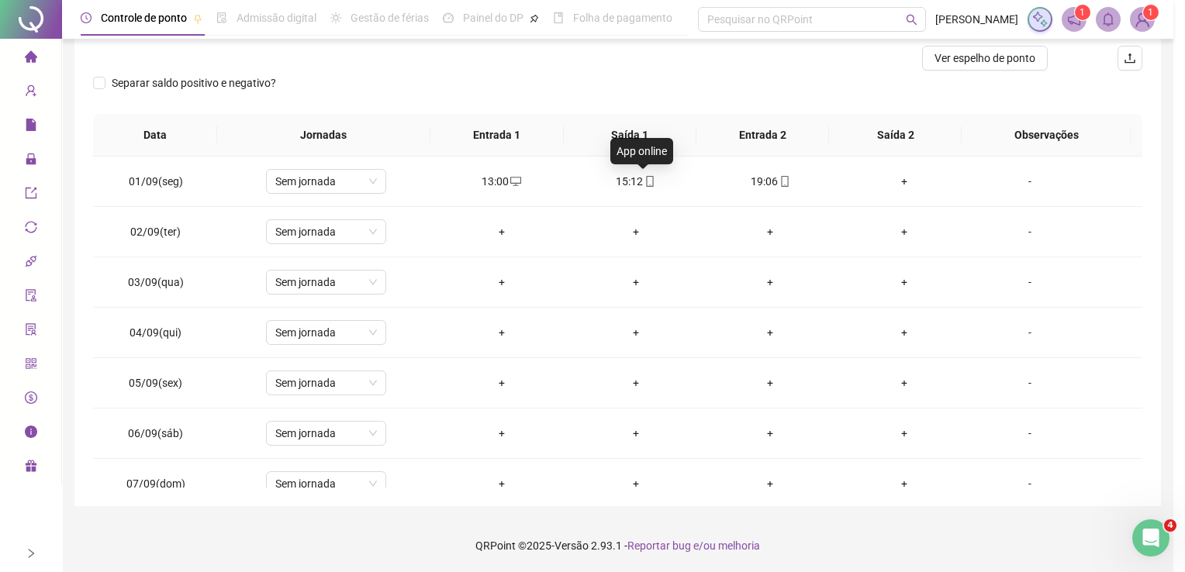
type input "**********"
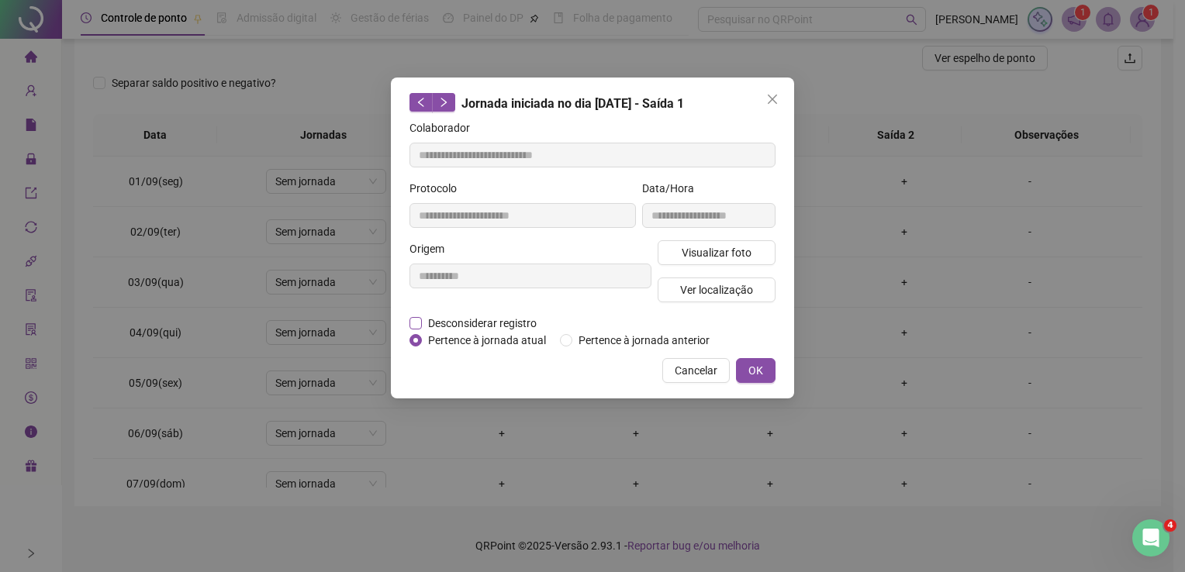
click at [468, 325] on span "Desconsiderar registro" at bounding box center [482, 323] width 121 height 17
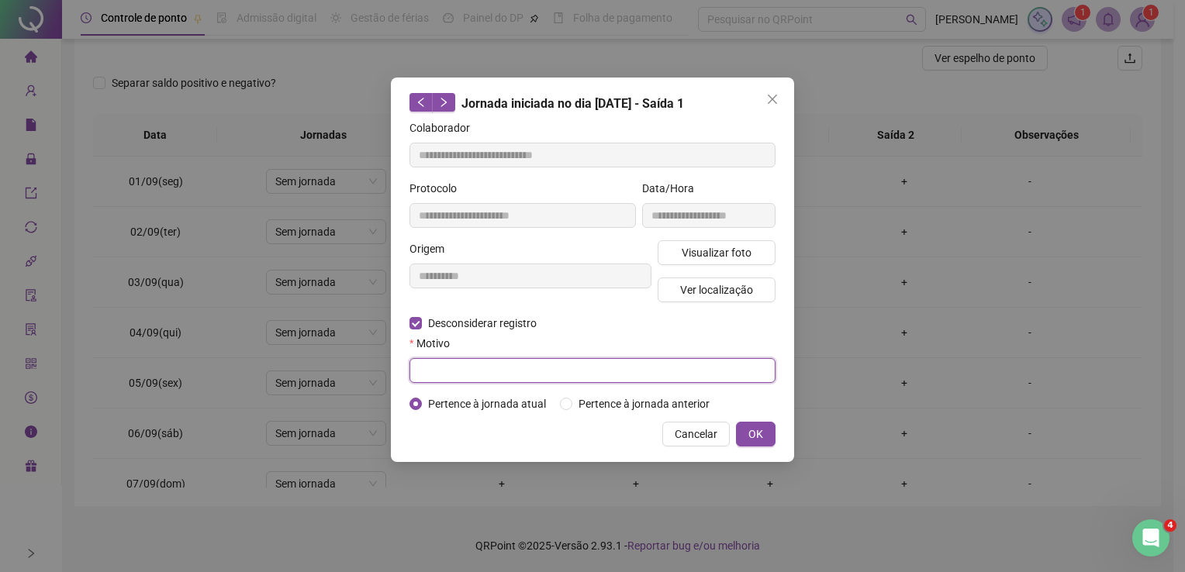
click at [537, 364] on input "text" at bounding box center [592, 370] width 366 height 25
type input "*"
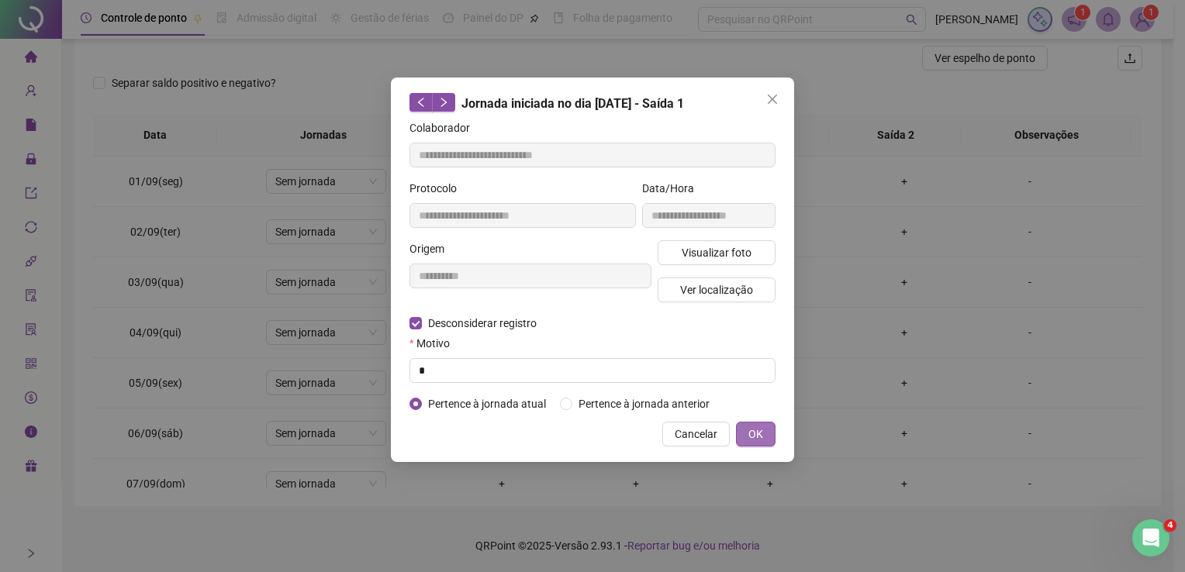
click at [737, 426] on button "OK" at bounding box center [756, 434] width 40 height 25
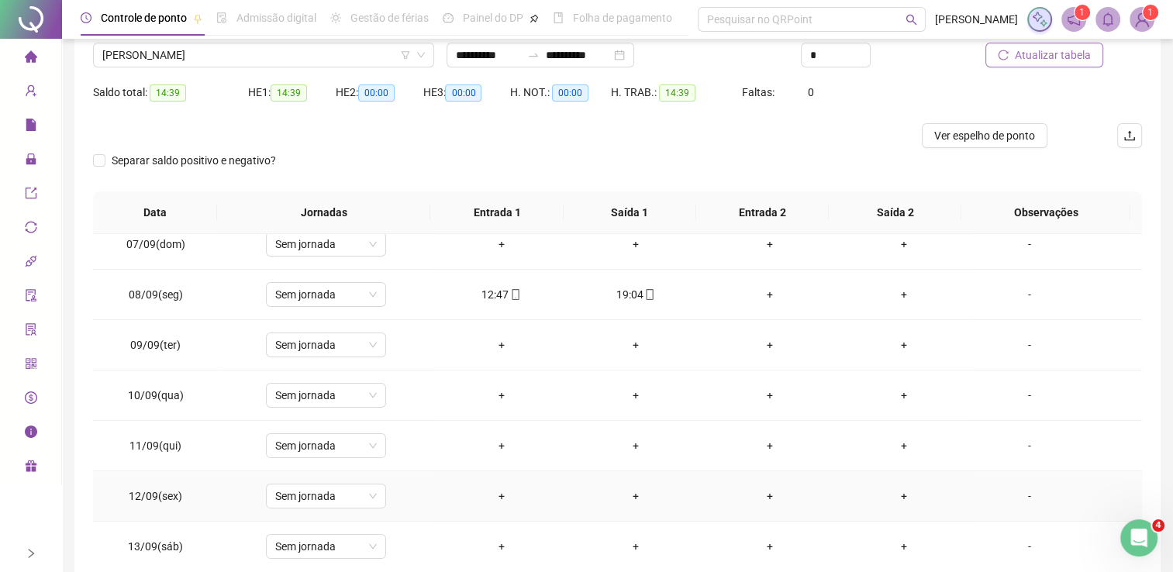
scroll to position [290, 0]
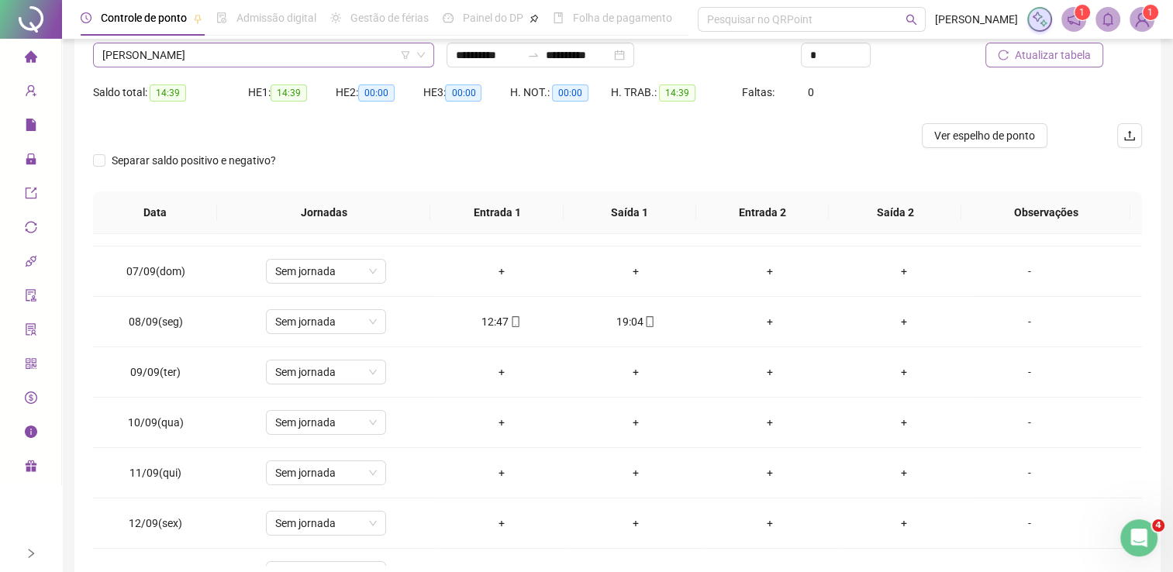
click at [295, 60] on span "[PERSON_NAME]" at bounding box center [263, 54] width 323 height 23
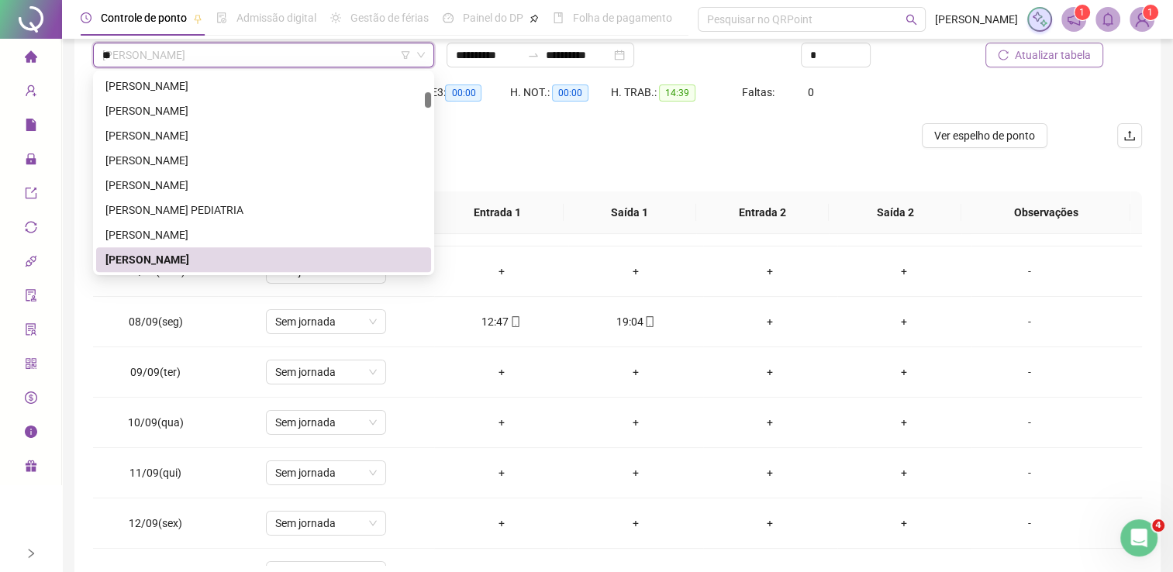
scroll to position [794, 0]
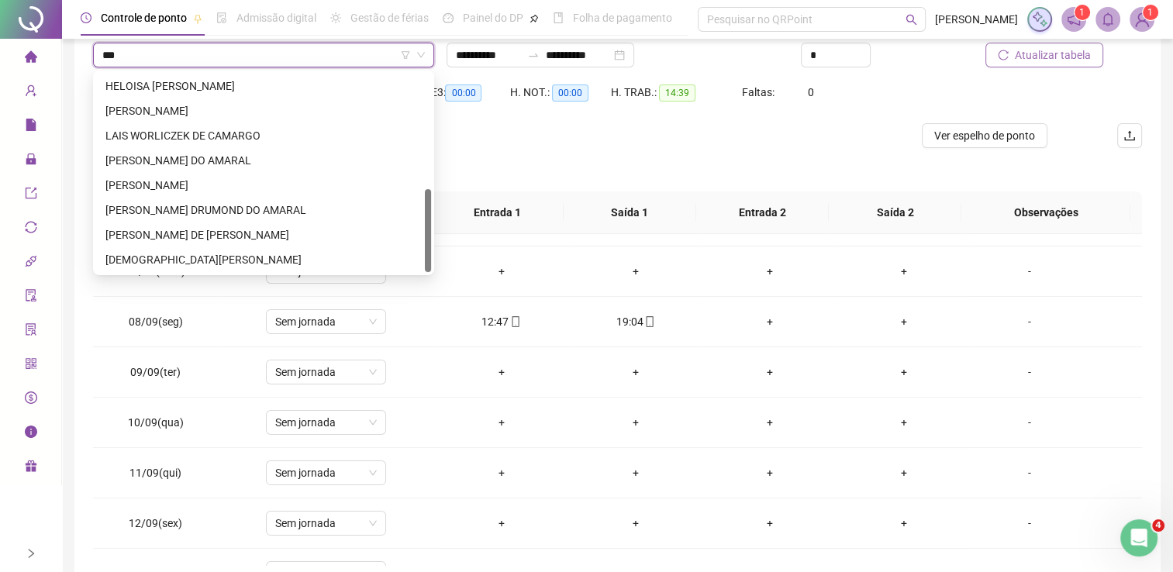
type input "****"
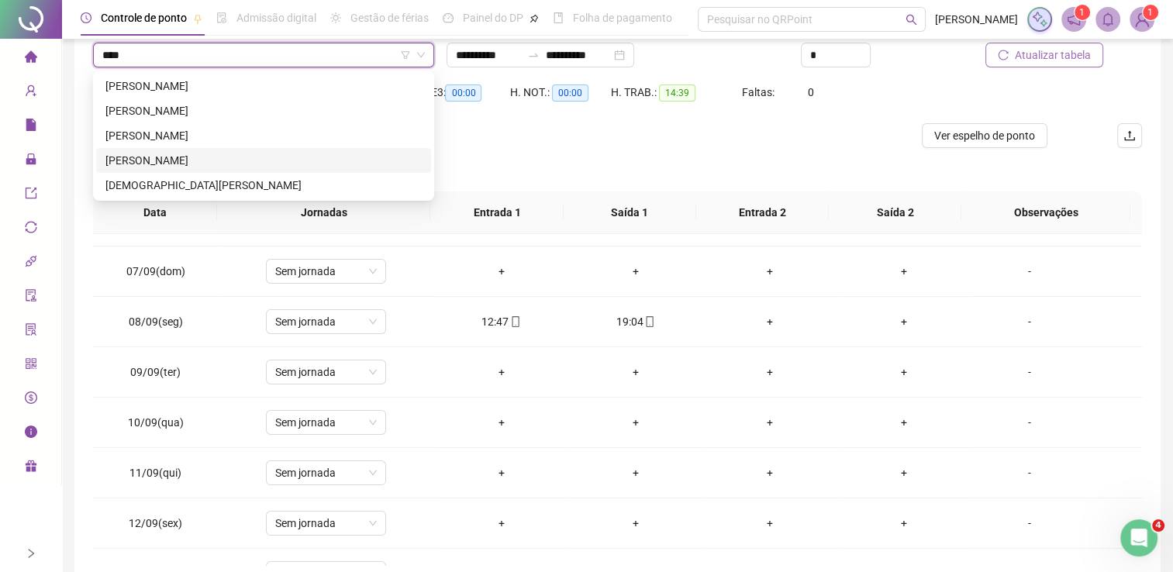
click at [227, 157] on div "[PERSON_NAME]" at bounding box center [263, 160] width 316 height 17
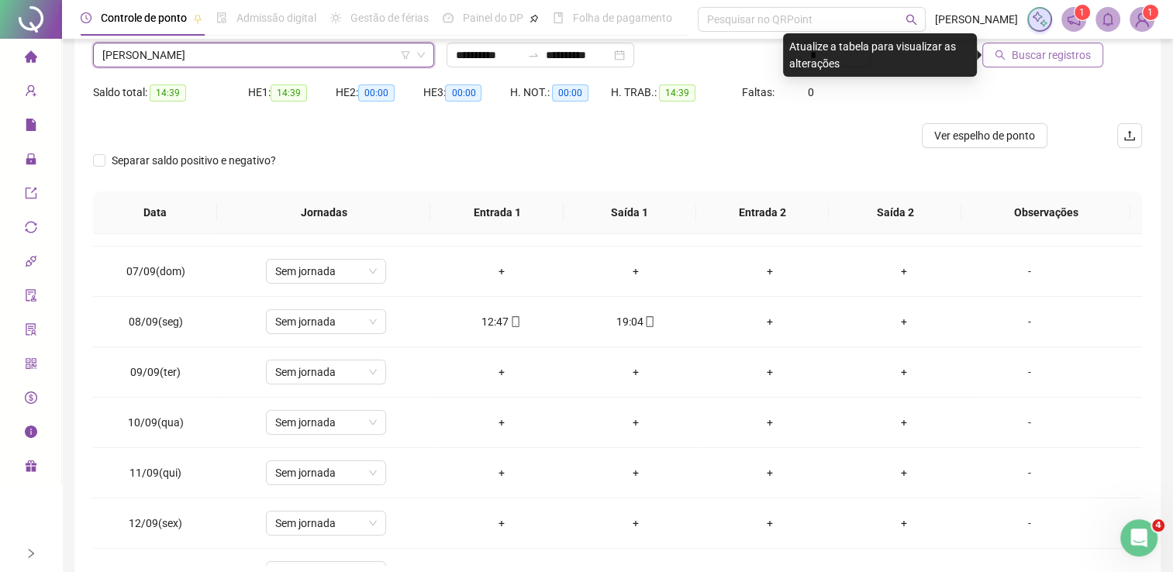
click at [1042, 53] on span "Buscar registros" at bounding box center [1051, 55] width 79 height 17
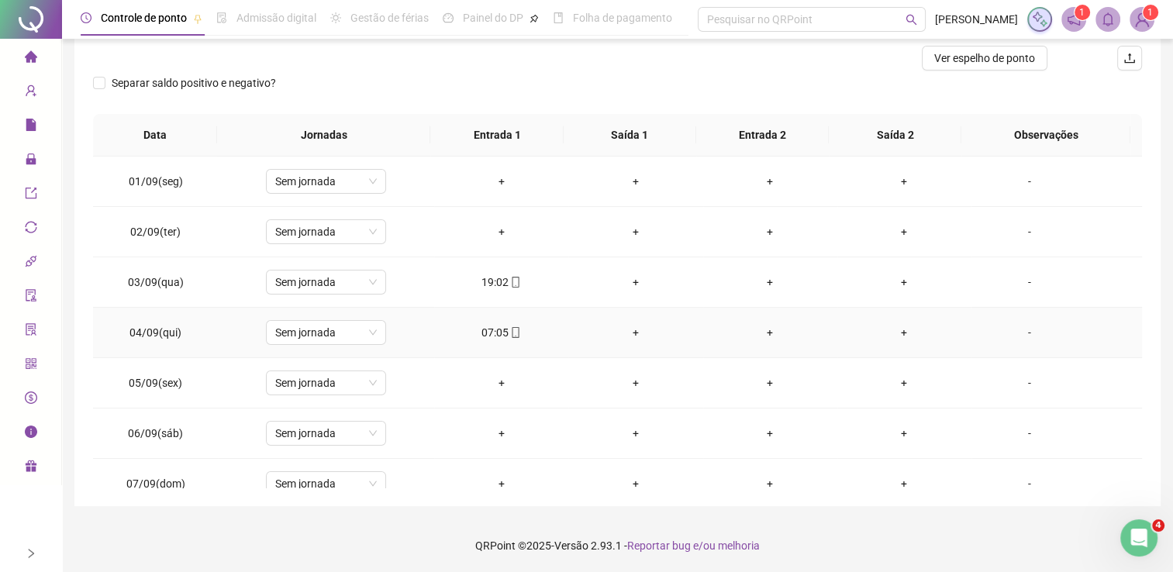
click at [497, 333] on div "07:05" at bounding box center [501, 332] width 109 height 17
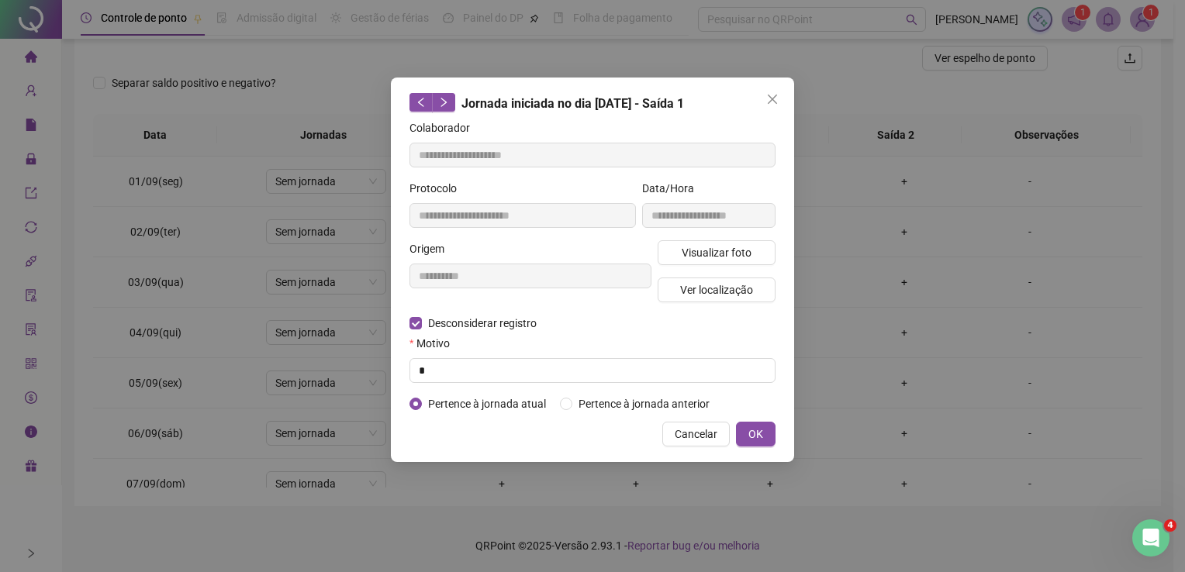
type input "**********"
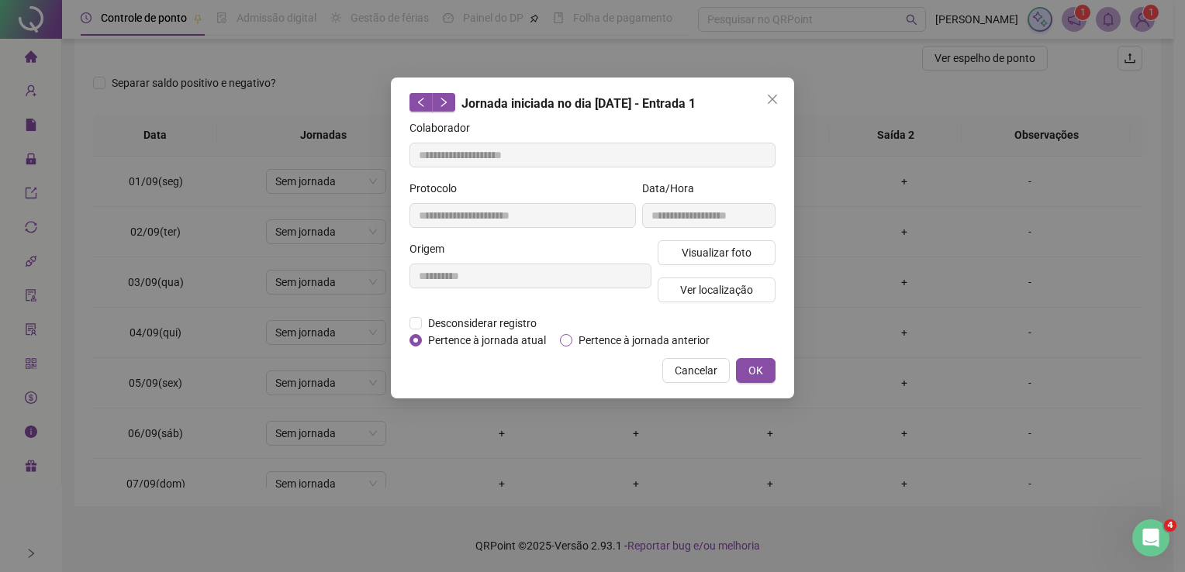
click at [623, 340] on span "Pertence à jornada anterior" at bounding box center [643, 340] width 143 height 17
click at [765, 372] on button "OK" at bounding box center [756, 370] width 40 height 25
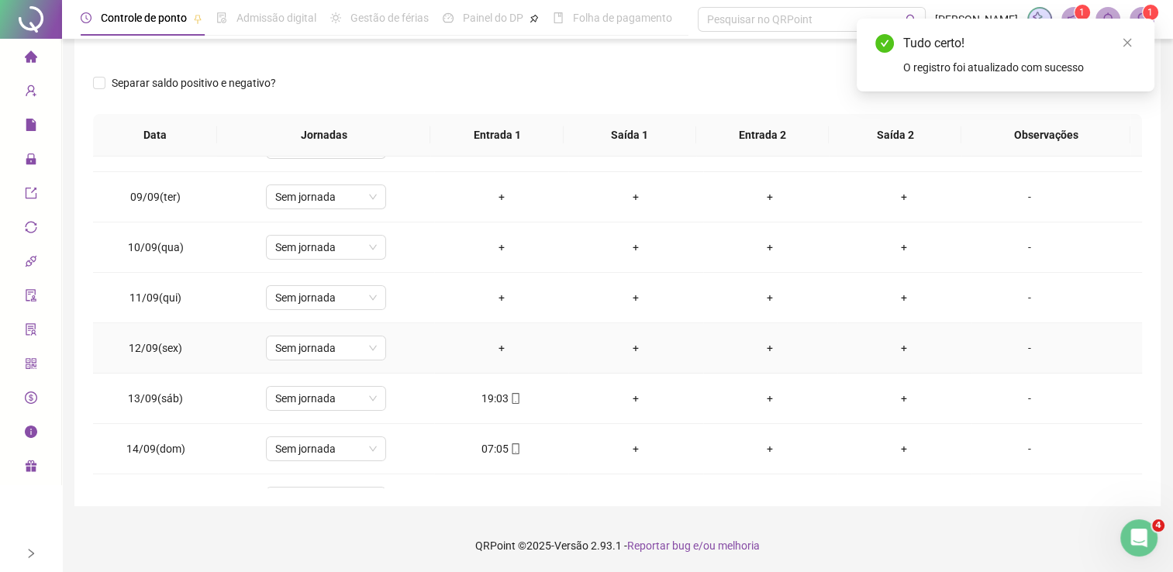
scroll to position [465, 0]
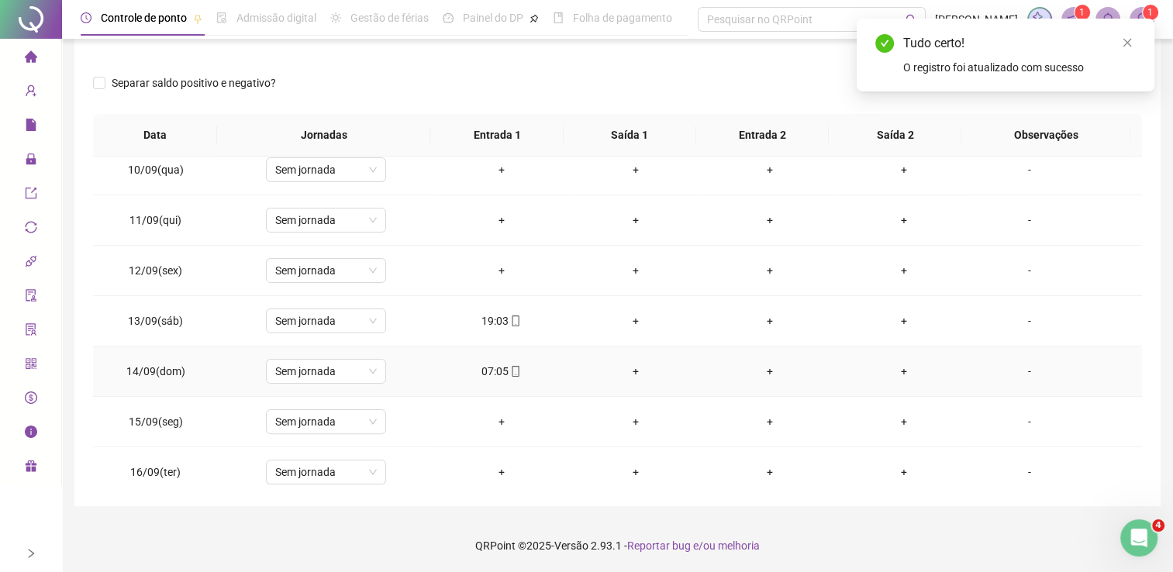
click at [493, 371] on div "07:05" at bounding box center [501, 371] width 109 height 17
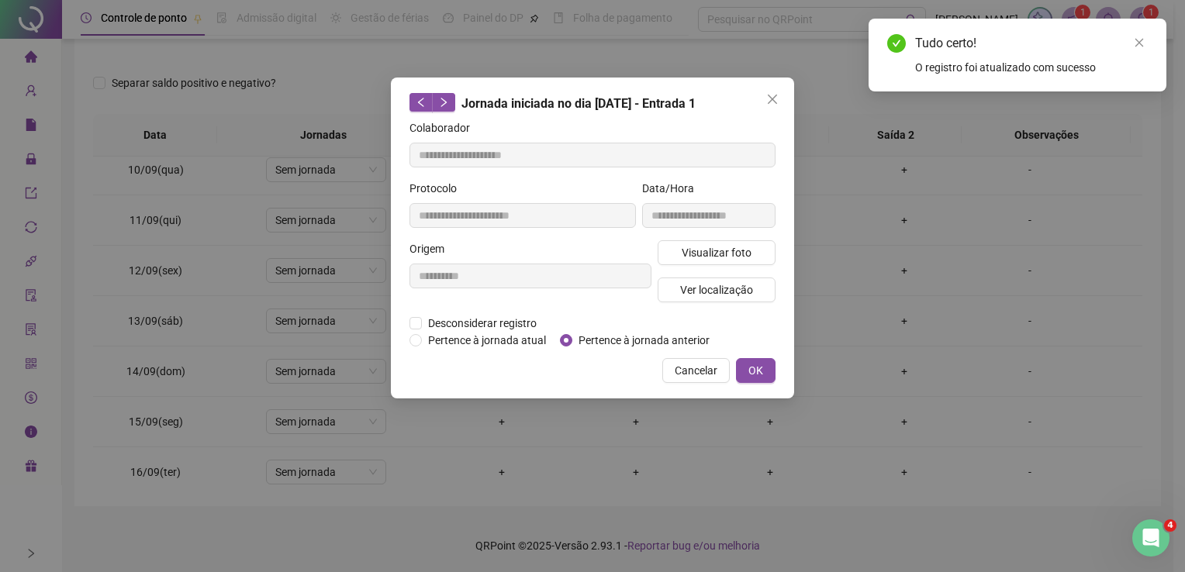
type input "**********"
click at [597, 343] on span "Pertence à jornada anterior" at bounding box center [643, 340] width 143 height 17
click at [761, 376] on span "OK" at bounding box center [755, 370] width 15 height 17
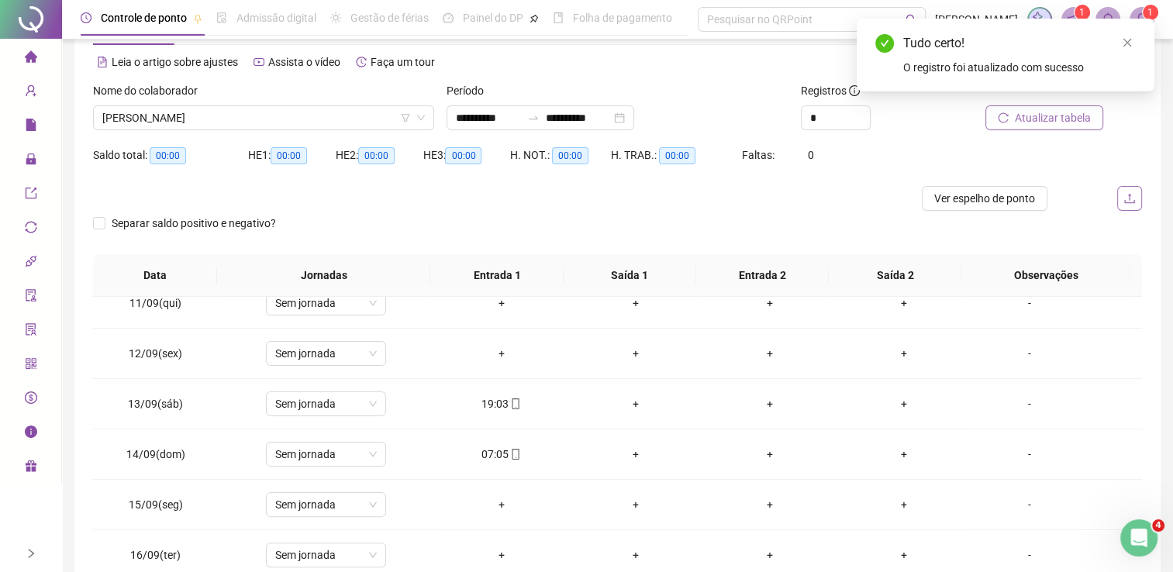
scroll to position [0, 0]
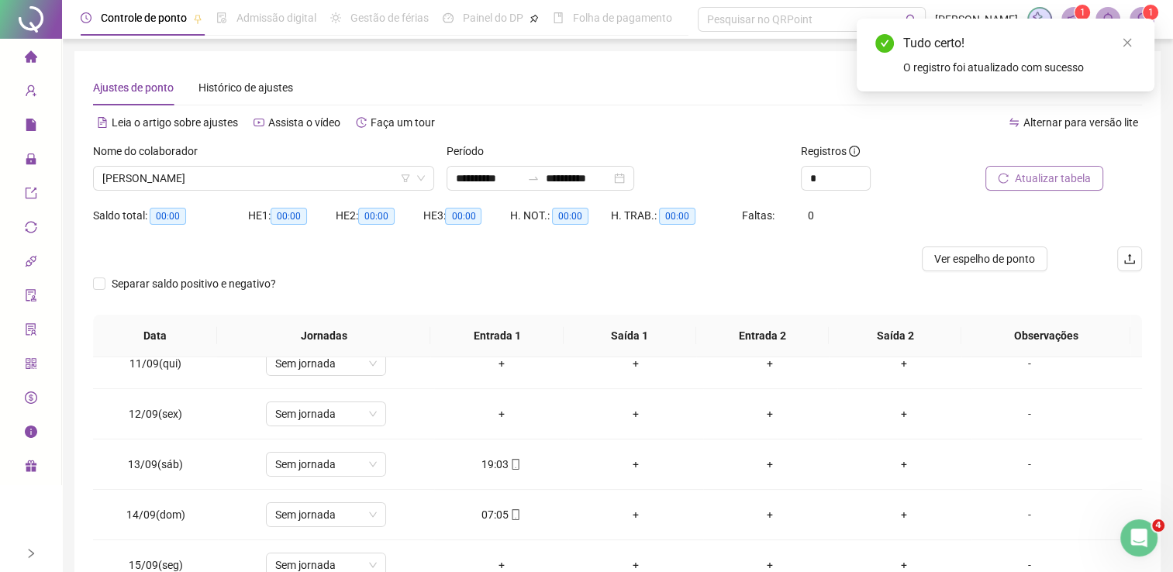
click at [1044, 179] on span "Atualizar tabela" at bounding box center [1053, 178] width 76 height 17
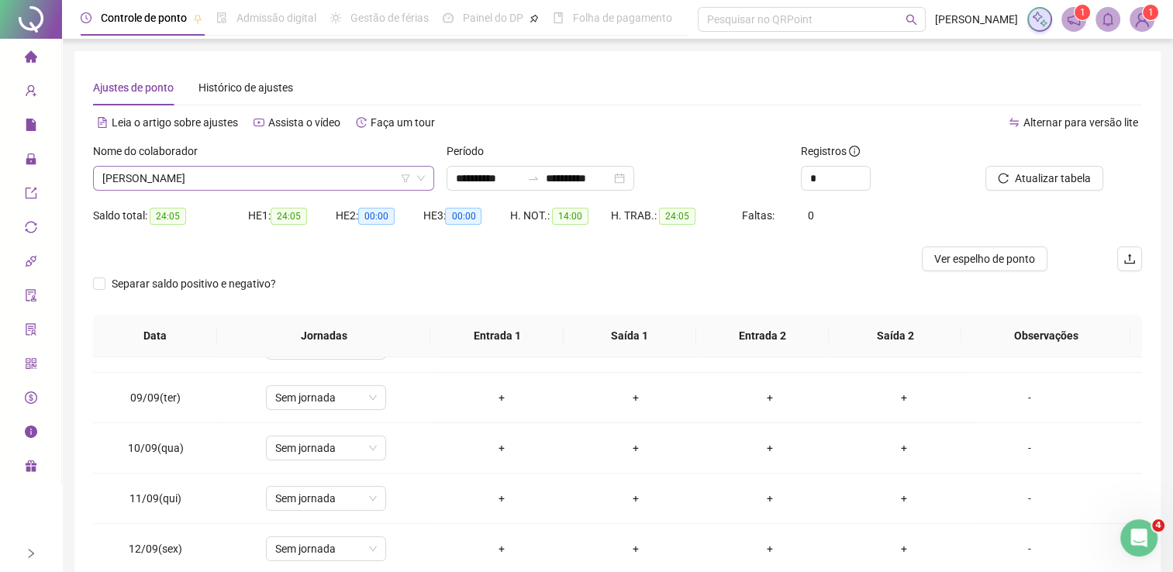
click at [274, 189] on span "[PERSON_NAME]" at bounding box center [263, 178] width 323 height 23
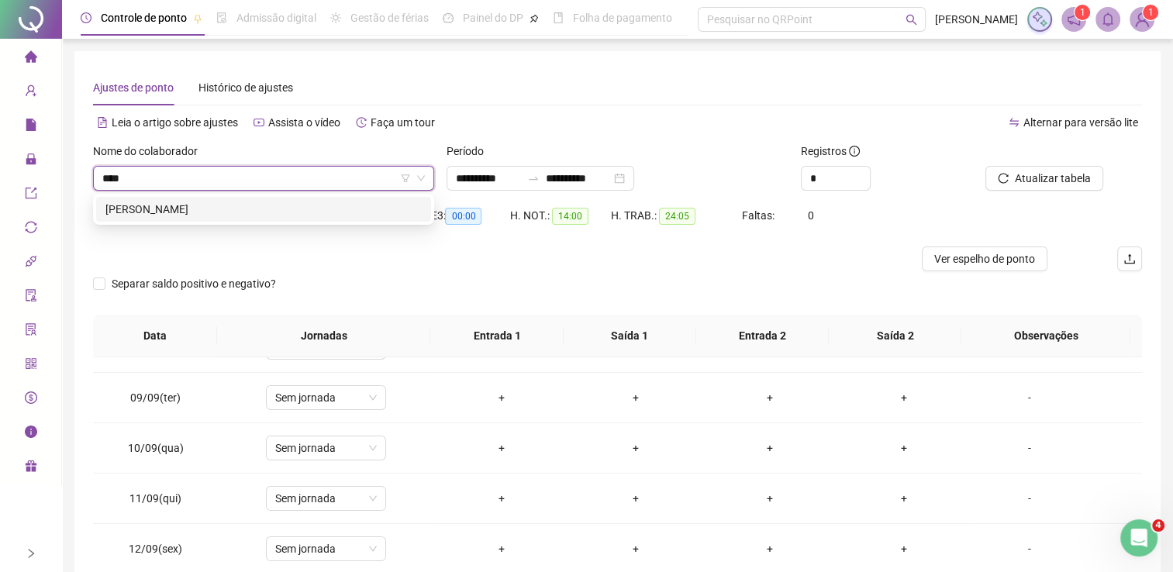
type input "*****"
click at [247, 209] on div "[PERSON_NAME]" at bounding box center [263, 209] width 316 height 17
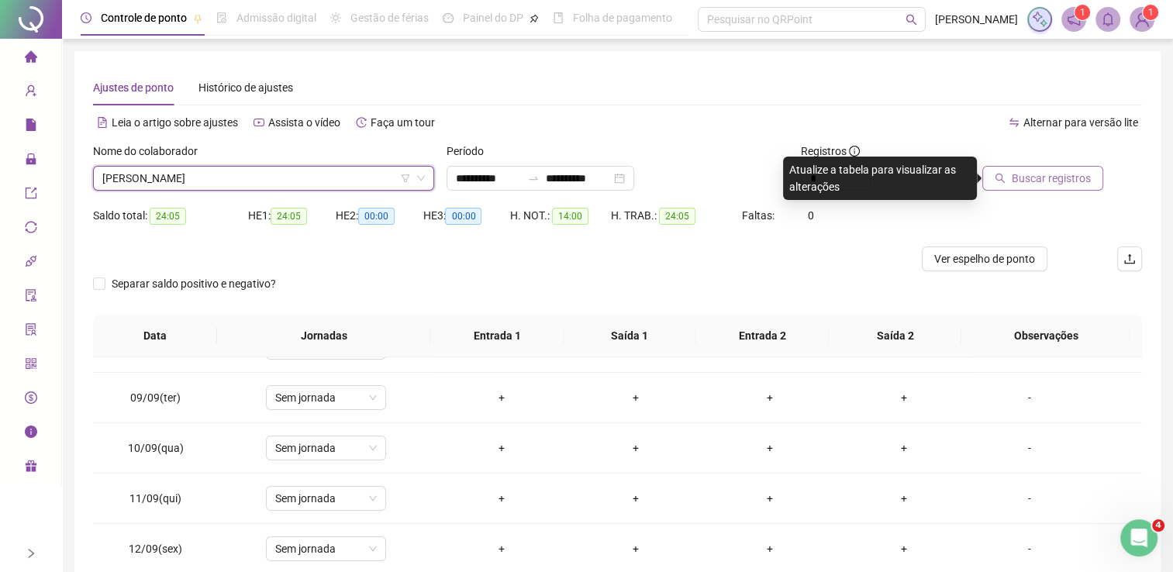
click at [1035, 174] on span "Buscar registros" at bounding box center [1051, 178] width 79 height 17
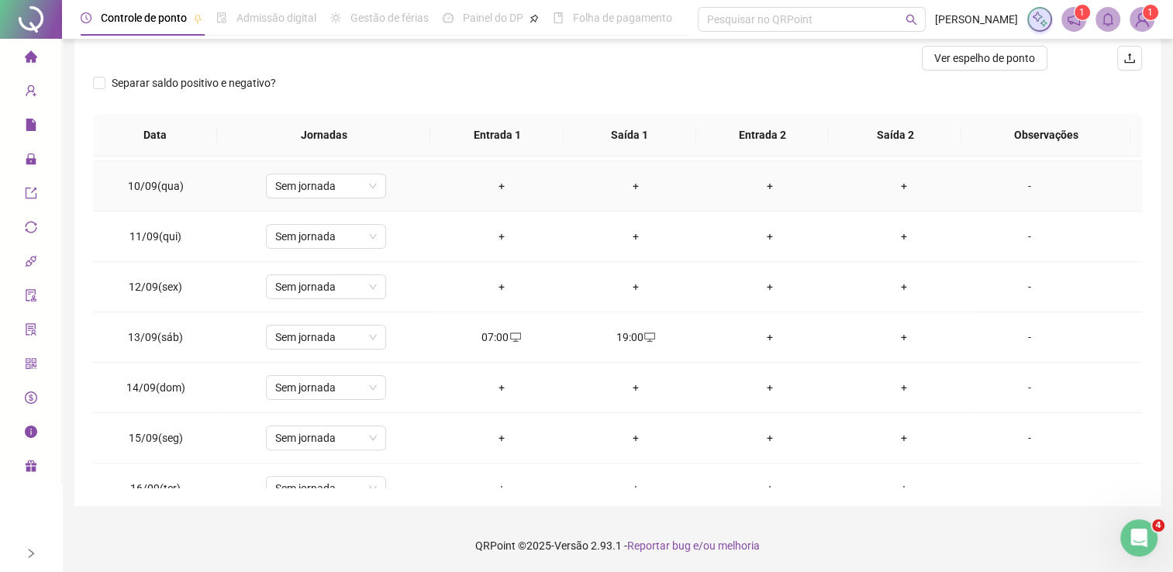
scroll to position [465, 0]
